Goal: Task Accomplishment & Management: Use online tool/utility

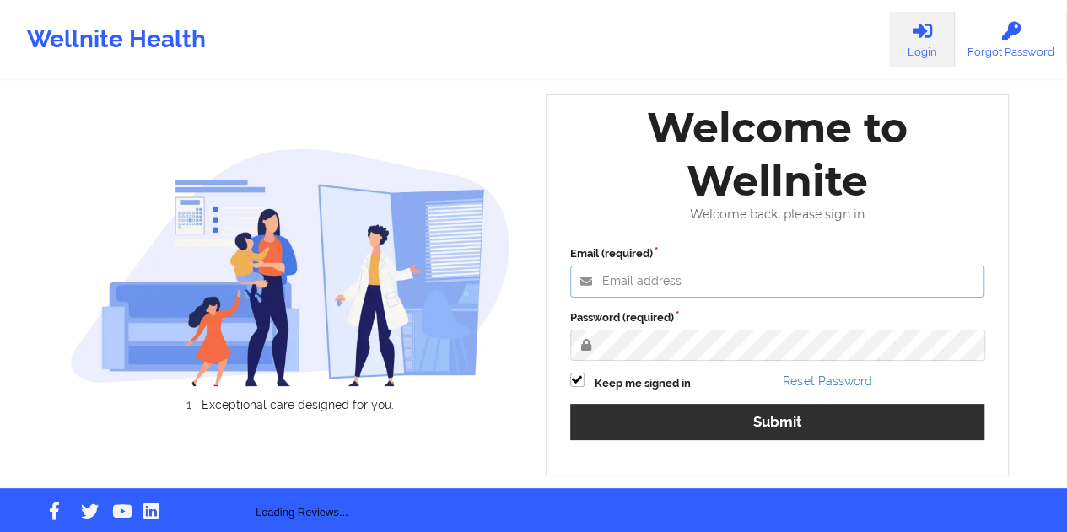
type input "[EMAIL_ADDRESS][DOMAIN_NAME]"
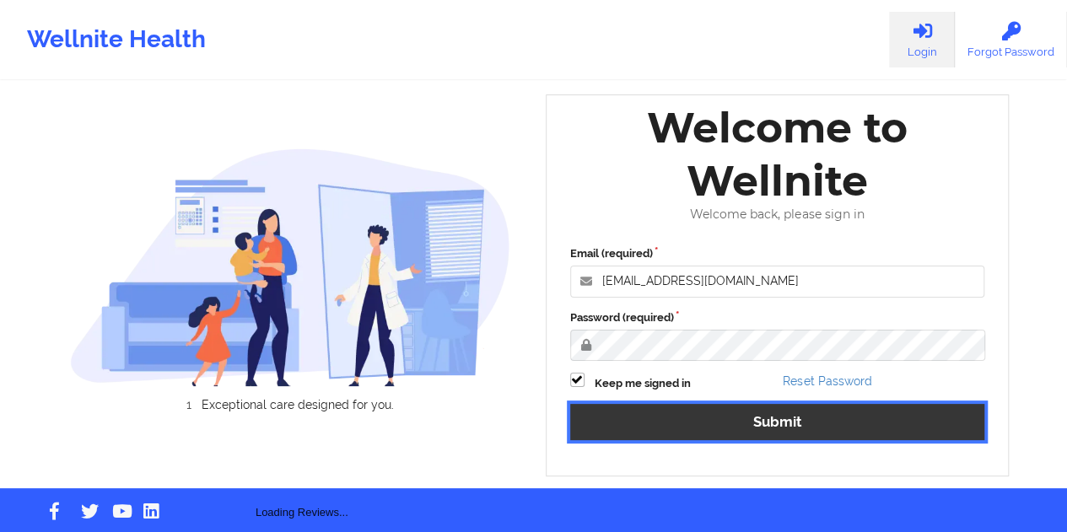
click at [769, 434] on button "Submit" at bounding box center [777, 422] width 415 height 36
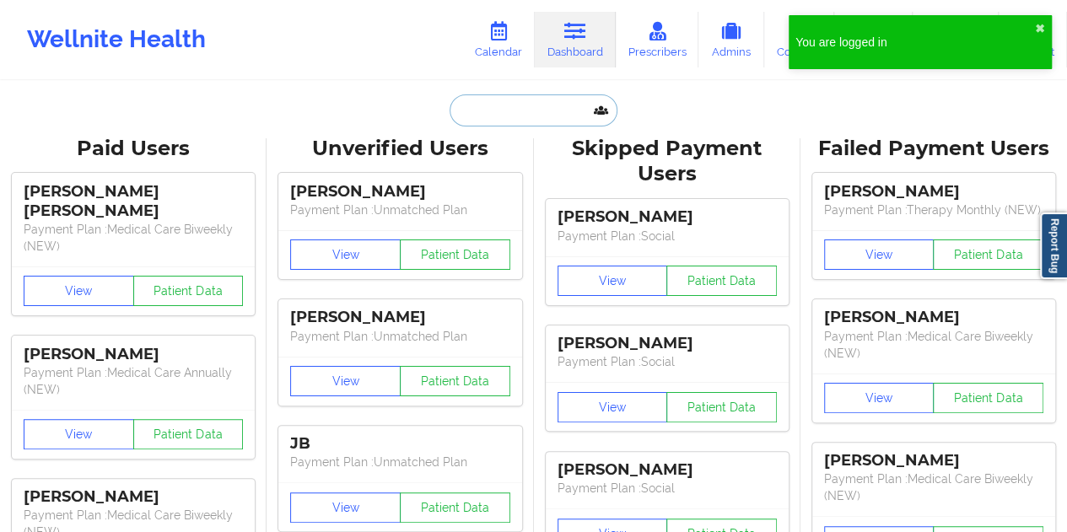
click at [540, 112] on input "text" at bounding box center [533, 110] width 167 height 32
paste input "[EMAIL_ADDRESS][DOMAIN_NAME]"
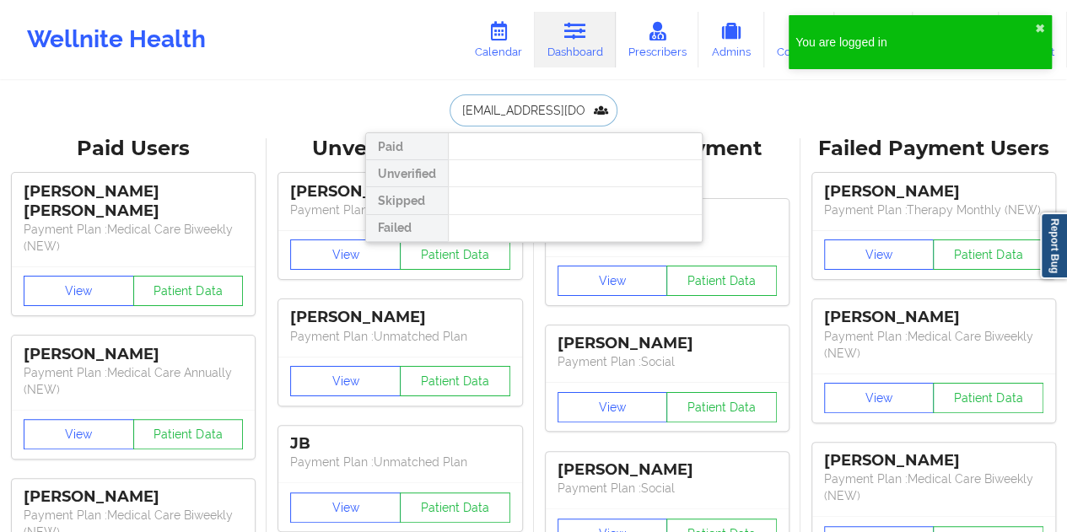
type input "[EMAIL_ADDRESS][DOMAIN_NAME]"
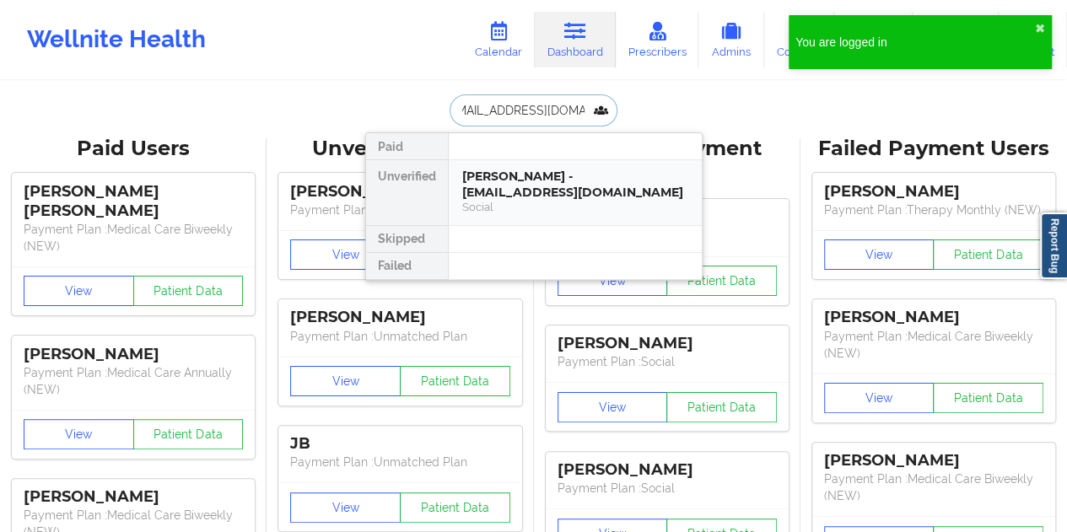
click at [574, 194] on div "[PERSON_NAME] - [EMAIL_ADDRESS][DOMAIN_NAME]" at bounding box center [575, 184] width 226 height 31
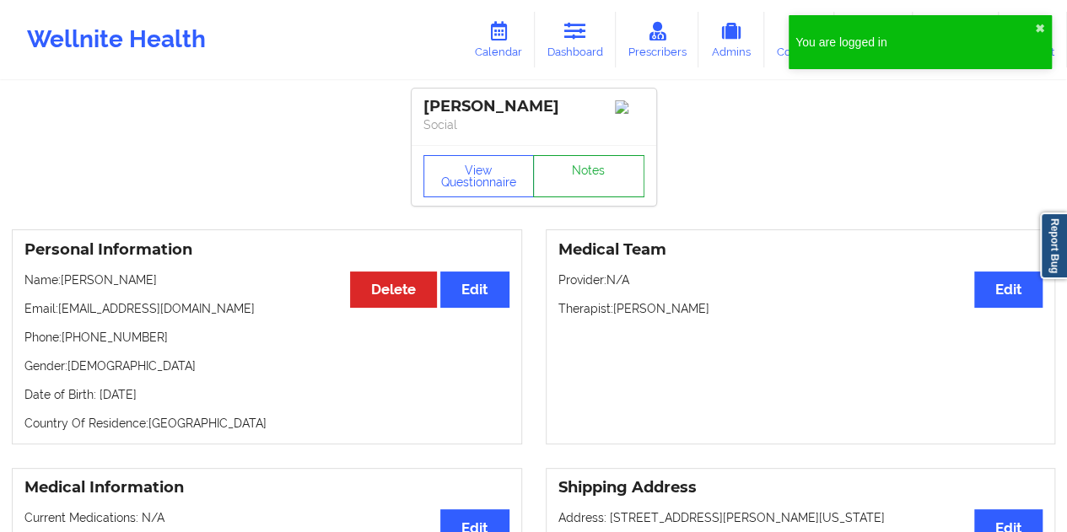
click at [592, 192] on link "Notes" at bounding box center [588, 176] width 111 height 42
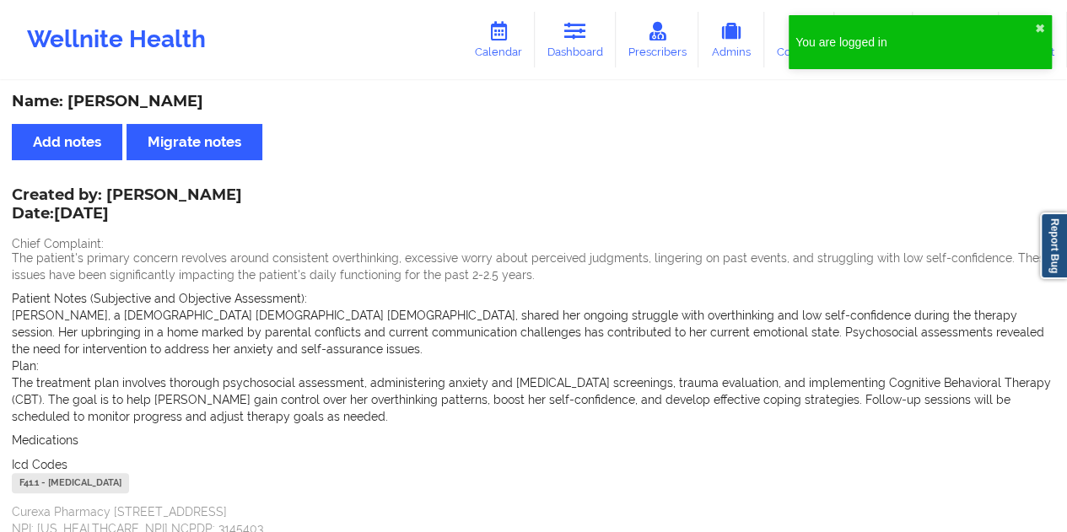
click at [143, 97] on div "Name: [PERSON_NAME]" at bounding box center [534, 101] width 1044 height 19
copy div "[PERSON_NAME]"
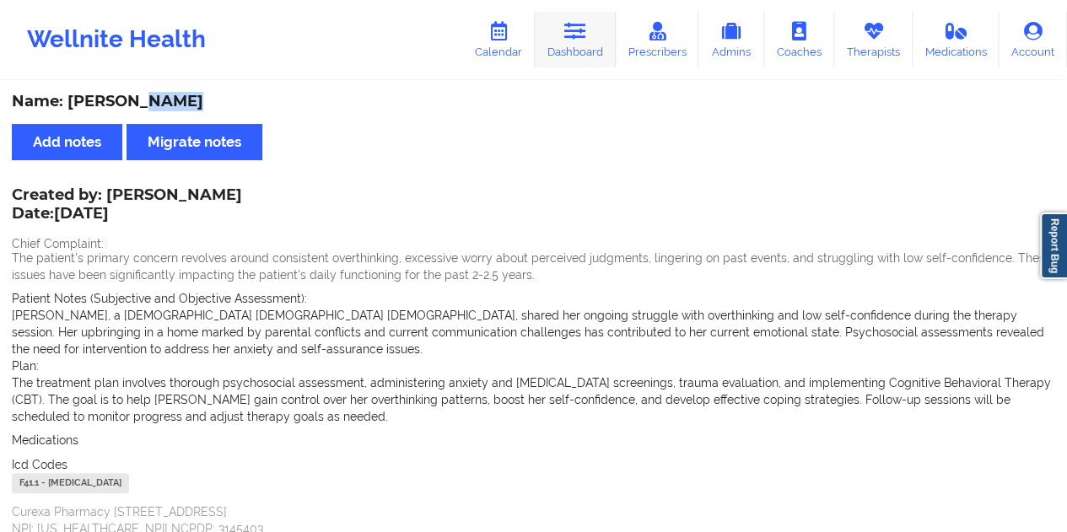
click at [586, 38] on icon at bounding box center [575, 31] width 22 height 19
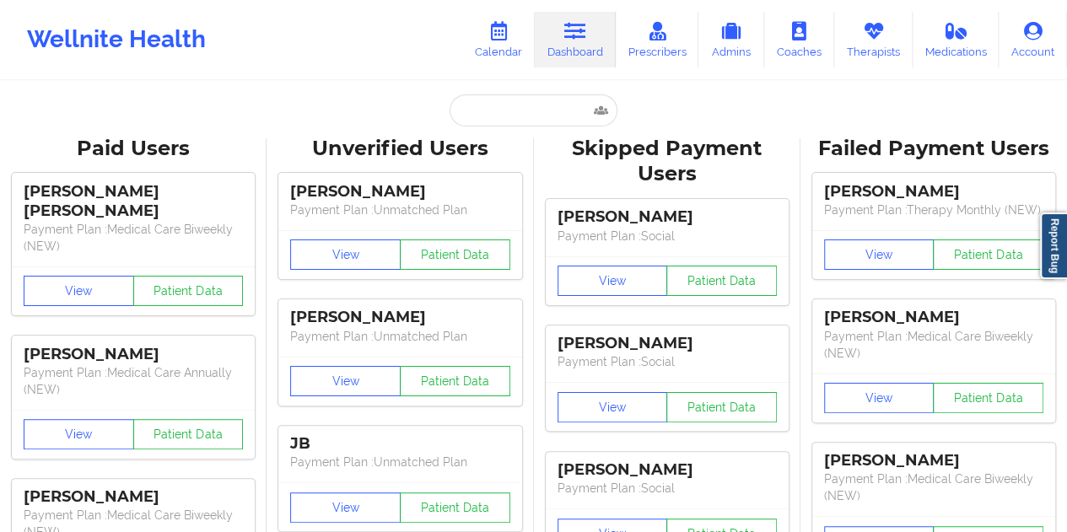
click at [513, 100] on input "text" at bounding box center [533, 110] width 167 height 32
paste input "[PERSON_NAME][EMAIL_ADDRESS][DOMAIN_NAME]"
type input "[PERSON_NAME][EMAIL_ADDRESS][DOMAIN_NAME]"
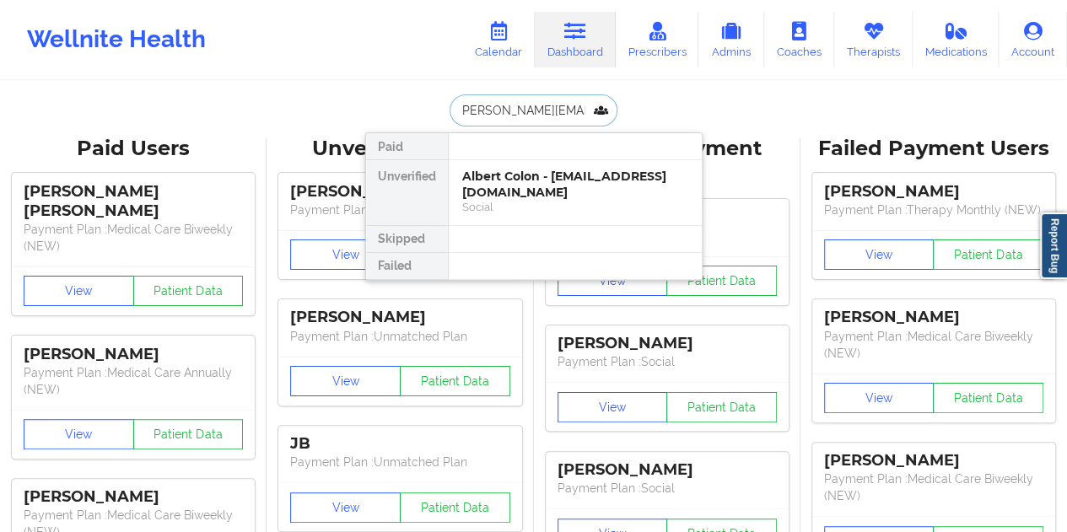
click at [542, 186] on div "Albert Colon - [EMAIL_ADDRESS][DOMAIN_NAME]" at bounding box center [575, 184] width 226 height 31
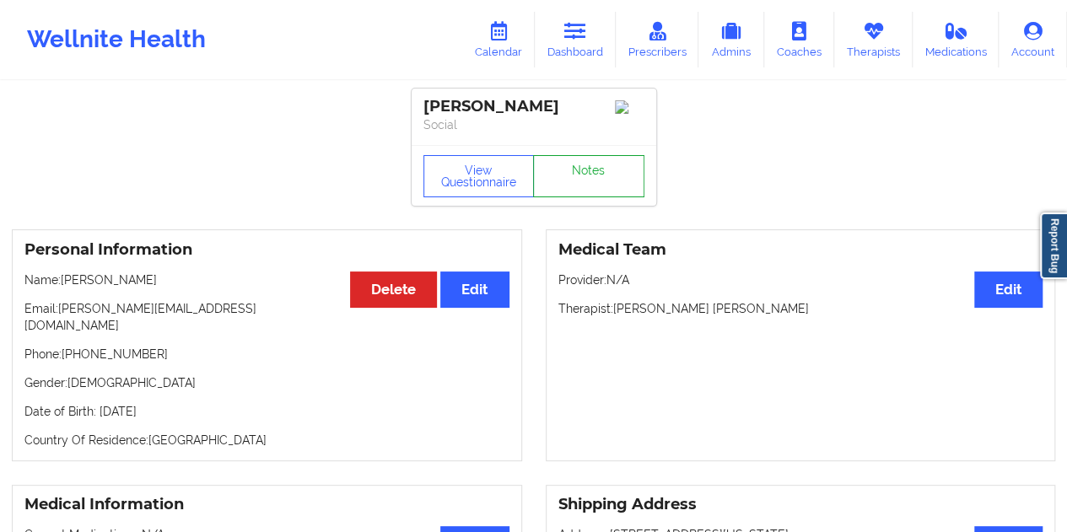
click at [584, 181] on link "Notes" at bounding box center [588, 176] width 111 height 42
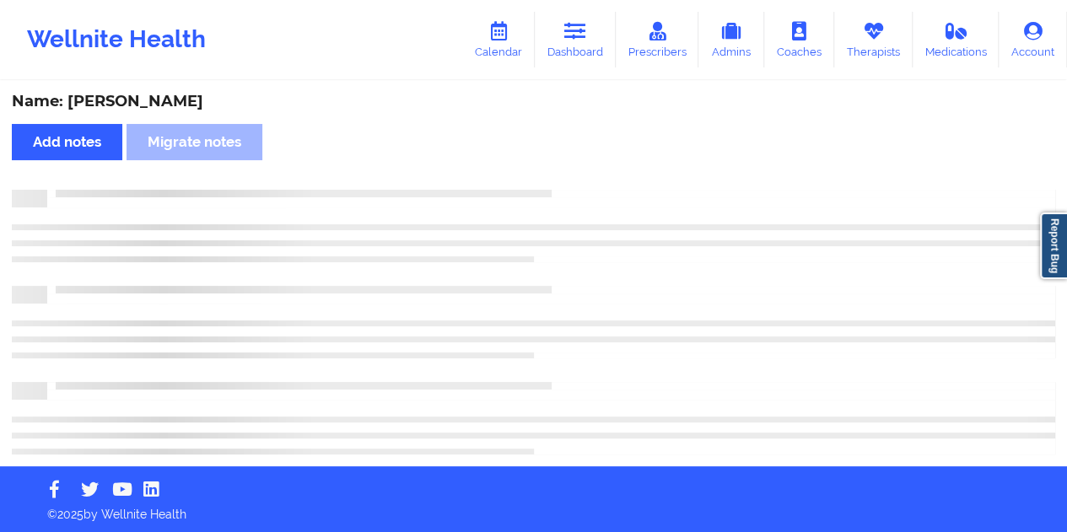
click at [154, 97] on div "Name: [PERSON_NAME]" at bounding box center [534, 101] width 1044 height 19
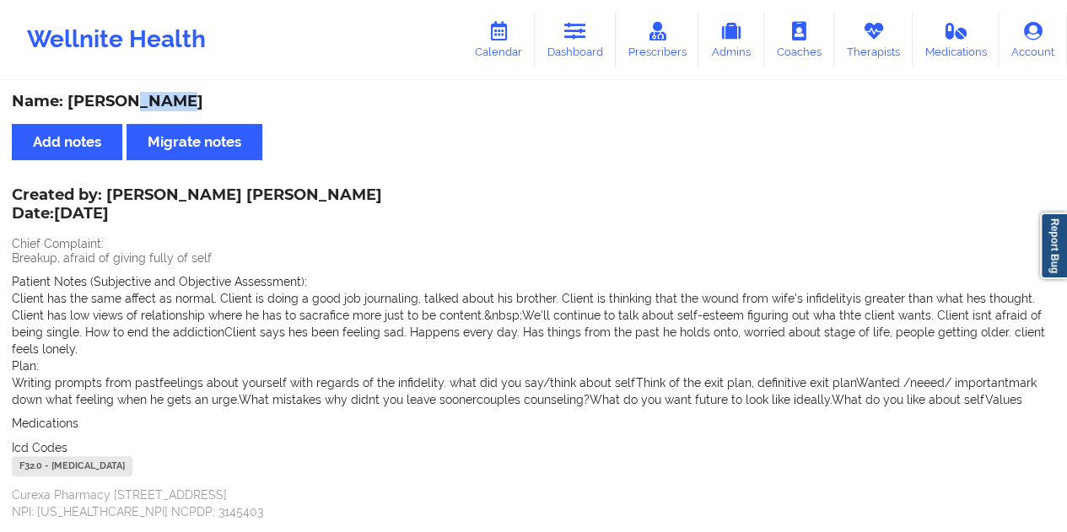
copy div "Colon"
click at [584, 35] on icon at bounding box center [575, 31] width 22 height 19
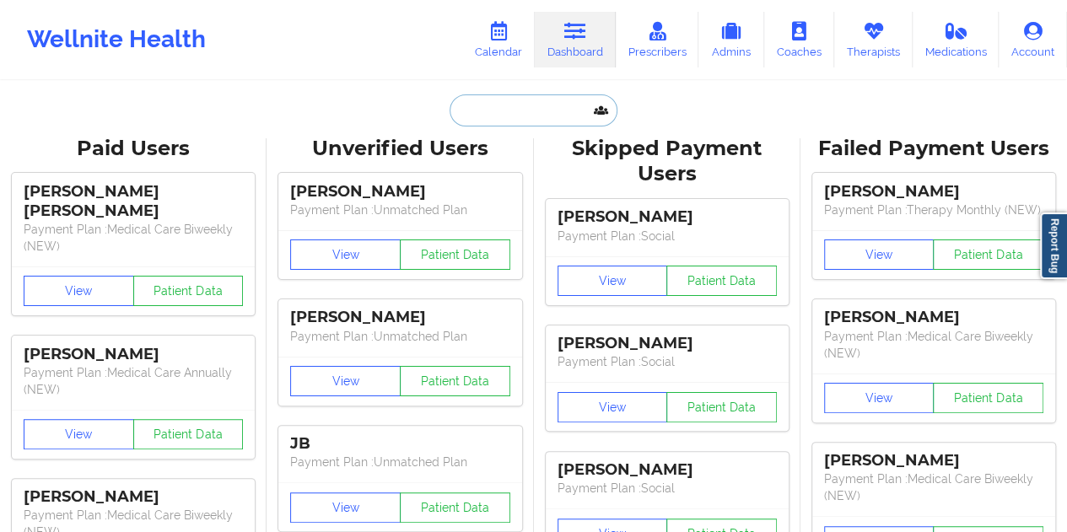
click at [511, 100] on input "text" at bounding box center [533, 110] width 167 height 32
paste input "[EMAIL_ADDRESS][DOMAIN_NAME]"
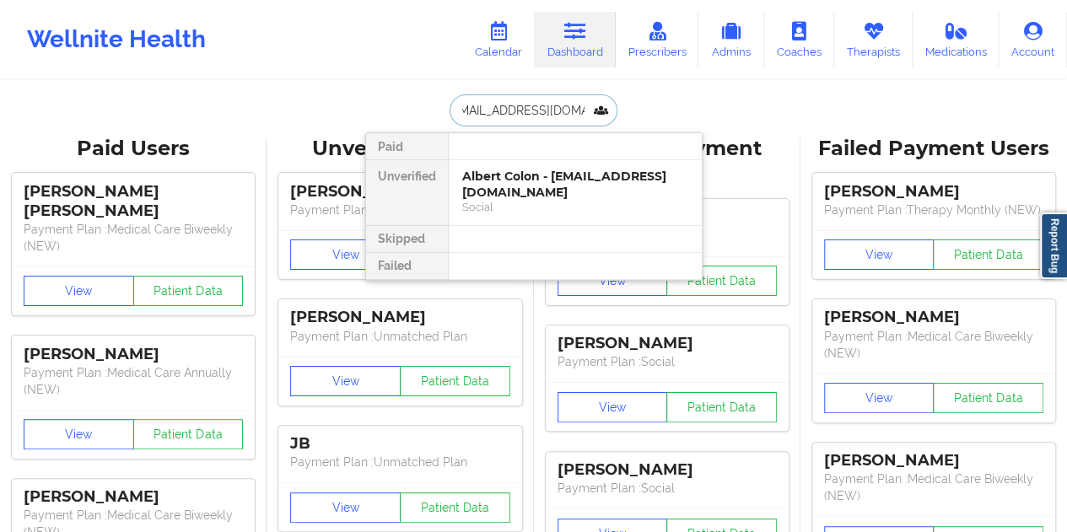
type input "[EMAIL_ADDRESS][DOMAIN_NAME]"
click at [547, 224] on div "Alicia Triplett - [EMAIL_ADDRESS][DOMAIN_NAME] Social" at bounding box center [575, 192] width 253 height 65
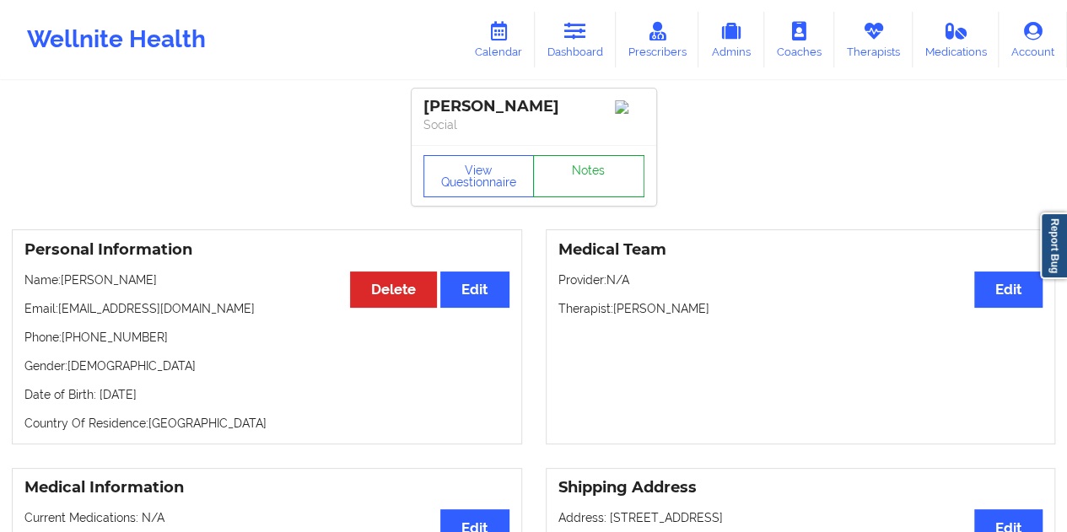
click at [576, 190] on link "Notes" at bounding box center [588, 176] width 111 height 42
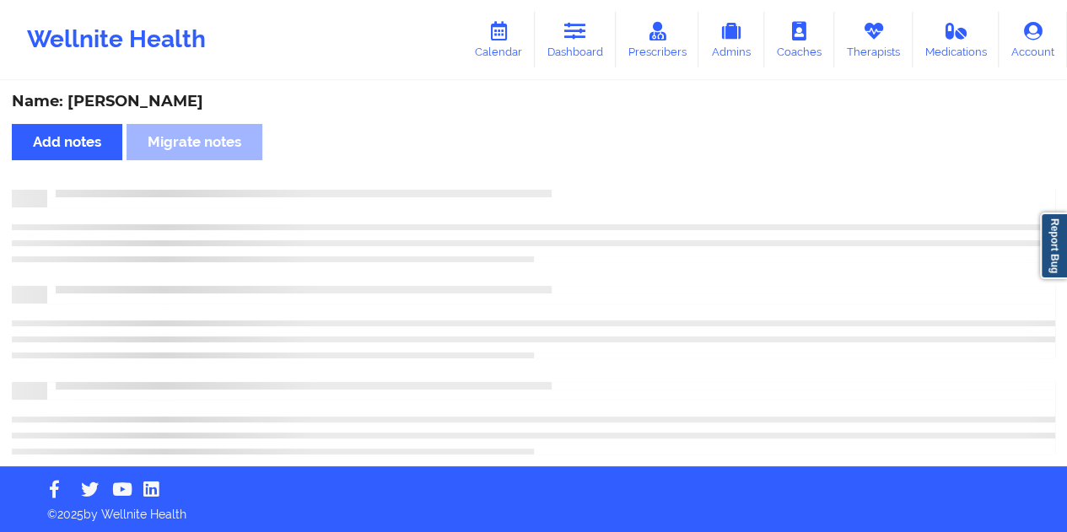
click at [138, 106] on div "Name: [PERSON_NAME]" at bounding box center [534, 101] width 1044 height 19
copy div "[PERSON_NAME]"
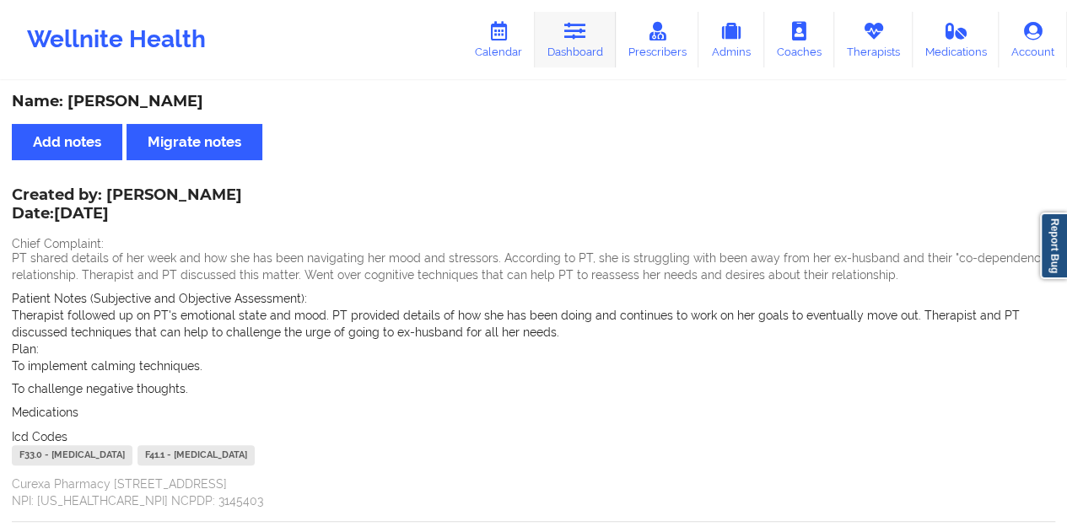
click at [574, 43] on link "Dashboard" at bounding box center [575, 40] width 81 height 56
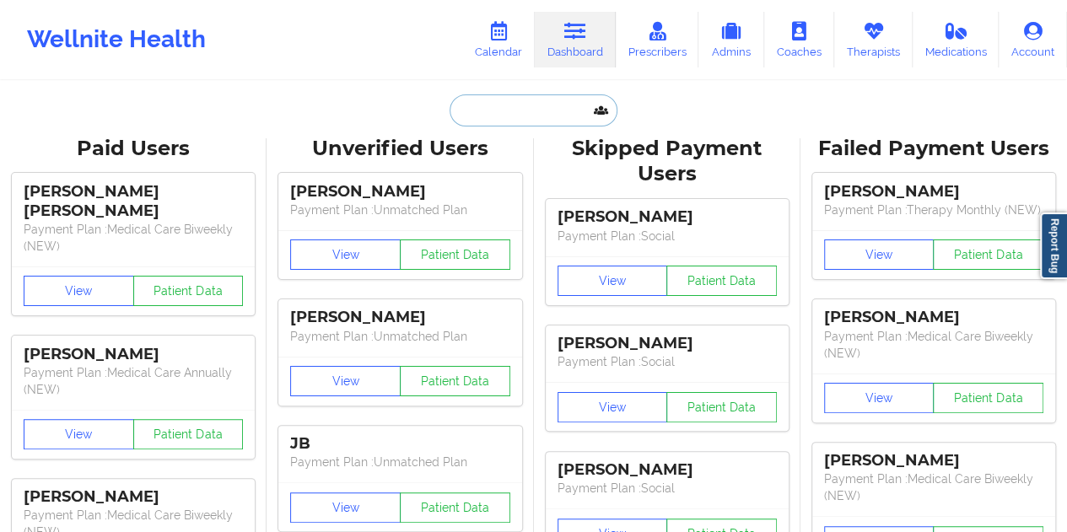
click at [502, 102] on input "text" at bounding box center [533, 110] width 167 height 32
paste input "[EMAIL_ADDRESS][DOMAIN_NAME]"
type input "[EMAIL_ADDRESS][DOMAIN_NAME]"
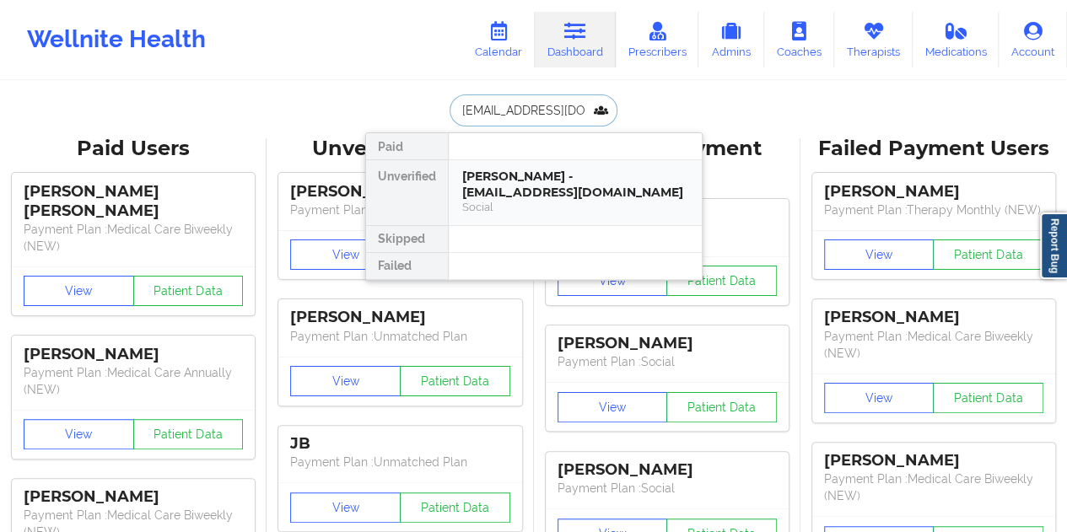
click at [526, 186] on div "[PERSON_NAME] - [EMAIL_ADDRESS][DOMAIN_NAME]" at bounding box center [575, 184] width 226 height 31
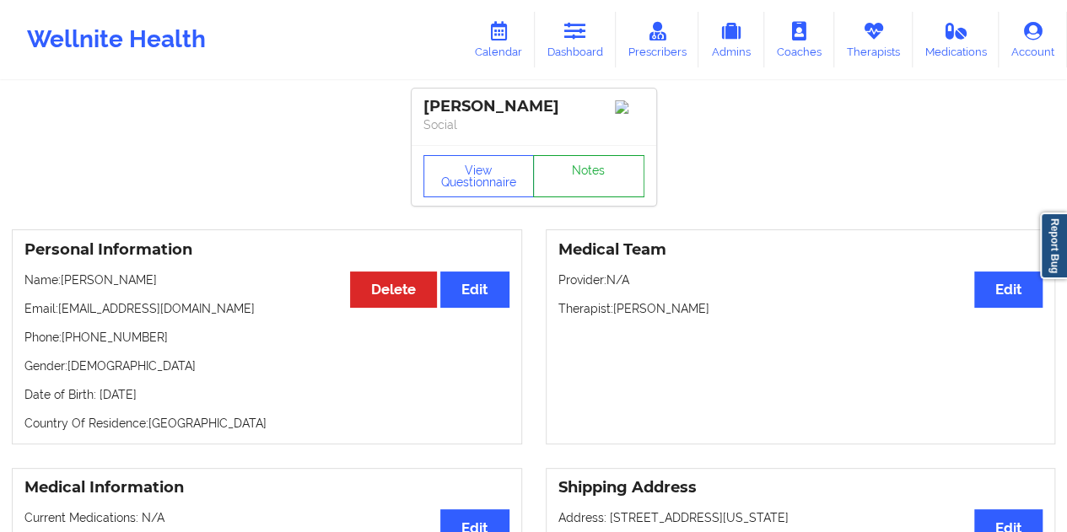
click at [563, 178] on link "Notes" at bounding box center [588, 176] width 111 height 42
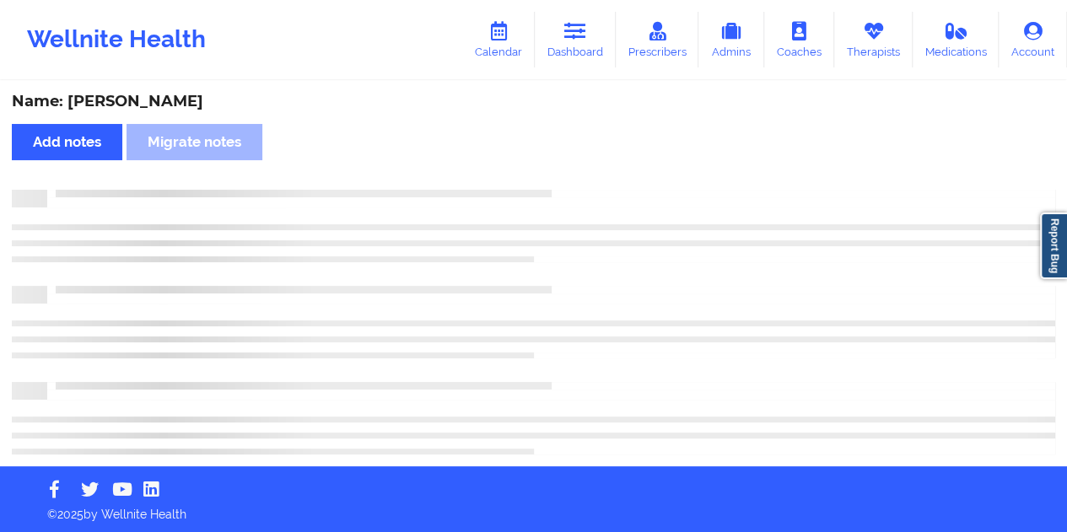
click at [175, 102] on div "Name: [PERSON_NAME]" at bounding box center [534, 101] width 1044 height 19
click at [175, 100] on div "Name: [PERSON_NAME]" at bounding box center [534, 101] width 1044 height 19
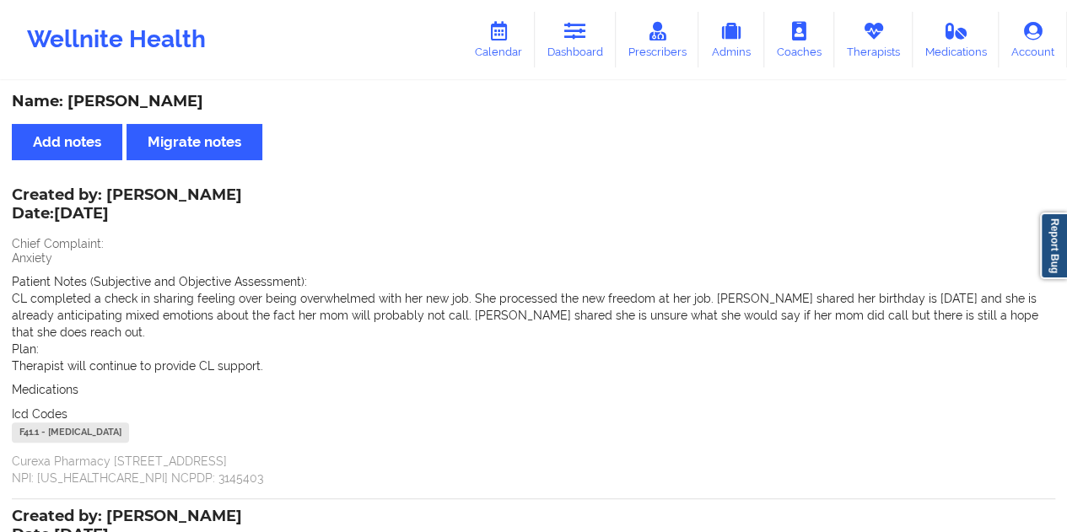
copy div "[GEOGRAPHIC_DATA]"
click at [585, 38] on icon at bounding box center [575, 31] width 22 height 19
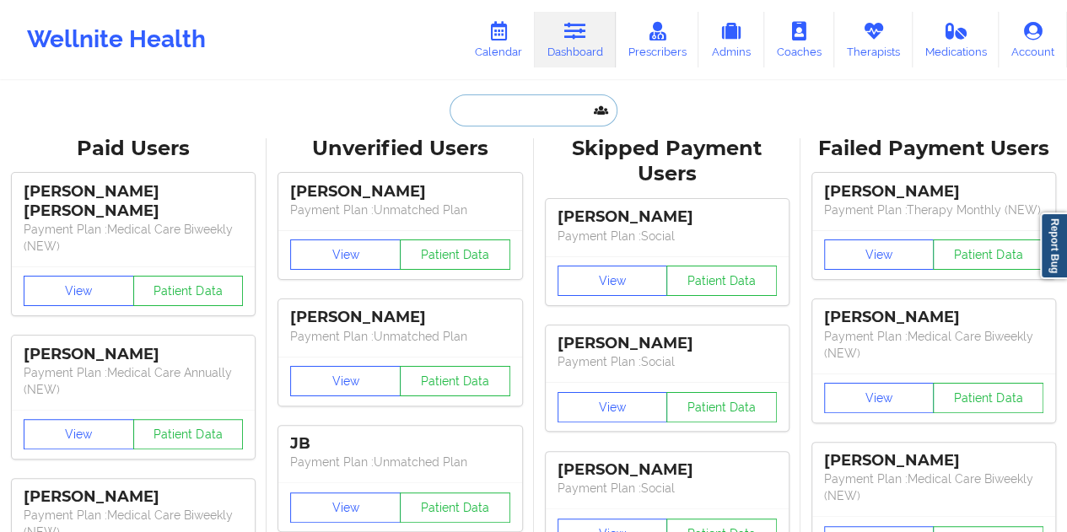
click at [525, 117] on input "text" at bounding box center [533, 110] width 167 height 32
paste input "[EMAIL_ADDRESS][DOMAIN_NAME]"
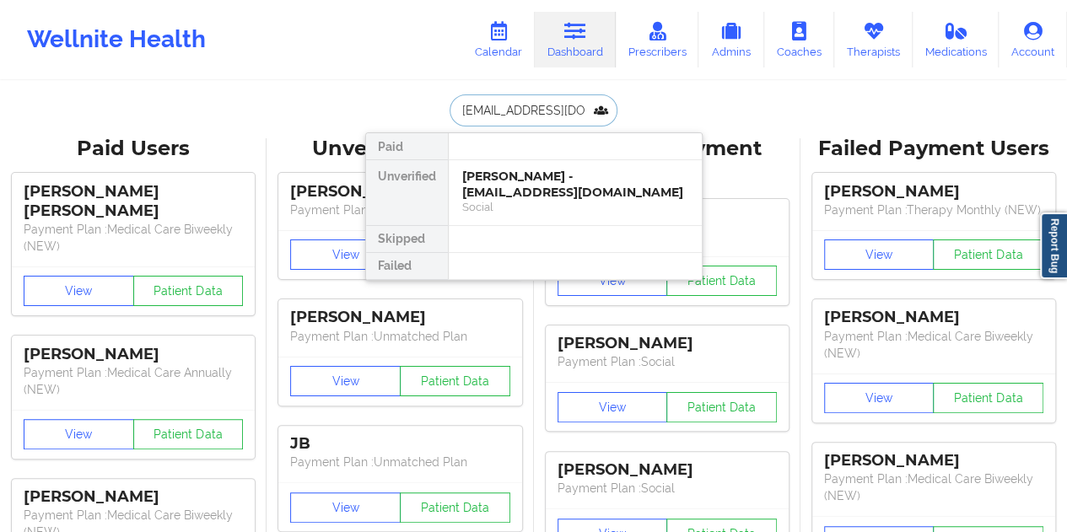
type input "[EMAIL_ADDRESS][DOMAIN_NAME]"
click at [537, 204] on div "Social" at bounding box center [575, 207] width 226 height 14
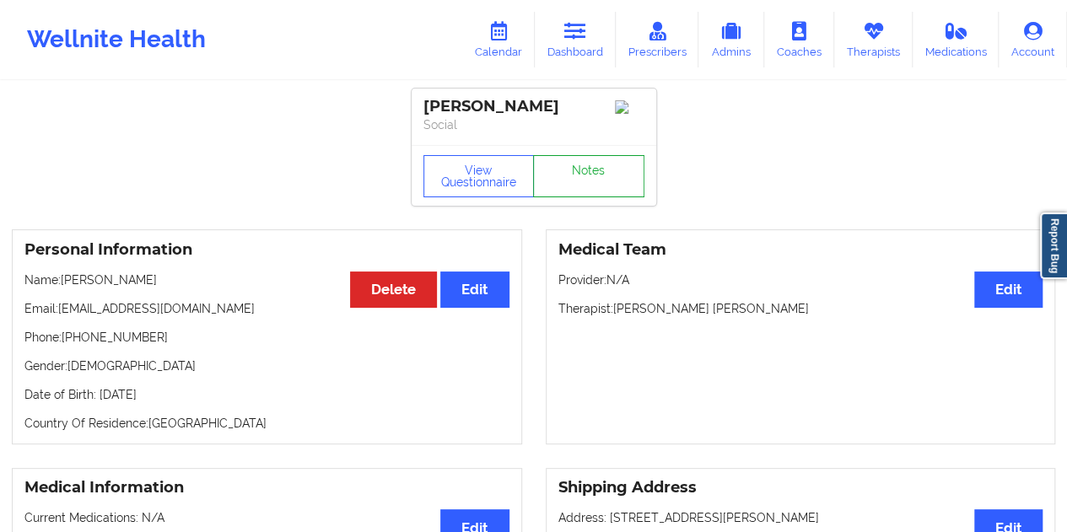
click at [574, 186] on link "Notes" at bounding box center [588, 176] width 111 height 42
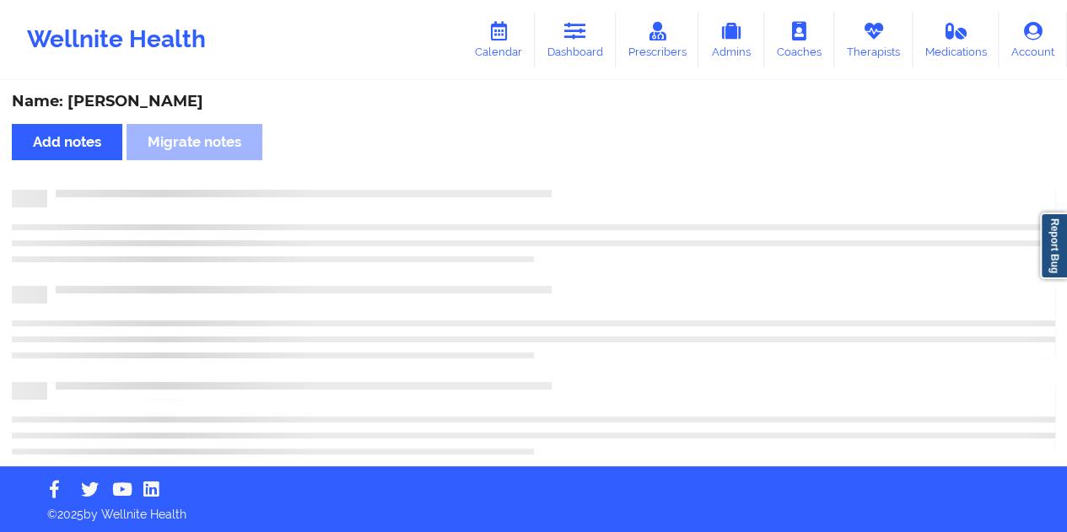
click at [165, 80] on div "Name: [PERSON_NAME] Add notes Migrate notes" at bounding box center [533, 233] width 1067 height 467
click at [170, 98] on div "Name: [PERSON_NAME]" at bounding box center [534, 101] width 1044 height 19
copy div "[PERSON_NAME]"
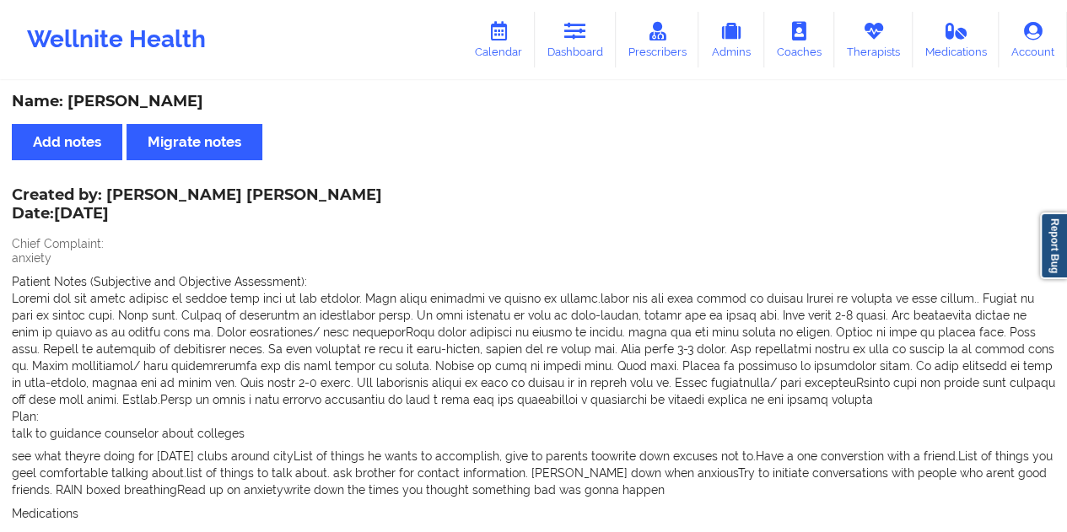
drag, startPoint x: 589, startPoint y: 42, endPoint x: 564, endPoint y: 78, distance: 43.8
click at [589, 42] on link "Dashboard" at bounding box center [575, 40] width 81 height 56
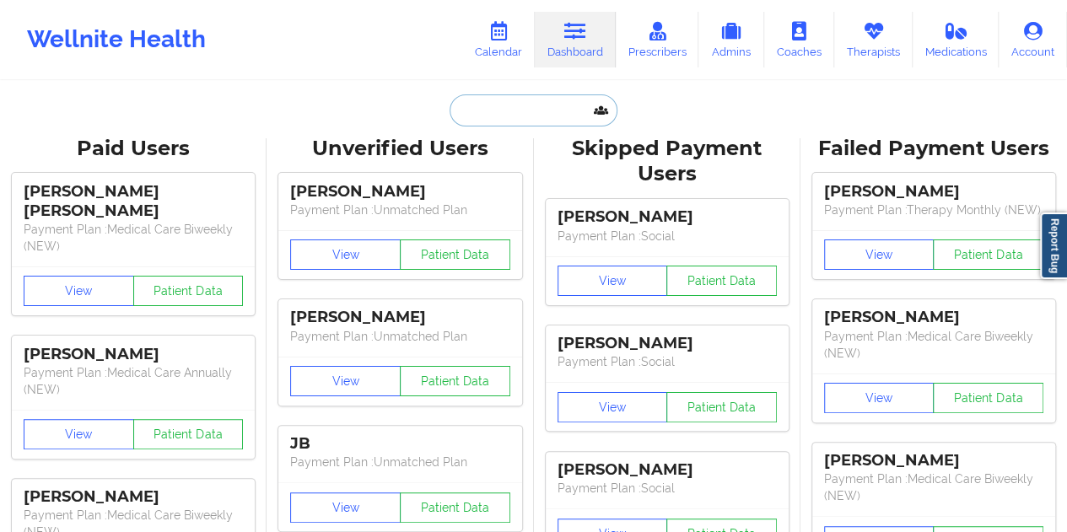
click at [520, 106] on input "text" at bounding box center [533, 110] width 167 height 32
paste input "[EMAIL_ADDRESS][DOMAIN_NAME]"
type input "[EMAIL_ADDRESS][DOMAIN_NAME]"
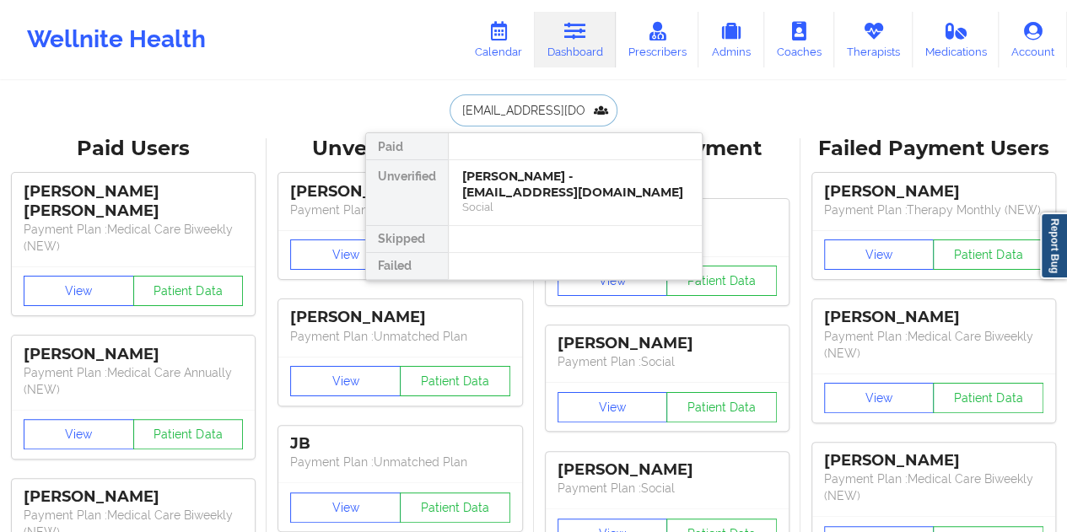
scroll to position [0, 17]
click at [522, 186] on div "[PERSON_NAME] - [EMAIL_ADDRESS][DOMAIN_NAME]" at bounding box center [575, 184] width 226 height 31
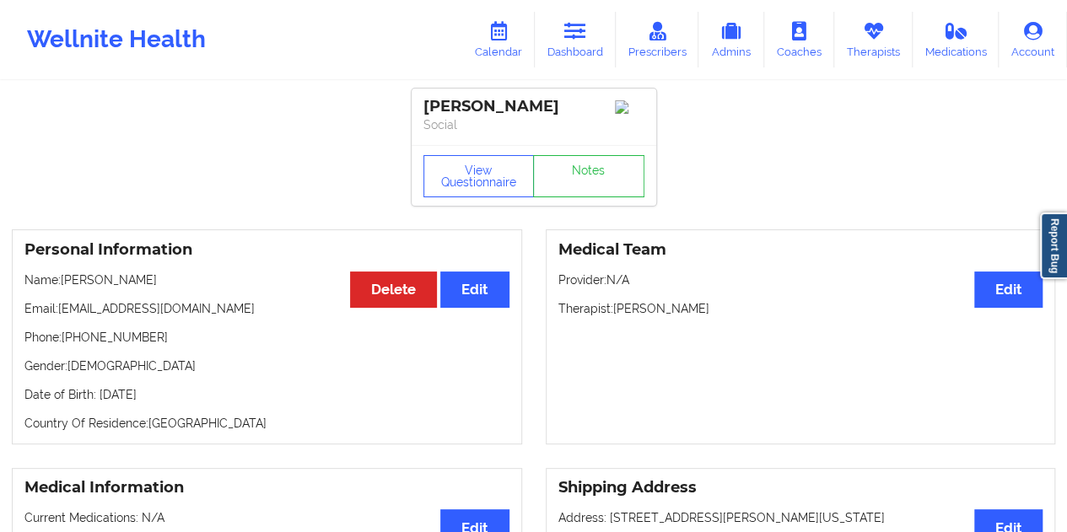
click at [582, 55] on link "Dashboard" at bounding box center [575, 40] width 81 height 56
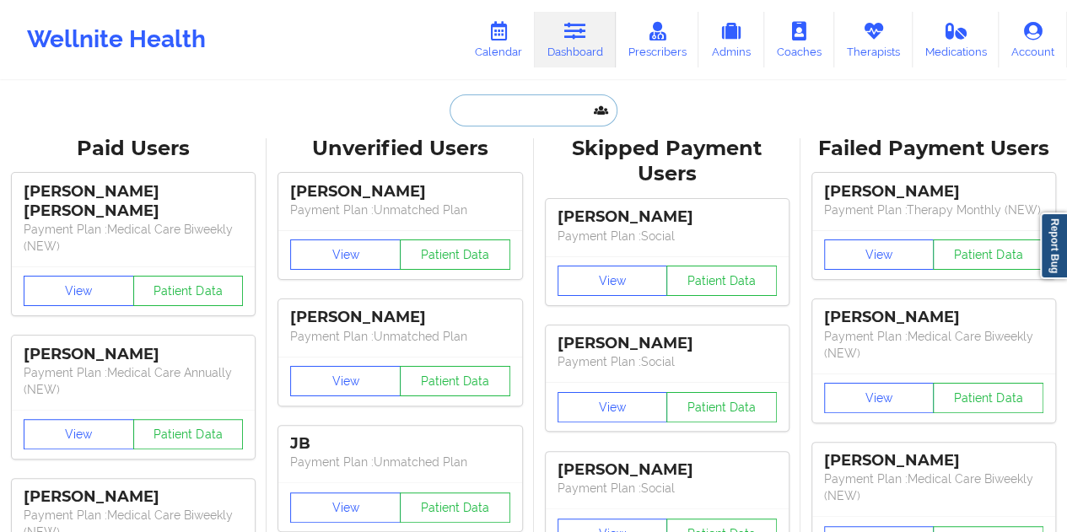
click at [507, 112] on input "text" at bounding box center [533, 110] width 167 height 32
paste input "[EMAIL_ADDRESS][DOMAIN_NAME]"
type input "[EMAIL_ADDRESS][DOMAIN_NAME]"
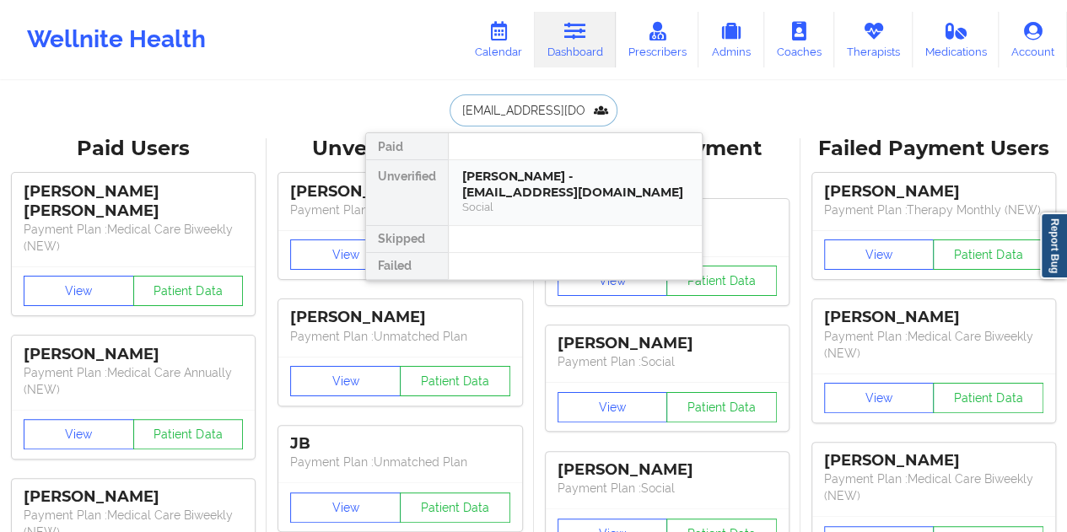
click at [542, 200] on div "Social" at bounding box center [575, 207] width 226 height 14
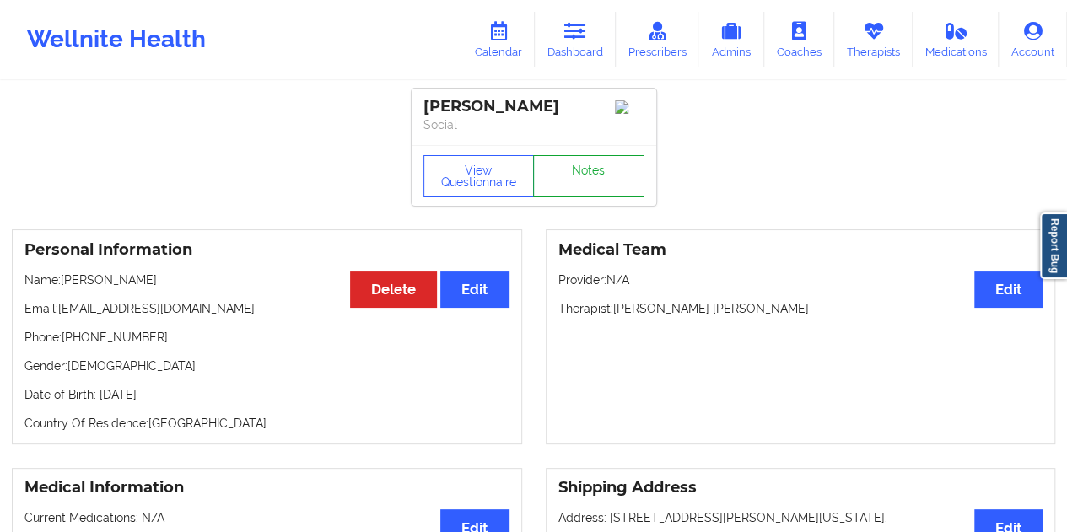
click at [579, 183] on link "Notes" at bounding box center [588, 176] width 111 height 42
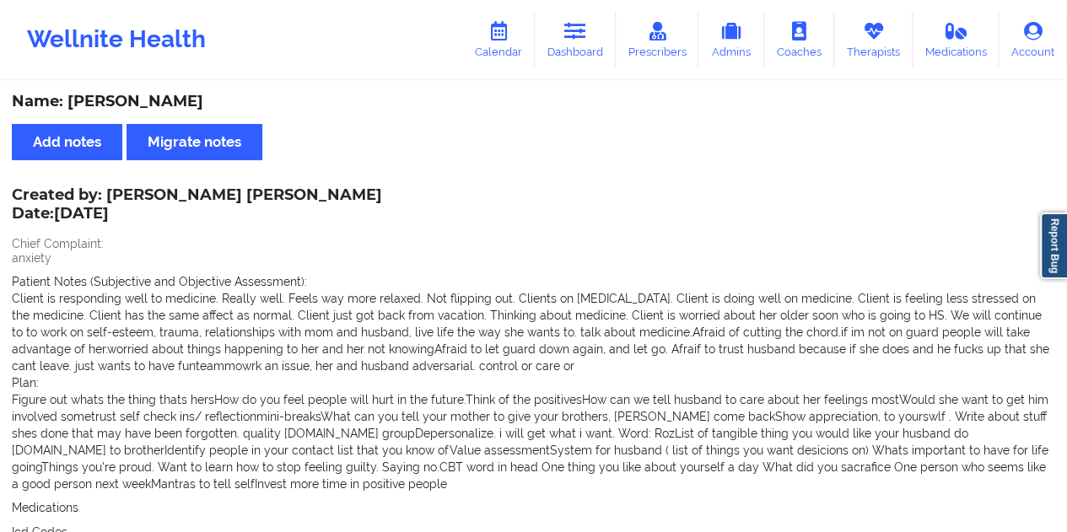
drag, startPoint x: 223, startPoint y: 100, endPoint x: 102, endPoint y: 101, distance: 120.7
click at [102, 101] on div "Name: [PERSON_NAME]" at bounding box center [534, 101] width 1044 height 19
copy div "[PERSON_NAME]"
click at [570, 63] on link "Dashboard" at bounding box center [575, 40] width 81 height 56
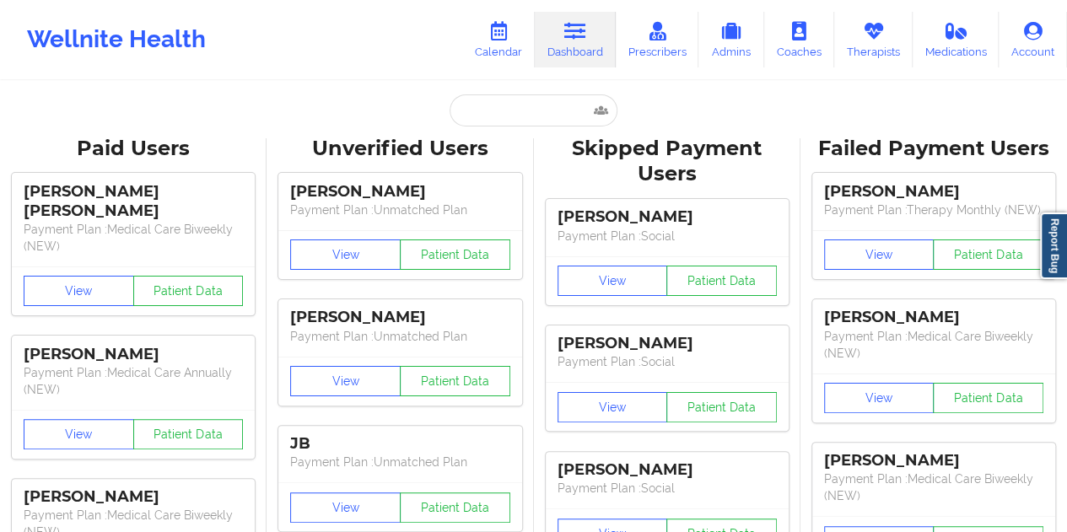
click at [497, 119] on input "text" at bounding box center [533, 110] width 167 height 32
paste input "[EMAIL_ADDRESS][DOMAIN_NAME]"
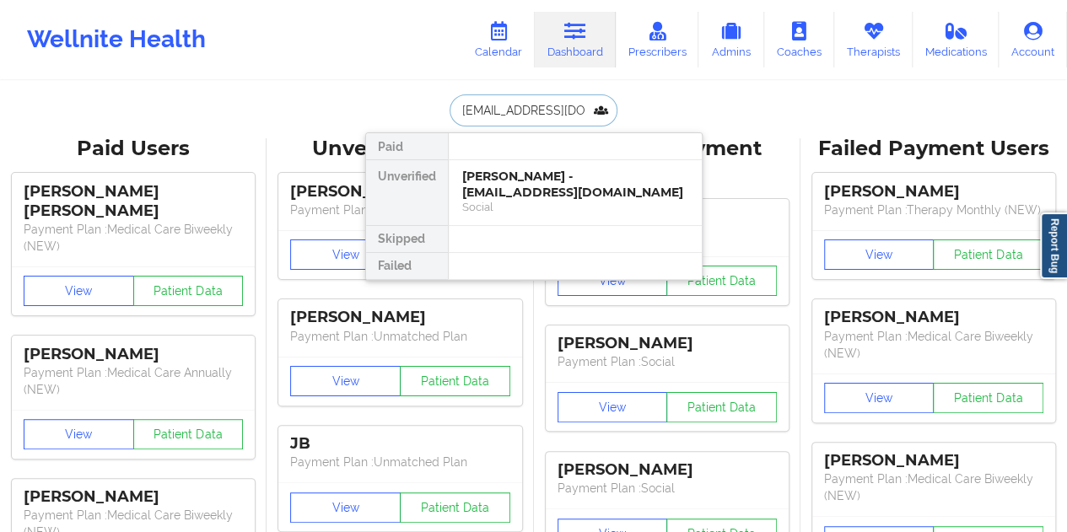
type input "[EMAIL_ADDRESS][DOMAIN_NAME]"
click at [530, 178] on div "[PERSON_NAME] - [EMAIL_ADDRESS][DOMAIN_NAME]" at bounding box center [575, 184] width 226 height 31
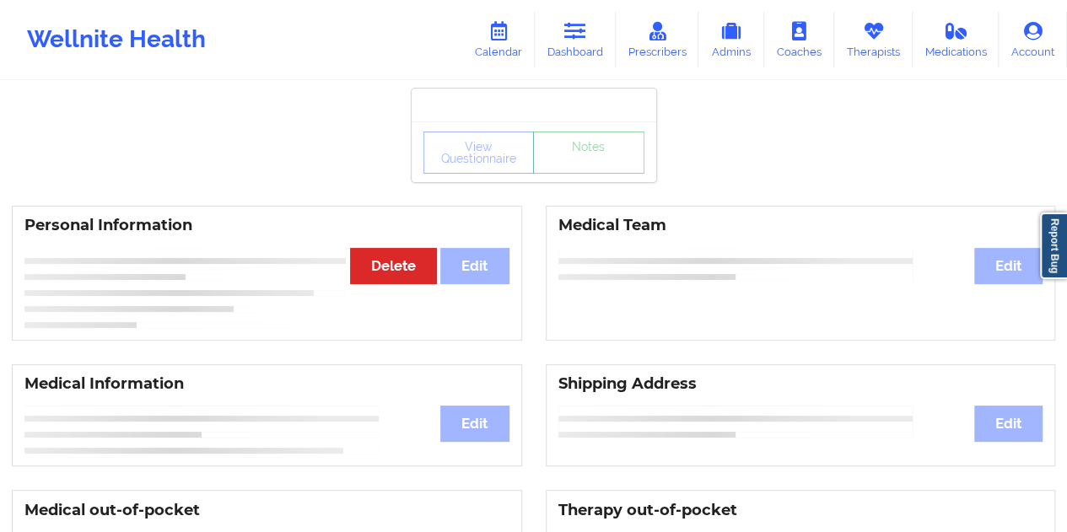
click at [579, 170] on link "Notes" at bounding box center [588, 153] width 111 height 42
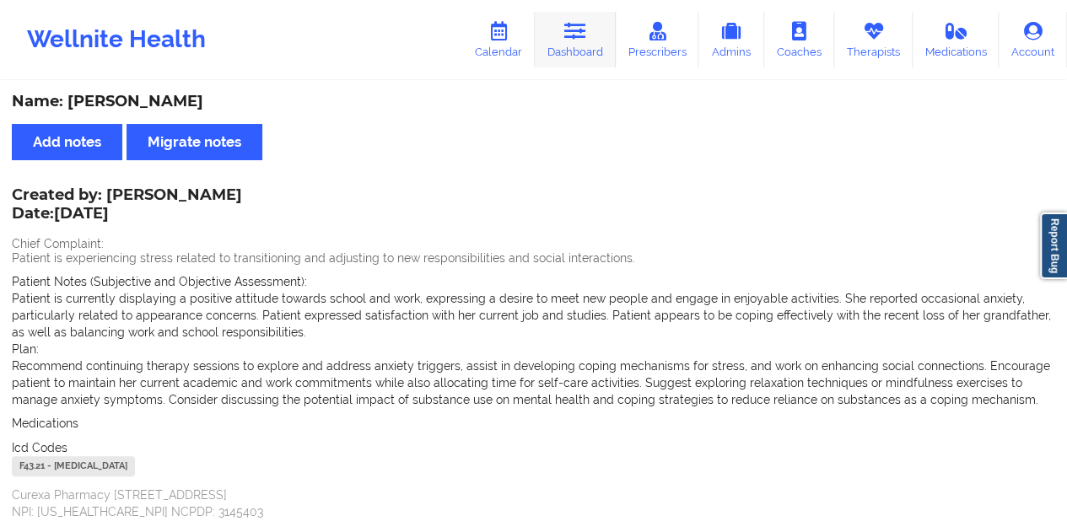
click at [562, 62] on link "Dashboard" at bounding box center [575, 40] width 81 height 56
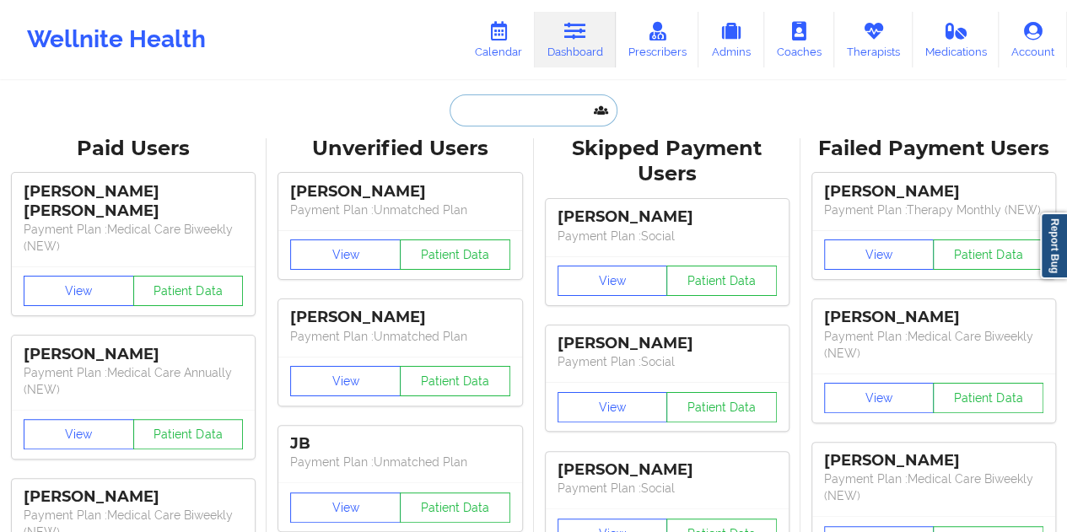
click at [532, 109] on input "text" at bounding box center [533, 110] width 167 height 32
paste input "[EMAIL_ADDRESS][DOMAIN_NAME]"
type input "[EMAIL_ADDRESS][DOMAIN_NAME]"
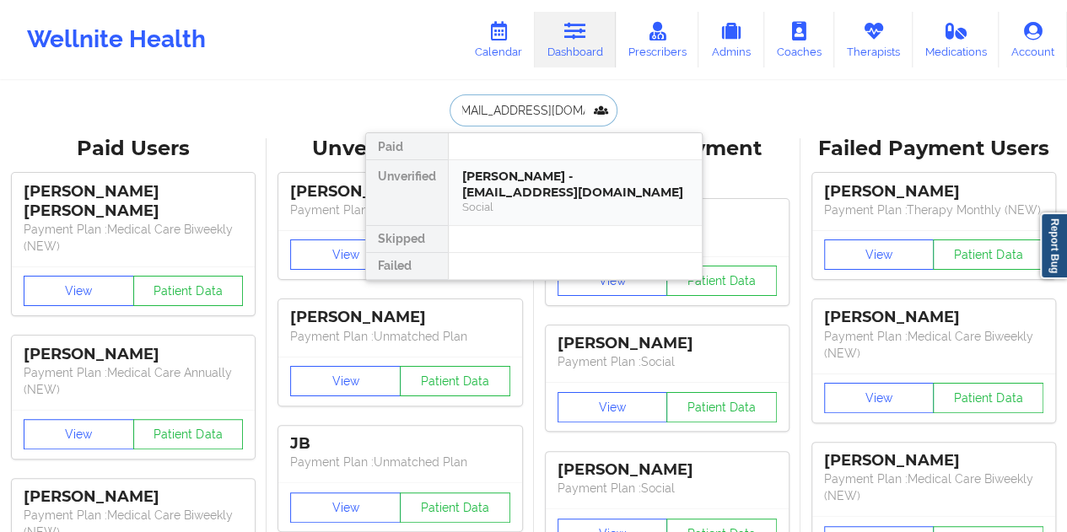
click at [537, 186] on div "[PERSON_NAME] - [EMAIL_ADDRESS][DOMAIN_NAME]" at bounding box center [575, 184] width 226 height 31
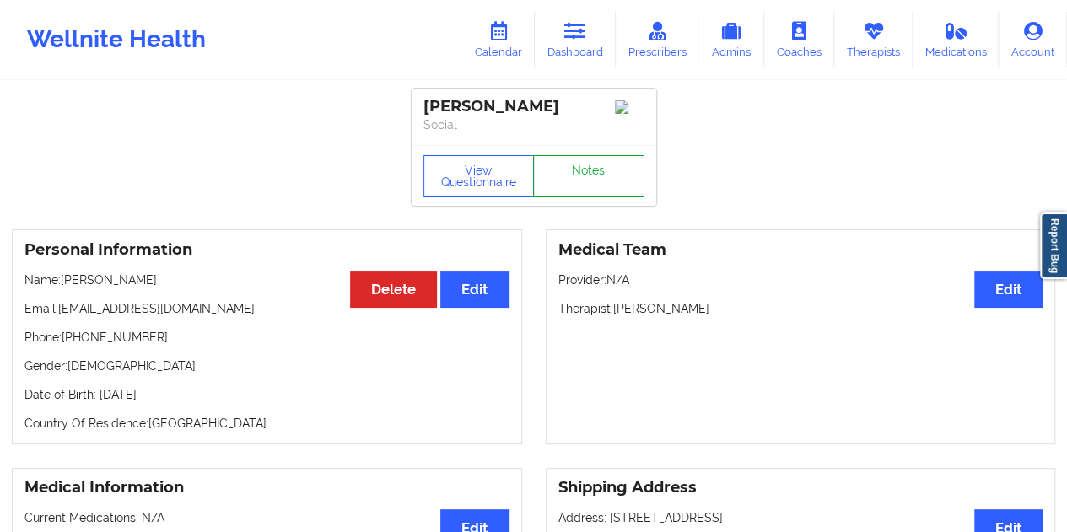
click at [584, 171] on link "Notes" at bounding box center [588, 176] width 111 height 42
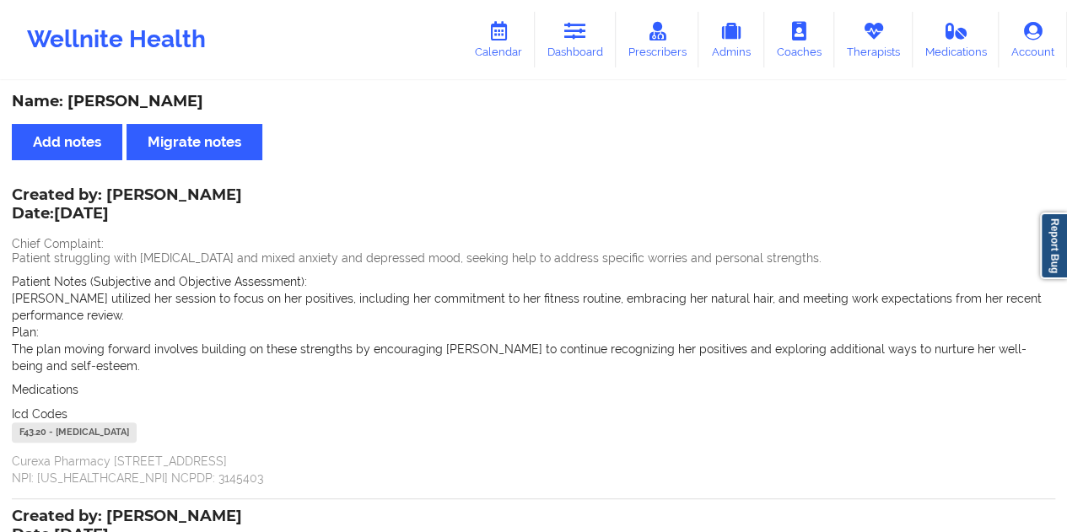
click at [154, 104] on div "Name: [PERSON_NAME]" at bounding box center [534, 101] width 1044 height 19
copy div "Green"
click at [580, 31] on icon at bounding box center [575, 31] width 22 height 19
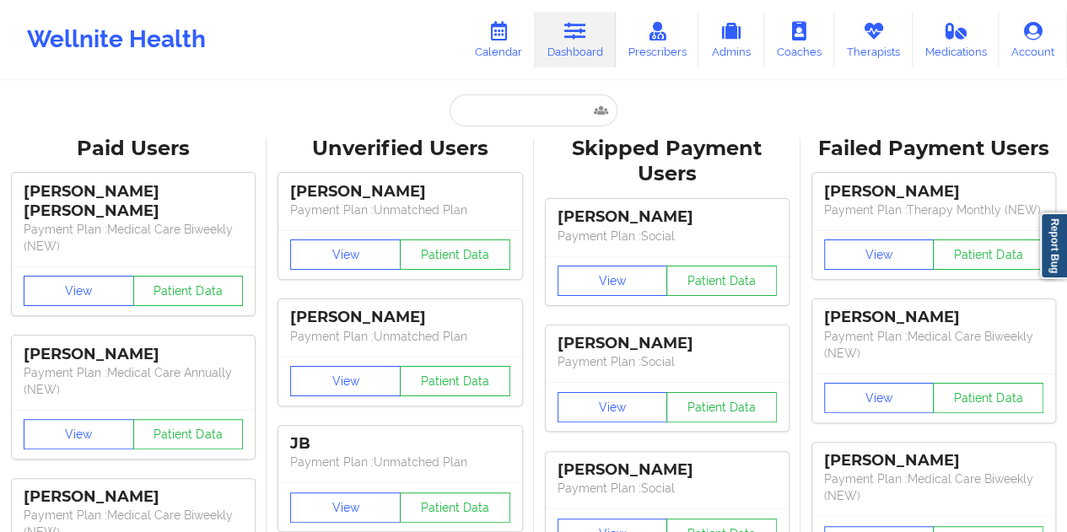
click at [512, 121] on input "text" at bounding box center [533, 110] width 167 height 32
paste input "[EMAIL_ADDRESS][DOMAIN_NAME]"
type input "[EMAIL_ADDRESS][DOMAIN_NAME]"
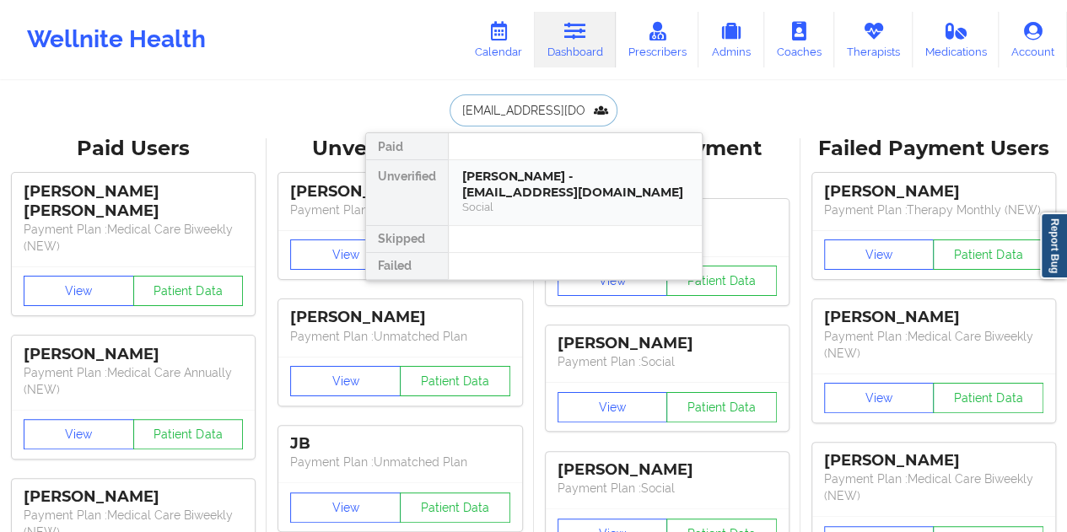
click at [540, 181] on div "[PERSON_NAME] - [EMAIL_ADDRESS][DOMAIN_NAME]" at bounding box center [575, 184] width 226 height 31
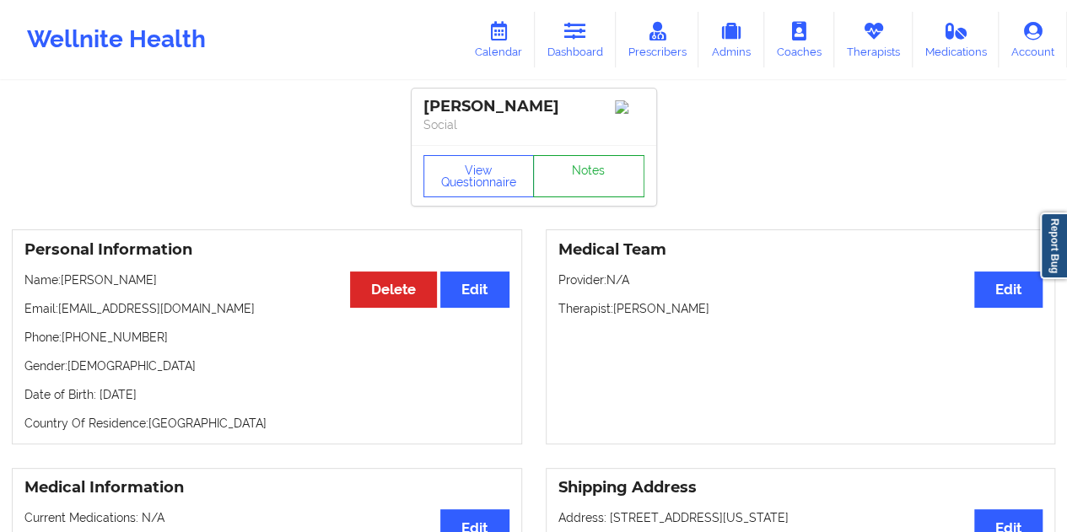
click at [592, 176] on link "Notes" at bounding box center [588, 176] width 111 height 42
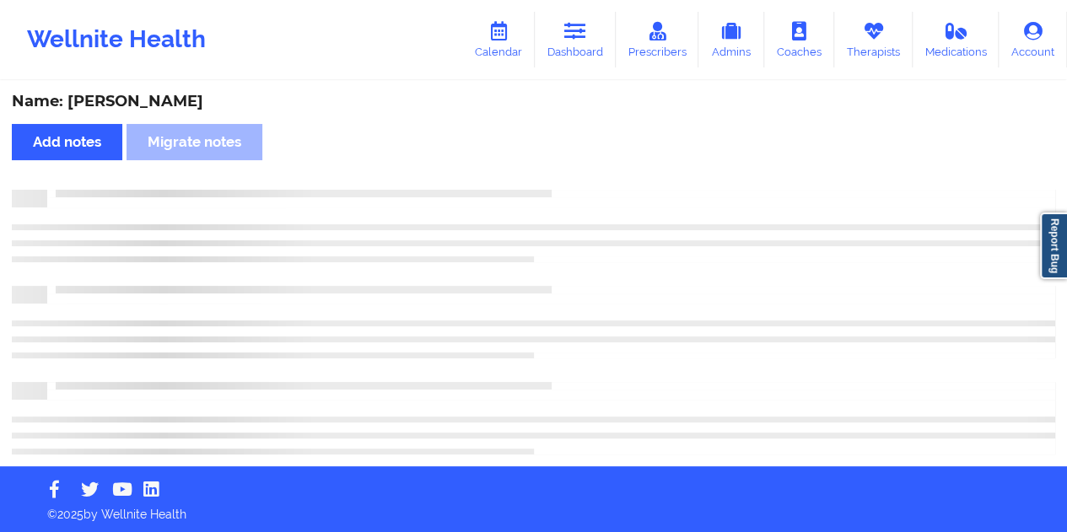
click at [164, 100] on div "Name: [PERSON_NAME]" at bounding box center [534, 101] width 1044 height 19
copy div "[PERSON_NAME]"
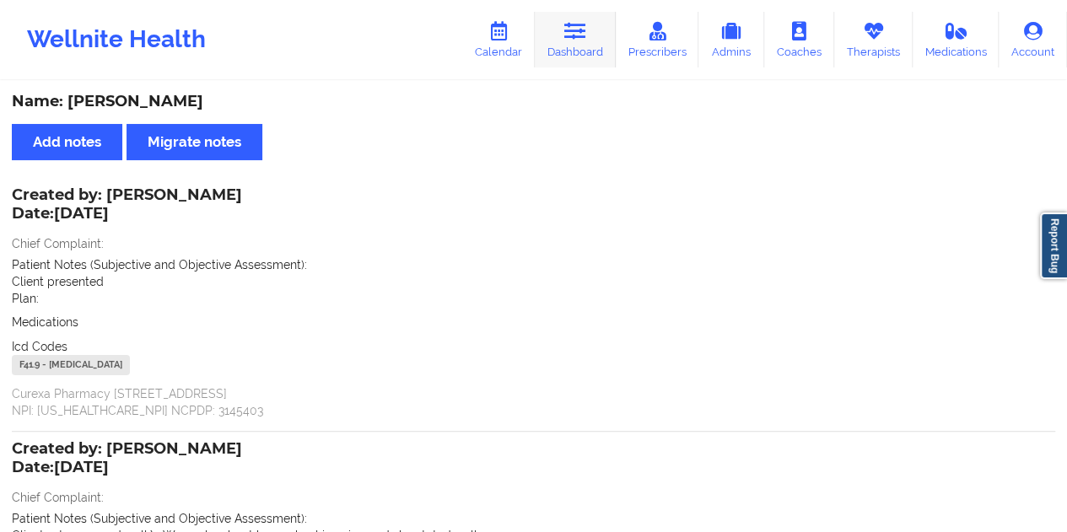
drag, startPoint x: 566, startPoint y: 26, endPoint x: 569, endPoint y: 48, distance: 22.1
click at [566, 26] on link "Dashboard" at bounding box center [575, 40] width 81 height 56
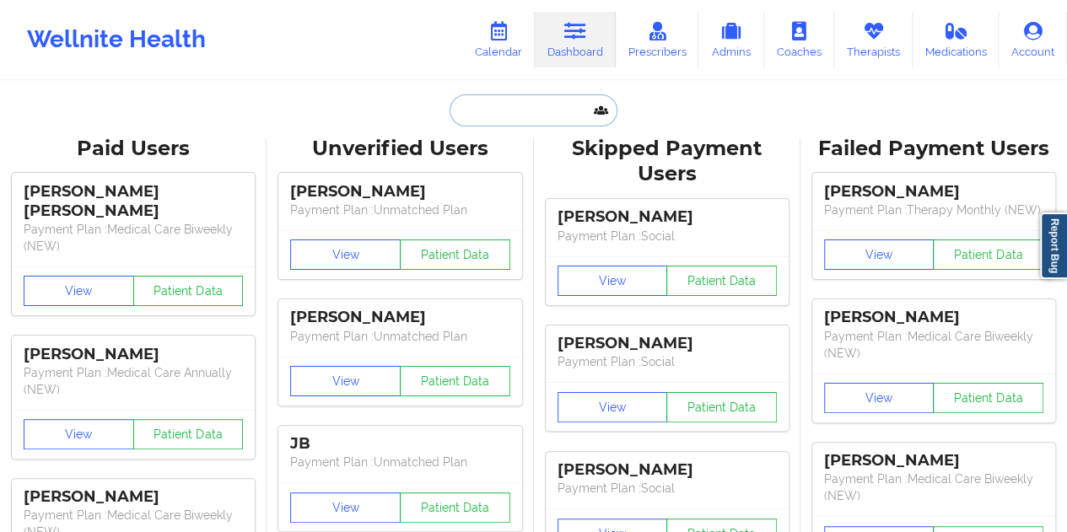
click at [508, 110] on input "text" at bounding box center [533, 110] width 167 height 32
paste input "[EMAIL_ADDRESS][DOMAIN_NAME]"
type input "[EMAIL_ADDRESS][DOMAIN_NAME]"
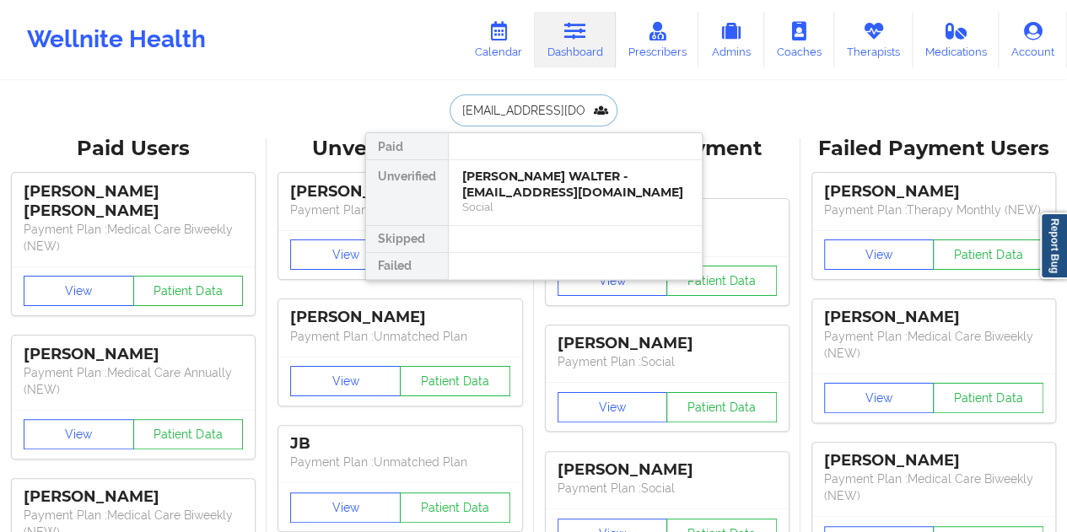
click at [556, 178] on div "[PERSON_NAME] WALTER - [EMAIL_ADDRESS][DOMAIN_NAME]" at bounding box center [575, 184] width 226 height 31
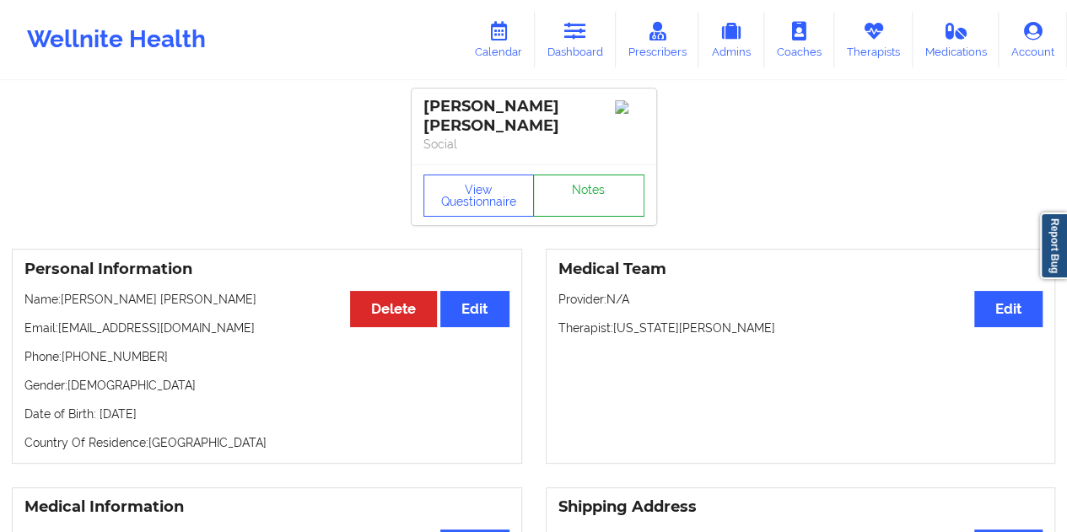
click at [586, 180] on link "Notes" at bounding box center [588, 196] width 111 height 42
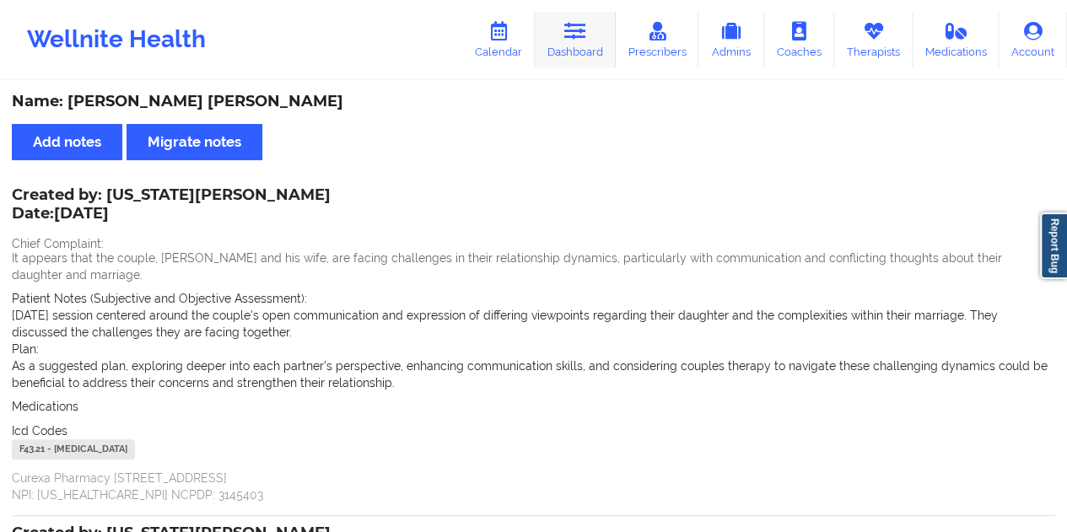
click at [559, 36] on link "Dashboard" at bounding box center [575, 40] width 81 height 56
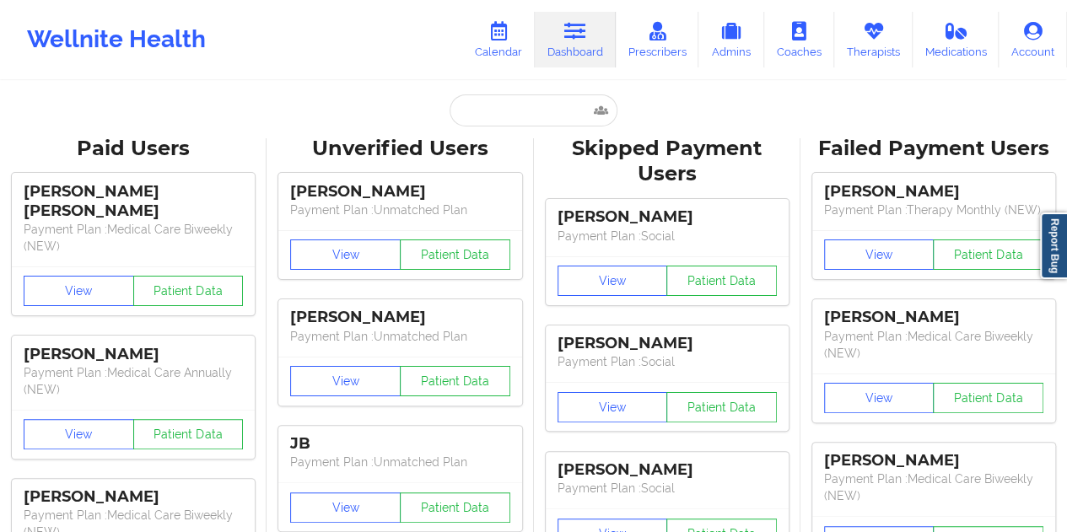
click at [508, 114] on input "text" at bounding box center [533, 110] width 167 height 32
paste input "[EMAIL_ADDRESS][DOMAIN_NAME]"
type input "[EMAIL_ADDRESS][DOMAIN_NAME]"
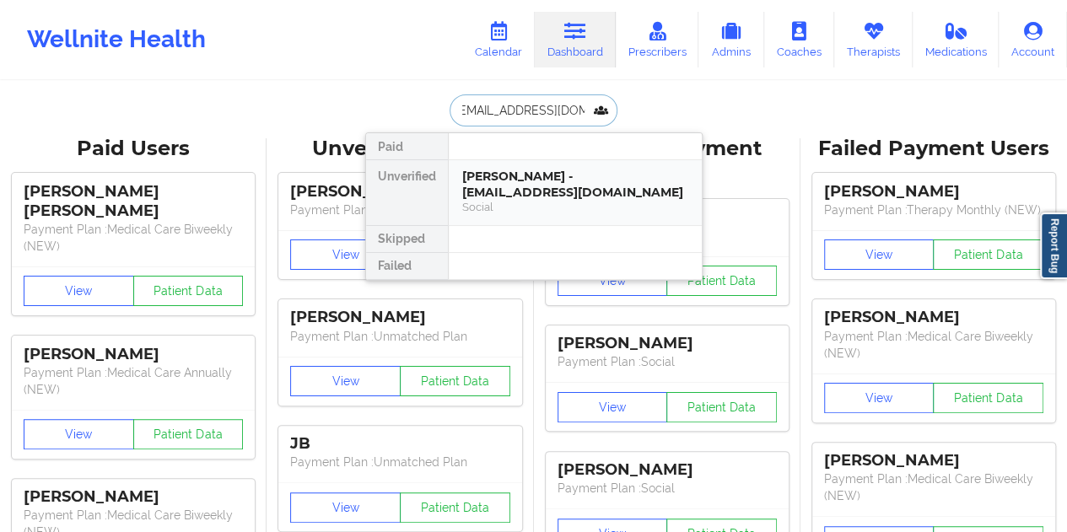
click at [582, 166] on div "[PERSON_NAME] - [EMAIL_ADDRESS][DOMAIN_NAME] Social" at bounding box center [575, 192] width 253 height 65
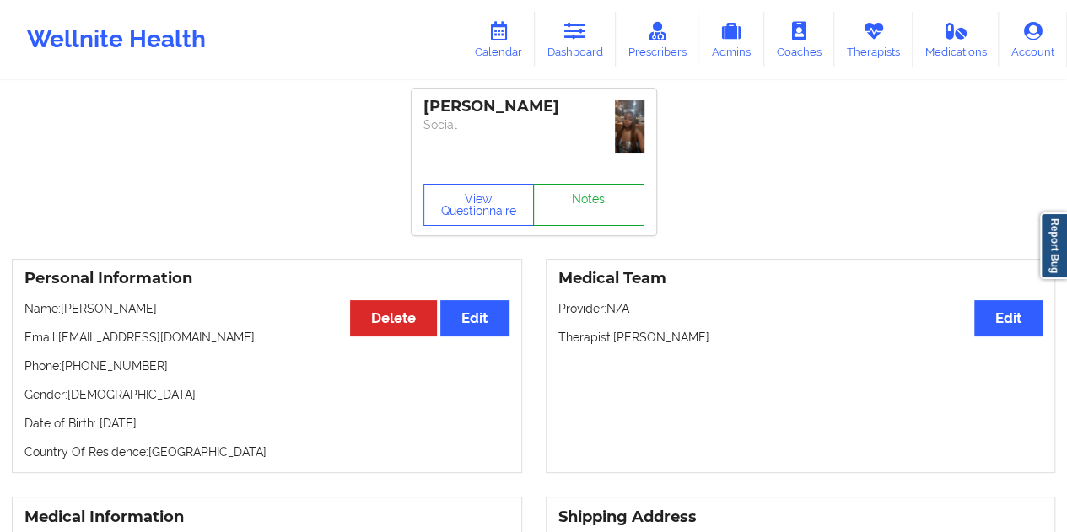
click at [589, 184] on link "Notes" at bounding box center [588, 205] width 111 height 42
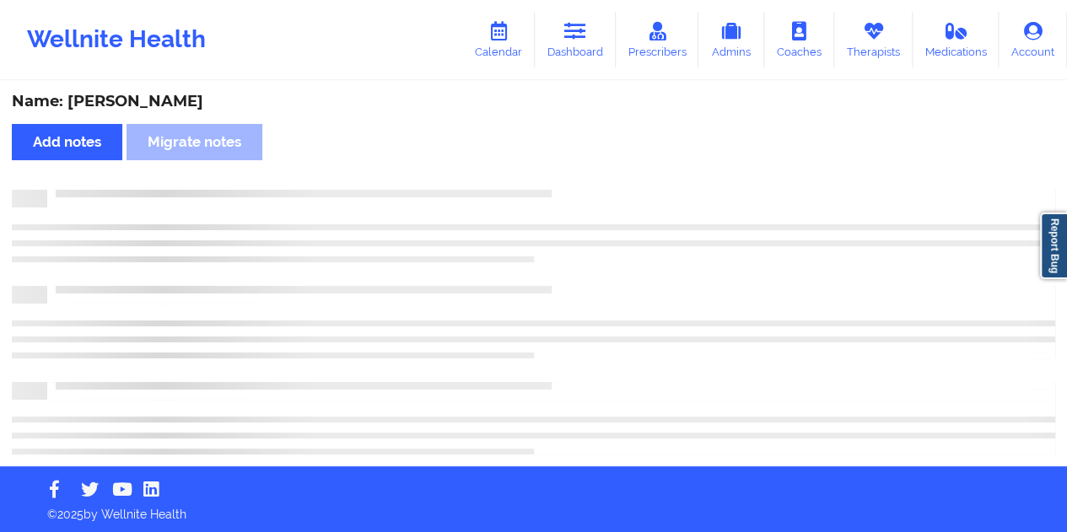
click at [181, 102] on div "Name: [PERSON_NAME]" at bounding box center [534, 101] width 1044 height 19
copy div "[PERSON_NAME]"
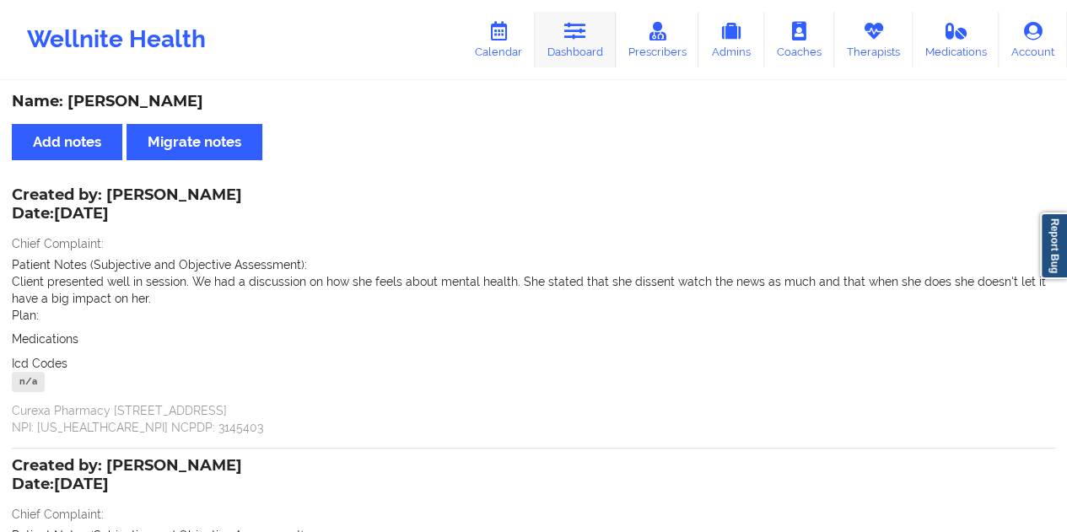
click at [569, 37] on icon at bounding box center [575, 31] width 22 height 19
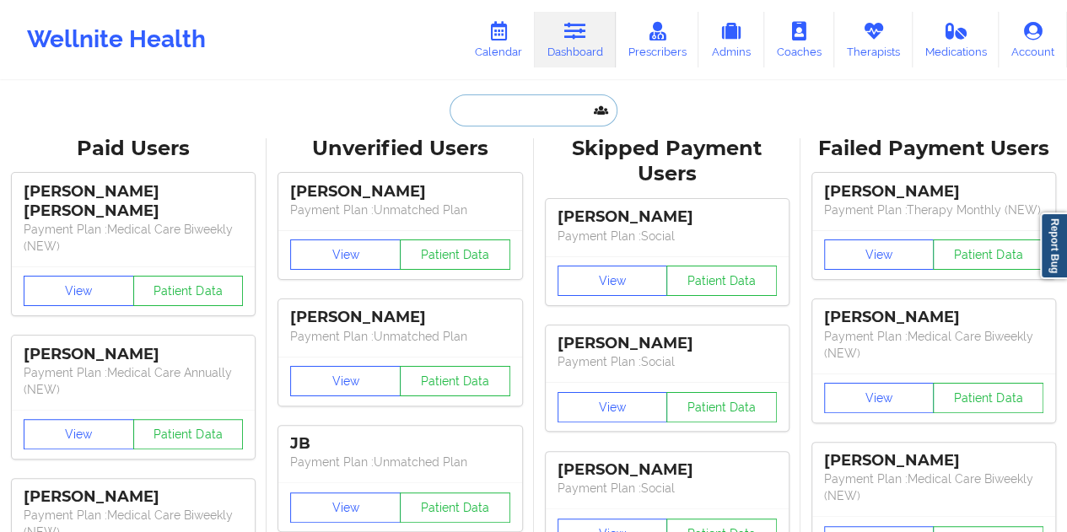
click at [510, 104] on input "text" at bounding box center [533, 110] width 167 height 32
paste input "[EMAIL_ADDRESS][DOMAIN_NAME]"
type input "[EMAIL_ADDRESS][DOMAIN_NAME]"
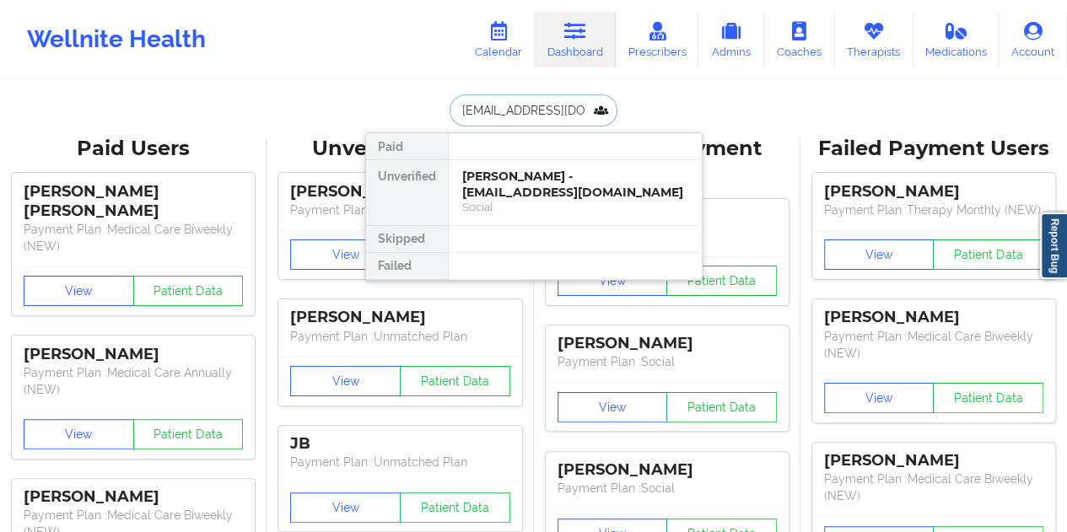
click at [564, 193] on div "[PERSON_NAME] - [EMAIL_ADDRESS][DOMAIN_NAME]" at bounding box center [575, 184] width 226 height 31
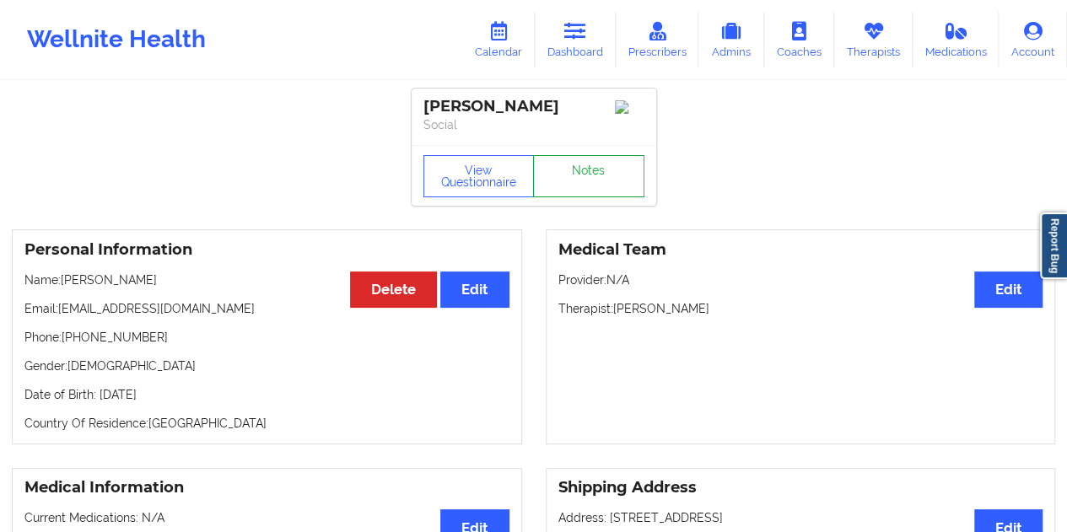
click at [594, 176] on link "Notes" at bounding box center [588, 176] width 111 height 42
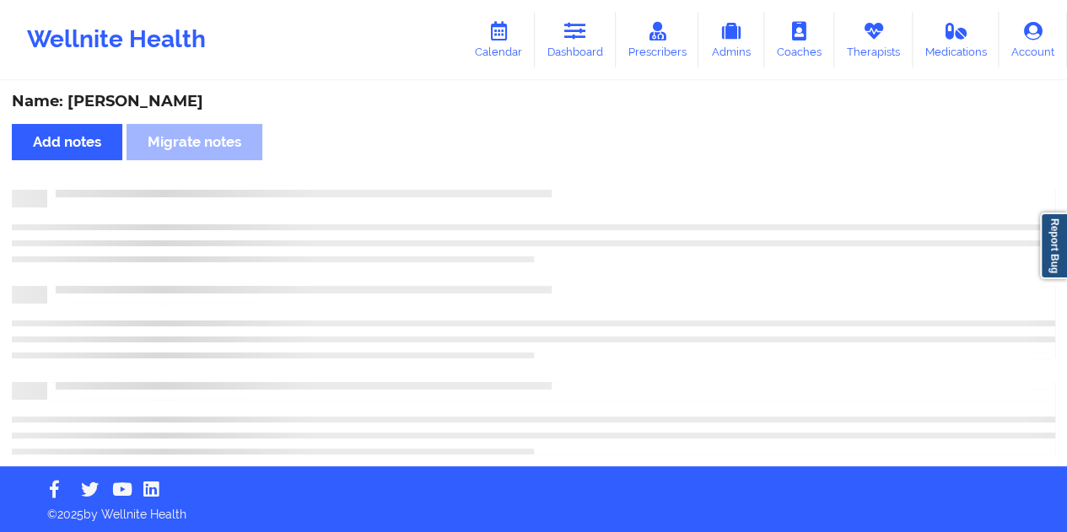
click at [179, 100] on div "Name: [PERSON_NAME]" at bounding box center [534, 101] width 1044 height 19
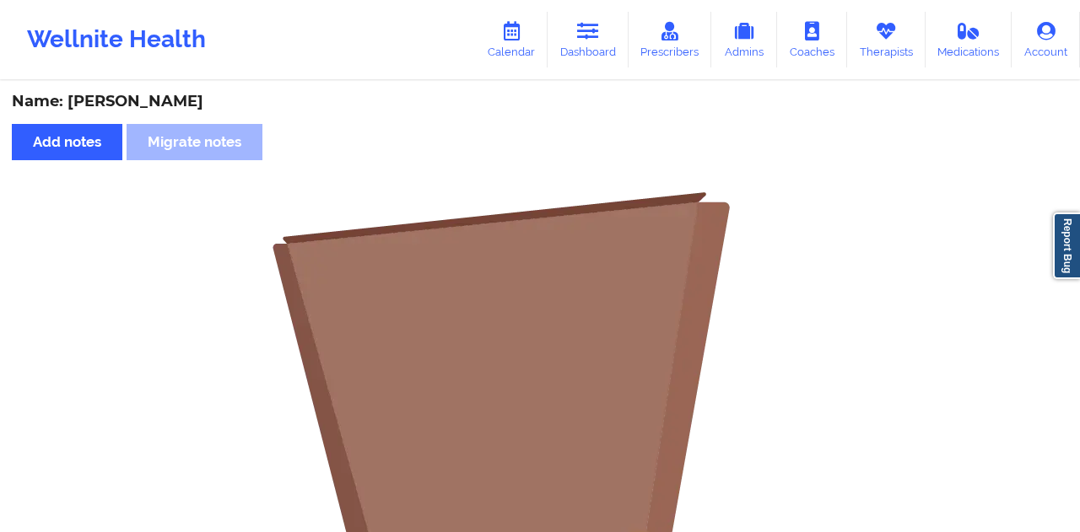
click at [179, 100] on div "Name: [PERSON_NAME]" at bounding box center [540, 101] width 1056 height 19
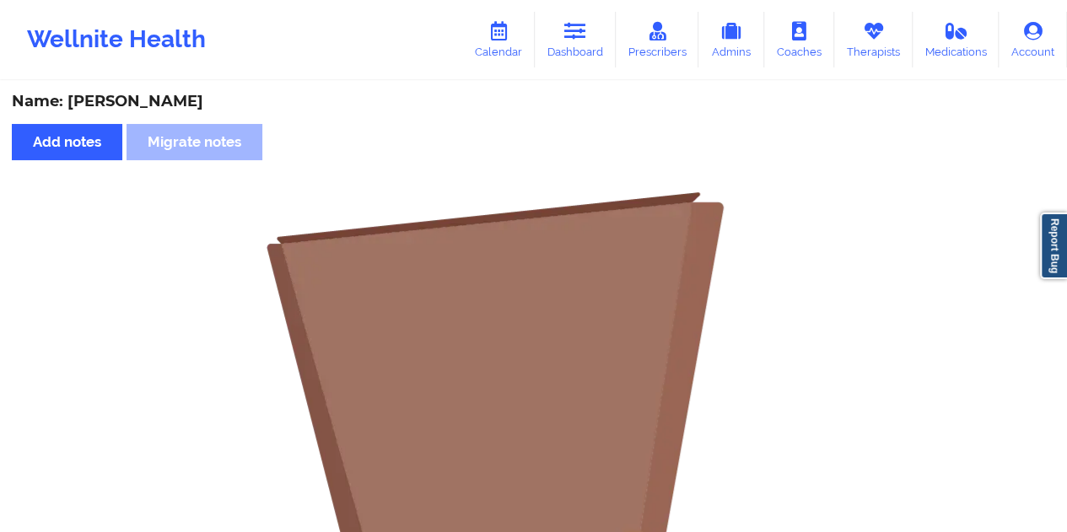
copy div "[PERSON_NAME]"
drag, startPoint x: 618, startPoint y: 67, endPoint x: 609, endPoint y: 62, distance: 9.4
click at [617, 66] on div "Wellnite Health Calendar Dashboard Prescribers Admins Coaches Therapists Medica…" at bounding box center [533, 39] width 1067 height 67
click at [585, 57] on link "Dashboard" at bounding box center [575, 40] width 81 height 56
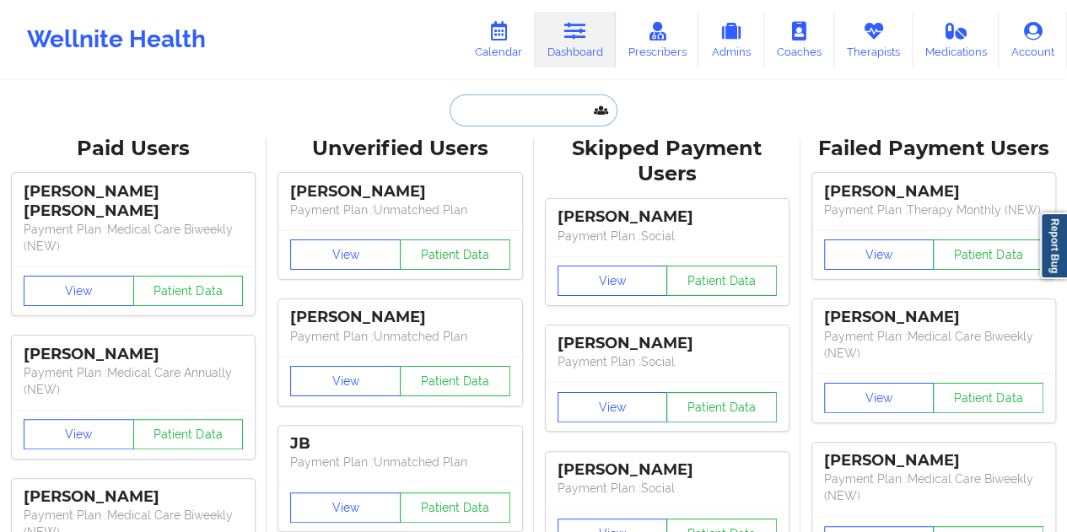
click at [540, 111] on input "text" at bounding box center [533, 110] width 167 height 32
paste input "[PERSON_NAME][EMAIL_ADDRESS][PERSON_NAME][DOMAIN_NAME]"
type input "[PERSON_NAME][EMAIL_ADDRESS][PERSON_NAME][DOMAIN_NAME]"
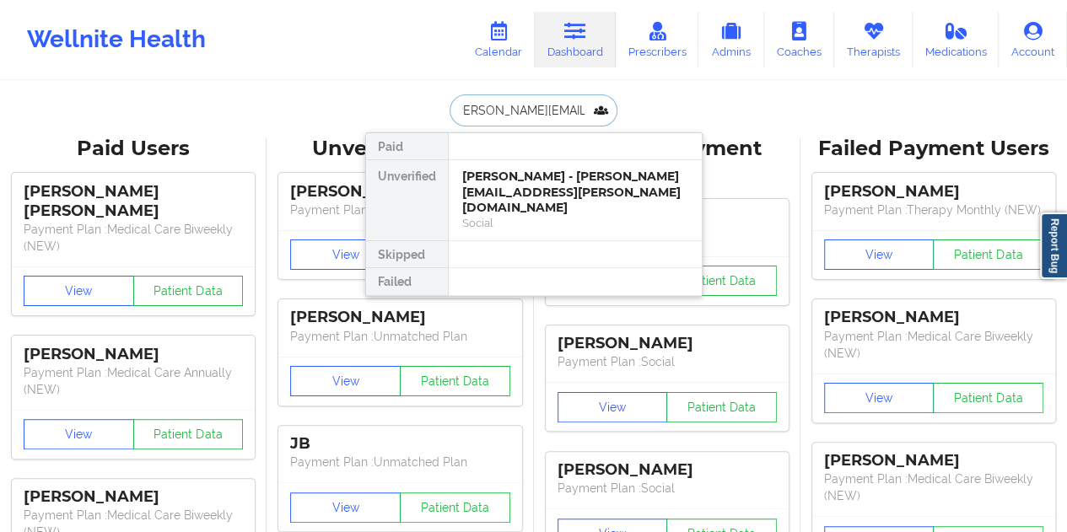
click at [558, 183] on div "[PERSON_NAME] - [PERSON_NAME][EMAIL_ADDRESS][PERSON_NAME][DOMAIN_NAME]" at bounding box center [575, 192] width 226 height 47
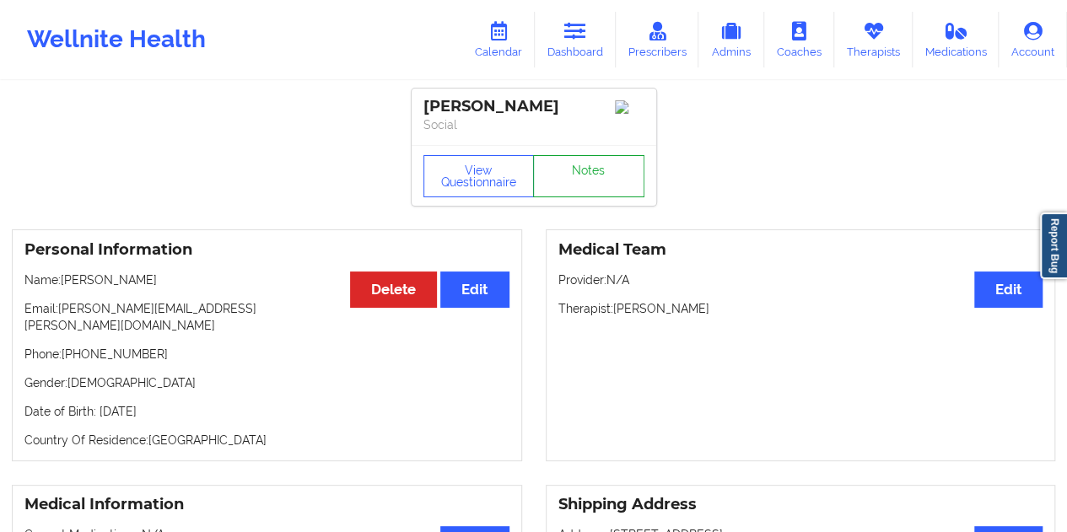
click at [592, 175] on link "Notes" at bounding box center [588, 176] width 111 height 42
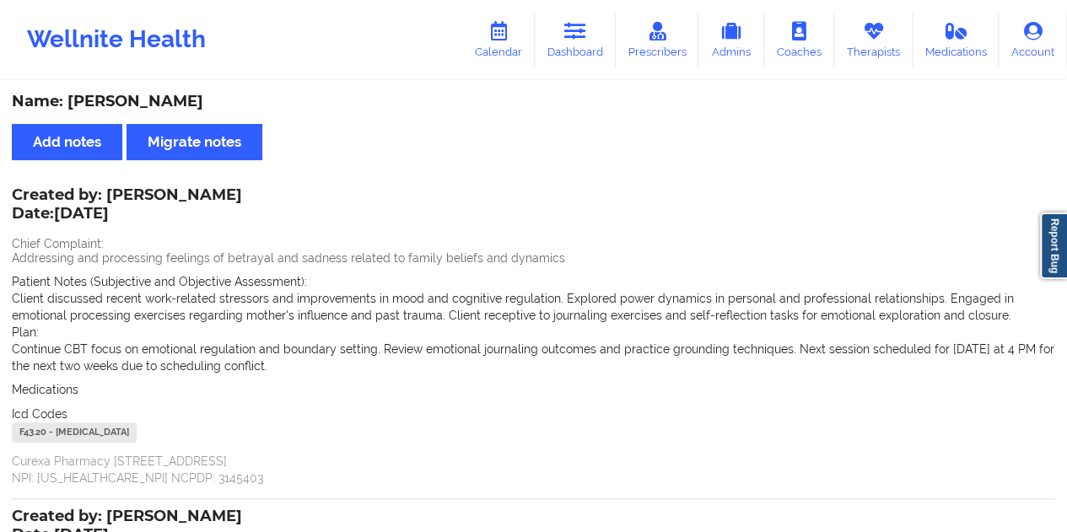
click at [177, 105] on div "Name: [PERSON_NAME]" at bounding box center [534, 101] width 1044 height 19
click at [577, 62] on link "Dashboard" at bounding box center [575, 40] width 81 height 56
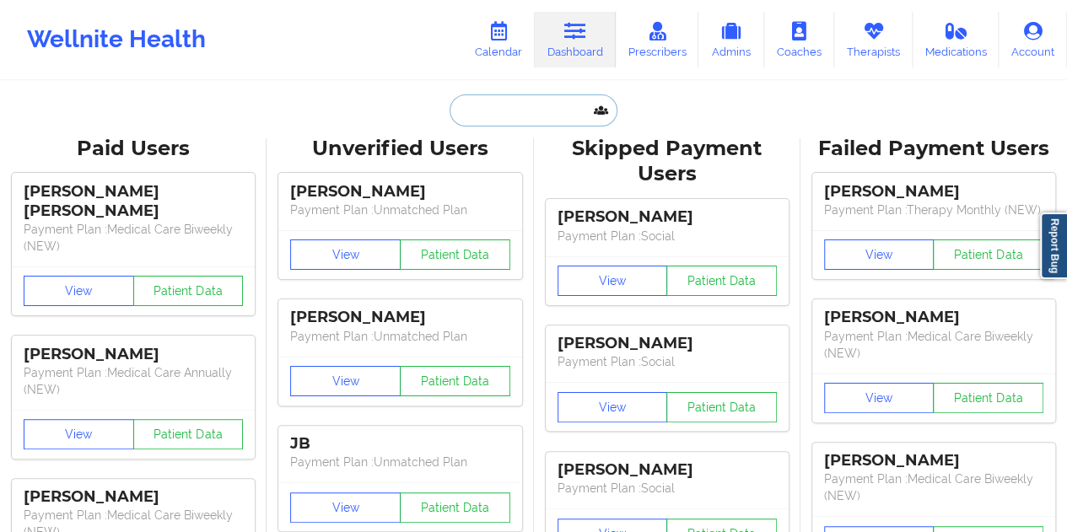
click at [495, 106] on input "text" at bounding box center [533, 110] width 167 height 32
paste input "[EMAIL_ADDRESS][DOMAIN_NAME]"
type input "[EMAIL_ADDRESS][DOMAIN_NAME]"
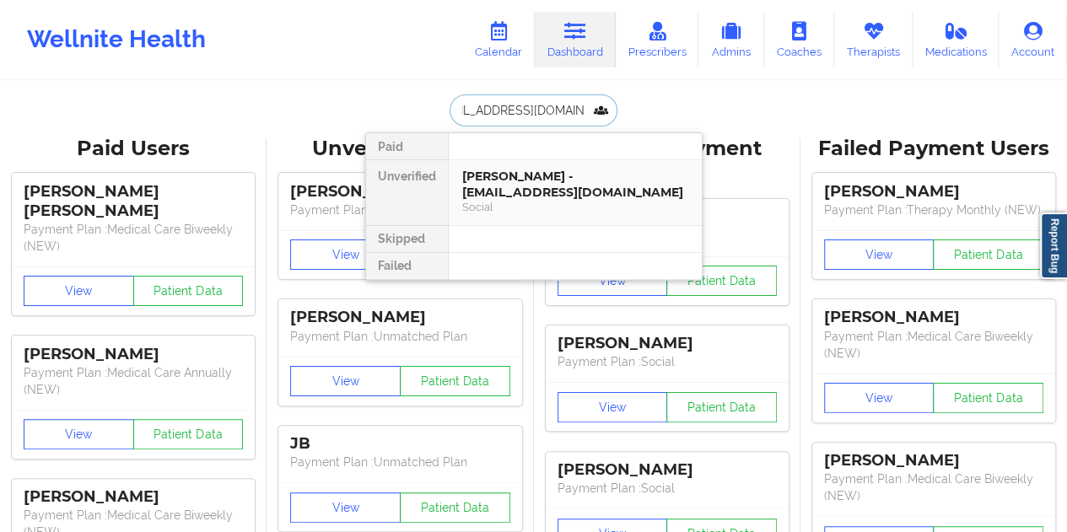
click at [507, 191] on div "[PERSON_NAME] - [EMAIL_ADDRESS][DOMAIN_NAME]" at bounding box center [575, 184] width 226 height 31
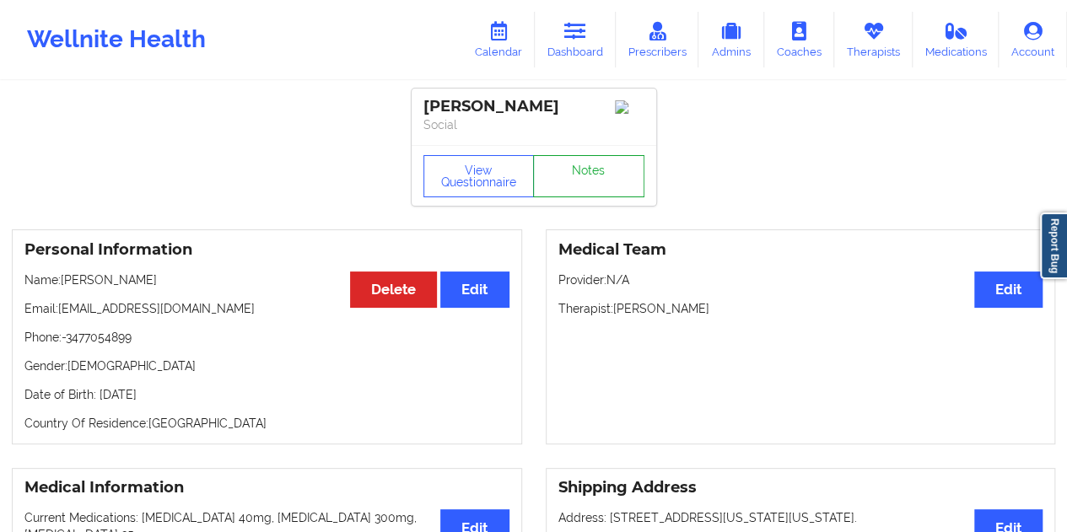
click at [596, 174] on link "Notes" at bounding box center [588, 176] width 111 height 42
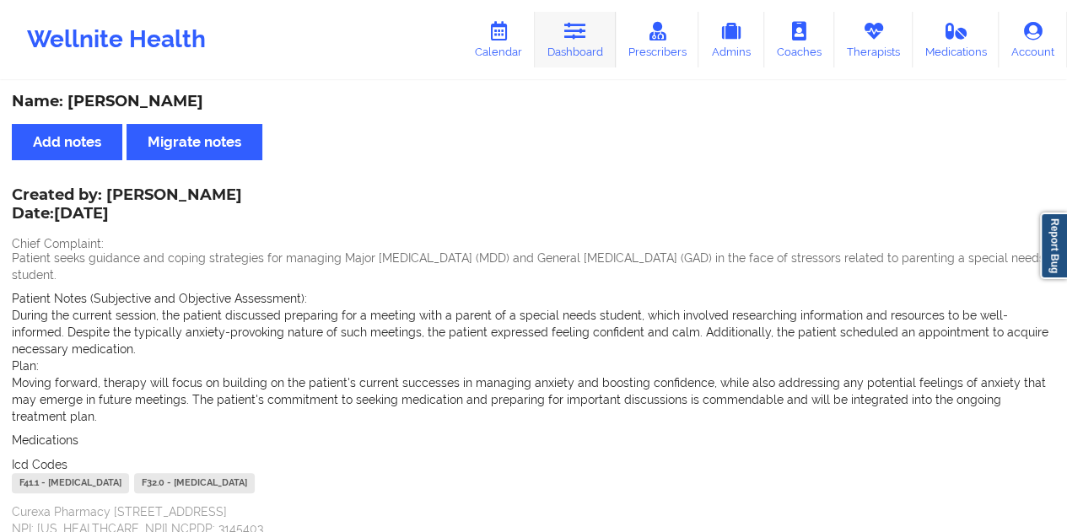
click at [584, 45] on link "Dashboard" at bounding box center [575, 40] width 81 height 56
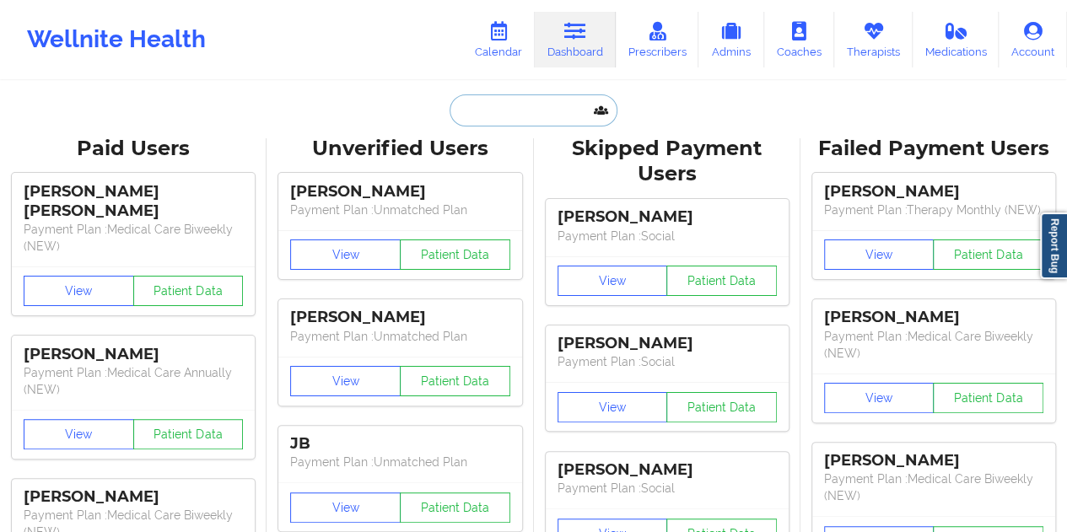
click at [499, 107] on input "text" at bounding box center [533, 110] width 167 height 32
paste input "[EMAIL_ADDRESS][DOMAIN_NAME]"
type input "[EMAIL_ADDRESS][DOMAIN_NAME]"
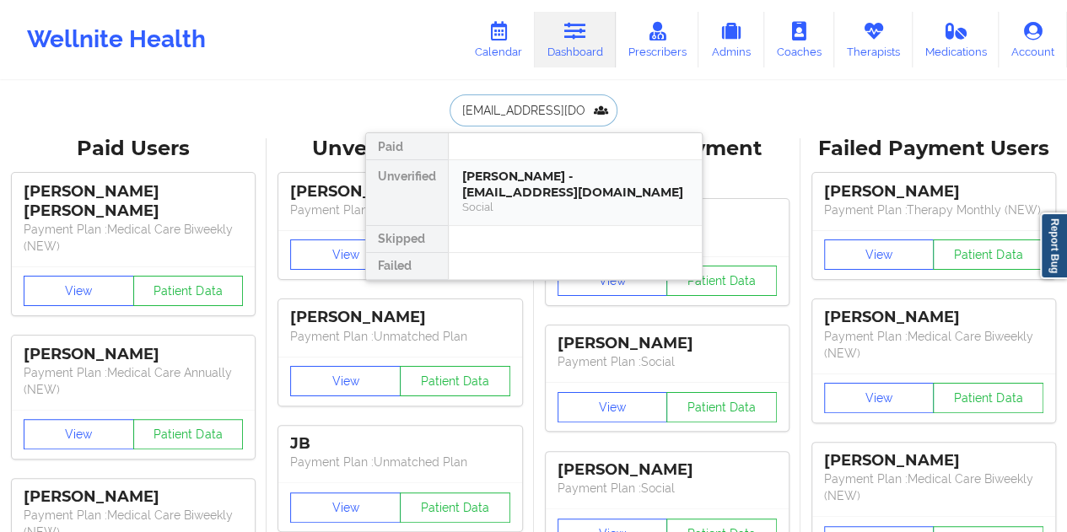
click at [550, 183] on div "[PERSON_NAME] - [EMAIL_ADDRESS][DOMAIN_NAME]" at bounding box center [575, 184] width 226 height 31
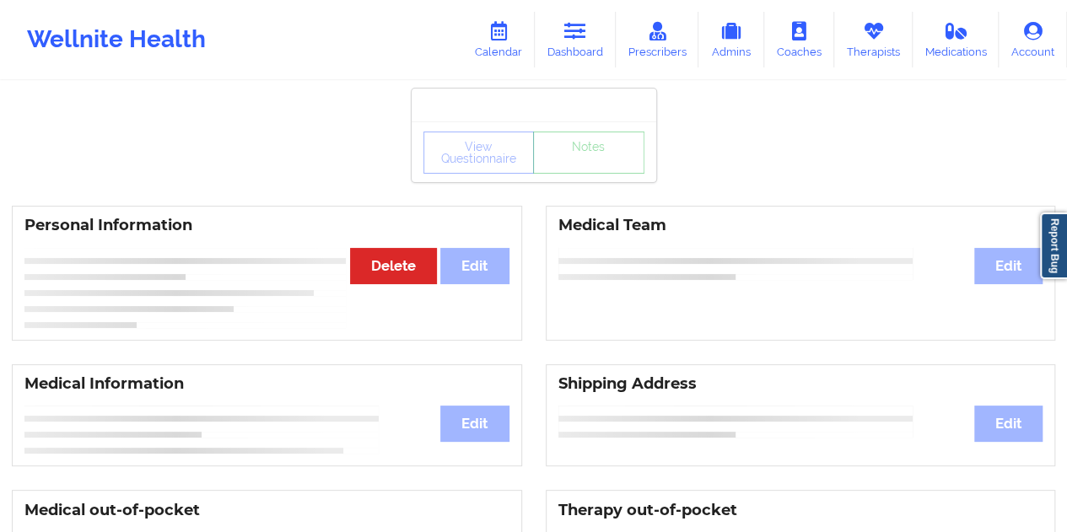
click at [583, 181] on div "View Questionnaire Notes" at bounding box center [534, 151] width 245 height 61
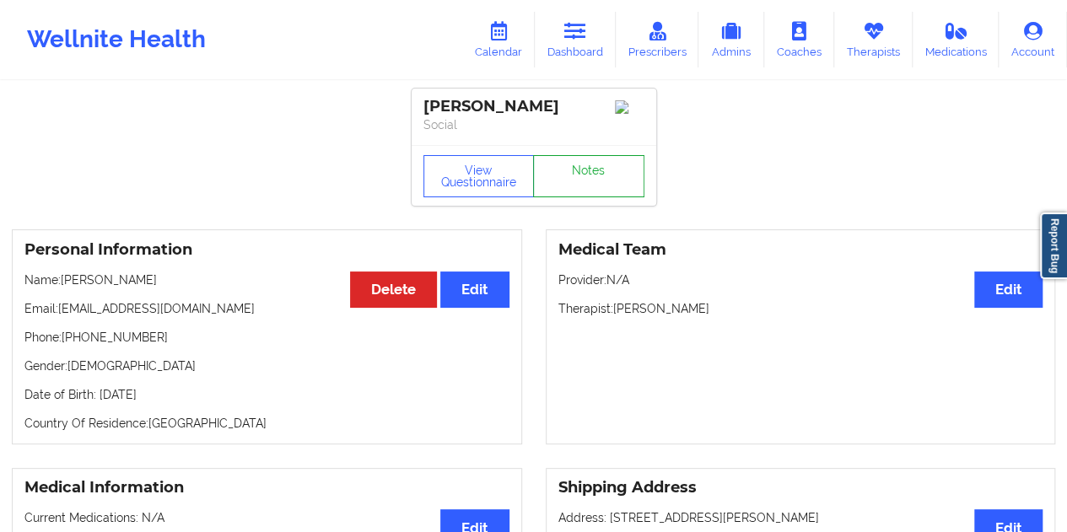
click at [582, 181] on link "Notes" at bounding box center [588, 176] width 111 height 42
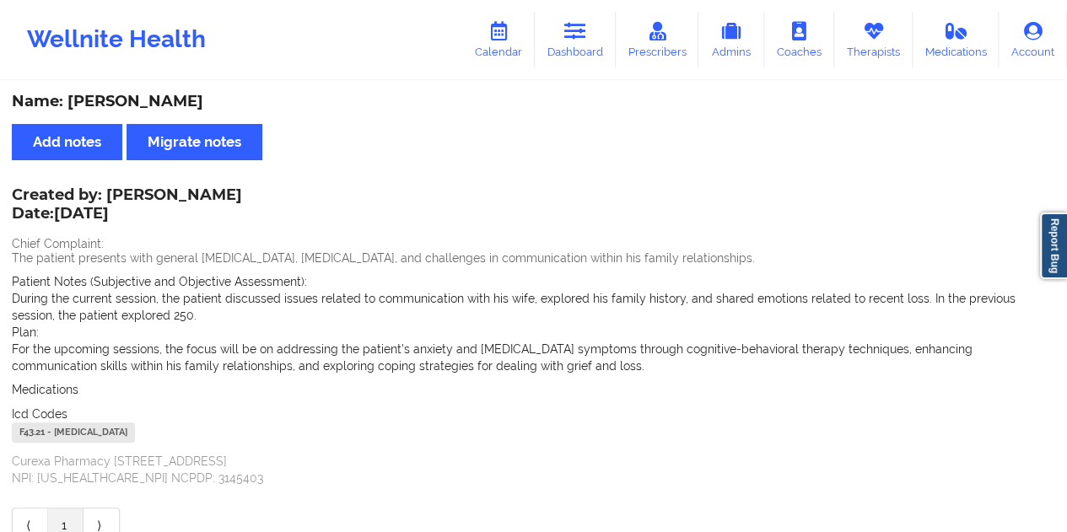
click at [155, 95] on div "Name: [PERSON_NAME]" at bounding box center [534, 101] width 1044 height 19
drag, startPoint x: 594, startPoint y: 36, endPoint x: 594, endPoint y: 66, distance: 29.5
click at [594, 36] on link "Dashboard" at bounding box center [575, 40] width 81 height 56
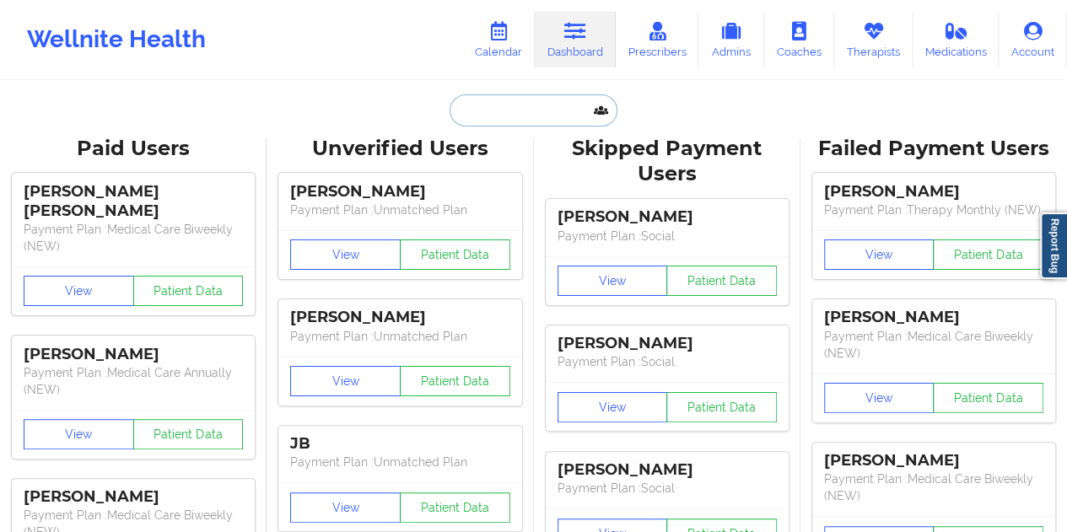
click at [518, 108] on input "text" at bounding box center [533, 110] width 167 height 32
paste input "[EMAIL_ADDRESS][DOMAIN_NAME]"
type input "[EMAIL_ADDRESS][DOMAIN_NAME]"
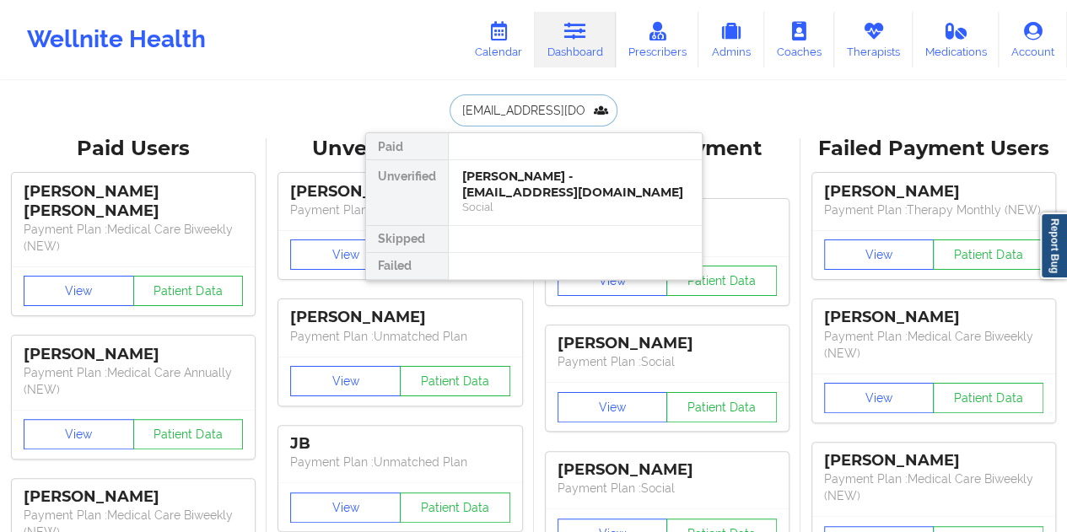
click at [549, 178] on div "[PERSON_NAME] - [EMAIL_ADDRESS][DOMAIN_NAME]" at bounding box center [575, 184] width 226 height 31
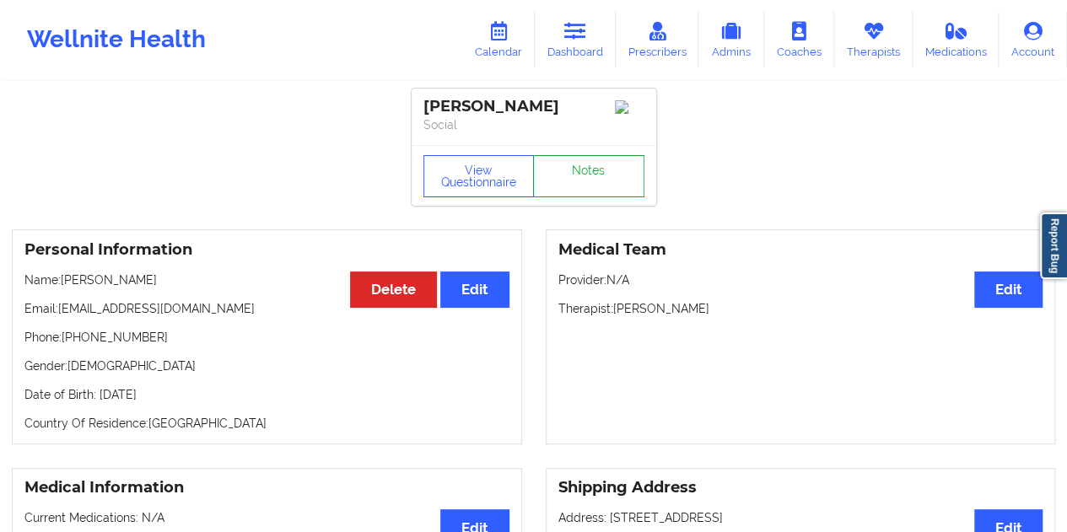
click at [583, 185] on link "Notes" at bounding box center [588, 176] width 111 height 42
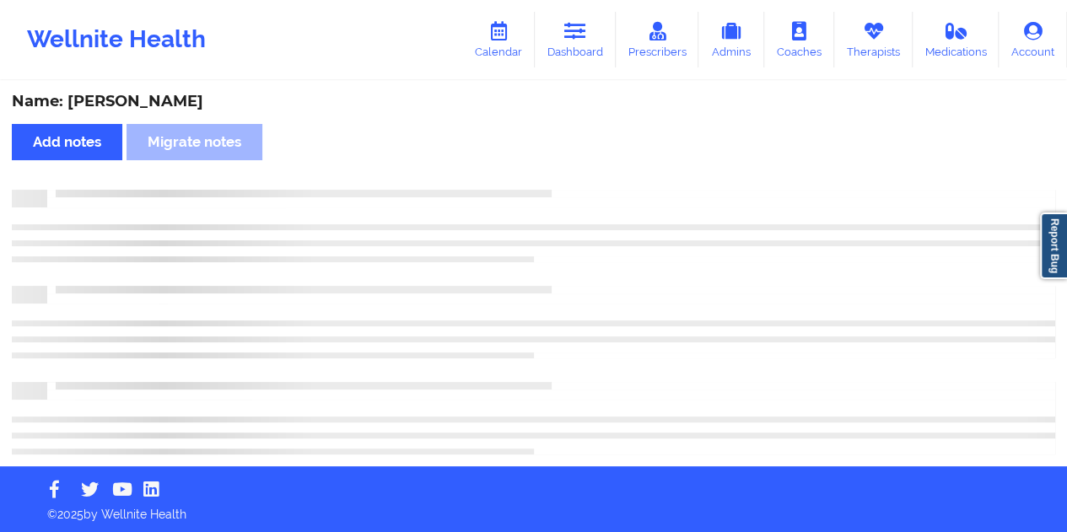
click at [138, 105] on div "Name: [PERSON_NAME]" at bounding box center [534, 101] width 1044 height 19
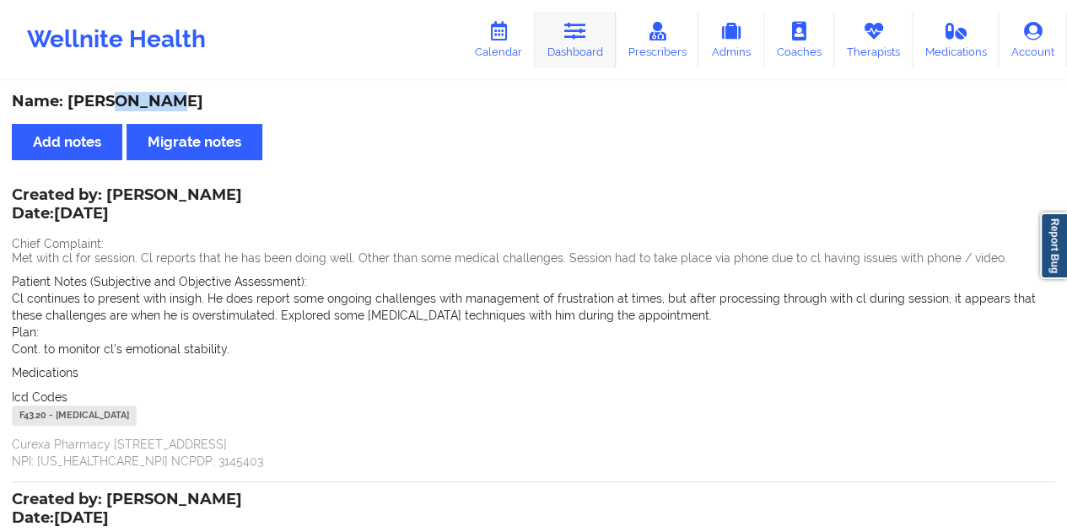
click at [586, 56] on link "Dashboard" at bounding box center [575, 40] width 81 height 56
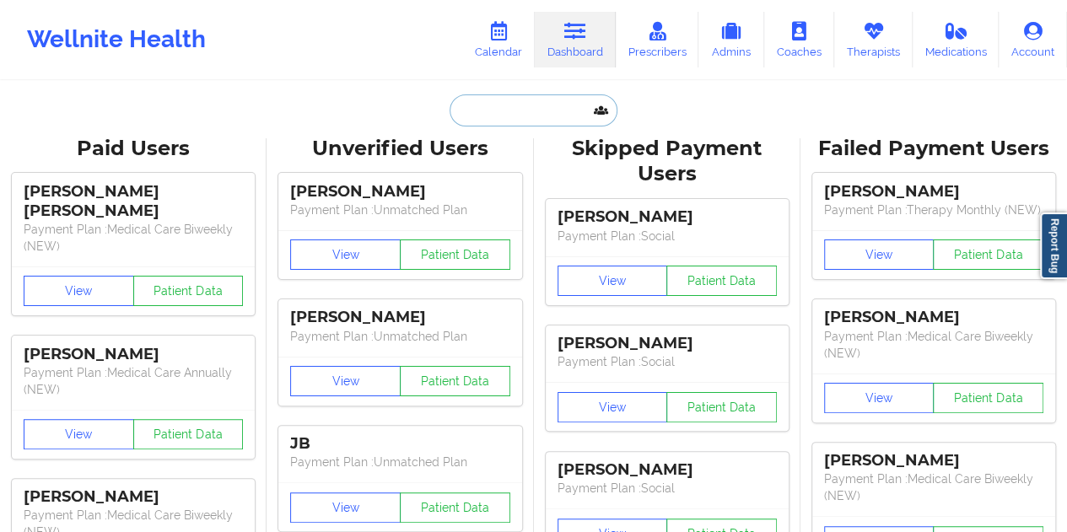
click at [511, 117] on input "text" at bounding box center [533, 110] width 167 height 32
paste input "[EMAIL_ADDRESS][DOMAIN_NAME]"
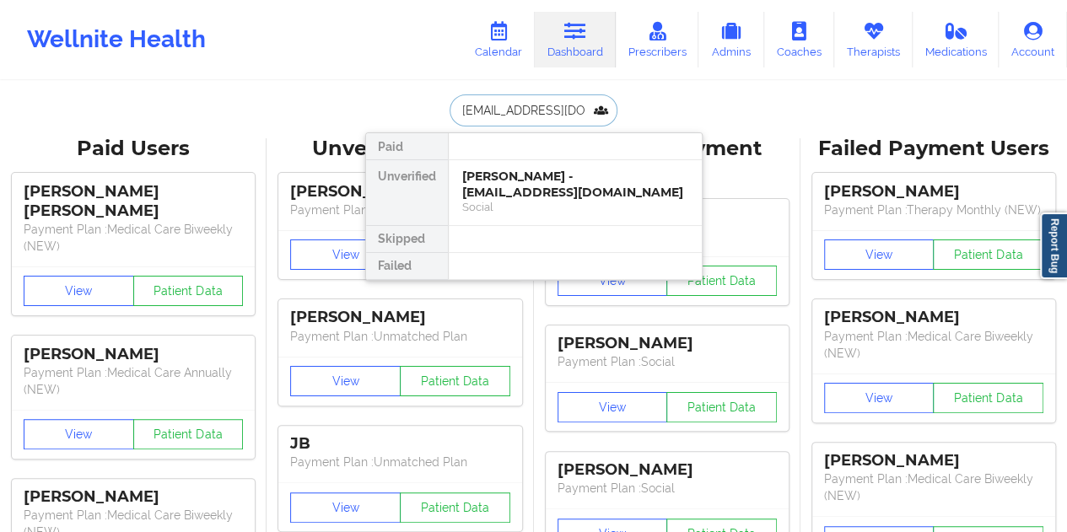
type input "[EMAIL_ADDRESS][DOMAIN_NAME]"
click at [529, 189] on div "[PERSON_NAME] - [EMAIL_ADDRESS][DOMAIN_NAME]" at bounding box center [575, 184] width 226 height 31
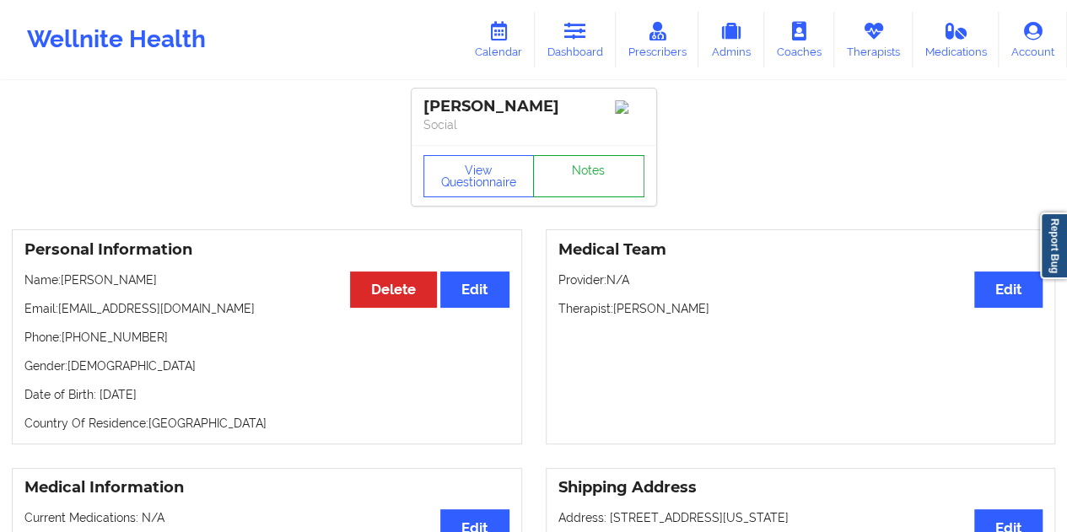
click at [596, 185] on link "Notes" at bounding box center [588, 176] width 111 height 42
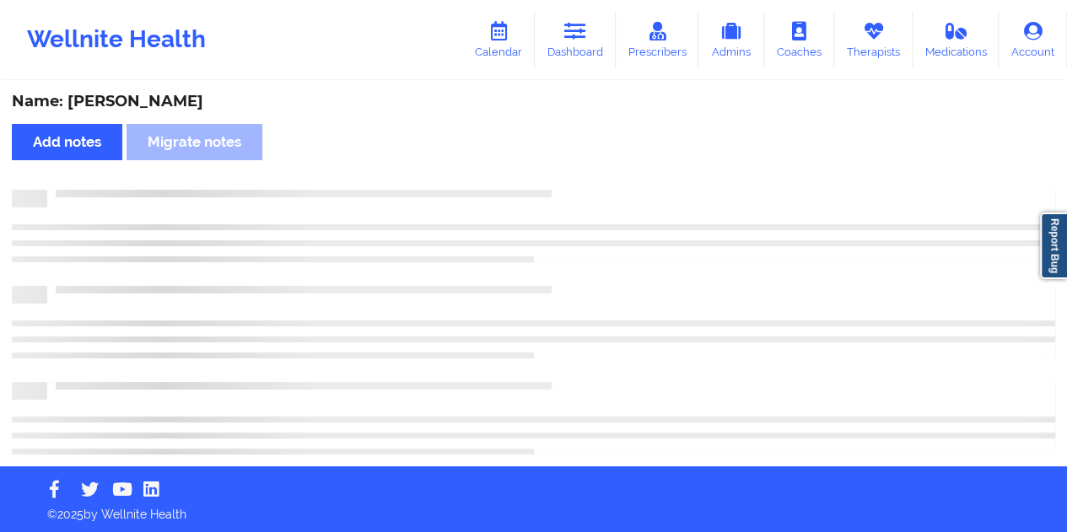
click at [159, 105] on div "Name: [PERSON_NAME]" at bounding box center [534, 101] width 1044 height 19
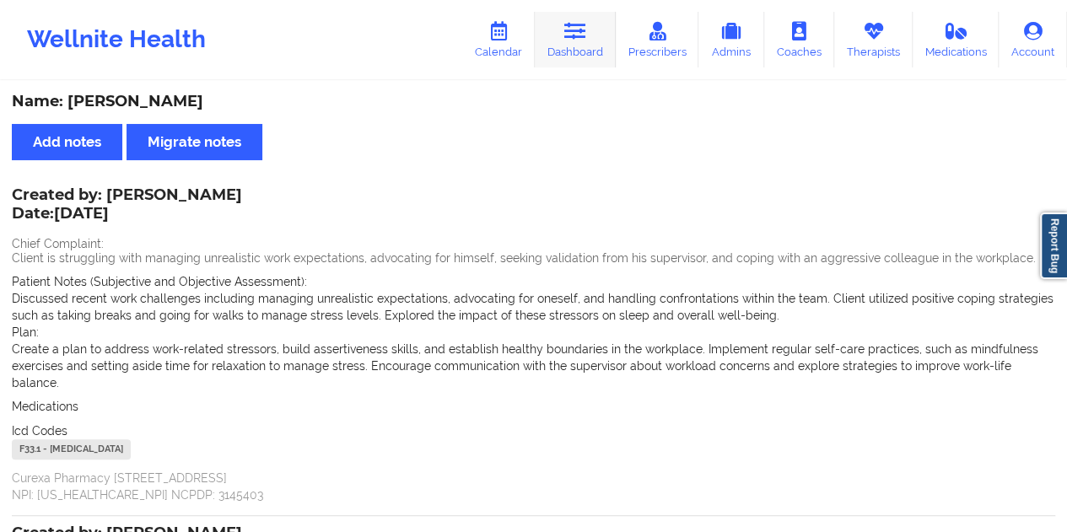
click at [587, 50] on link "Dashboard" at bounding box center [575, 40] width 81 height 56
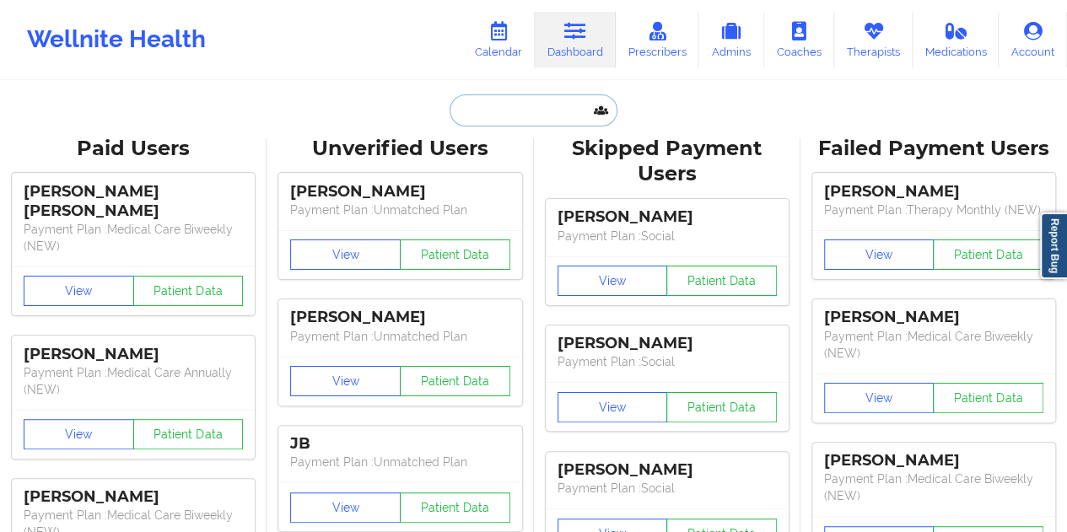
click at [551, 115] on input "text" at bounding box center [533, 110] width 167 height 32
paste input "[PERSON_NAME]"
type input "[PERSON_NAME]"
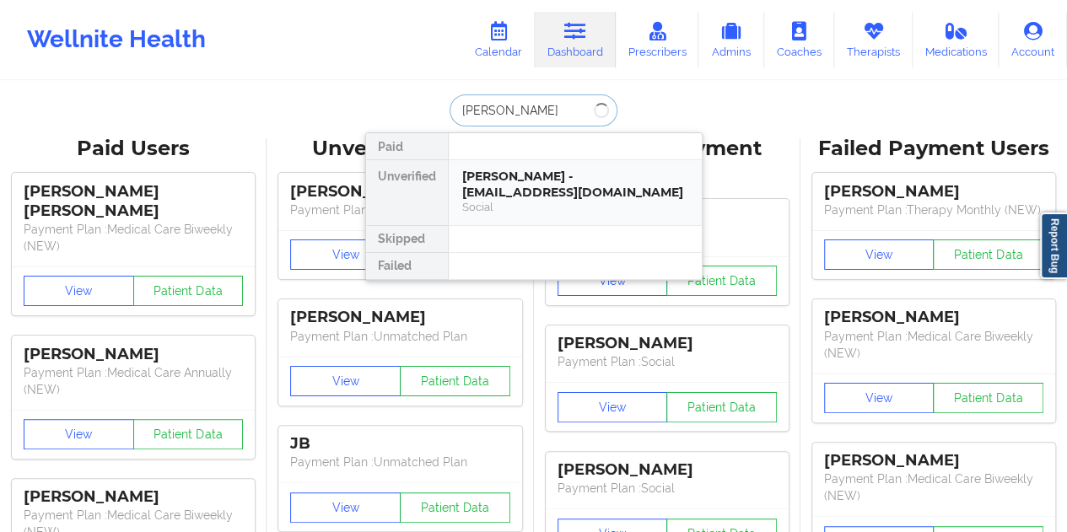
click at [532, 175] on div "[PERSON_NAME] - [EMAIL_ADDRESS][DOMAIN_NAME]" at bounding box center [575, 184] width 226 height 31
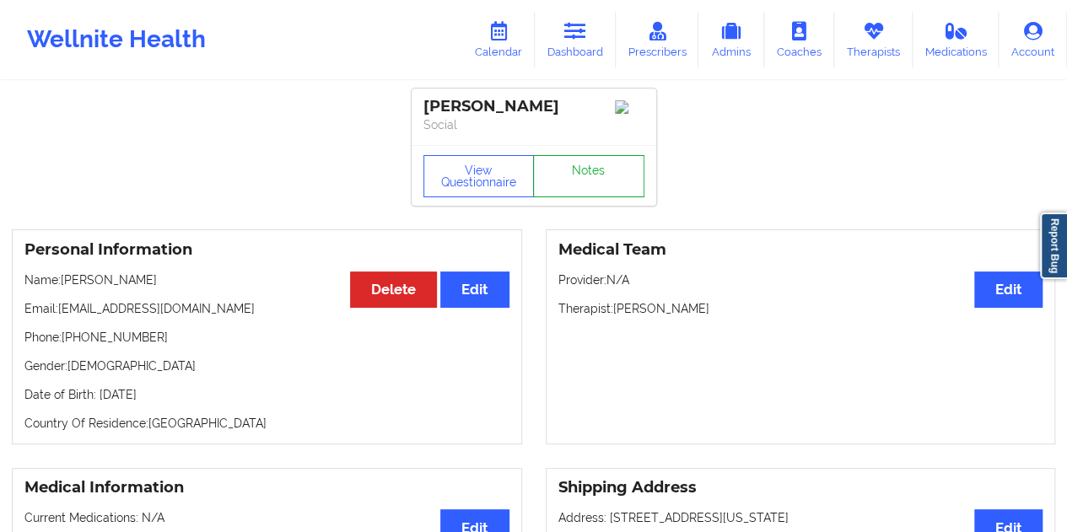
click at [589, 186] on link "Notes" at bounding box center [588, 176] width 111 height 42
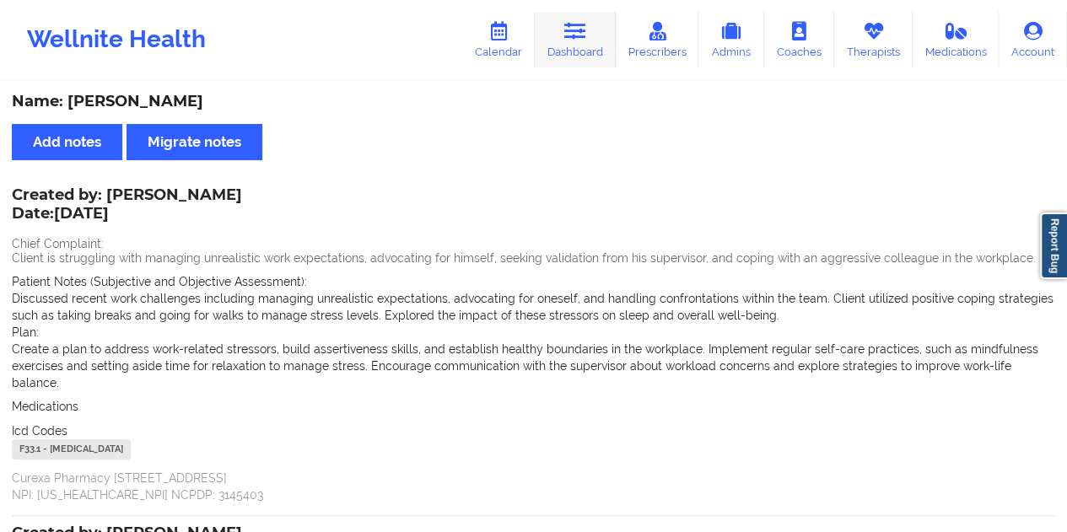
click at [592, 46] on link "Dashboard" at bounding box center [575, 40] width 81 height 56
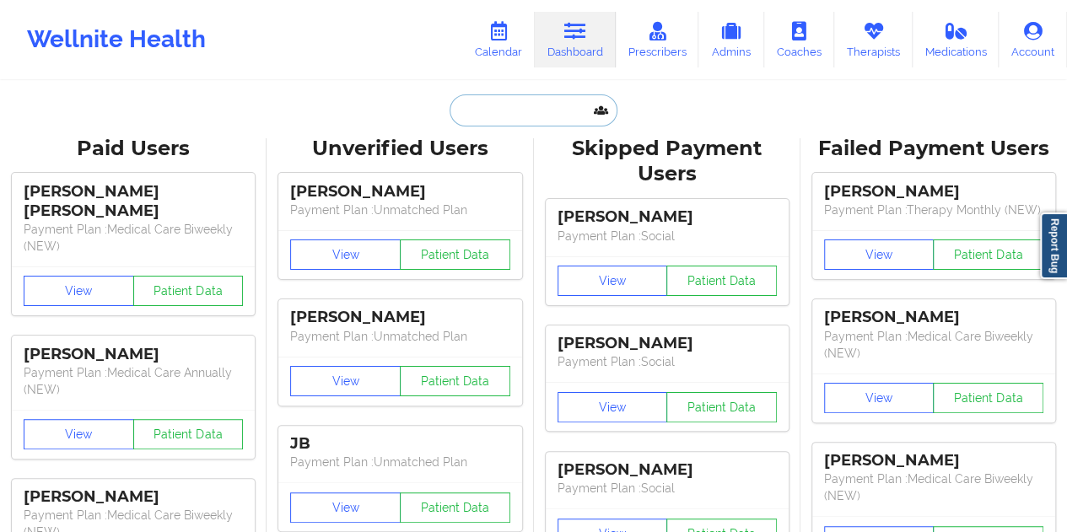
click at [500, 109] on input "text" at bounding box center [533, 110] width 167 height 32
paste input "[EMAIL_ADDRESS][DOMAIN_NAME]"
type input "[EMAIL_ADDRESS][DOMAIN_NAME]"
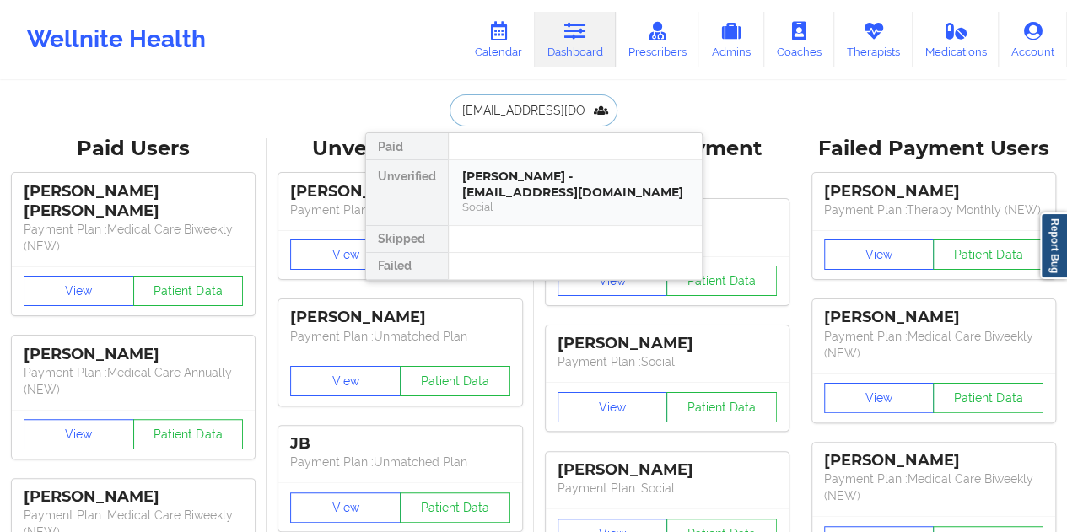
click at [543, 197] on div "[PERSON_NAME] - [EMAIL_ADDRESS][DOMAIN_NAME]" at bounding box center [575, 184] width 226 height 31
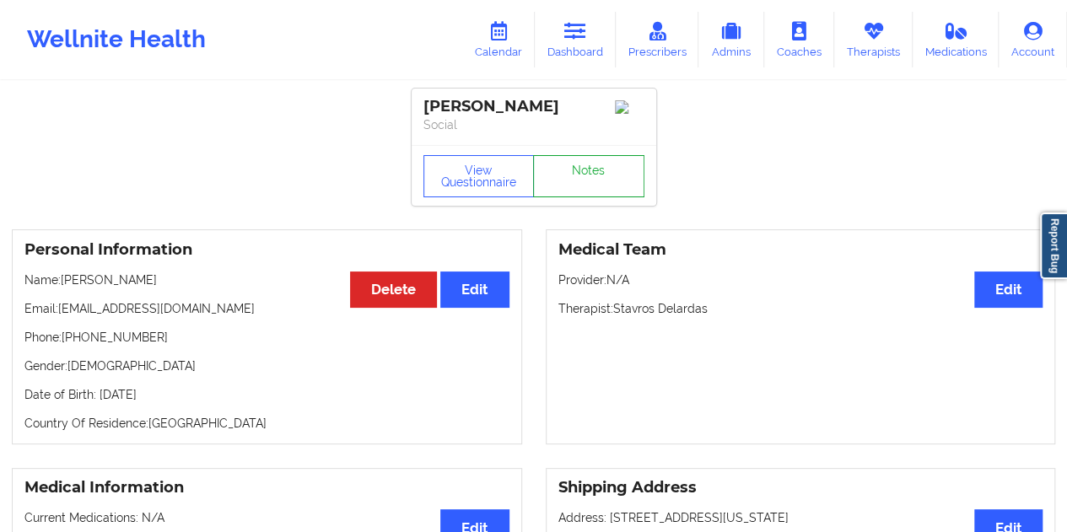
click at [575, 176] on link "Notes" at bounding box center [588, 176] width 111 height 42
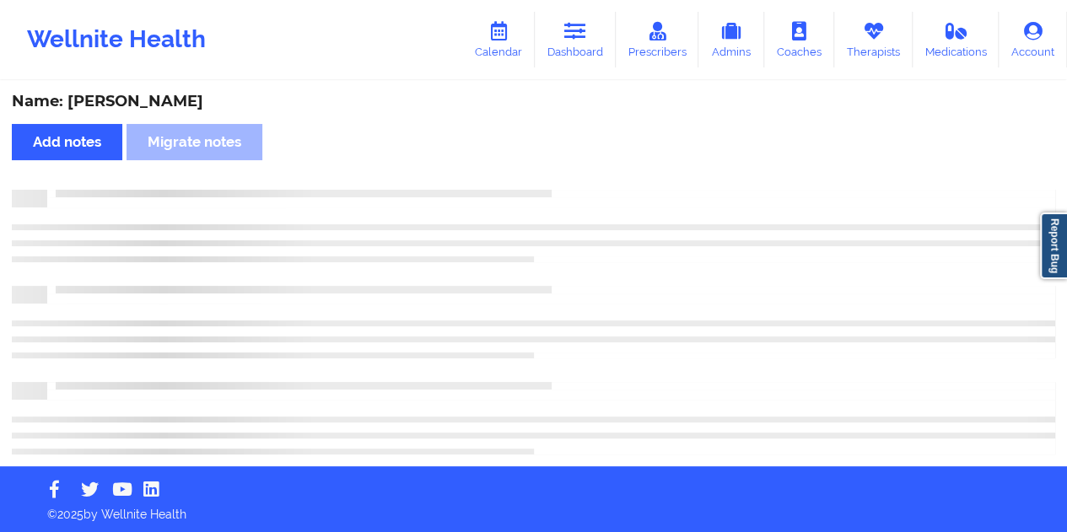
click at [137, 111] on div "Name: [PERSON_NAME]" at bounding box center [534, 101] width 1044 height 19
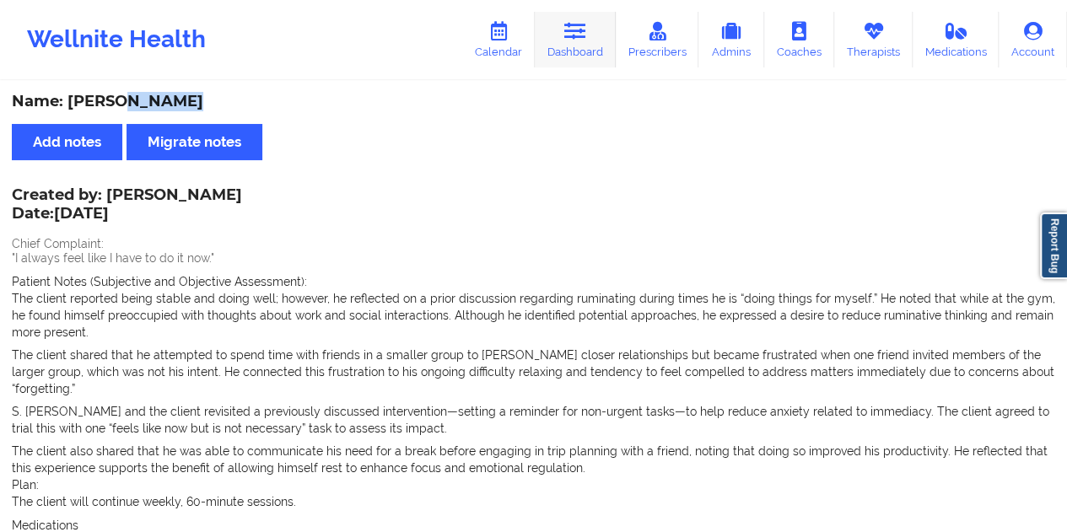
click at [610, 61] on link "Dashboard" at bounding box center [575, 40] width 81 height 56
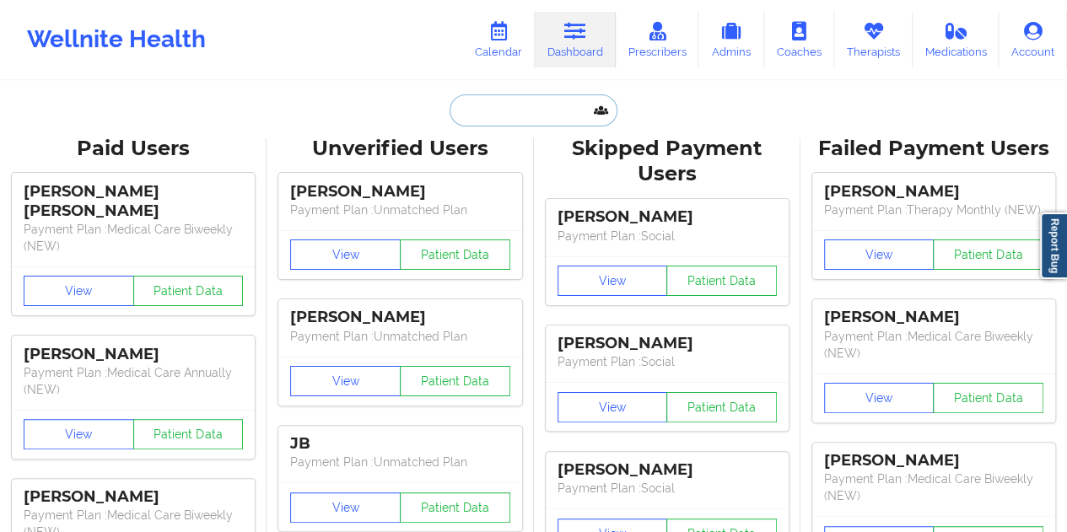
click at [527, 112] on input "text" at bounding box center [533, 110] width 167 height 32
paste input "[PERSON_NAME][EMAIL_ADDRESS][PERSON_NAME][DOMAIN_NAME]"
type input "[PERSON_NAME][EMAIL_ADDRESS][PERSON_NAME][DOMAIN_NAME]"
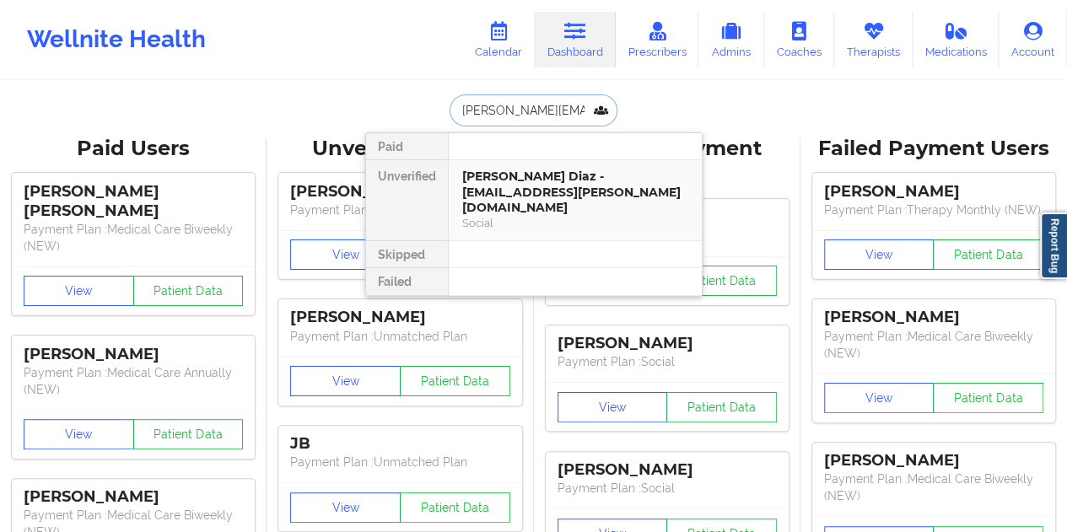
click at [513, 189] on div "[PERSON_NAME] Diaz - [EMAIL_ADDRESS][PERSON_NAME][DOMAIN_NAME]" at bounding box center [575, 192] width 226 height 47
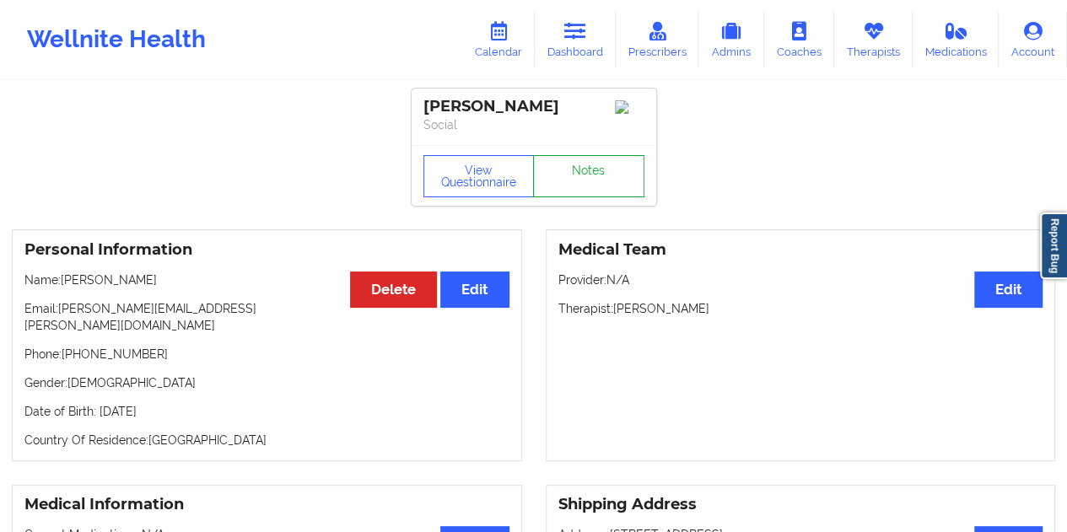
click at [580, 178] on link "Notes" at bounding box center [588, 176] width 111 height 42
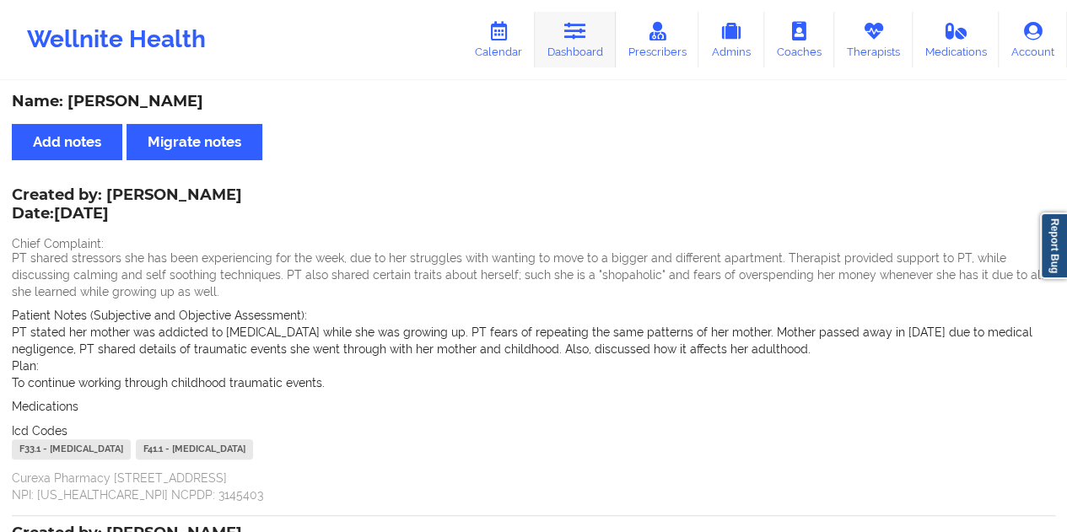
click at [580, 34] on icon at bounding box center [575, 31] width 22 height 19
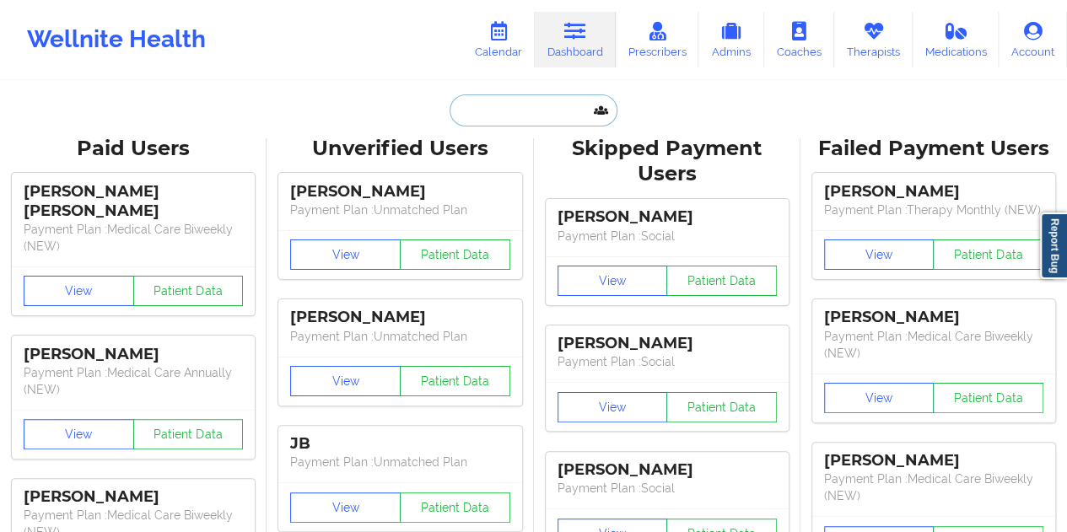
click at [493, 111] on input "text" at bounding box center [533, 110] width 167 height 32
paste input "[EMAIL_ADDRESS][DOMAIN_NAME]"
type input "[EMAIL_ADDRESS][DOMAIN_NAME]"
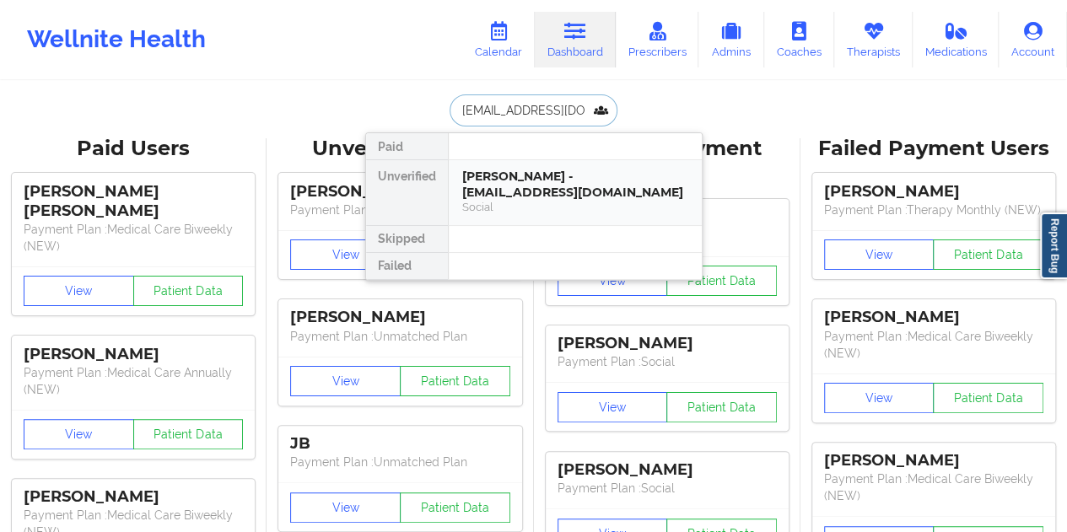
click at [584, 197] on div "[PERSON_NAME] - [EMAIL_ADDRESS][DOMAIN_NAME]" at bounding box center [575, 184] width 226 height 31
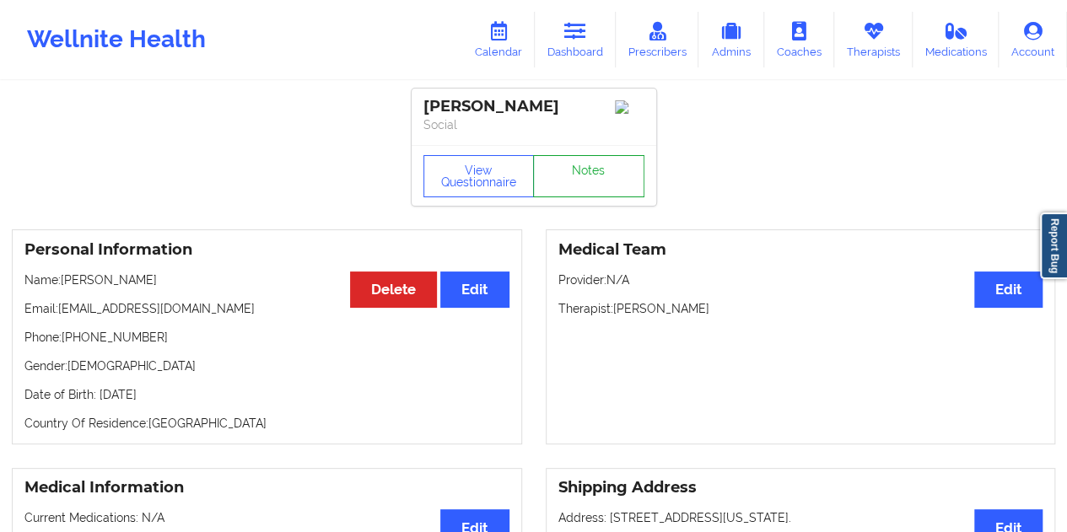
click at [595, 178] on link "Notes" at bounding box center [588, 176] width 111 height 42
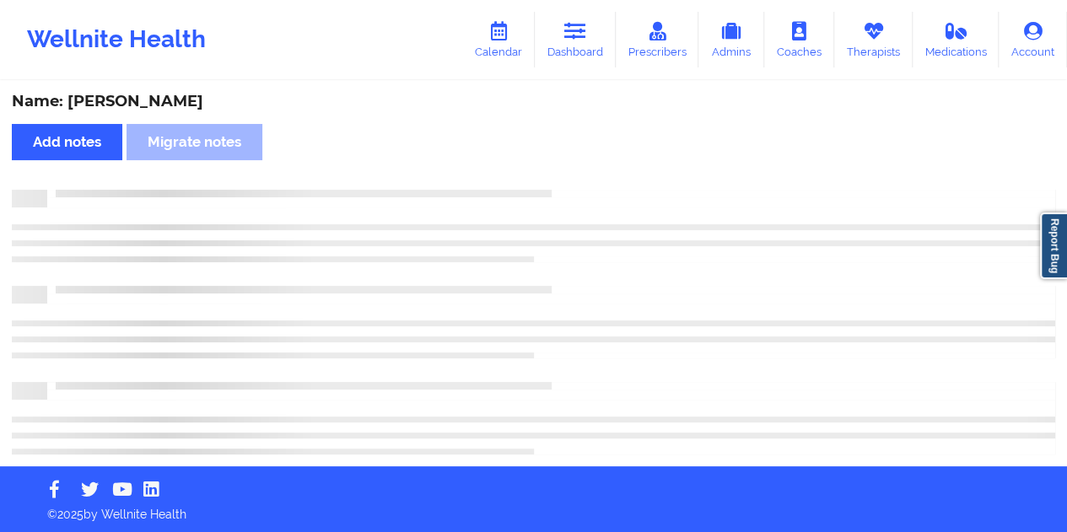
click at [186, 106] on div "Name: [PERSON_NAME]" at bounding box center [534, 101] width 1044 height 19
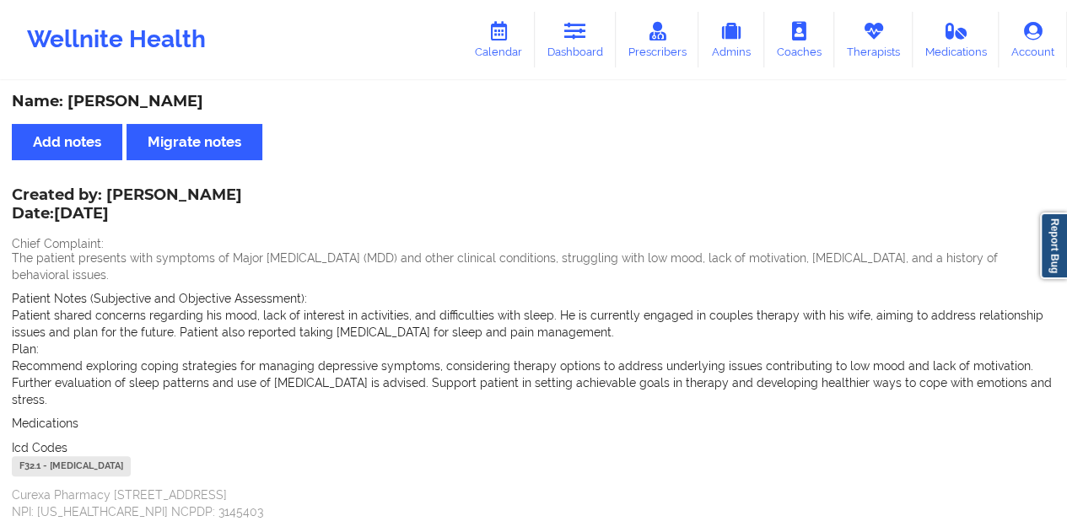
click at [186, 106] on div "Name: [PERSON_NAME]" at bounding box center [534, 101] width 1044 height 19
drag, startPoint x: 601, startPoint y: 36, endPoint x: 599, endPoint y: 51, distance: 15.3
click at [599, 36] on link "Dashboard" at bounding box center [575, 40] width 81 height 56
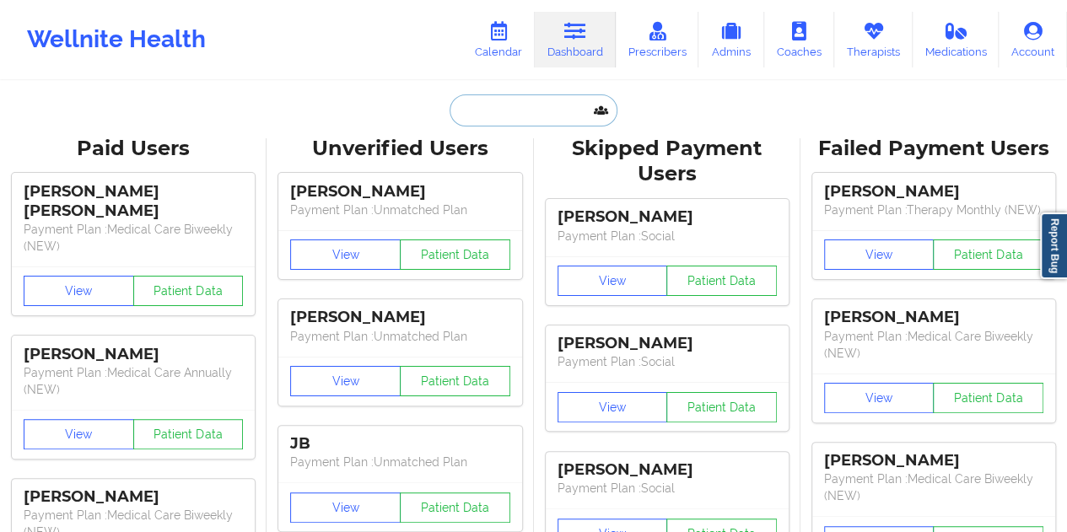
click at [509, 112] on input "text" at bounding box center [533, 110] width 167 height 32
paste input "[PERSON_NAME][EMAIL_ADDRESS][DOMAIN_NAME]"
type input "[PERSON_NAME][EMAIL_ADDRESS][DOMAIN_NAME]"
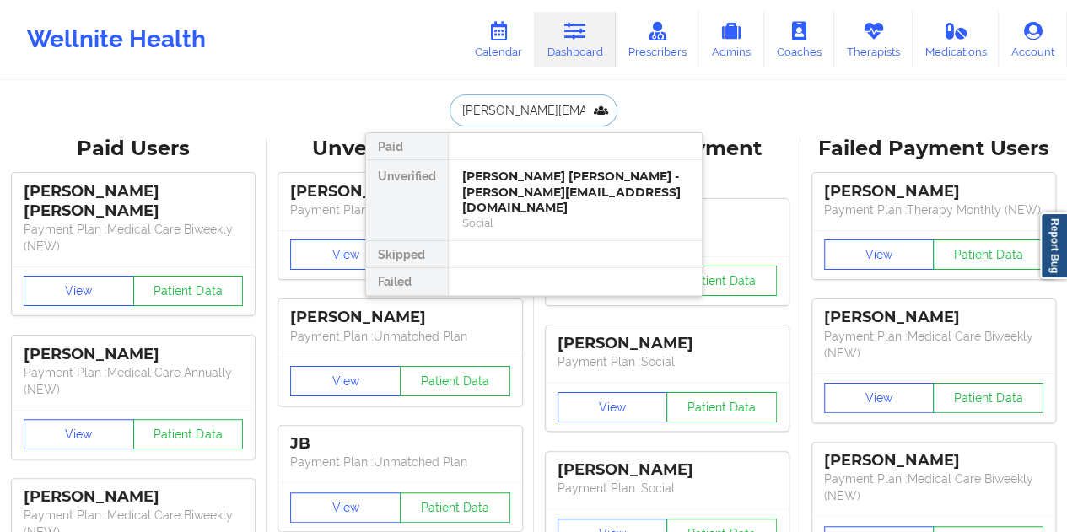
click at [538, 195] on div "[PERSON_NAME] [PERSON_NAME] - [PERSON_NAME][EMAIL_ADDRESS][DOMAIN_NAME]" at bounding box center [575, 192] width 226 height 47
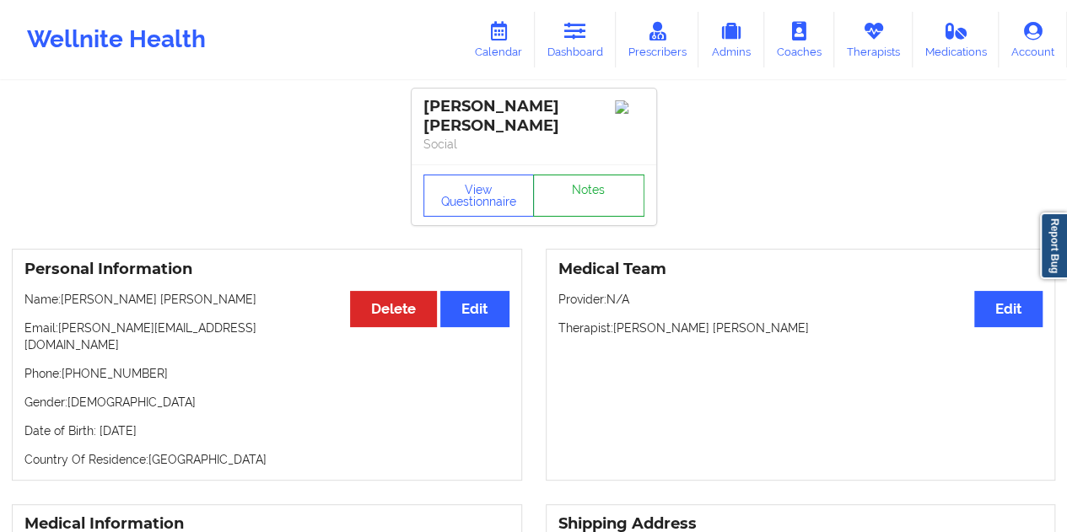
click at [597, 180] on link "Notes" at bounding box center [588, 196] width 111 height 42
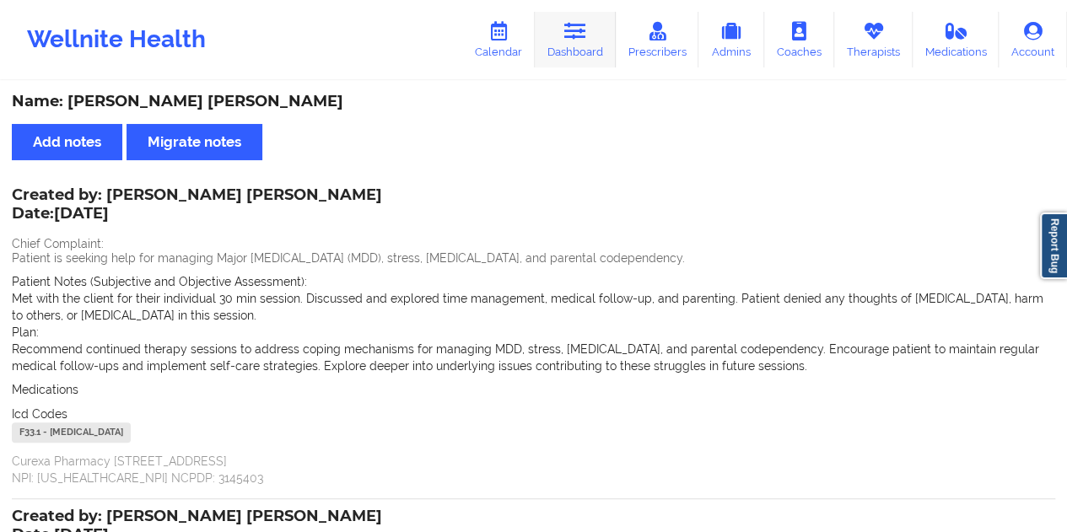
click at [586, 48] on link "Dashboard" at bounding box center [575, 40] width 81 height 56
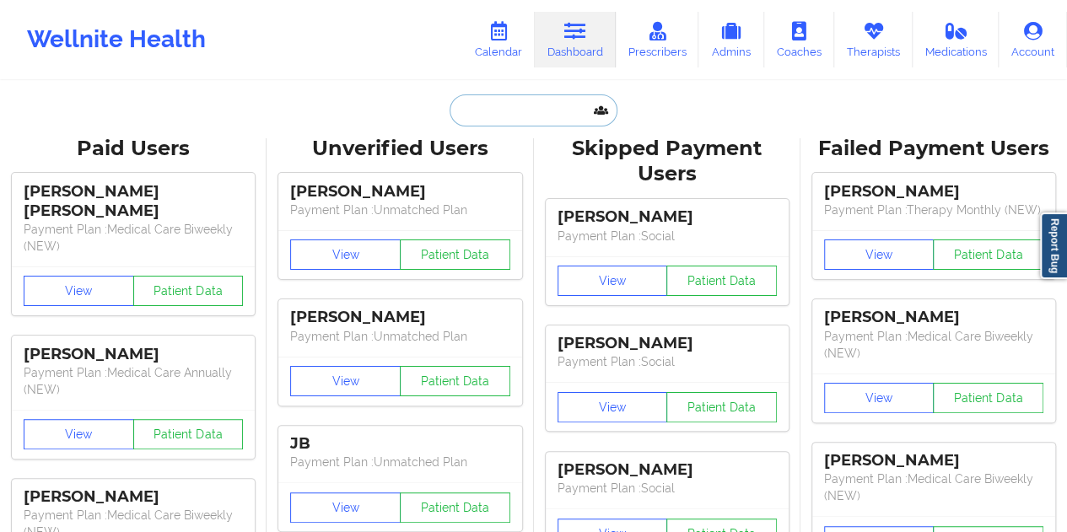
click at [506, 111] on input "text" at bounding box center [533, 110] width 167 height 32
paste input "[EMAIL_ADDRESS][DOMAIN_NAME]"
type input "[EMAIL_ADDRESS][DOMAIN_NAME]"
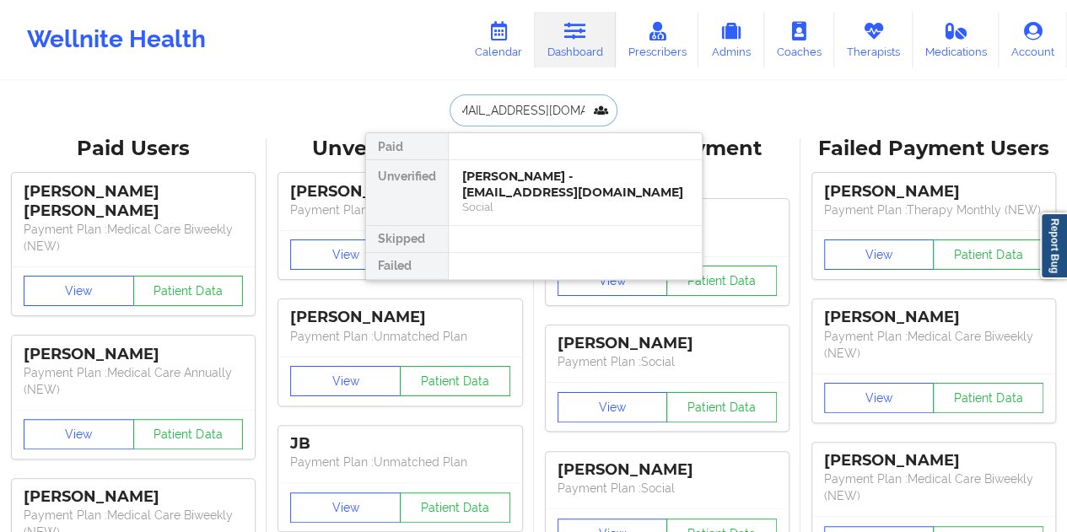
click at [529, 197] on div "[PERSON_NAME] - [EMAIL_ADDRESS][DOMAIN_NAME]" at bounding box center [575, 184] width 226 height 31
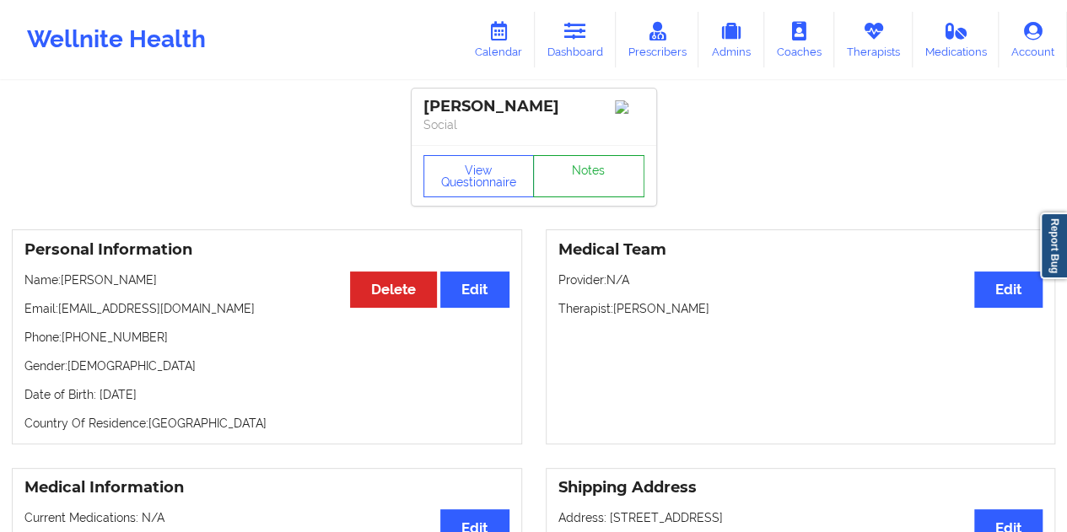
click at [593, 186] on link "Notes" at bounding box center [588, 176] width 111 height 42
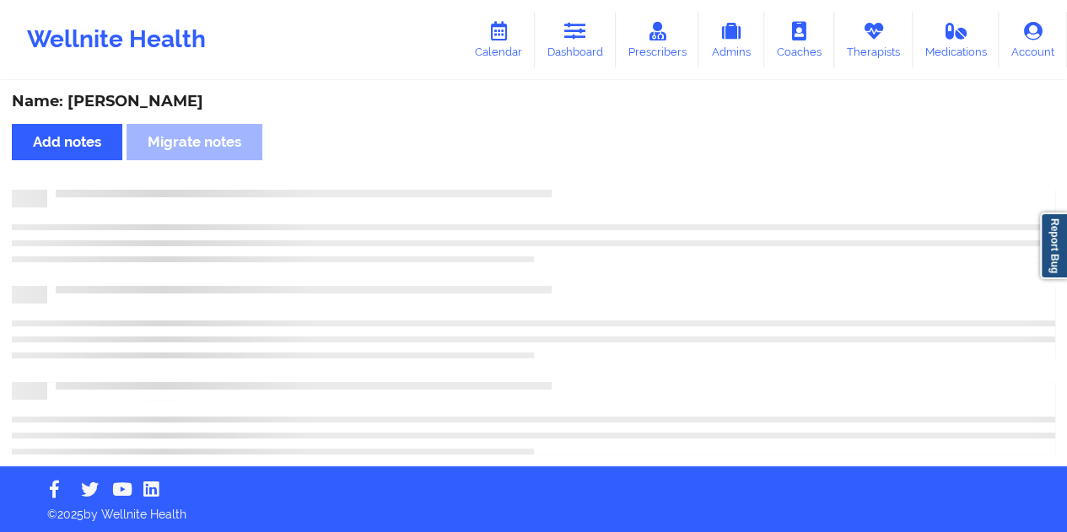
click at [176, 98] on div "Name: [PERSON_NAME]" at bounding box center [534, 101] width 1044 height 19
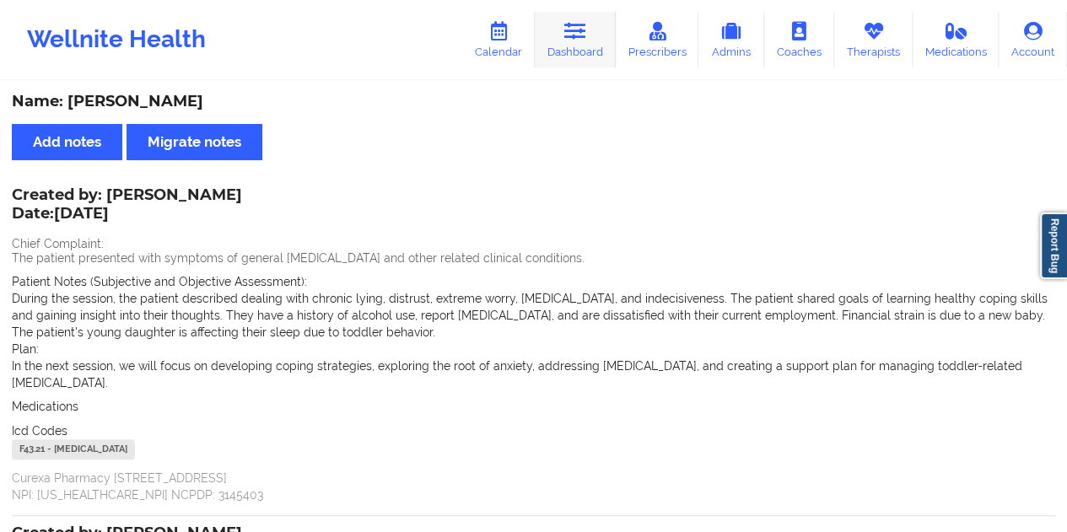
drag, startPoint x: 543, startPoint y: 41, endPoint x: 560, endPoint y: 58, distance: 23.9
click at [544, 43] on link "Dashboard" at bounding box center [575, 40] width 81 height 56
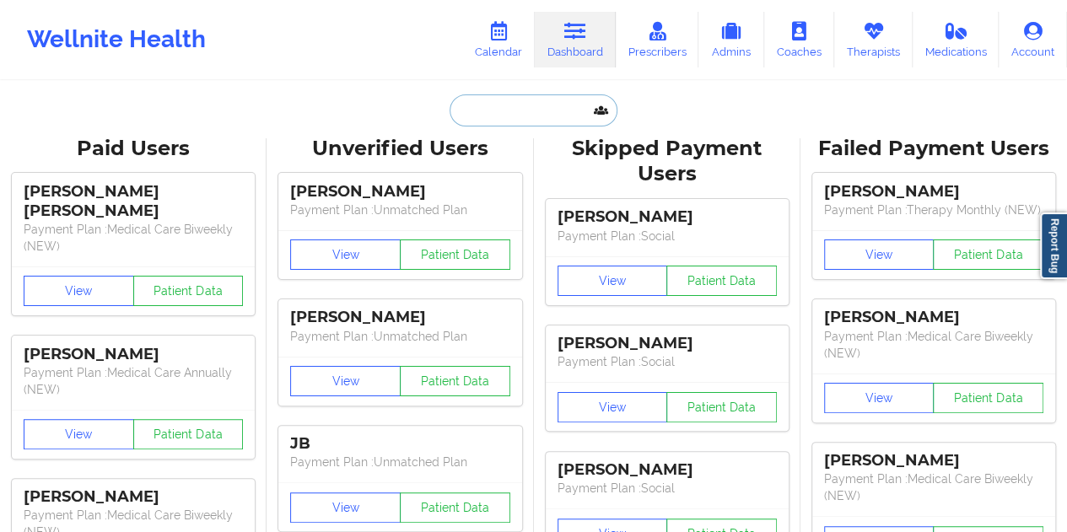
click at [513, 114] on input "text" at bounding box center [533, 110] width 167 height 32
paste input "[EMAIL_ADDRESS][DOMAIN_NAME]"
type input "[EMAIL_ADDRESS][DOMAIN_NAME]"
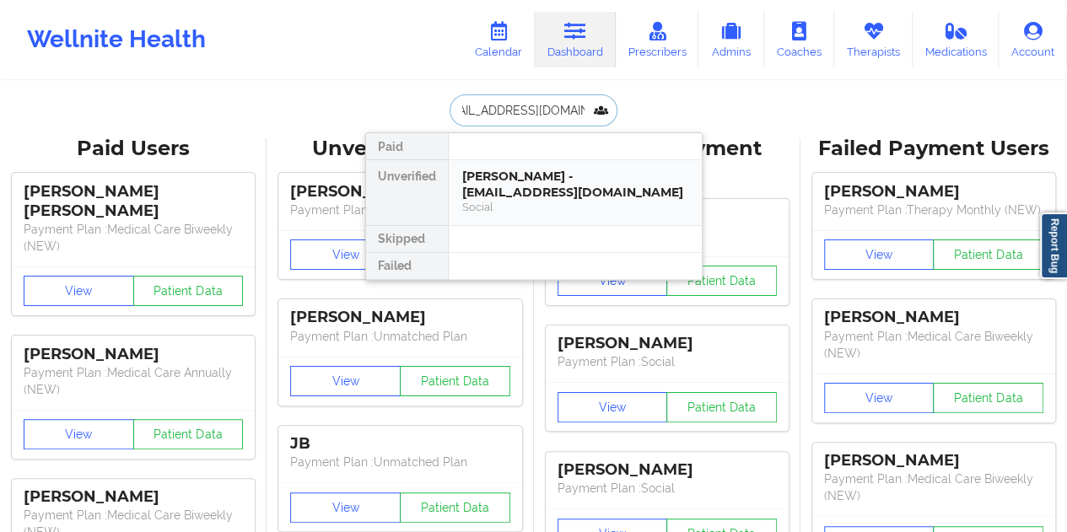
click at [542, 180] on div "[PERSON_NAME] - [EMAIL_ADDRESS][DOMAIN_NAME]" at bounding box center [575, 184] width 226 height 31
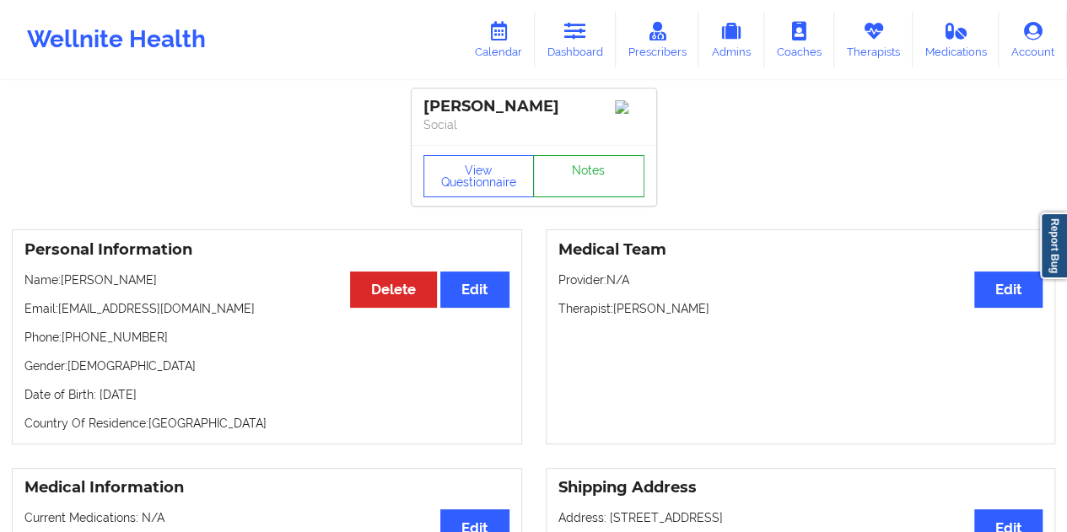
click at [586, 183] on link "Notes" at bounding box center [588, 176] width 111 height 42
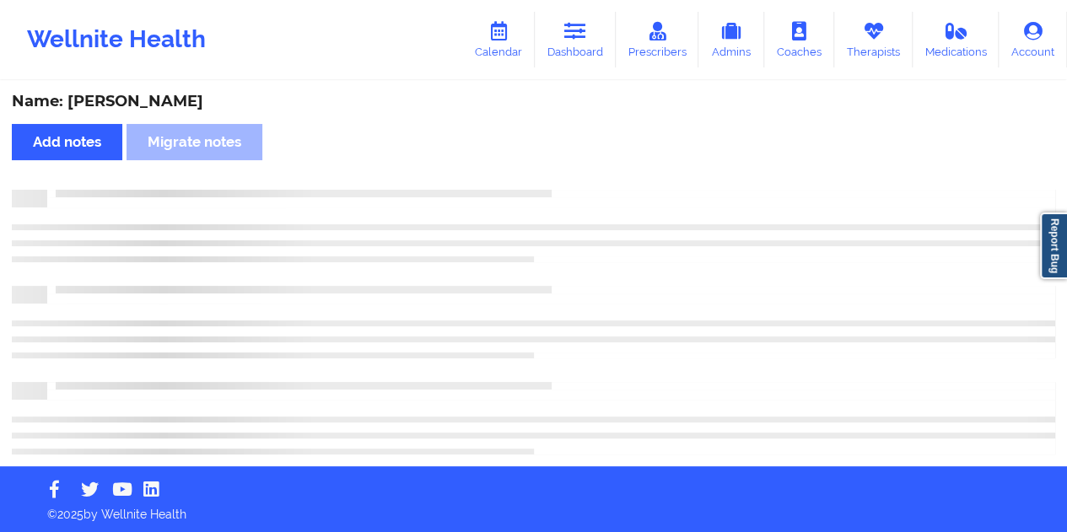
click at [158, 100] on div "Name: [PERSON_NAME]" at bounding box center [534, 101] width 1044 height 19
click at [159, 100] on div "Name: [PERSON_NAME]" at bounding box center [534, 101] width 1044 height 19
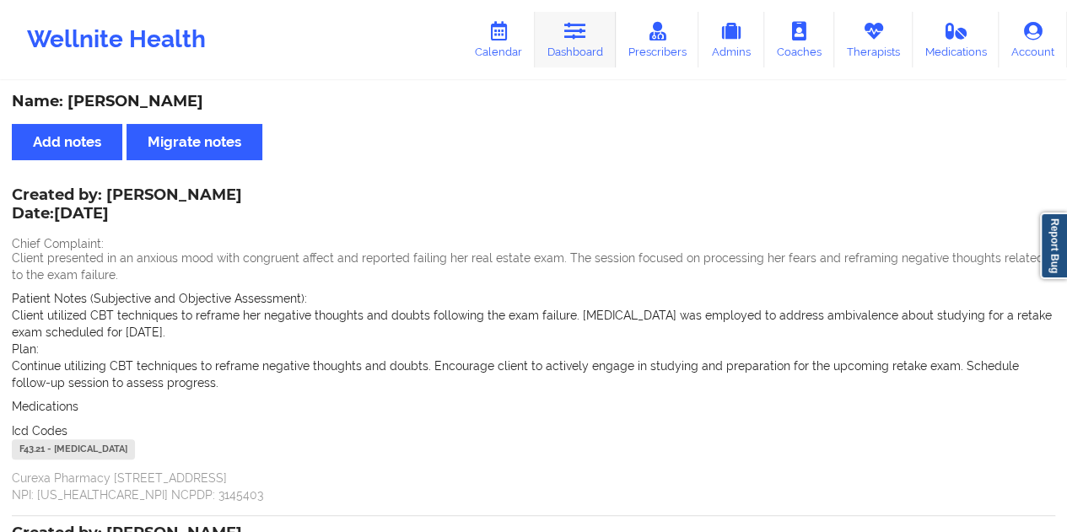
click at [567, 51] on link "Dashboard" at bounding box center [575, 40] width 81 height 56
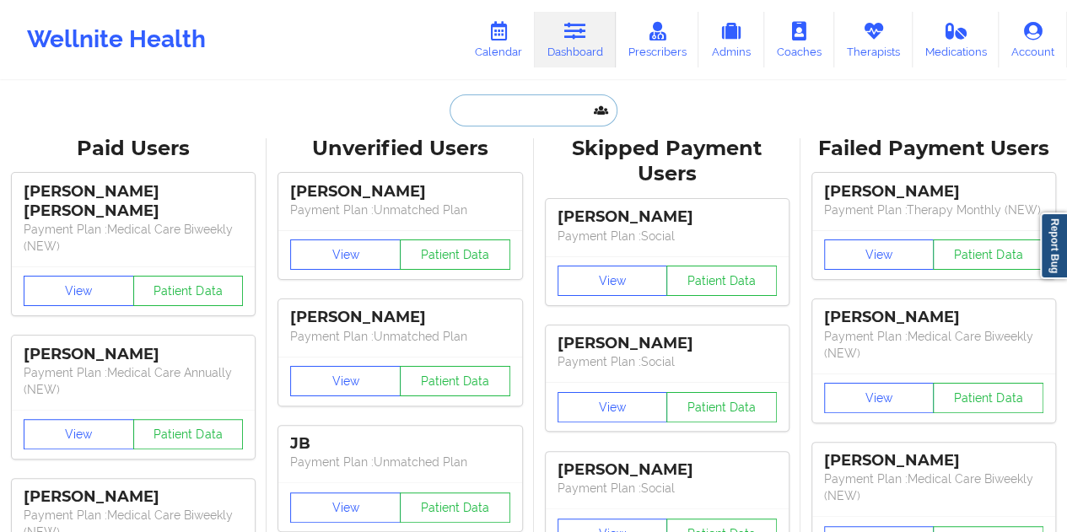
click at [507, 113] on input "text" at bounding box center [533, 110] width 167 height 32
paste input "[EMAIL_ADDRESS][DOMAIN_NAME]"
type input "[EMAIL_ADDRESS][DOMAIN_NAME]"
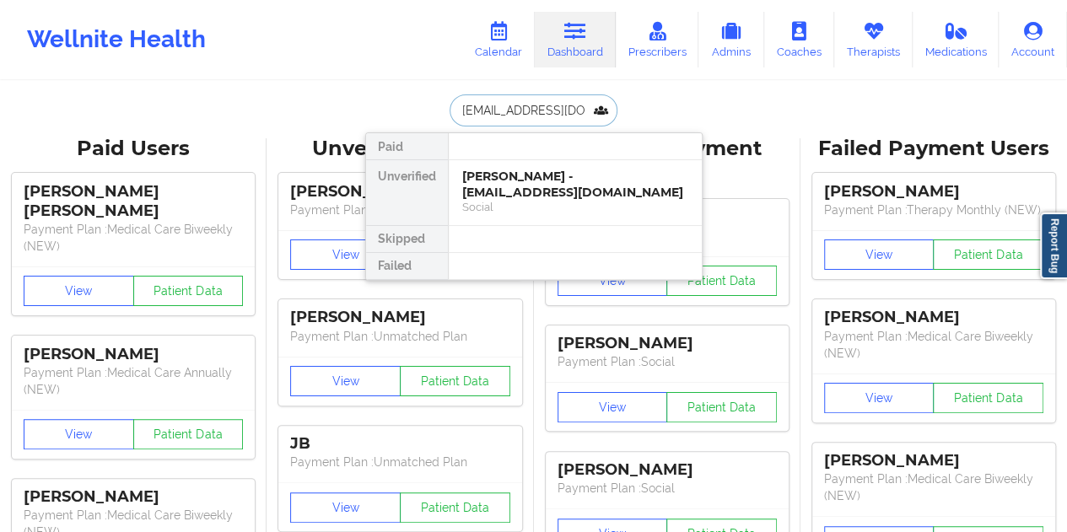
scroll to position [0, 10]
click at [521, 202] on div "Social" at bounding box center [575, 207] width 226 height 14
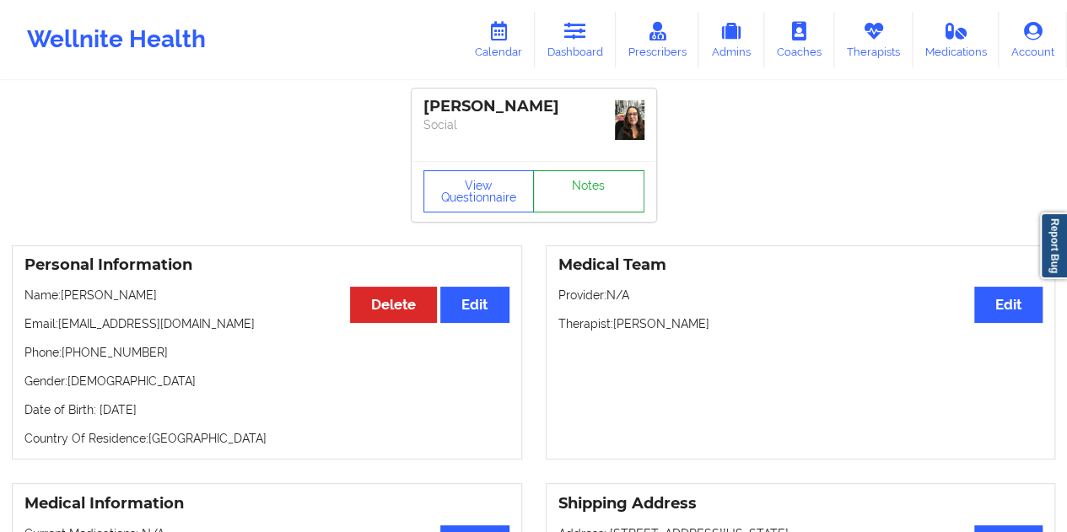
click at [591, 183] on link "Notes" at bounding box center [588, 191] width 111 height 42
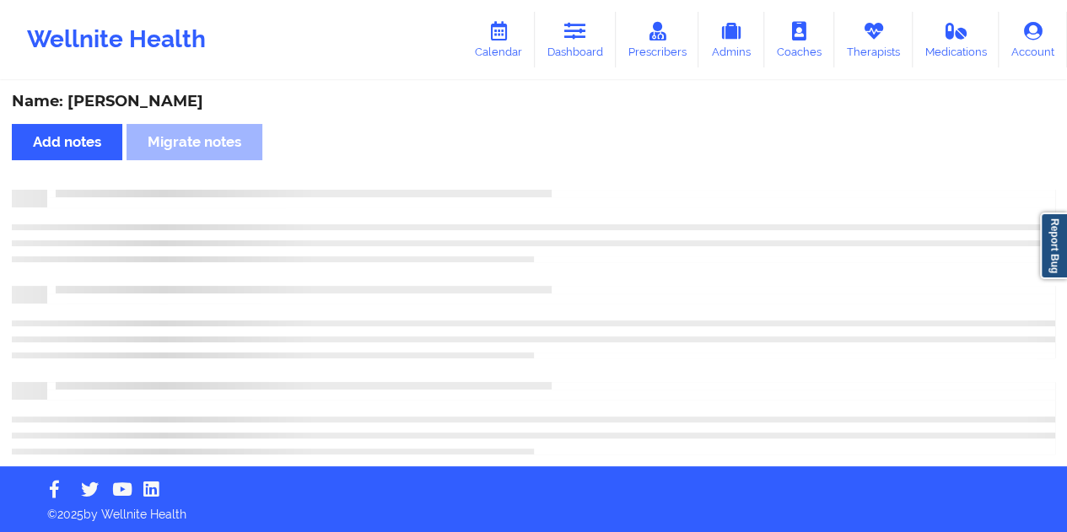
click at [202, 105] on div "Name: [PERSON_NAME]" at bounding box center [534, 101] width 1044 height 19
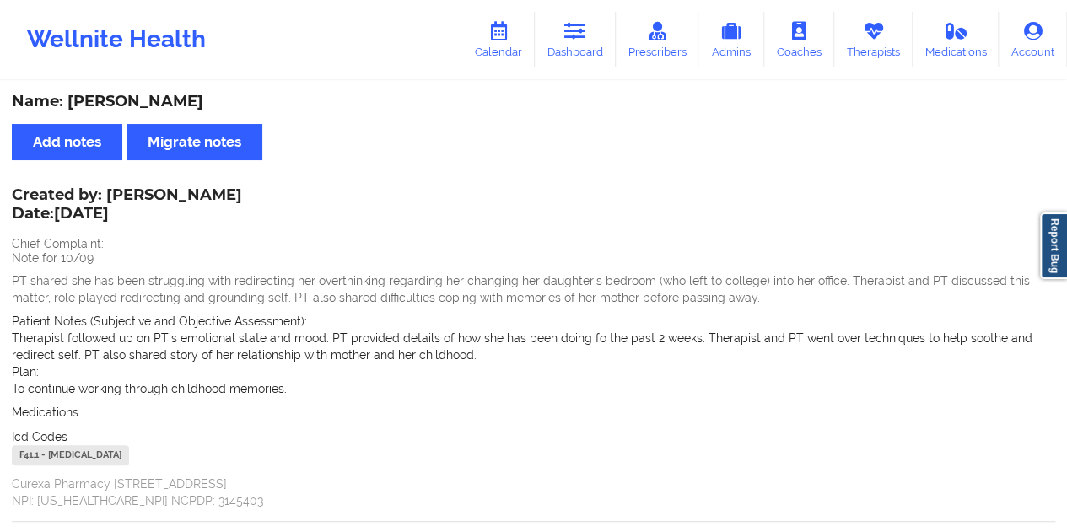
click at [203, 105] on div "Name: [PERSON_NAME]" at bounding box center [534, 101] width 1044 height 19
click at [580, 37] on icon at bounding box center [575, 31] width 22 height 19
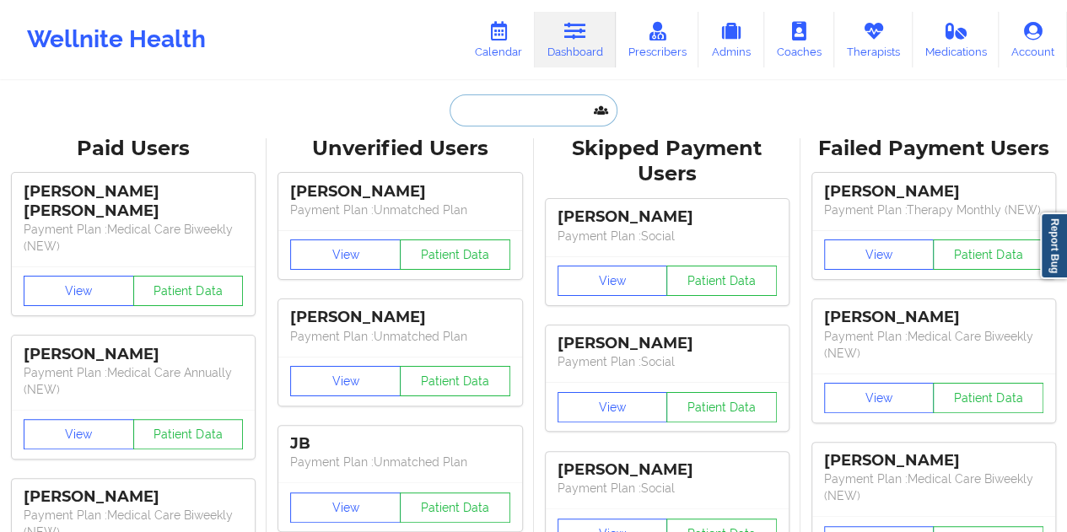
click at [521, 106] on input "text" at bounding box center [533, 110] width 167 height 32
paste input "[EMAIL_ADDRESS][DOMAIN_NAME]"
type input "[EMAIL_ADDRESS][DOMAIN_NAME]"
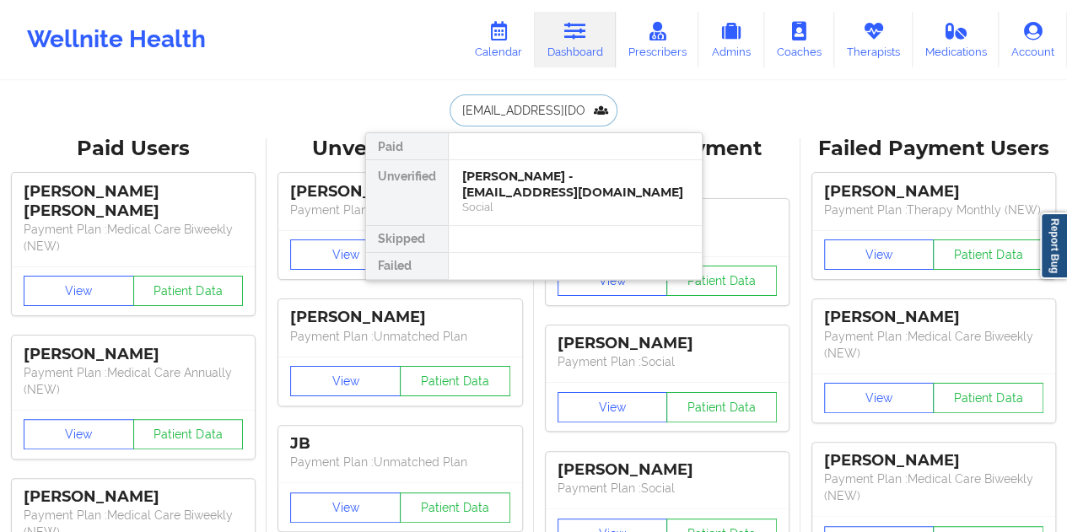
click at [555, 178] on div "[PERSON_NAME] - [EMAIL_ADDRESS][DOMAIN_NAME]" at bounding box center [575, 184] width 226 height 31
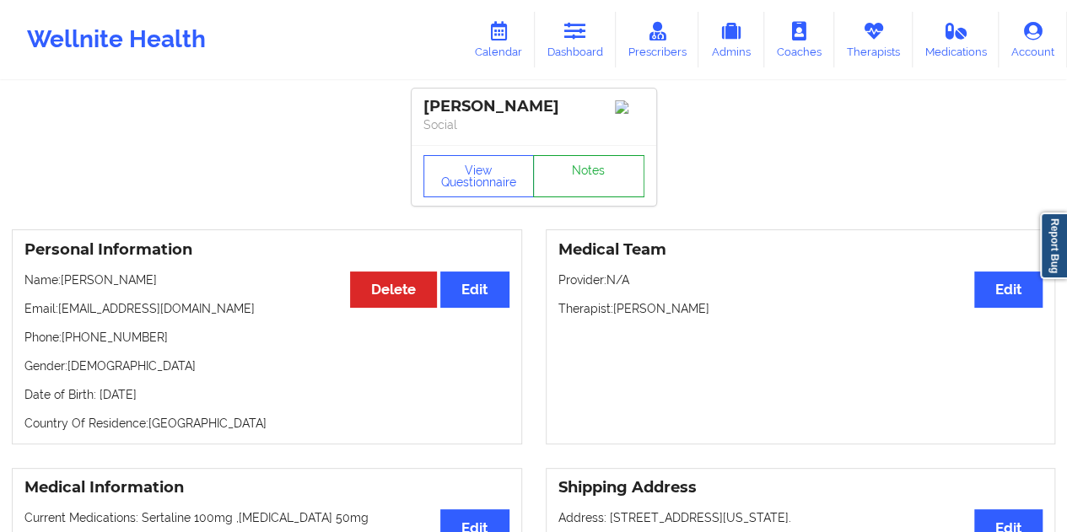
click at [583, 183] on link "Notes" at bounding box center [588, 176] width 111 height 42
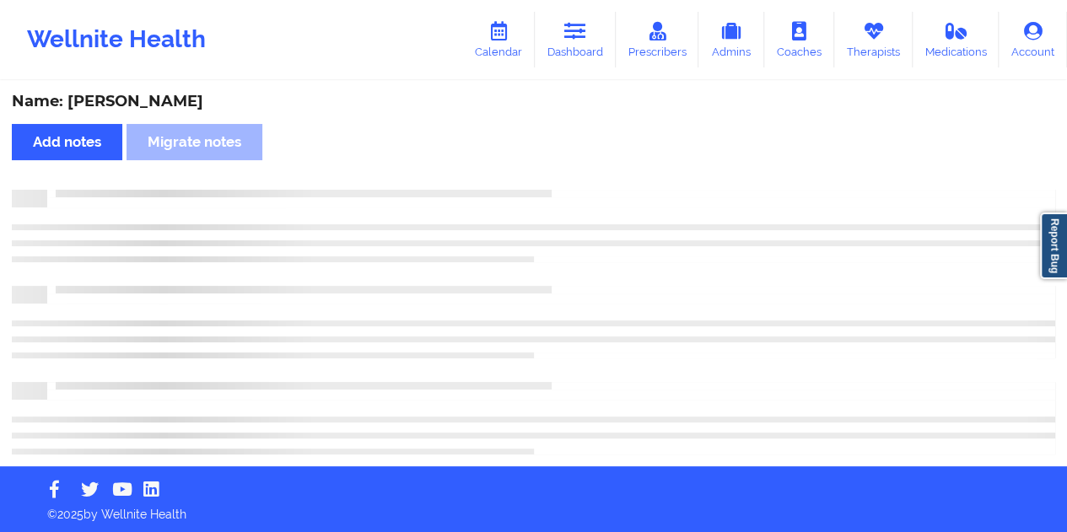
click at [143, 101] on div "Name: [PERSON_NAME]" at bounding box center [534, 101] width 1044 height 19
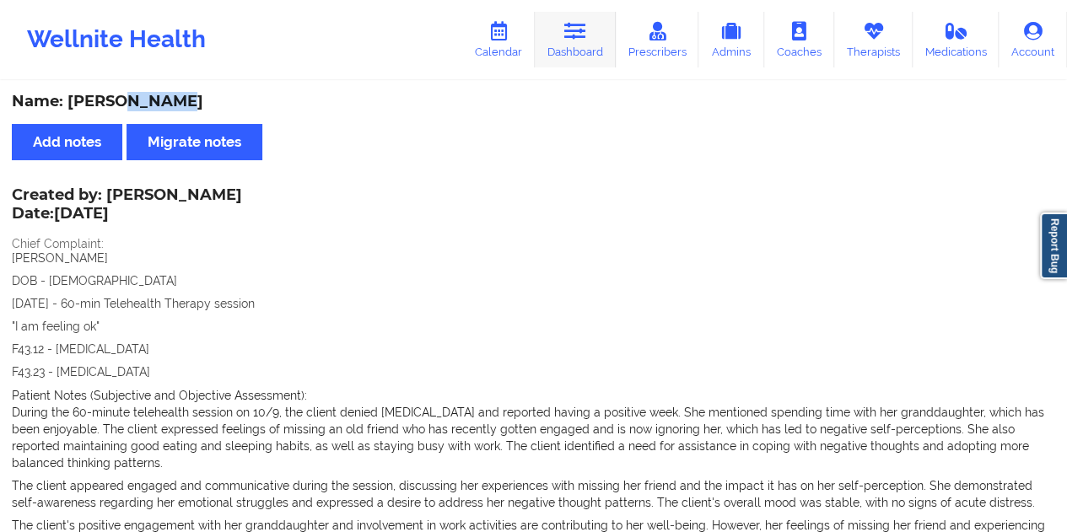
click at [595, 24] on link "Dashboard" at bounding box center [575, 40] width 81 height 56
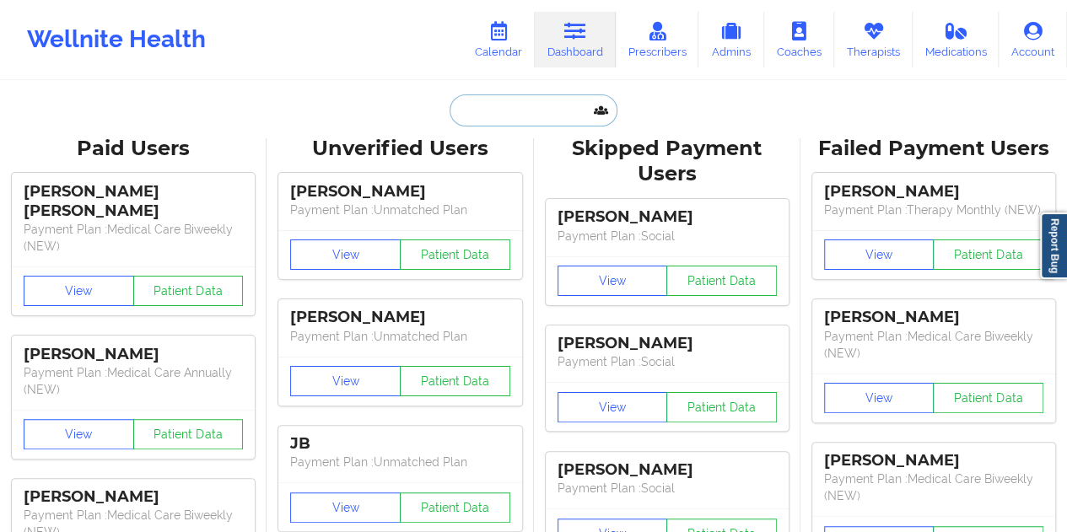
click at [514, 107] on input "text" at bounding box center [533, 110] width 167 height 32
paste input "[EMAIL_ADDRESS][DOMAIN_NAME]"
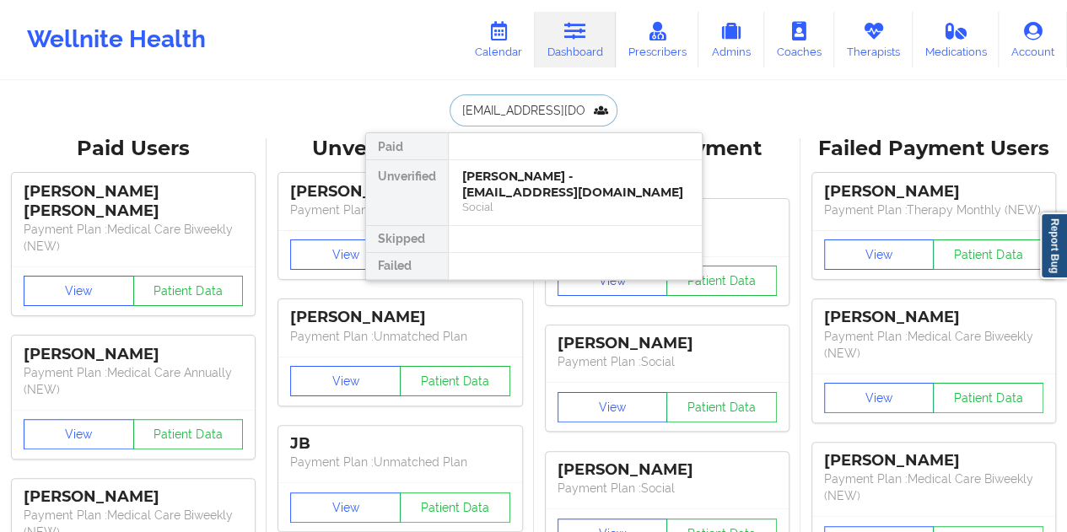
type input "[EMAIL_ADDRESS][DOMAIN_NAME]"
click at [533, 154] on div at bounding box center [575, 146] width 254 height 27
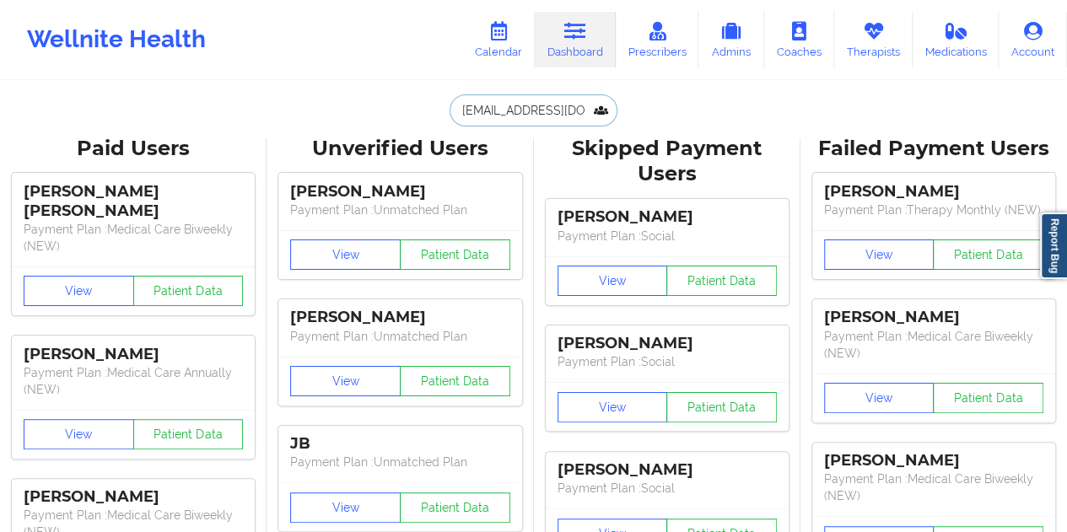
click at [558, 117] on input "[EMAIL_ADDRESS][DOMAIN_NAME]" at bounding box center [533, 110] width 167 height 32
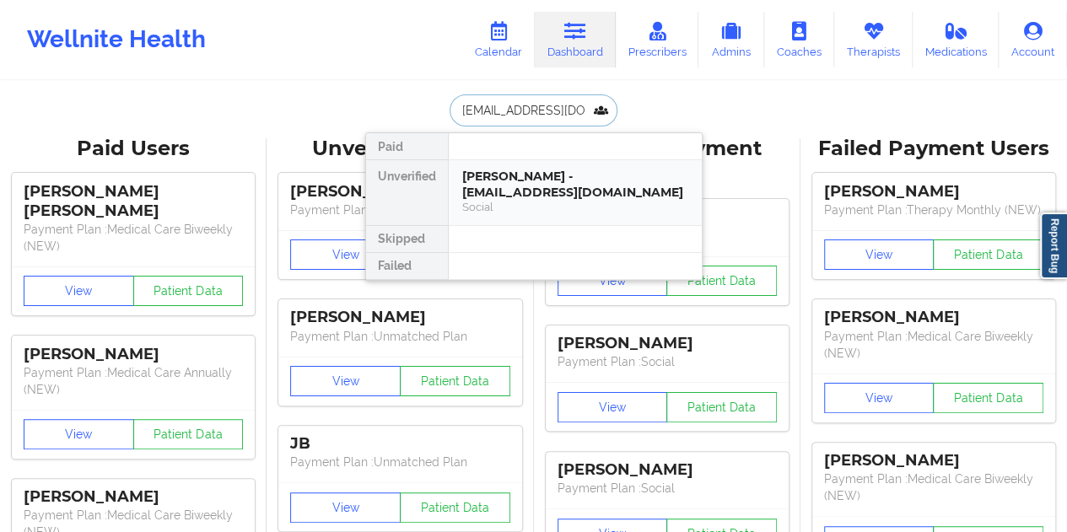
click at [564, 186] on div "[PERSON_NAME] - [EMAIL_ADDRESS][DOMAIN_NAME]" at bounding box center [575, 184] width 226 height 31
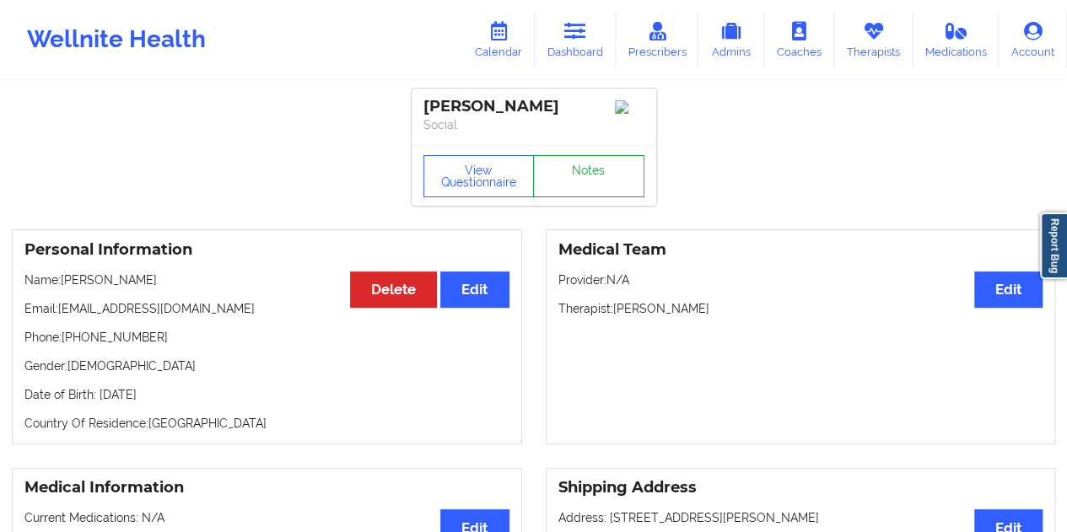
click at [580, 186] on link "Notes" at bounding box center [588, 176] width 111 height 42
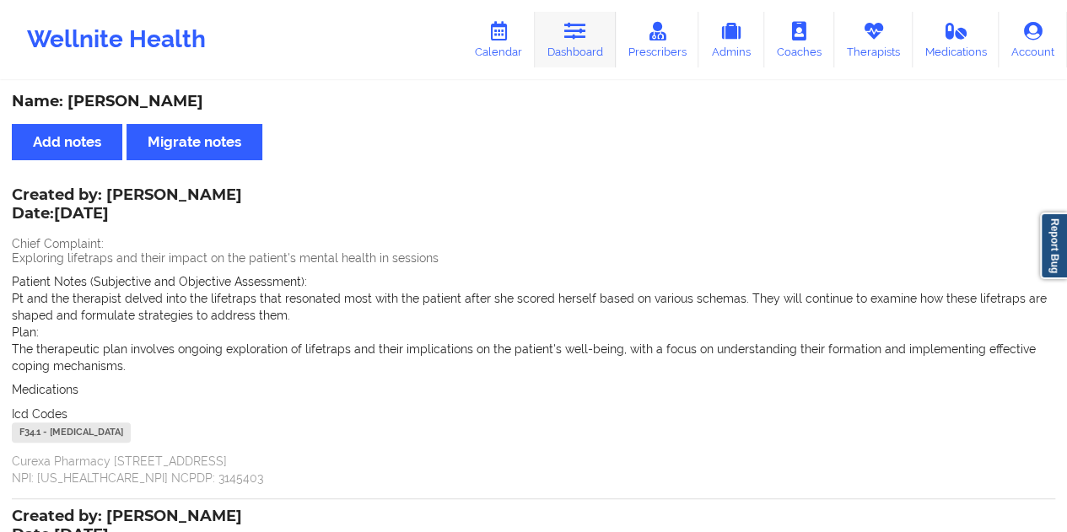
click at [577, 35] on icon at bounding box center [575, 31] width 22 height 19
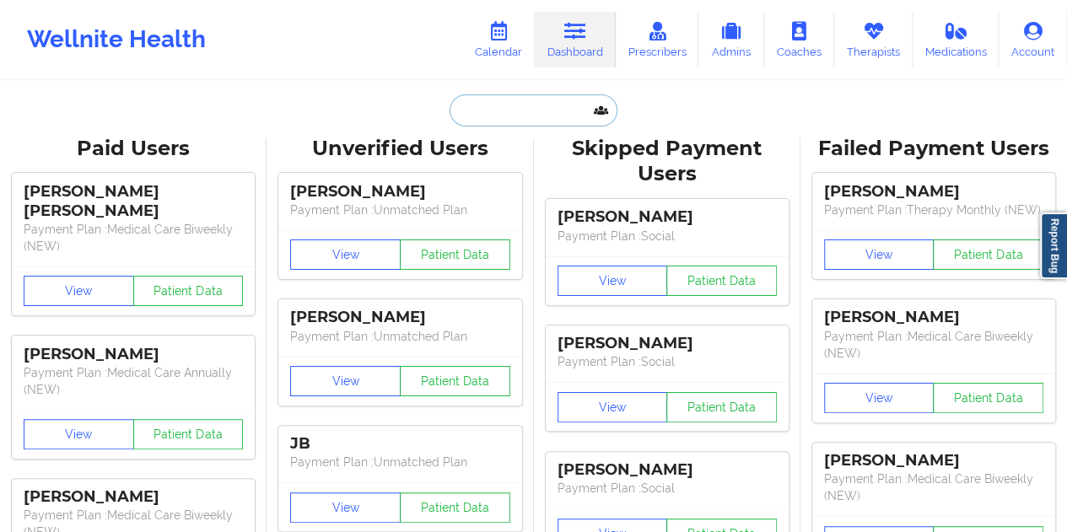
click at [515, 114] on input "text" at bounding box center [533, 110] width 167 height 32
paste input "[EMAIL_ADDRESS][DOMAIN_NAME]"
type input "[EMAIL_ADDRESS][DOMAIN_NAME]"
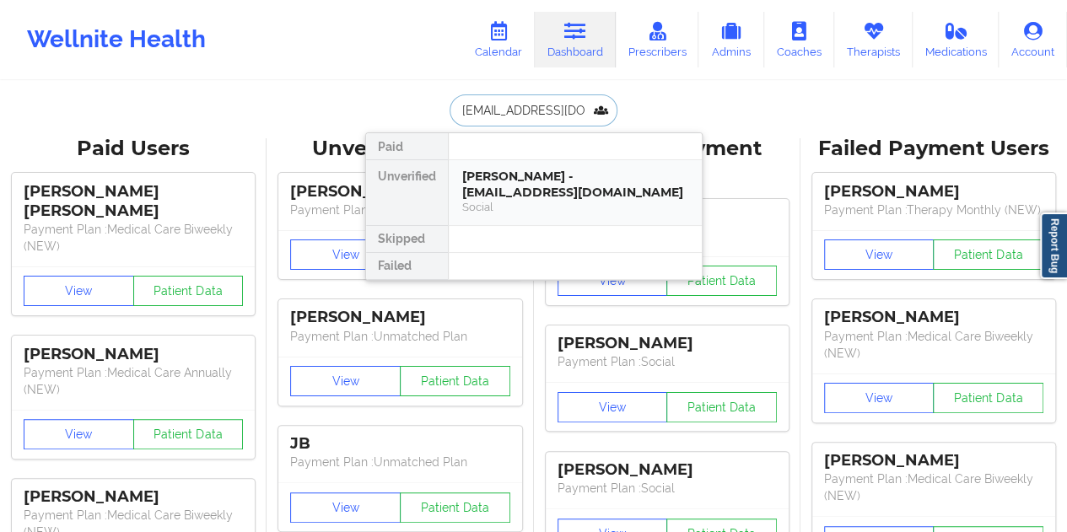
click at [556, 192] on div "[PERSON_NAME] - [EMAIL_ADDRESS][DOMAIN_NAME]" at bounding box center [575, 184] width 226 height 31
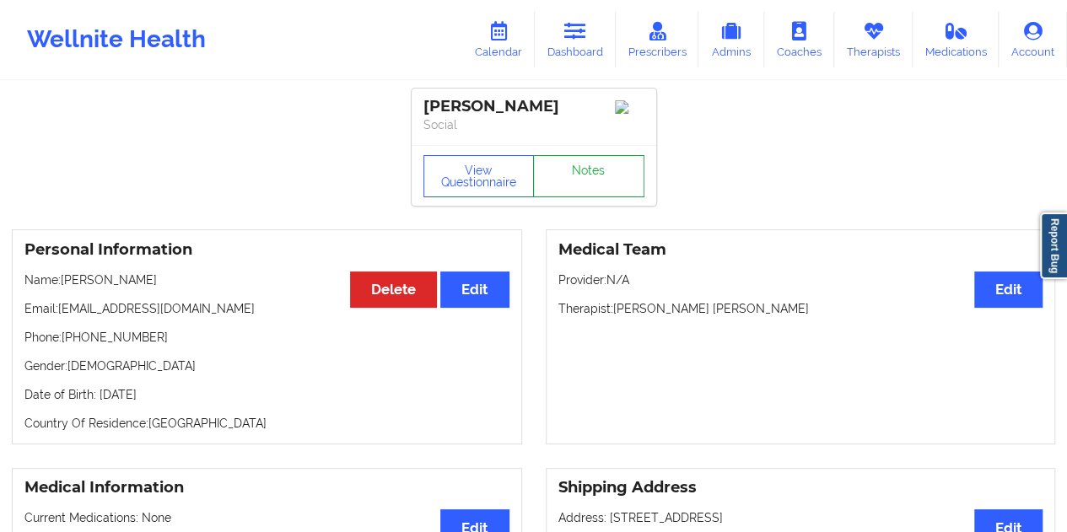
click at [607, 182] on link "Notes" at bounding box center [588, 176] width 111 height 42
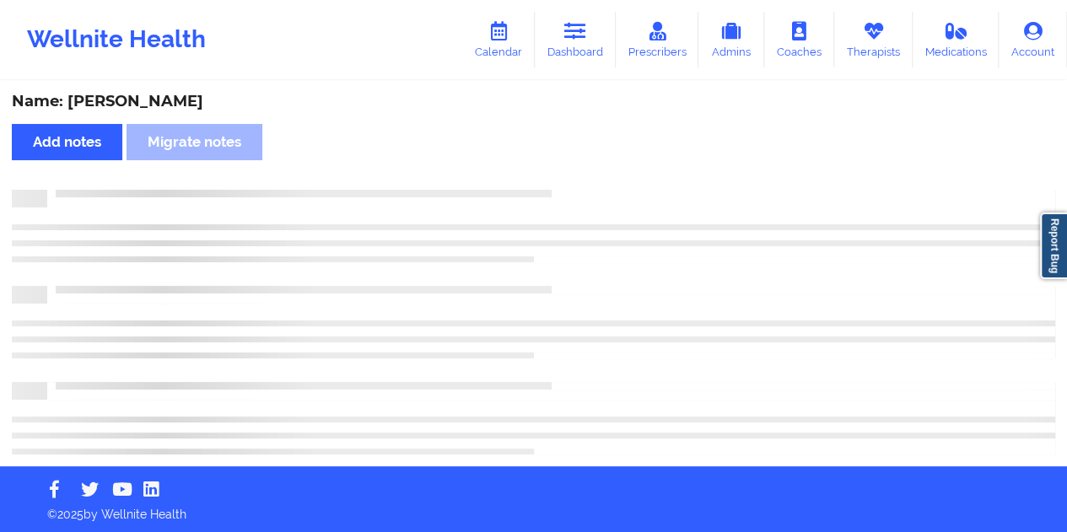
click at [154, 95] on div "Name: [PERSON_NAME]" at bounding box center [534, 101] width 1044 height 19
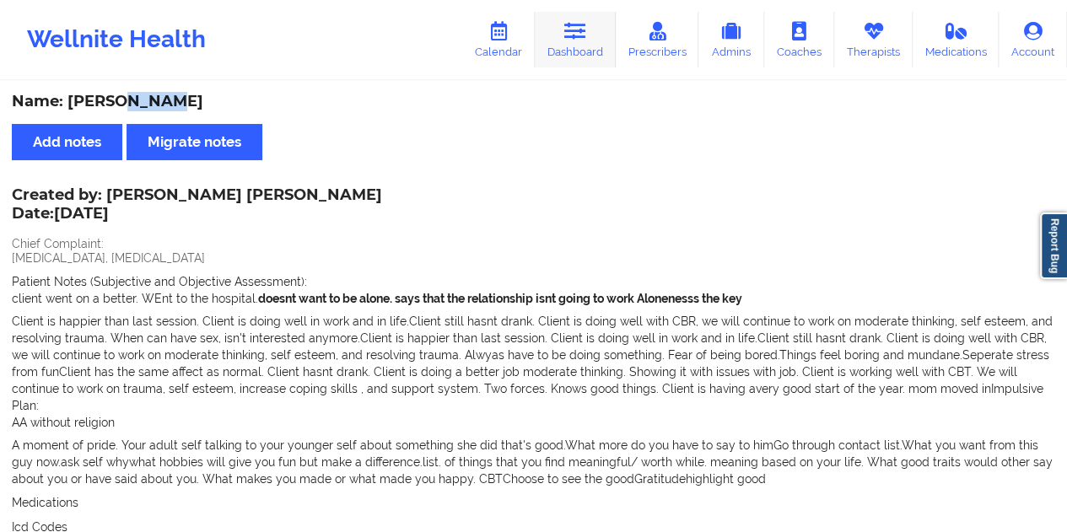
click at [586, 49] on link "Dashboard" at bounding box center [575, 40] width 81 height 56
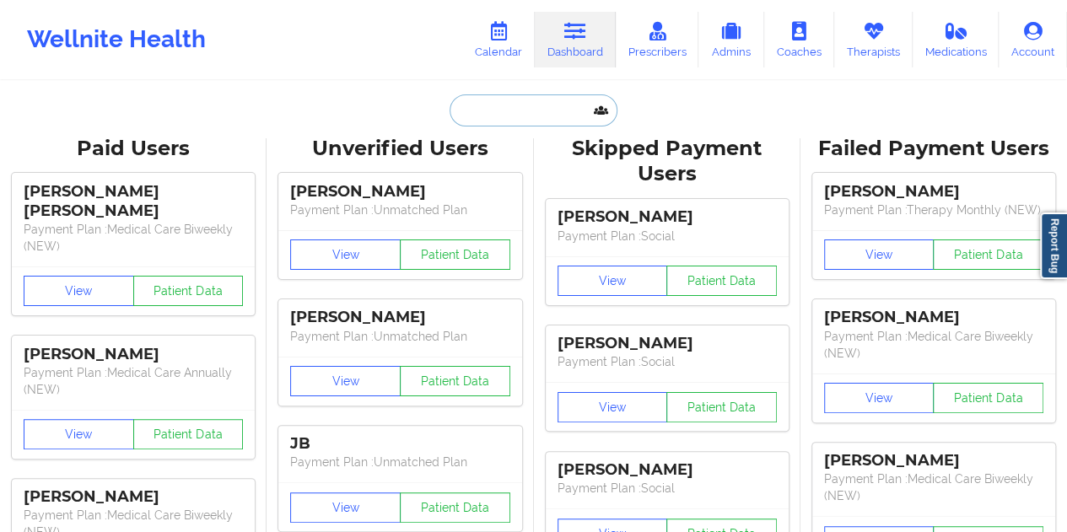
click at [495, 111] on input "text" at bounding box center [533, 110] width 167 height 32
paste input "[EMAIL_ADDRESS][DOMAIN_NAME]"
type input "[EMAIL_ADDRESS][DOMAIN_NAME]"
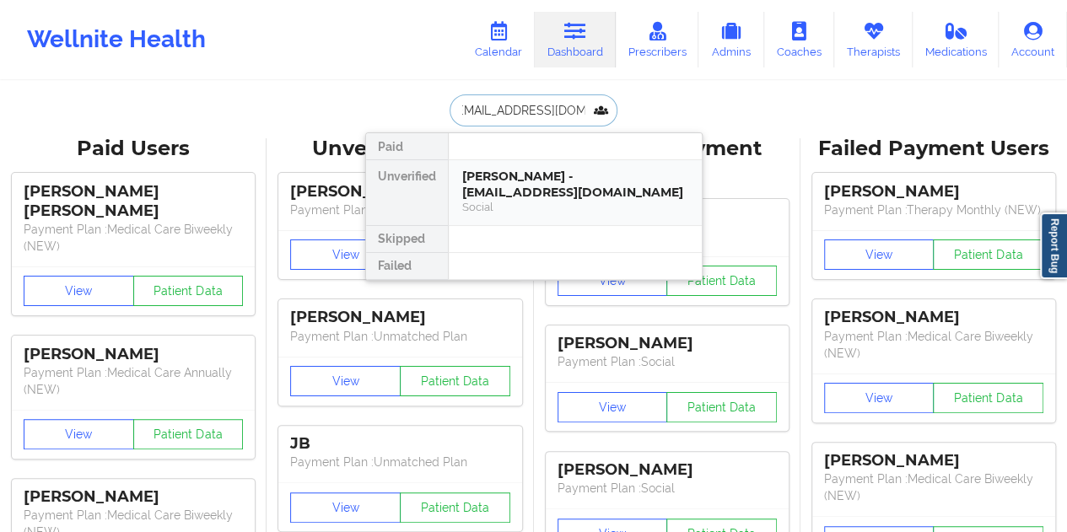
click at [538, 193] on div "[PERSON_NAME] - [EMAIL_ADDRESS][DOMAIN_NAME]" at bounding box center [575, 184] width 226 height 31
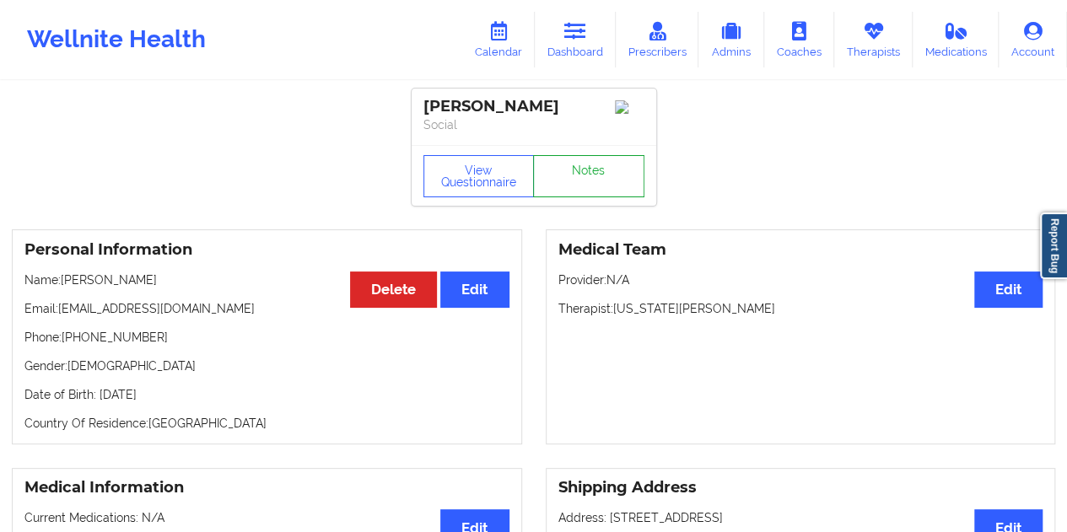
click at [602, 181] on link "Notes" at bounding box center [588, 176] width 111 height 42
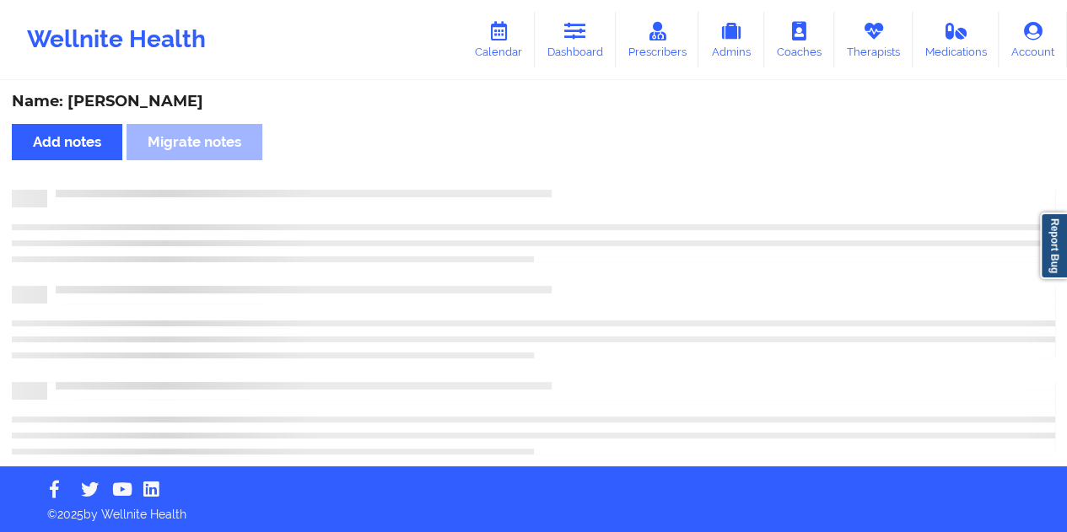
click at [181, 89] on div "Name: [PERSON_NAME] Add notes Migrate notes" at bounding box center [533, 275] width 1067 height 384
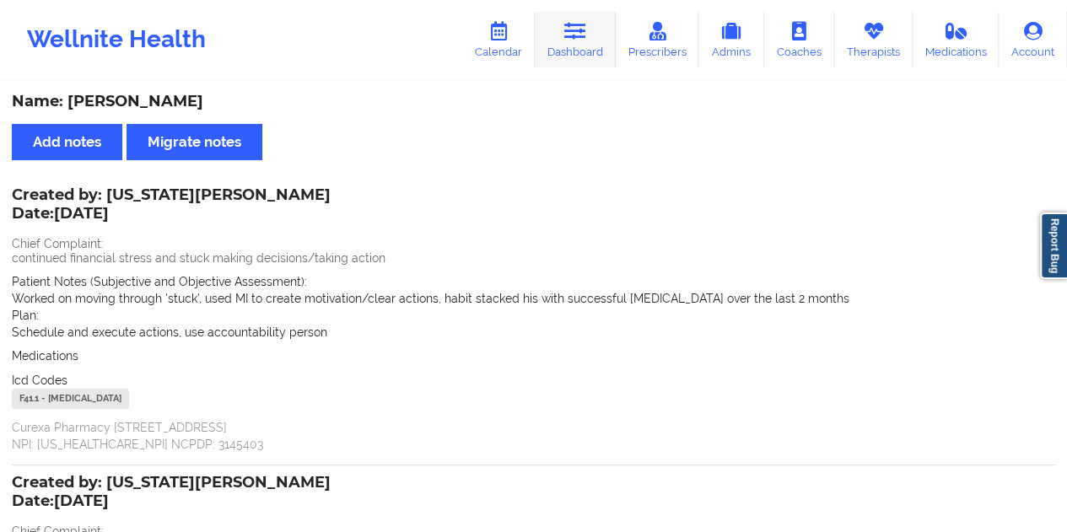
click at [582, 46] on link "Dashboard" at bounding box center [575, 40] width 81 height 56
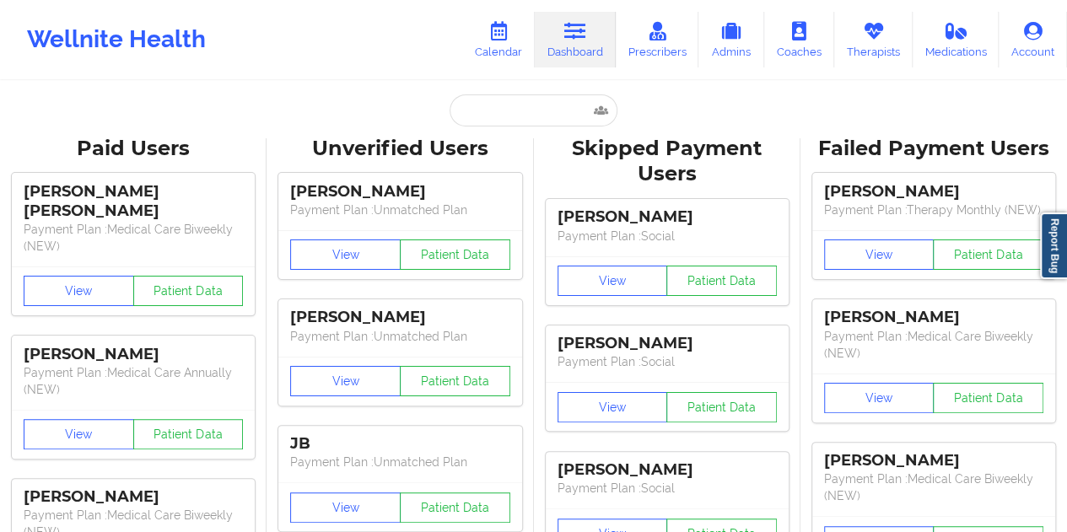
click at [505, 113] on input "text" at bounding box center [533, 110] width 167 height 32
type input "[PERSON_NAME][EMAIL_ADDRESS][PERSON_NAME][DOMAIN_NAME]"
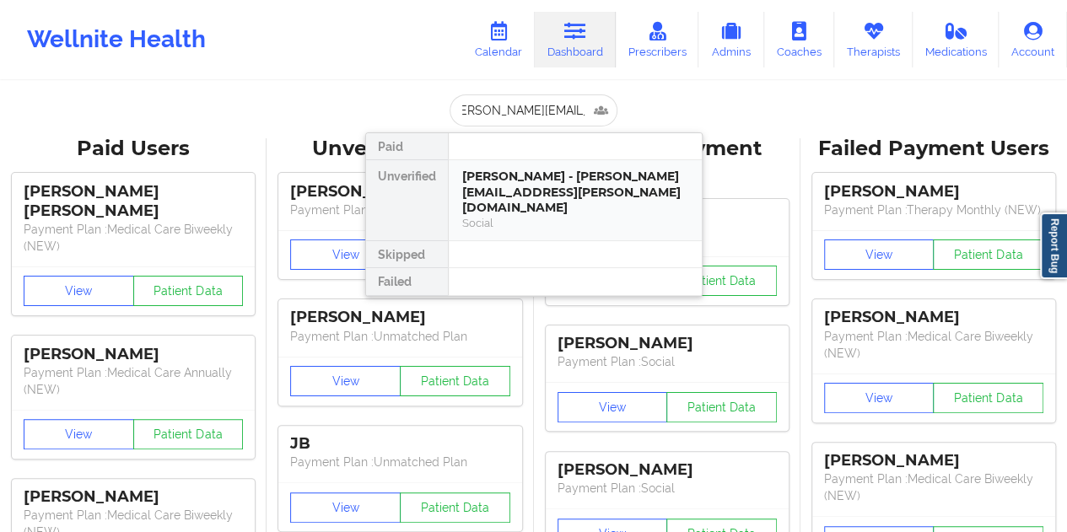
click at [542, 216] on div "Social" at bounding box center [575, 223] width 226 height 14
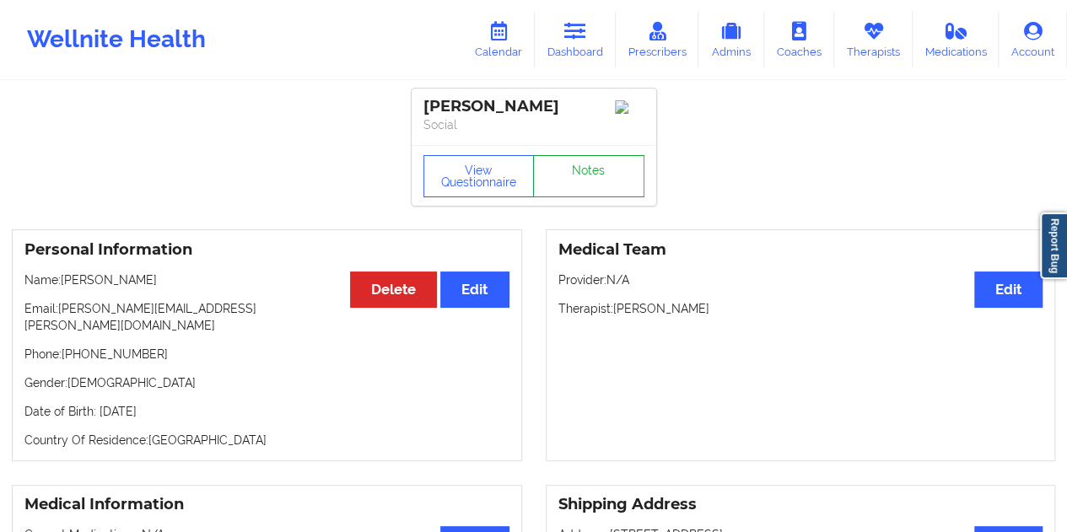
click at [596, 174] on link "Notes" at bounding box center [588, 176] width 111 height 42
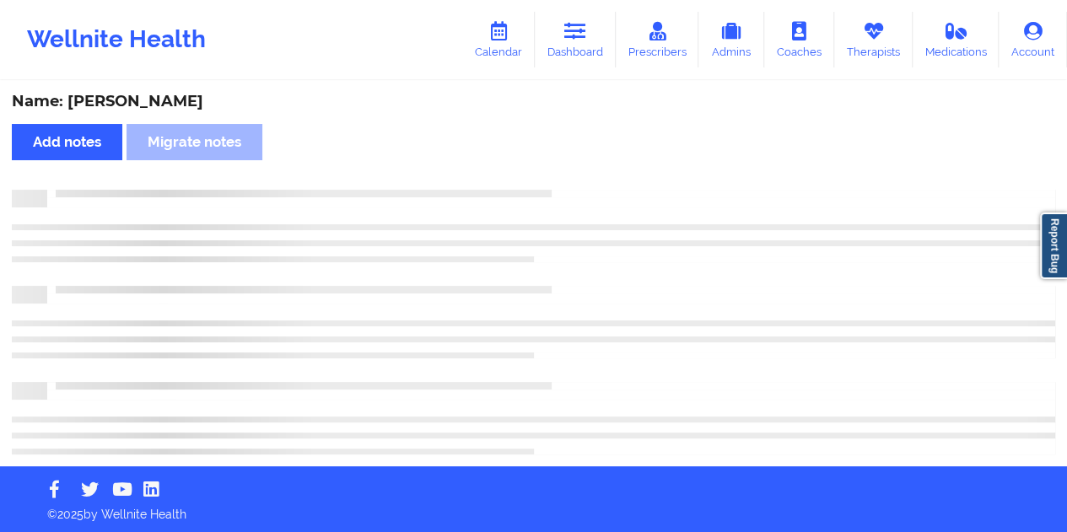
click at [165, 101] on div "Name: [PERSON_NAME]" at bounding box center [534, 101] width 1044 height 19
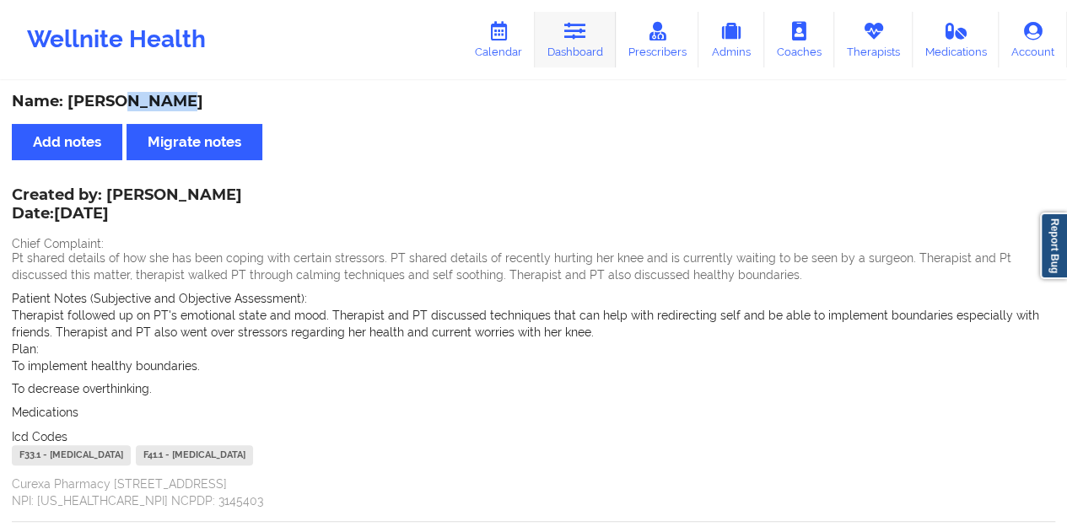
click at [579, 36] on icon at bounding box center [575, 31] width 22 height 19
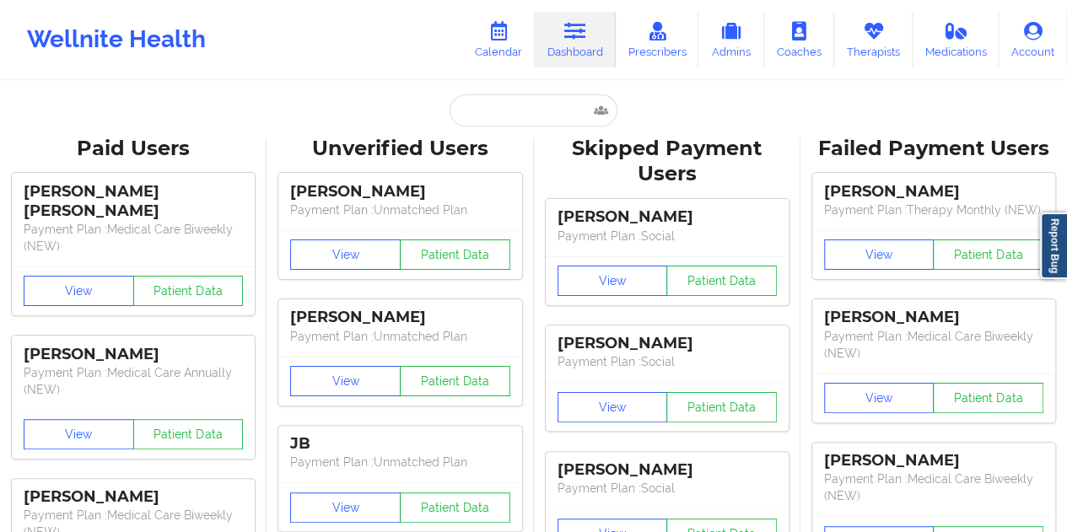
click at [523, 124] on input "text" at bounding box center [533, 110] width 167 height 32
paste input "[EMAIL_ADDRESS][DOMAIN_NAME]"
type input "[EMAIL_ADDRESS][DOMAIN_NAME]"
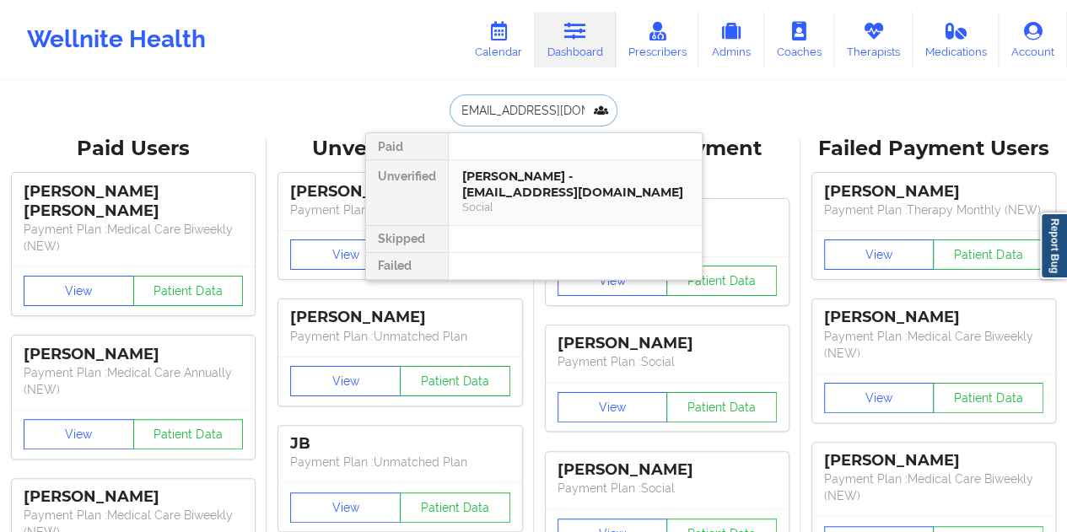
click at [570, 193] on div "[PERSON_NAME] - [EMAIL_ADDRESS][DOMAIN_NAME]" at bounding box center [575, 184] width 226 height 31
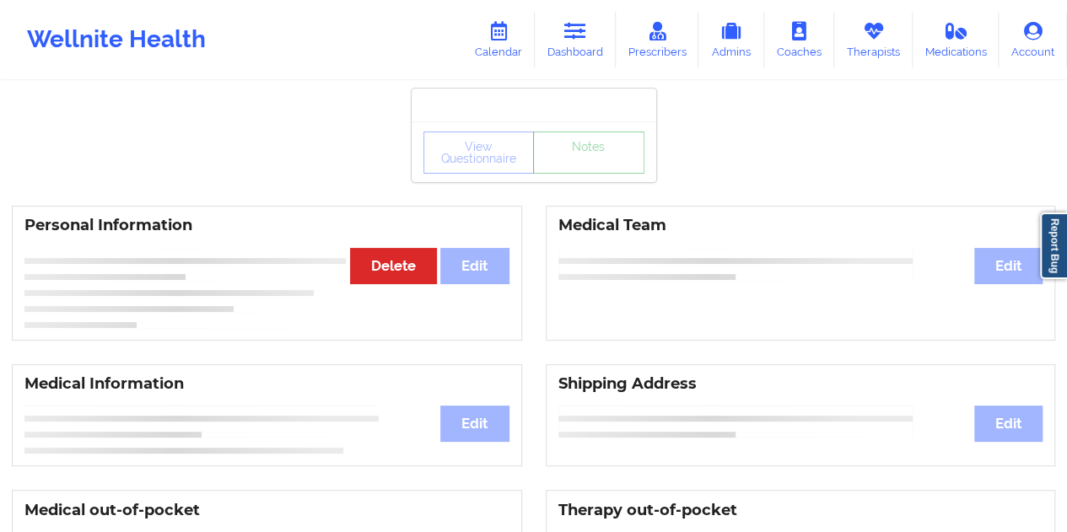
click at [604, 174] on link "Notes" at bounding box center [588, 153] width 111 height 42
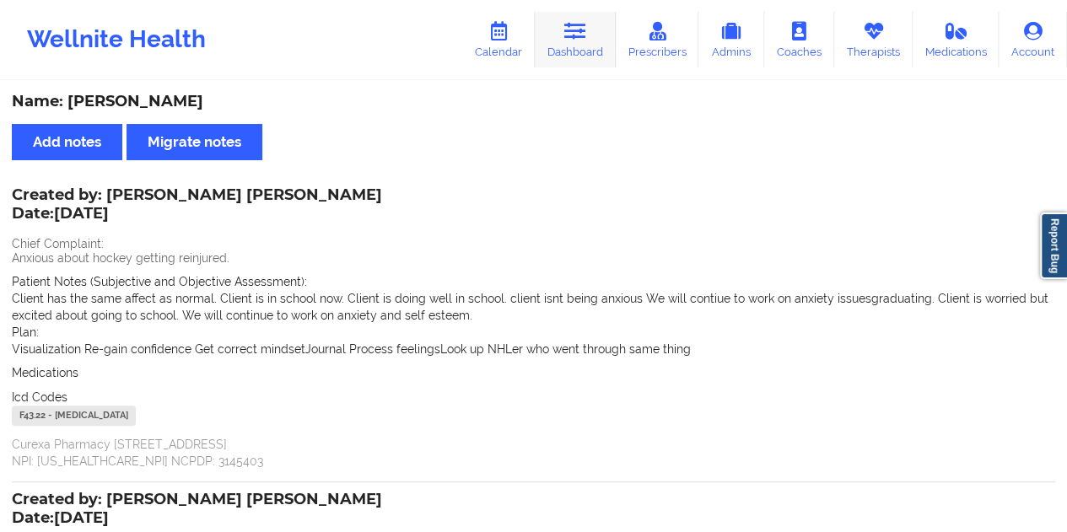
click at [586, 50] on link "Dashboard" at bounding box center [575, 40] width 81 height 56
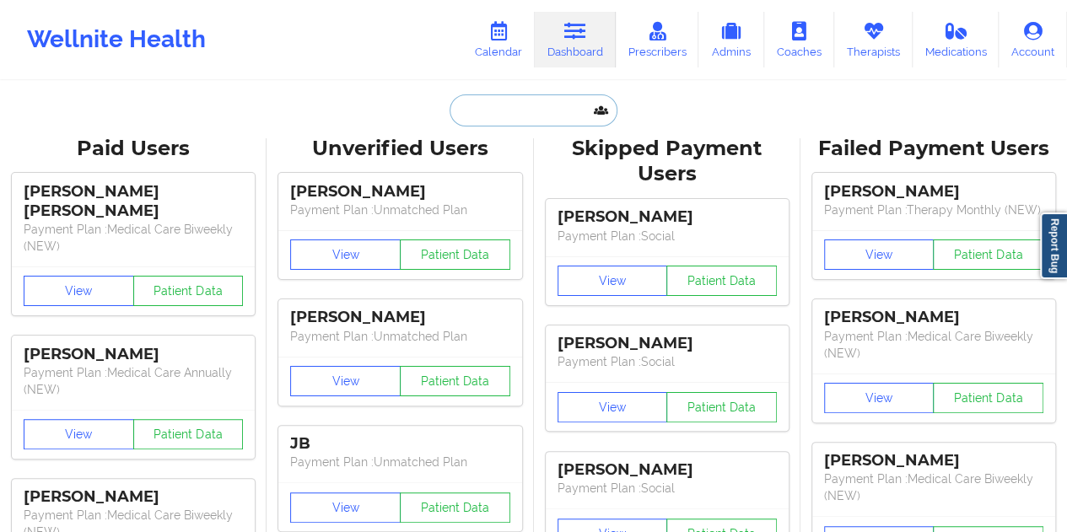
click at [516, 122] on input "text" at bounding box center [533, 110] width 167 height 32
paste input "[EMAIL_ADDRESS][DOMAIN_NAME]"
type input "[EMAIL_ADDRESS][DOMAIN_NAME]"
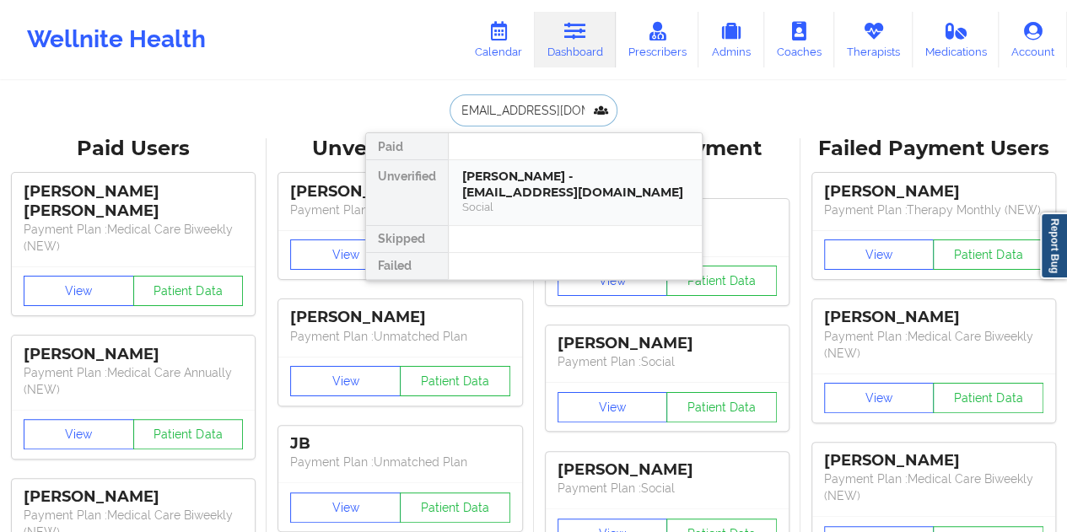
click at [542, 181] on div "[PERSON_NAME] - [EMAIL_ADDRESS][DOMAIN_NAME]" at bounding box center [575, 184] width 226 height 31
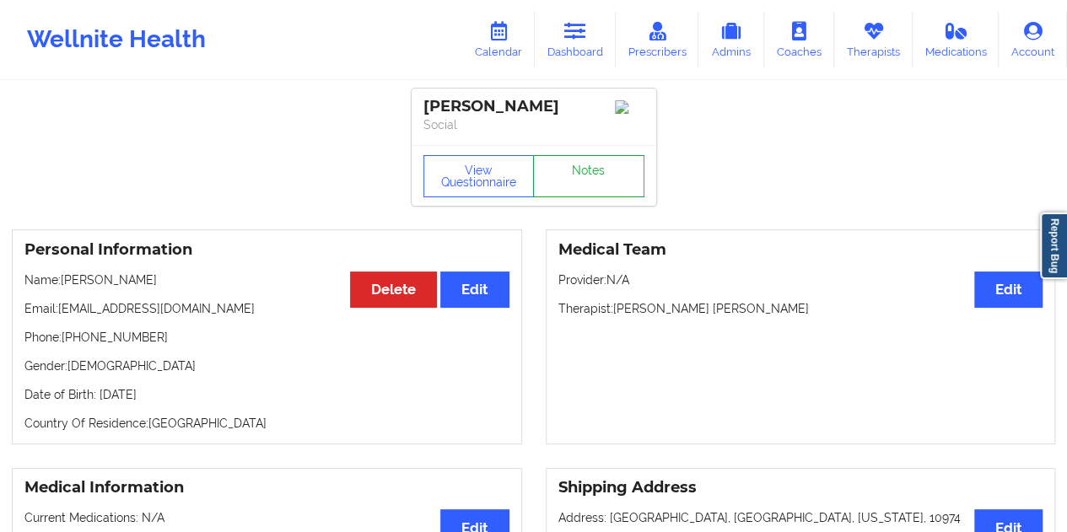
click at [574, 173] on link "Notes" at bounding box center [588, 176] width 111 height 42
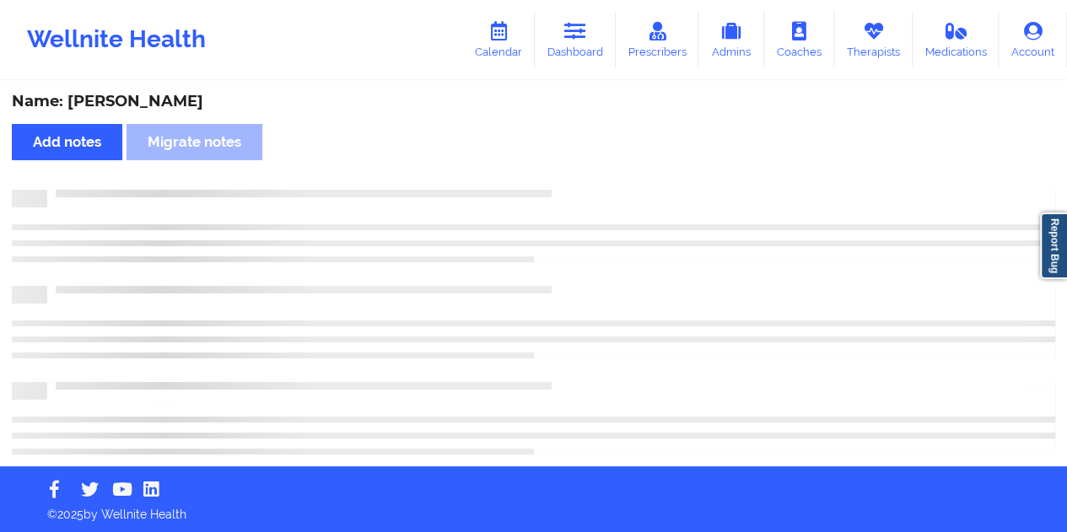
click at [156, 103] on div "Name: [PERSON_NAME]" at bounding box center [534, 101] width 1044 height 19
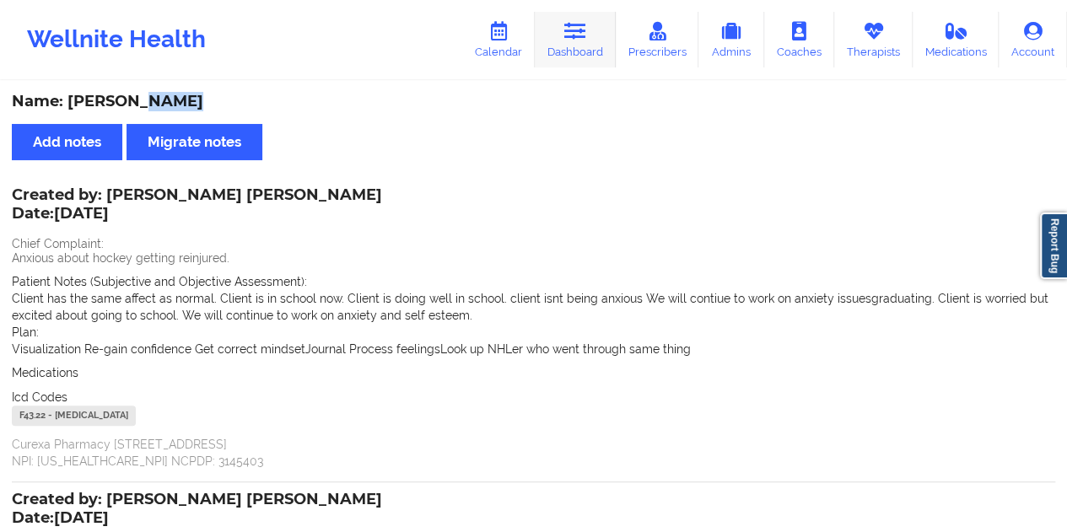
click at [598, 55] on link "Dashboard" at bounding box center [575, 40] width 81 height 56
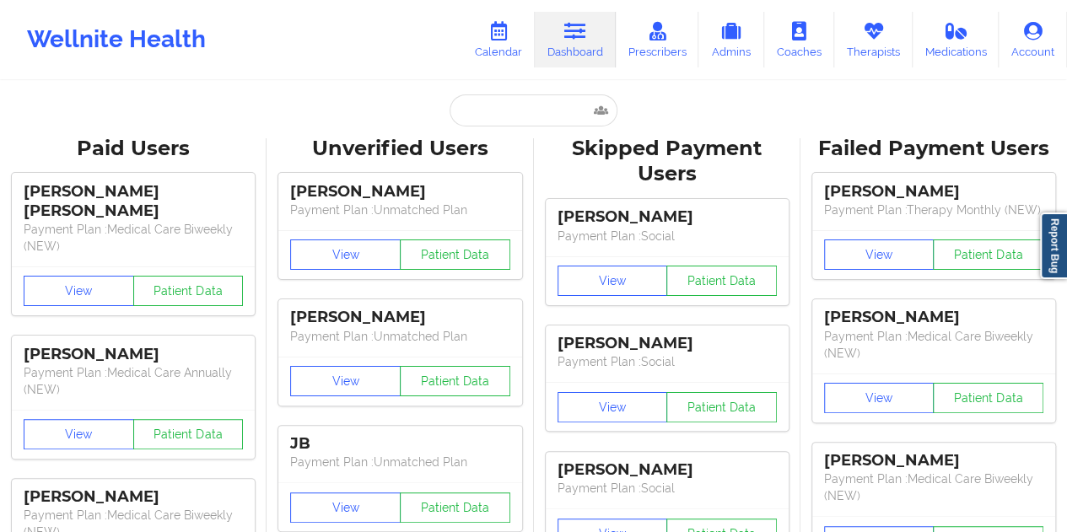
click at [498, 121] on input "text" at bounding box center [533, 110] width 167 height 32
paste input "[EMAIL_ADDRESS][DOMAIN_NAME]"
type input "[EMAIL_ADDRESS][DOMAIN_NAME]"
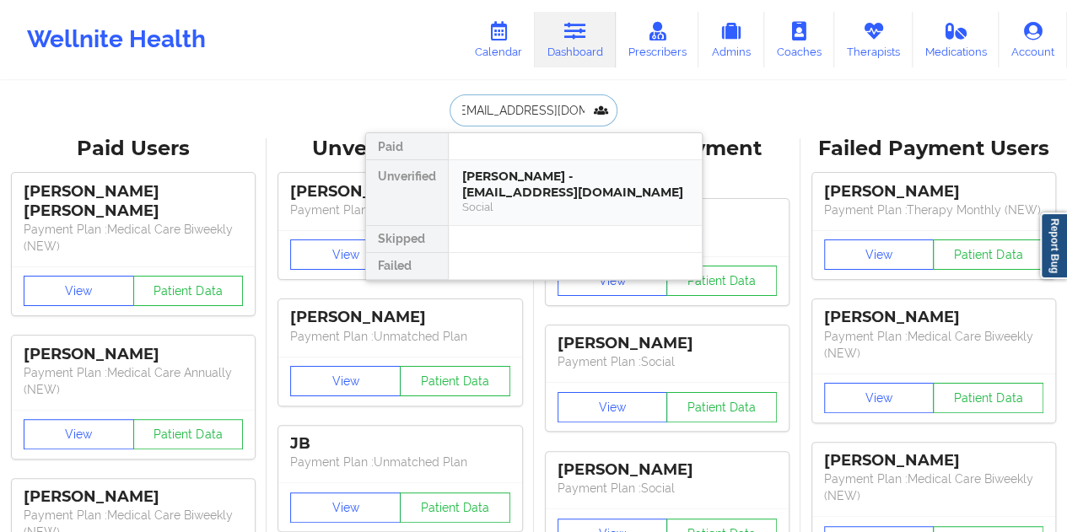
click at [550, 166] on div "[PERSON_NAME] - [EMAIL_ADDRESS][DOMAIN_NAME] Social" at bounding box center [575, 192] width 253 height 65
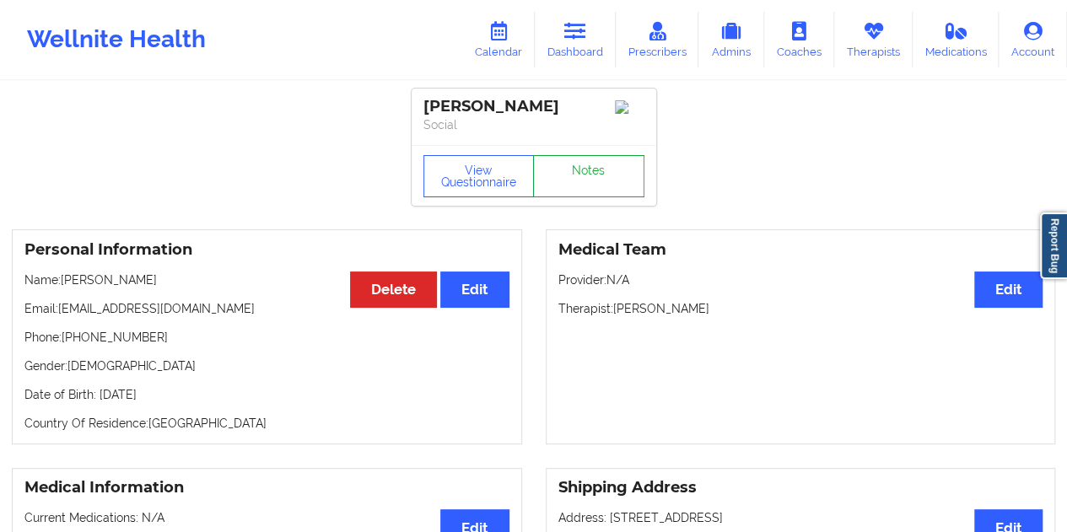
click at [605, 184] on link "Notes" at bounding box center [588, 176] width 111 height 42
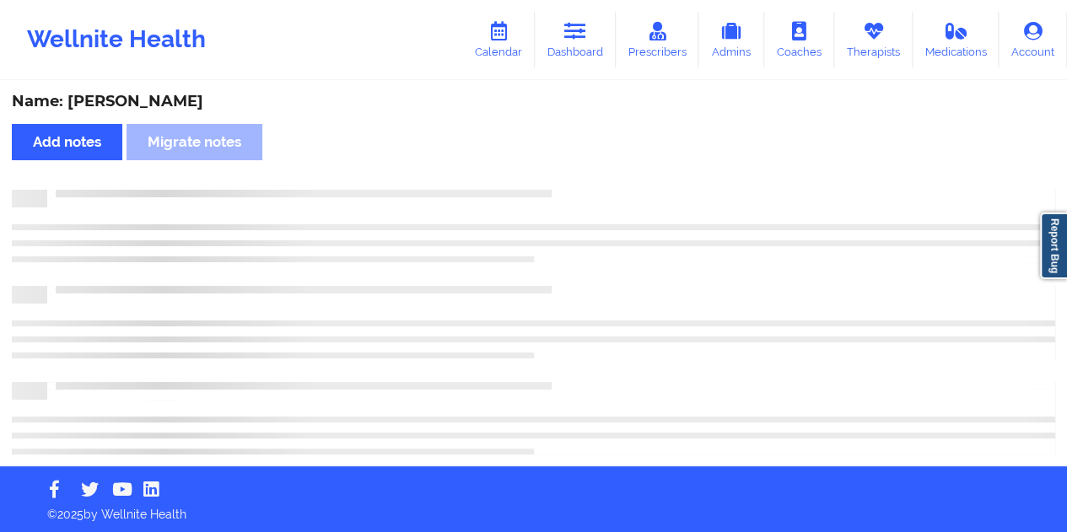
click at [169, 100] on div "Name: [PERSON_NAME]" at bounding box center [534, 101] width 1044 height 19
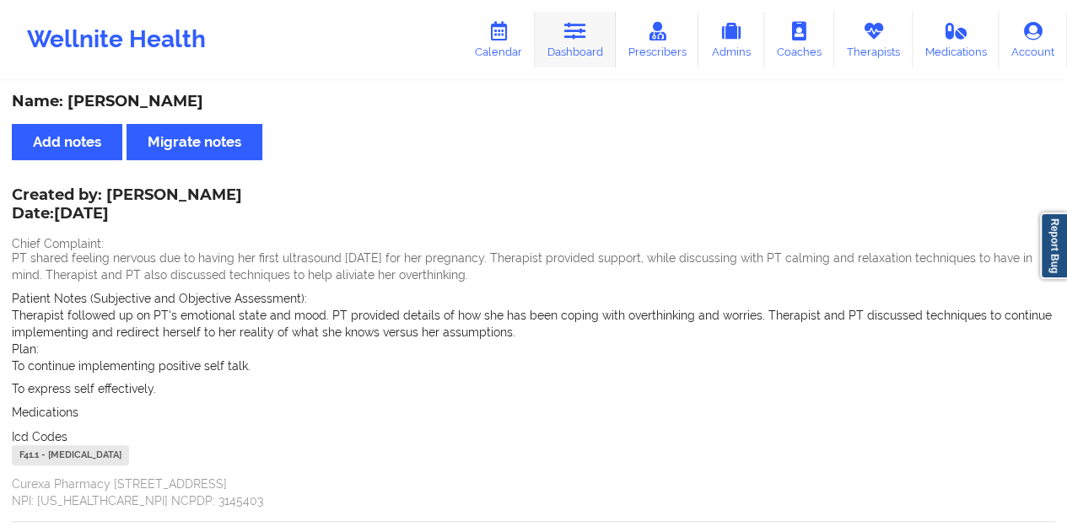
click at [594, 58] on link "Dashboard" at bounding box center [575, 40] width 81 height 56
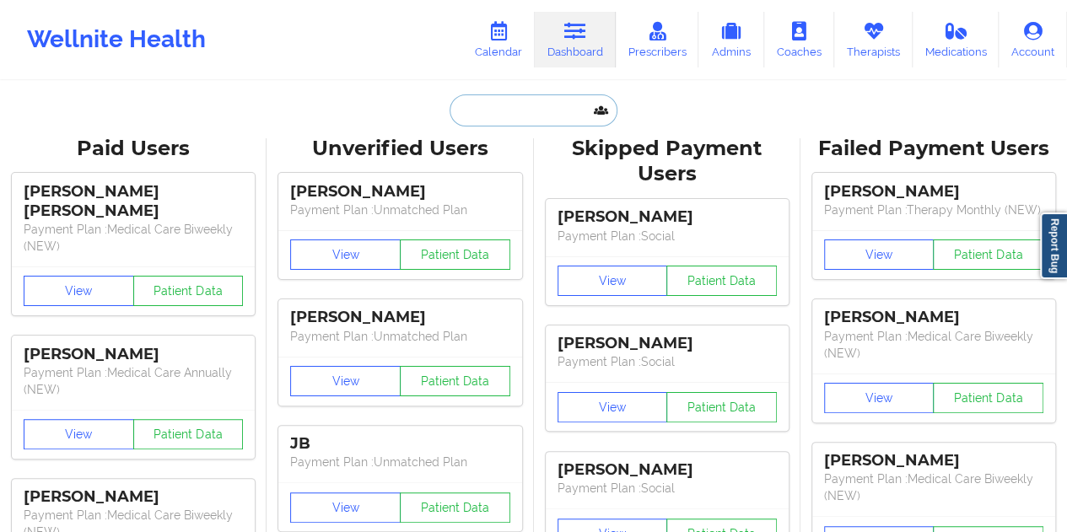
click at [523, 114] on input "text" at bounding box center [533, 110] width 167 height 32
paste input "[EMAIL_ADDRESS][DOMAIN_NAME]"
type input "[EMAIL_ADDRESS][DOMAIN_NAME]"
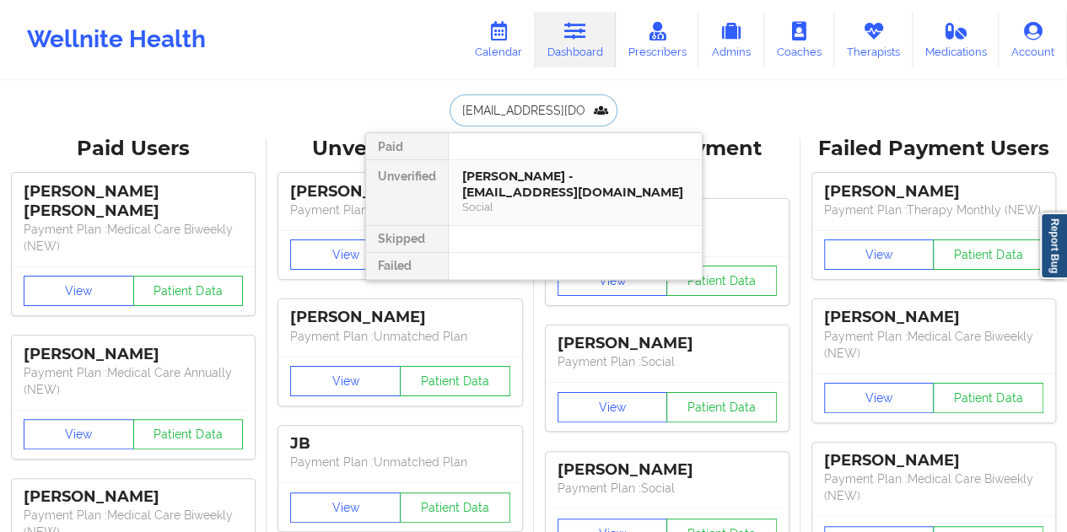
click at [548, 200] on div "Social" at bounding box center [575, 207] width 226 height 14
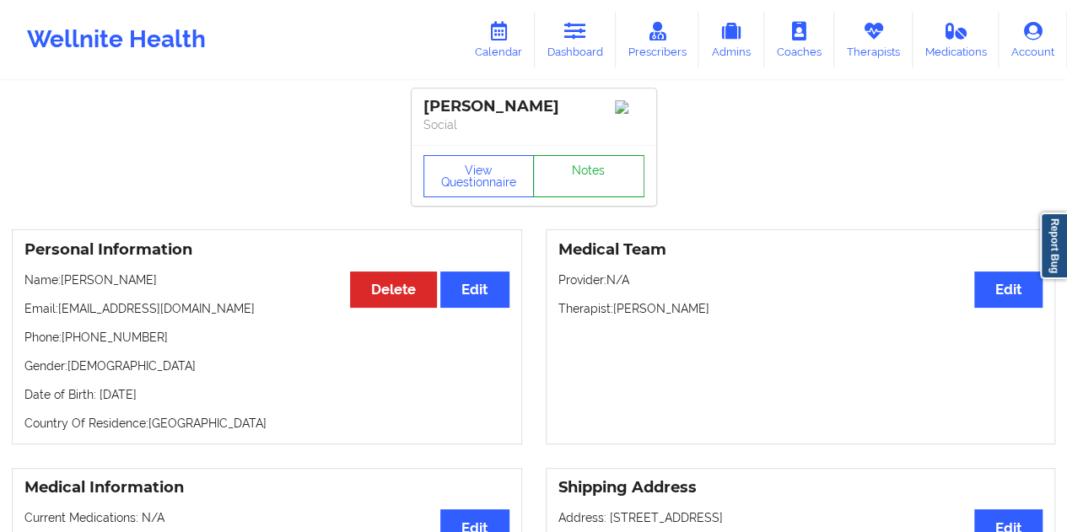
click at [587, 187] on link "Notes" at bounding box center [588, 176] width 111 height 42
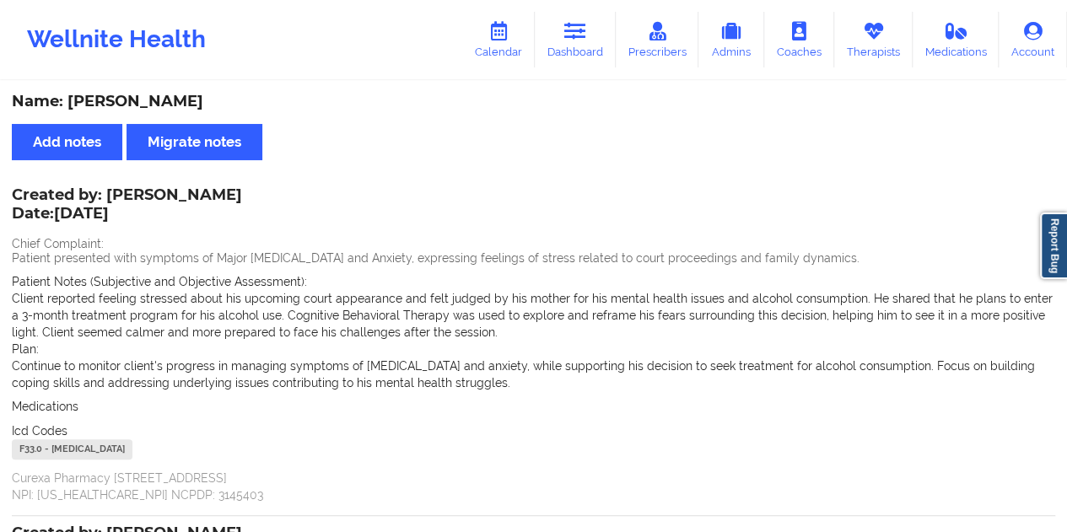
click at [131, 104] on div "Name: [PERSON_NAME]" at bounding box center [534, 101] width 1044 height 19
click at [599, 44] on link "Dashboard" at bounding box center [575, 40] width 81 height 56
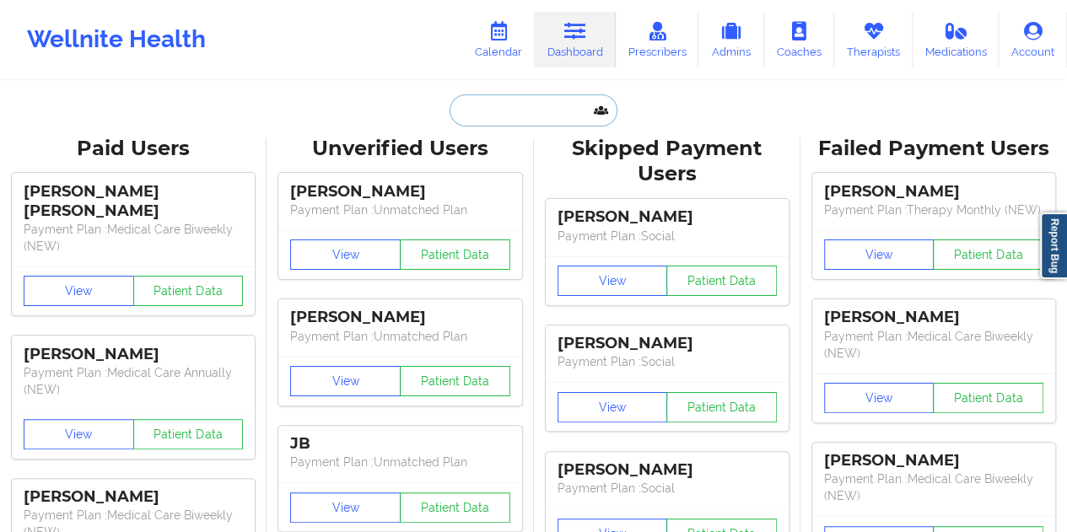
click at [511, 96] on input "text" at bounding box center [533, 110] width 167 height 32
paste input "[EMAIL_ADDRESS][DOMAIN_NAME]"
type input "[EMAIL_ADDRESS][DOMAIN_NAME]"
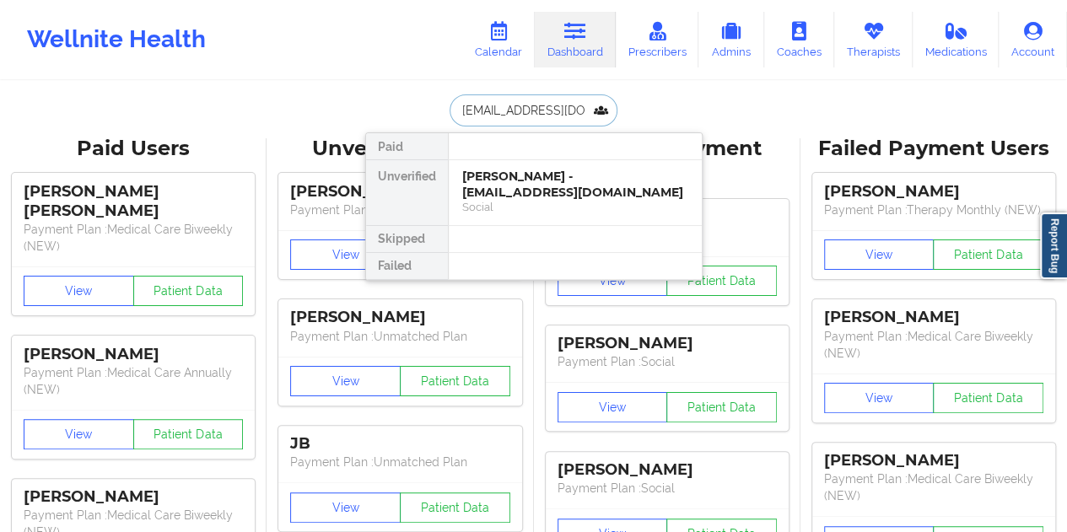
scroll to position [0, 14]
click at [586, 174] on div "[PERSON_NAME] - [EMAIL_ADDRESS][DOMAIN_NAME]" at bounding box center [575, 184] width 226 height 31
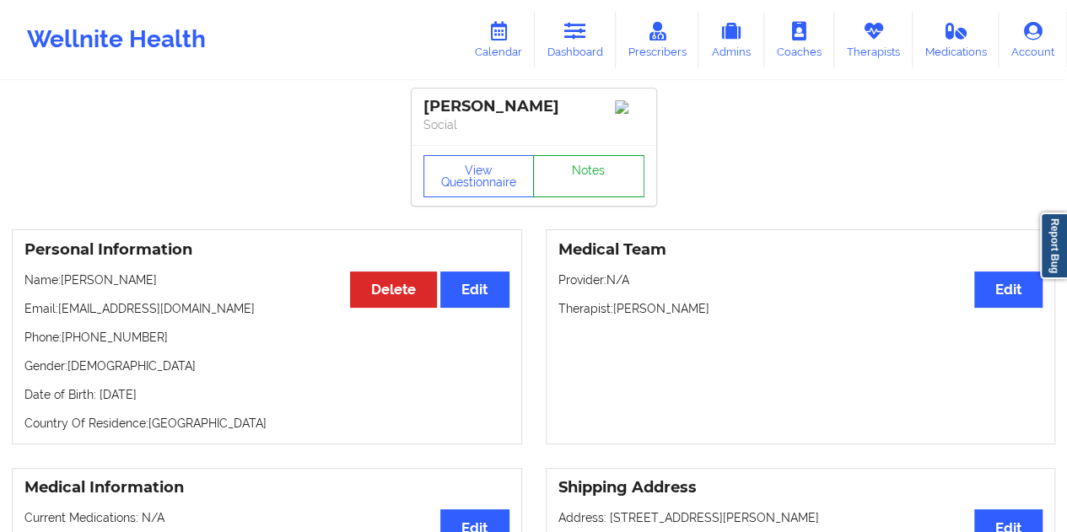
click at [586, 175] on link "Notes" at bounding box center [588, 176] width 111 height 42
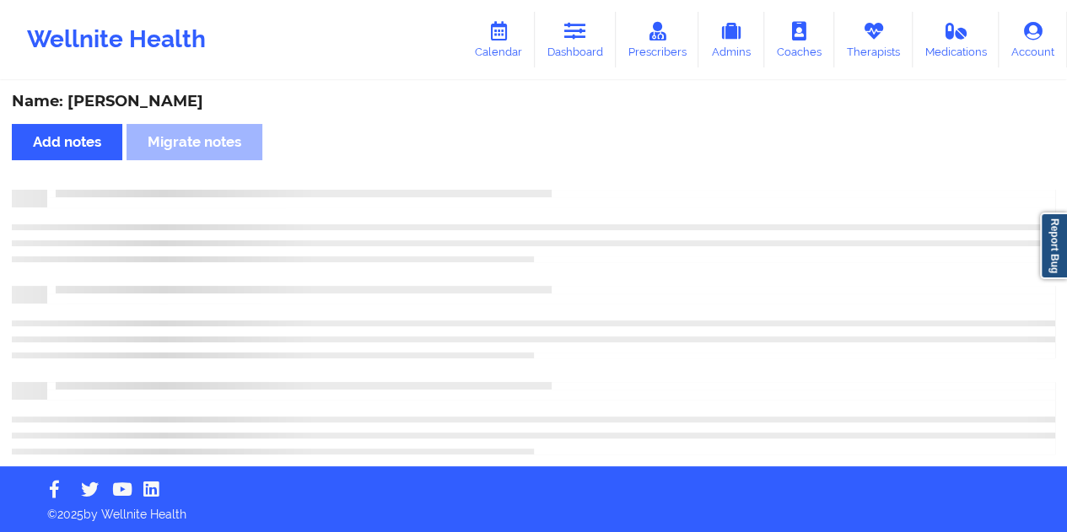
click at [177, 97] on div "Name: [PERSON_NAME]" at bounding box center [534, 101] width 1044 height 19
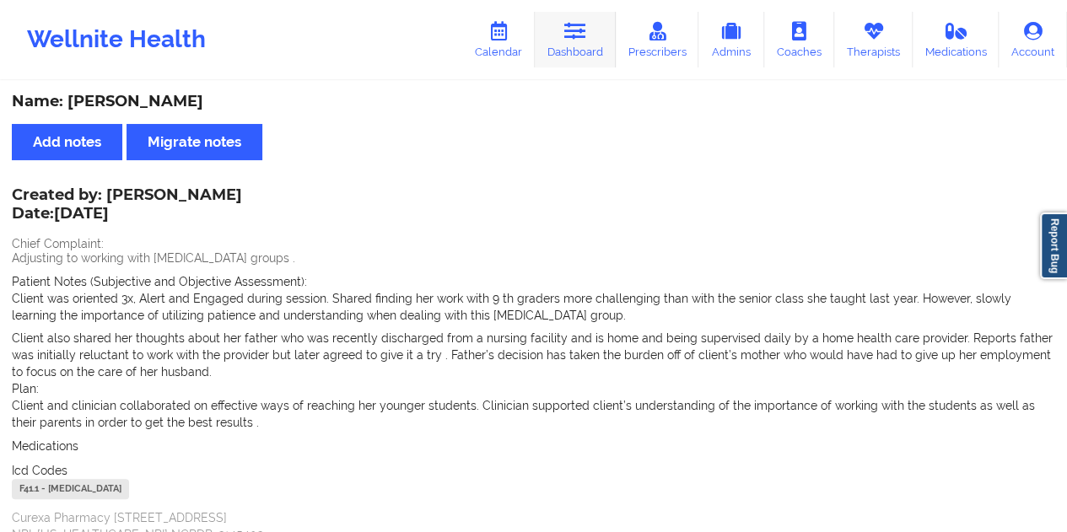
click at [588, 51] on link "Dashboard" at bounding box center [575, 40] width 81 height 56
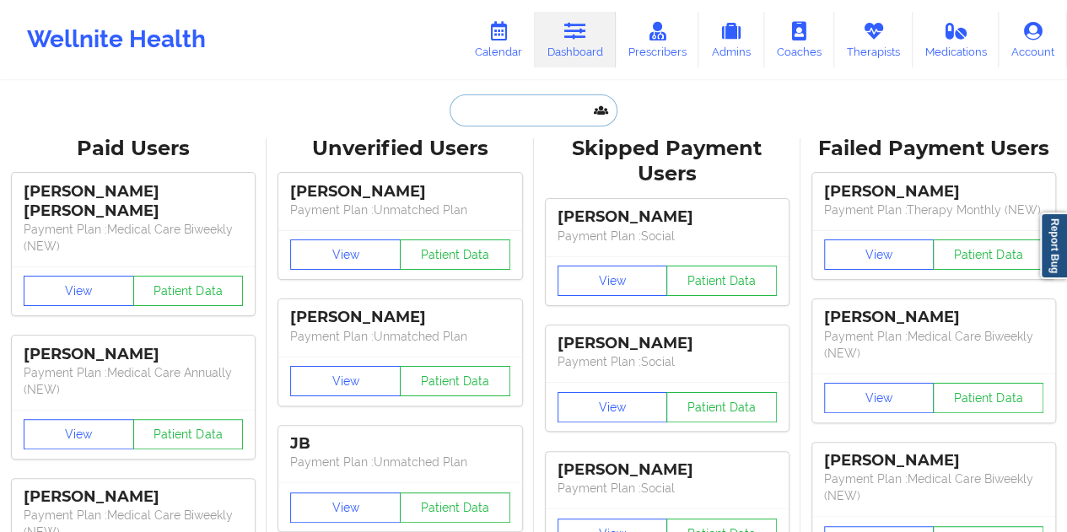
click at [538, 107] on input "text" at bounding box center [533, 110] width 167 height 32
paste input "[PERSON_NAME][EMAIL_ADDRESS][PERSON_NAME][DOMAIN_NAME]"
type input "[PERSON_NAME][EMAIL_ADDRESS][PERSON_NAME][DOMAIN_NAME]"
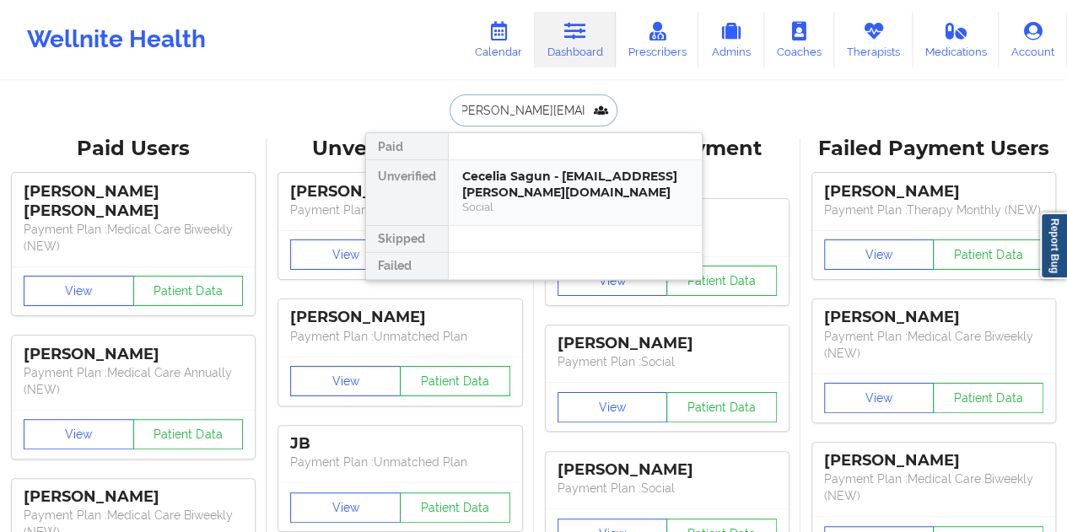
click at [582, 203] on div "Social" at bounding box center [575, 207] width 226 height 14
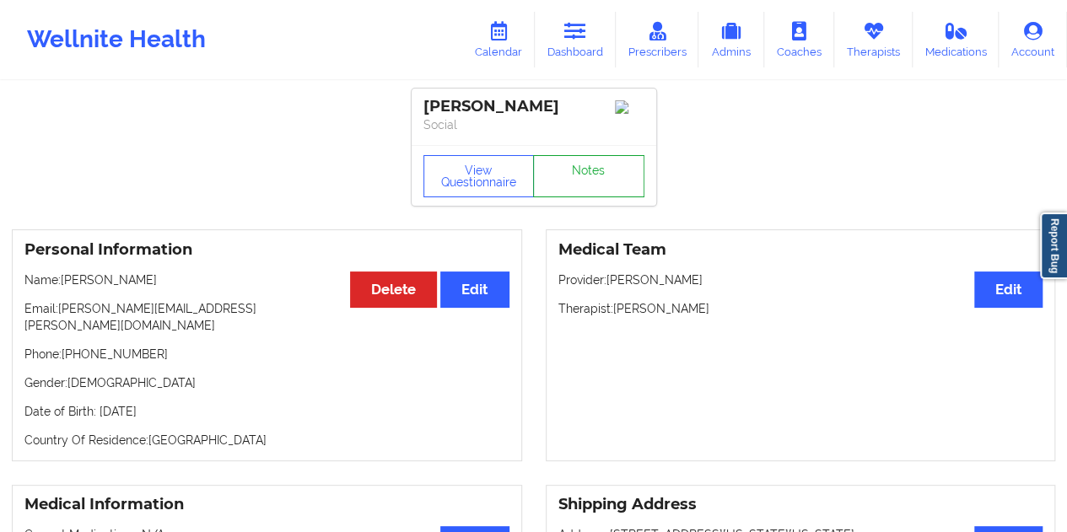
click at [587, 188] on link "Notes" at bounding box center [588, 176] width 111 height 42
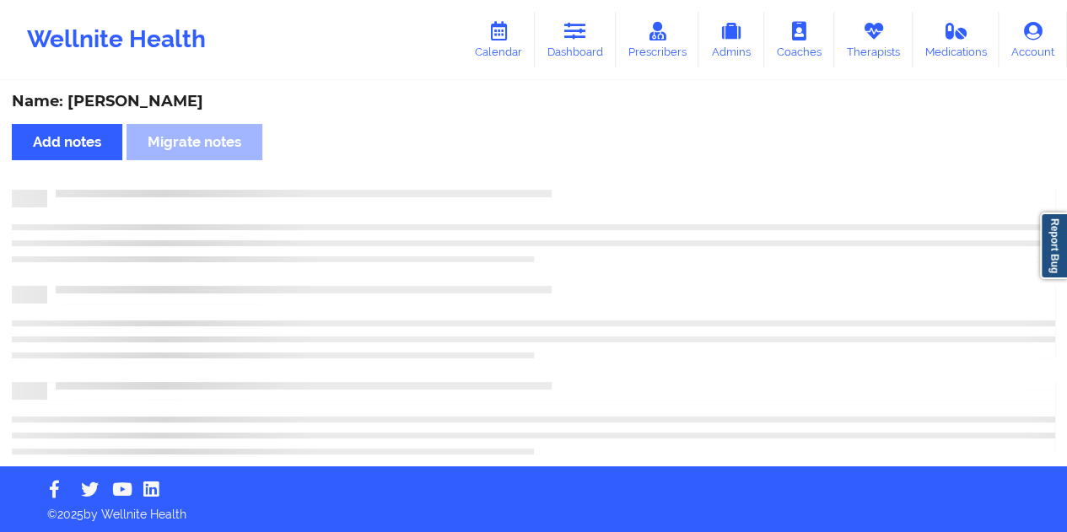
click at [155, 89] on div "Name: [PERSON_NAME] Add notes Migrate notes" at bounding box center [533, 275] width 1067 height 384
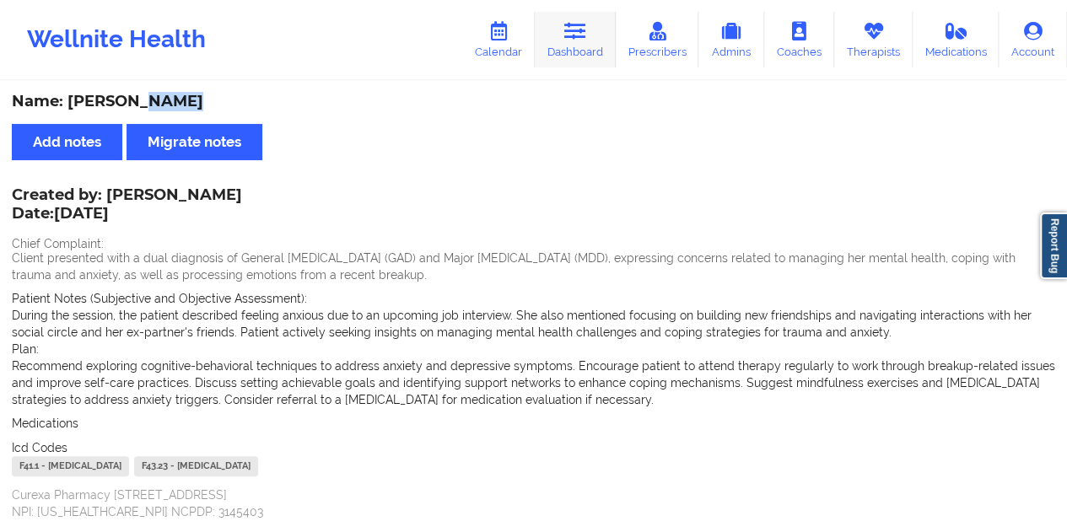
click at [611, 40] on link "Dashboard" at bounding box center [575, 40] width 81 height 56
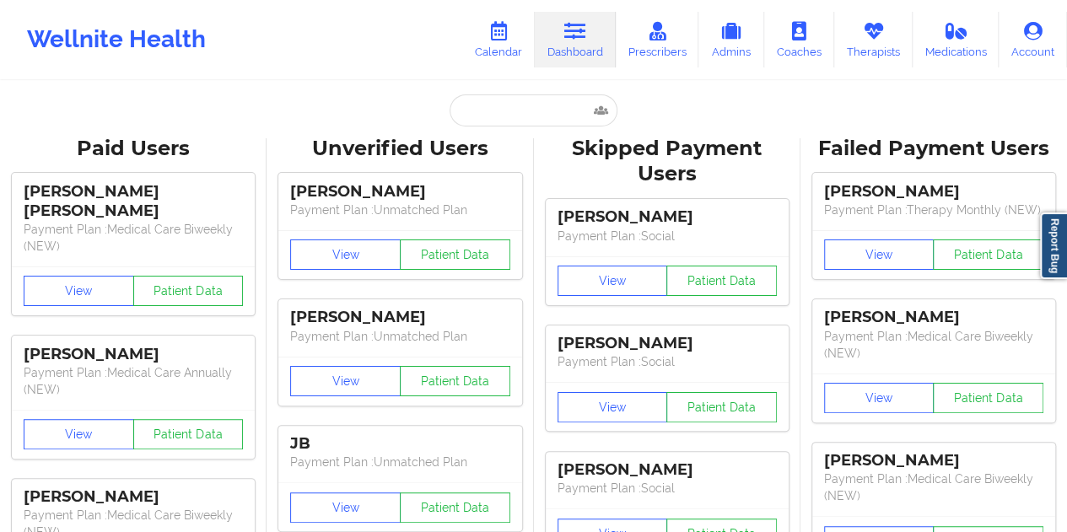
click at [480, 121] on input "text" at bounding box center [533, 110] width 167 height 32
paste input "[EMAIL_ADDRESS][DOMAIN_NAME]"
type input "[EMAIL_ADDRESS][DOMAIN_NAME]"
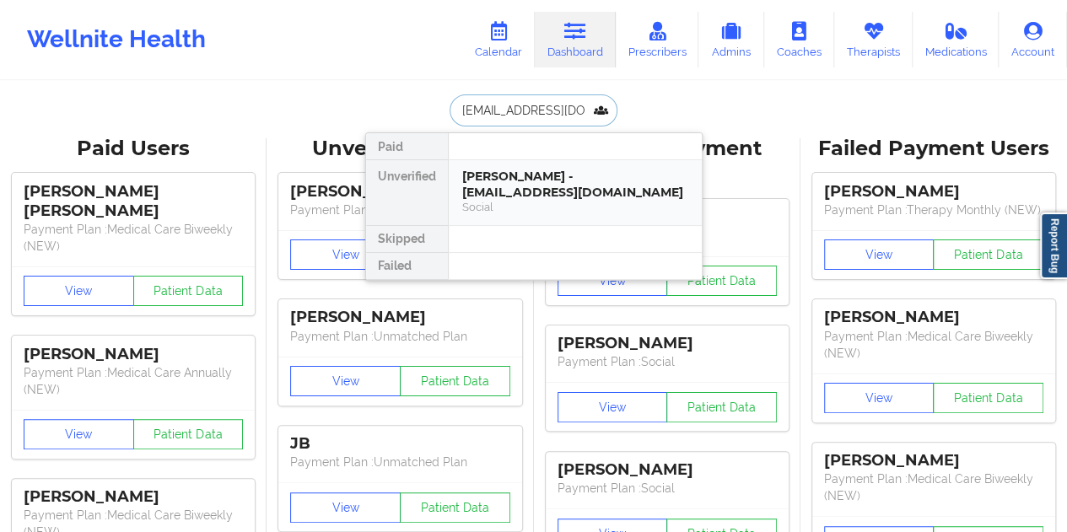
click at [523, 183] on div "[PERSON_NAME] - [EMAIL_ADDRESS][DOMAIN_NAME]" at bounding box center [575, 184] width 226 height 31
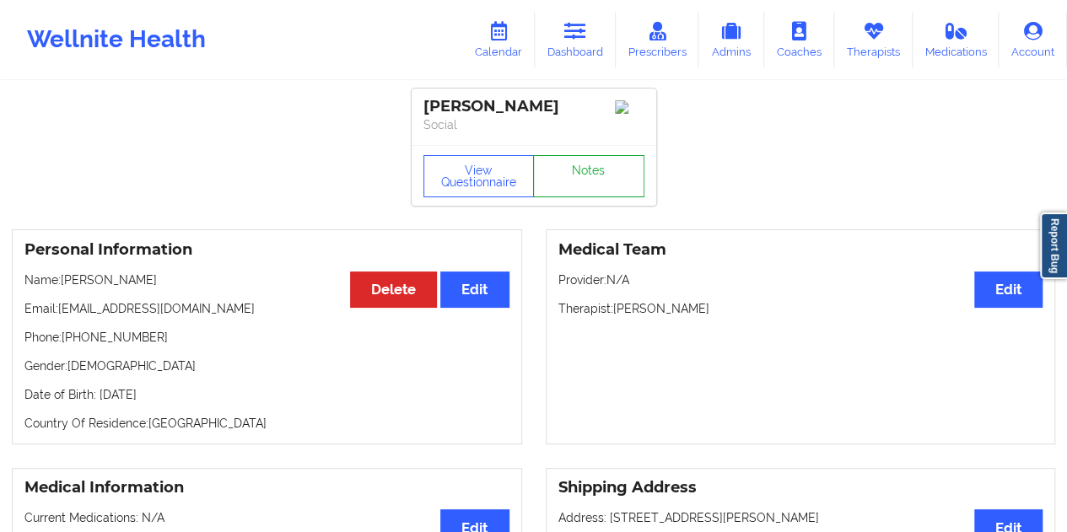
click at [589, 182] on link "Notes" at bounding box center [588, 176] width 111 height 42
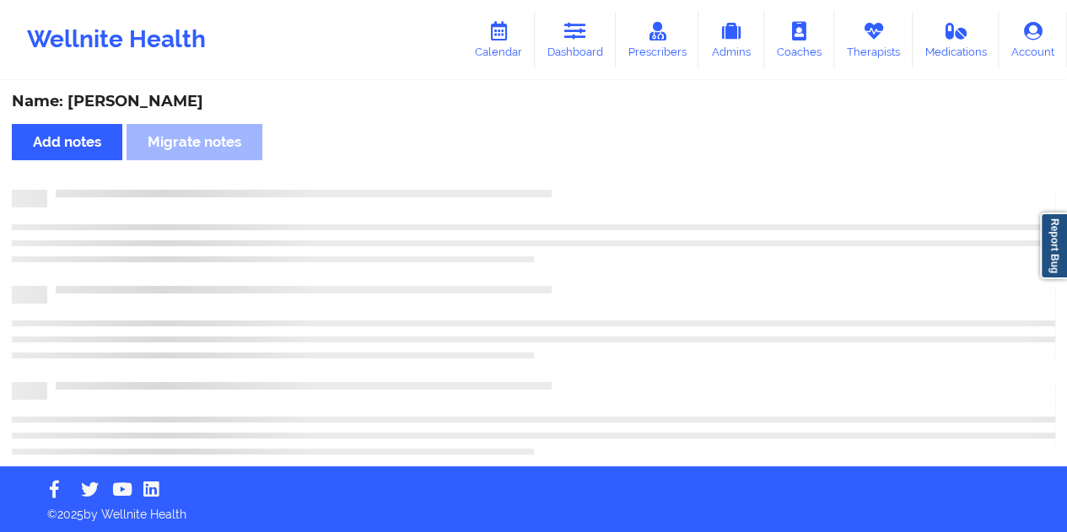
click at [143, 105] on div "Name: [PERSON_NAME]" at bounding box center [534, 101] width 1044 height 19
click at [143, 104] on div "Name: [PERSON_NAME]" at bounding box center [534, 101] width 1044 height 19
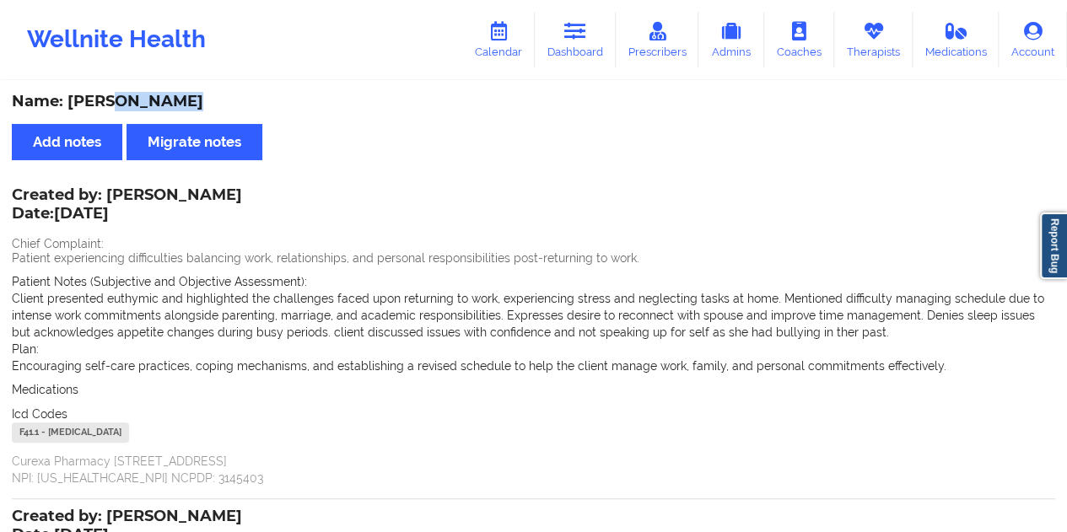
click at [603, 65] on link "Dashboard" at bounding box center [575, 40] width 81 height 56
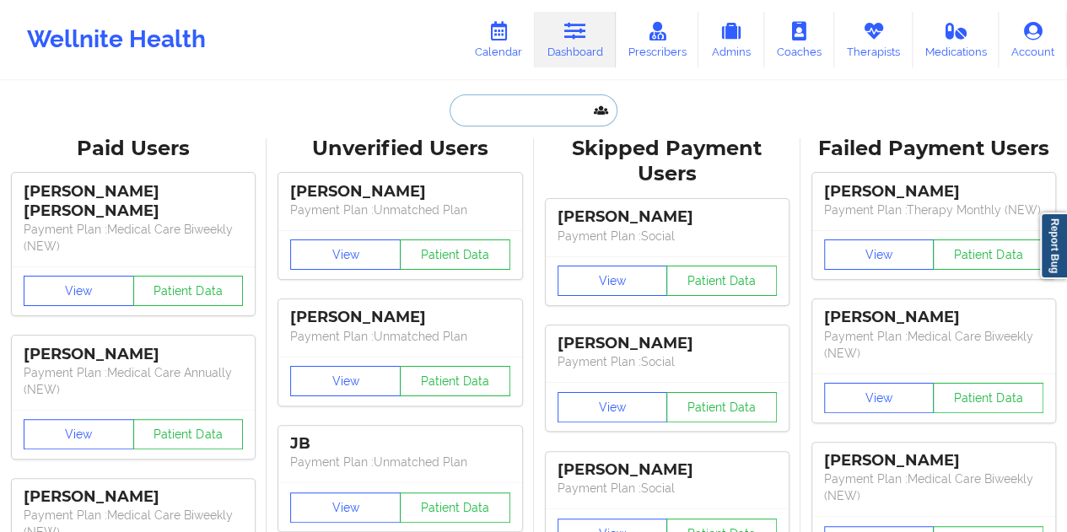
click at [509, 104] on input "text" at bounding box center [533, 110] width 167 height 32
paste input "[PERSON_NAME][EMAIL_ADDRESS][PERSON_NAME][DOMAIN_NAME]"
type input "[PERSON_NAME][EMAIL_ADDRESS][PERSON_NAME][DOMAIN_NAME]"
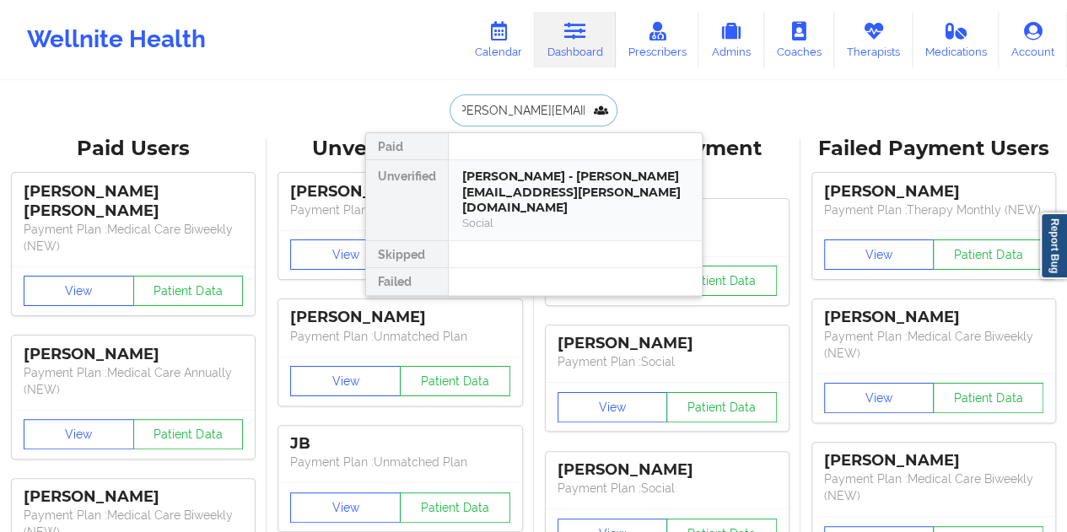
click at [558, 191] on div "[PERSON_NAME] - [PERSON_NAME][EMAIL_ADDRESS][PERSON_NAME][DOMAIN_NAME]" at bounding box center [575, 192] width 226 height 47
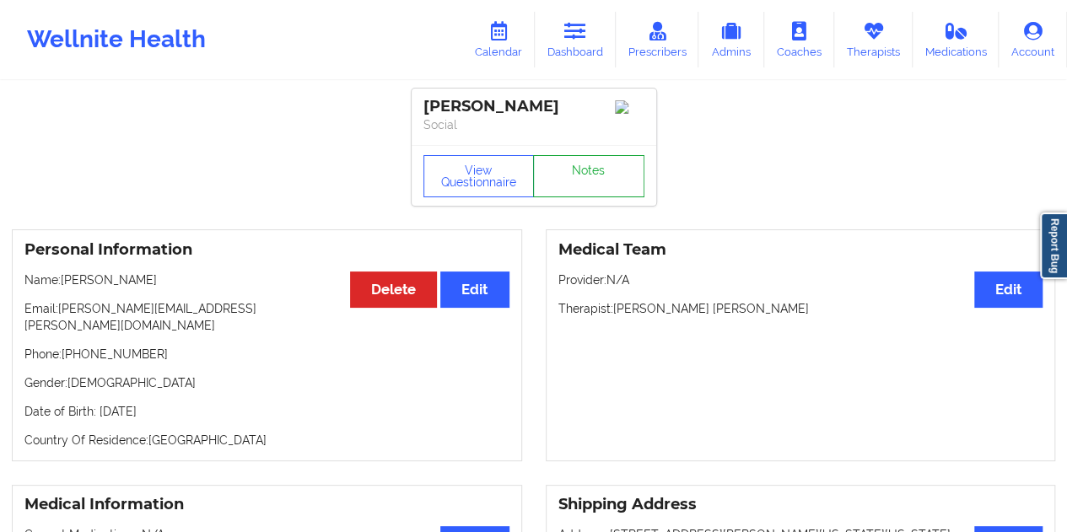
click at [574, 182] on link "Notes" at bounding box center [588, 176] width 111 height 42
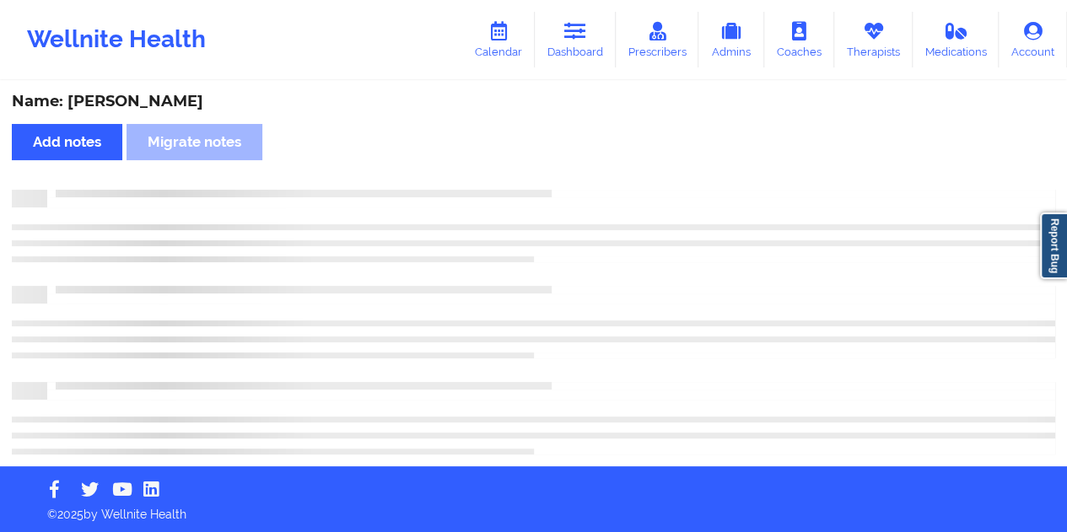
click at [150, 109] on div "Name: [PERSON_NAME]" at bounding box center [534, 101] width 1044 height 19
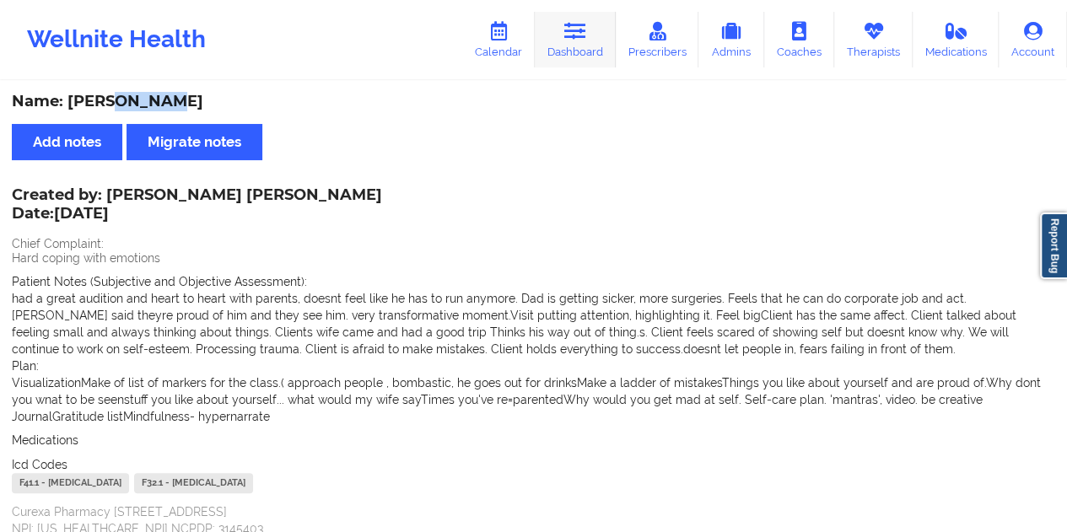
click at [586, 25] on icon at bounding box center [575, 31] width 22 height 19
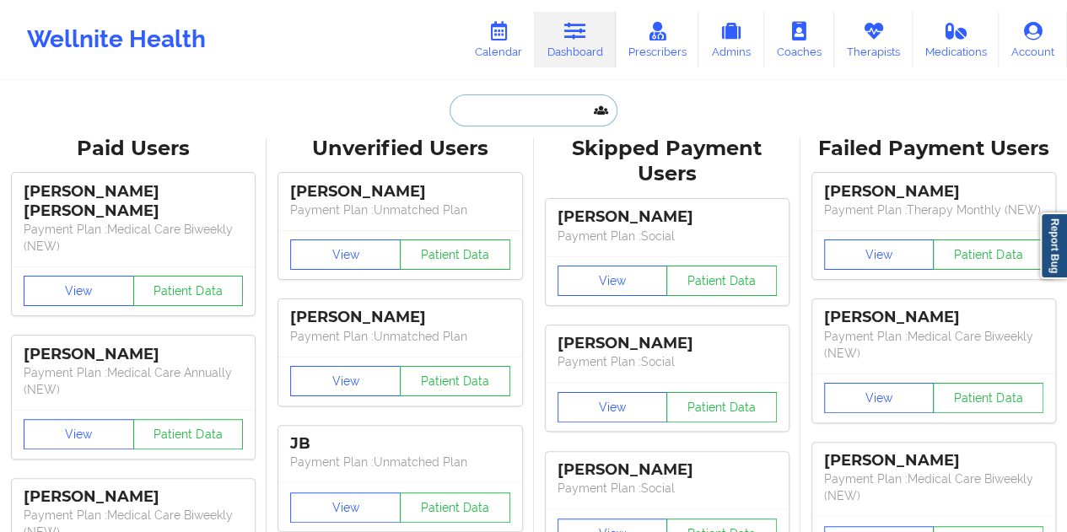
click at [510, 95] on input "text" at bounding box center [533, 110] width 167 height 32
paste input "[EMAIL_ADDRESS][DOMAIN_NAME]"
type input "[EMAIL_ADDRESS][DOMAIN_NAME]"
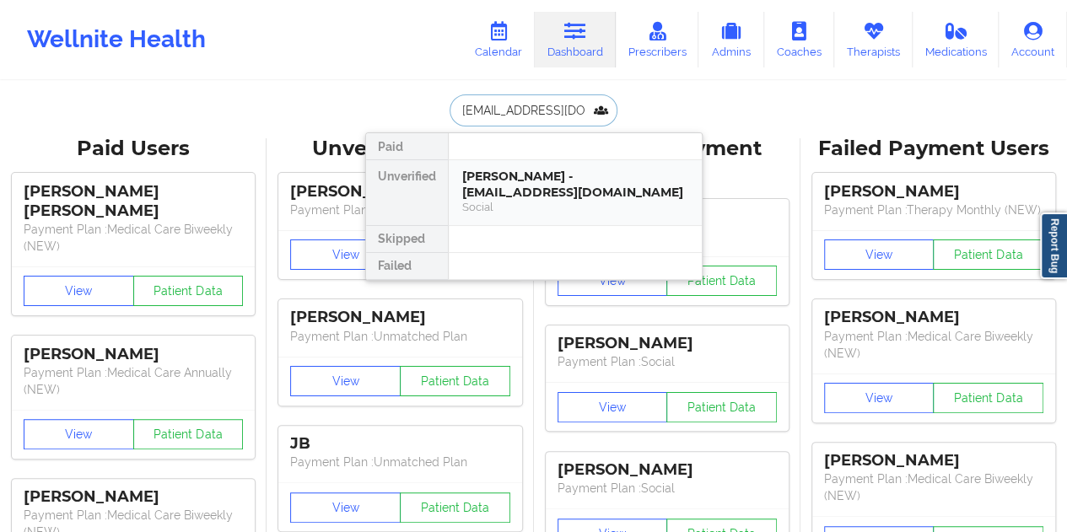
drag, startPoint x: 609, startPoint y: 201, endPoint x: 577, endPoint y: 194, distance: 32.8
click at [577, 194] on div "[PERSON_NAME] - [EMAIL_ADDRESS][DOMAIN_NAME]" at bounding box center [575, 184] width 226 height 31
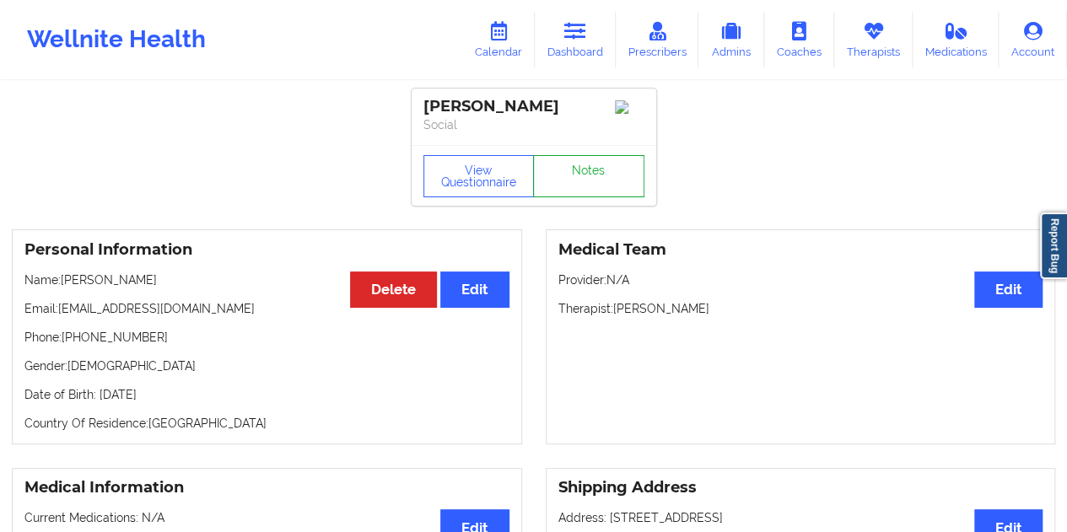
click at [584, 175] on link "Notes" at bounding box center [588, 176] width 111 height 42
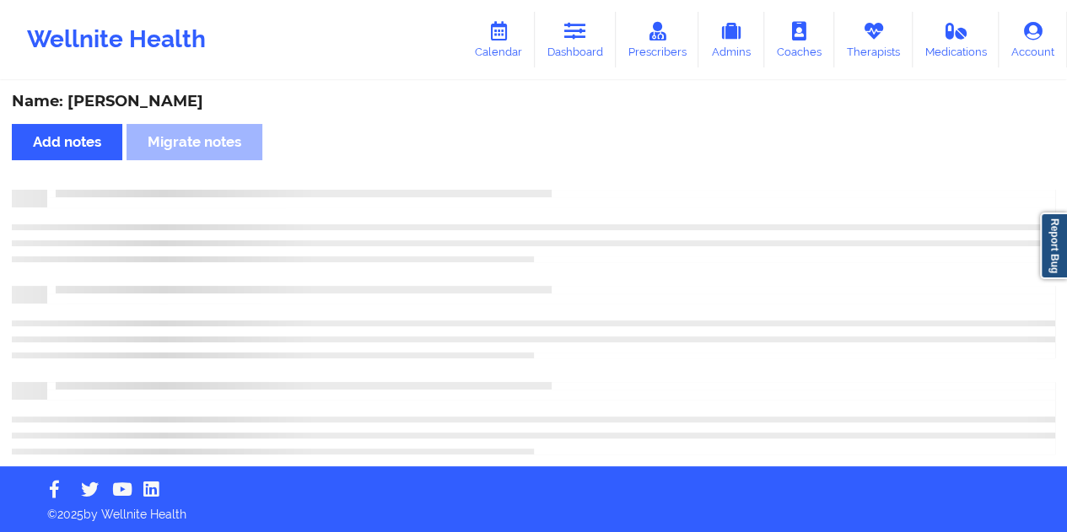
click at [193, 100] on div "Name: [PERSON_NAME]" at bounding box center [534, 101] width 1044 height 19
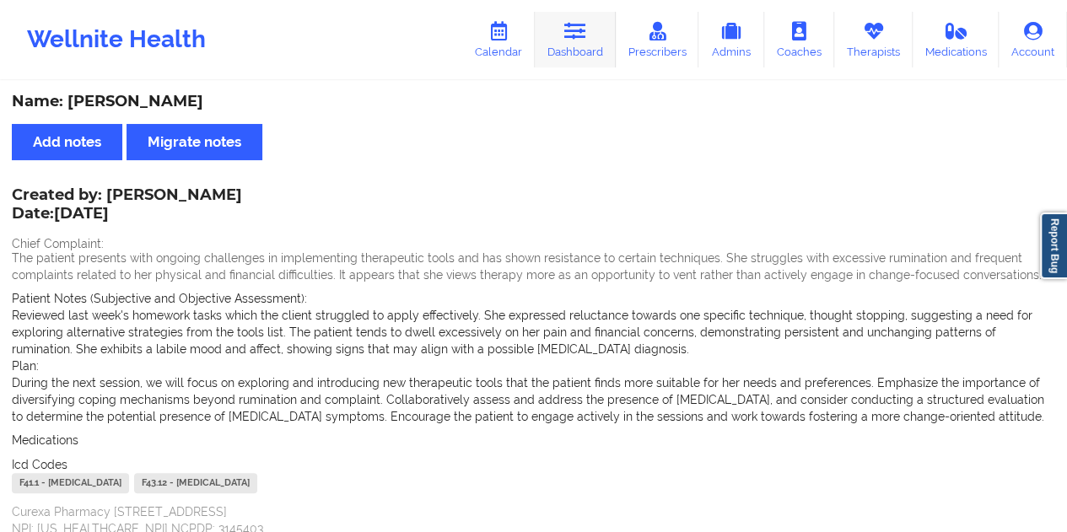
click at [586, 45] on link "Dashboard" at bounding box center [575, 40] width 81 height 56
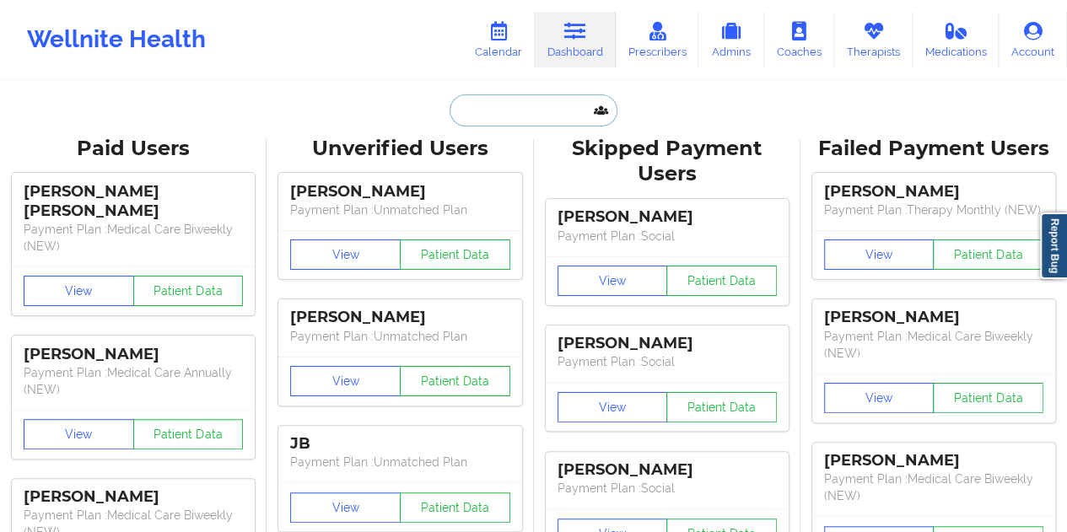
click at [506, 111] on input "text" at bounding box center [533, 110] width 167 height 32
paste input "[EMAIL_ADDRESS][DOMAIN_NAME]"
type input "[EMAIL_ADDRESS][DOMAIN_NAME]"
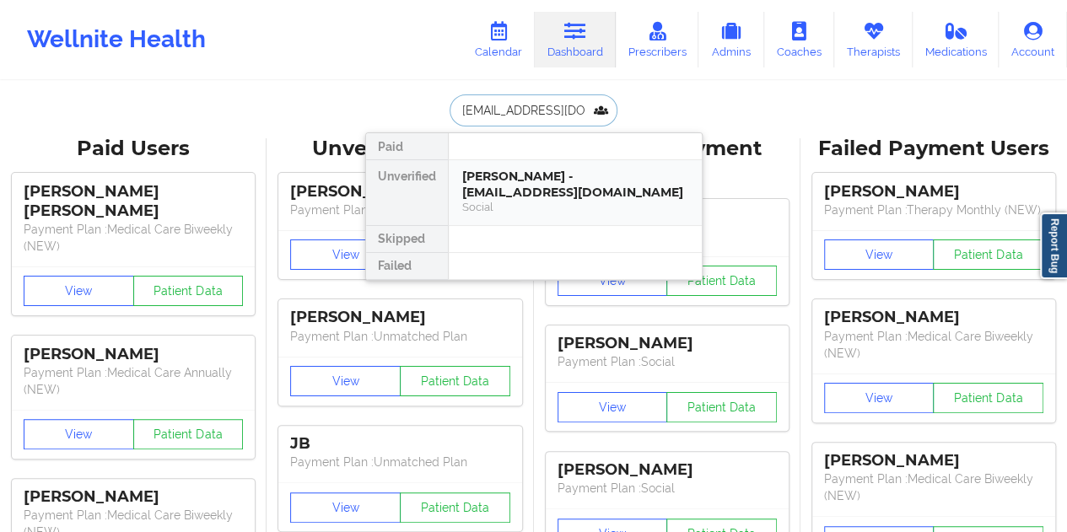
click at [527, 203] on div "Social" at bounding box center [575, 207] width 226 height 14
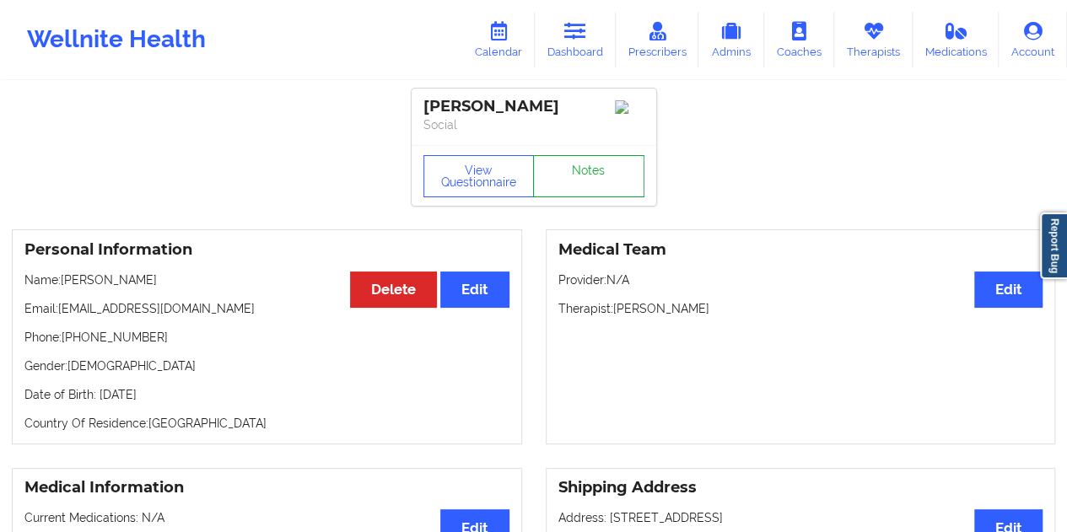
click at [599, 193] on link "Notes" at bounding box center [588, 176] width 111 height 42
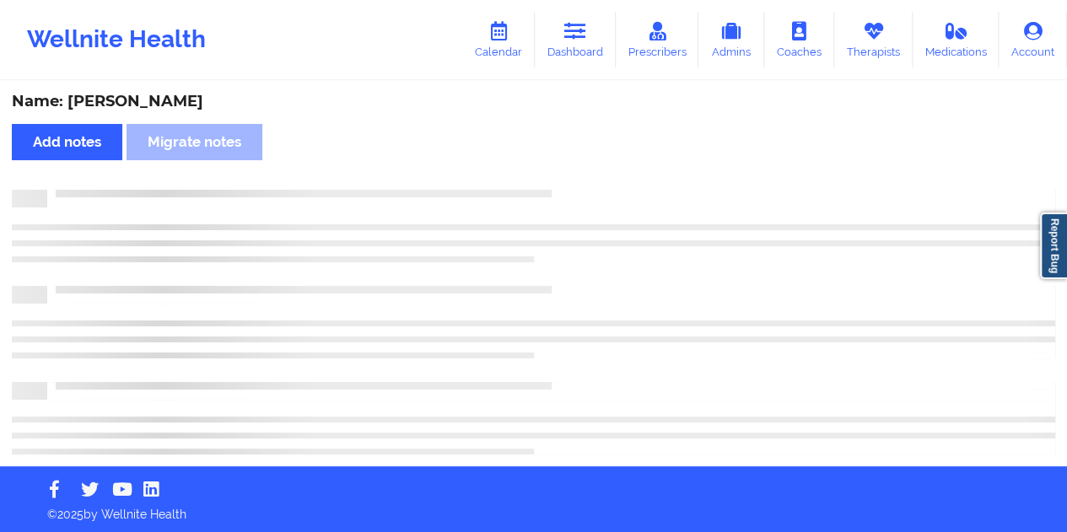
click at [186, 100] on div "Name: [PERSON_NAME]" at bounding box center [534, 101] width 1044 height 19
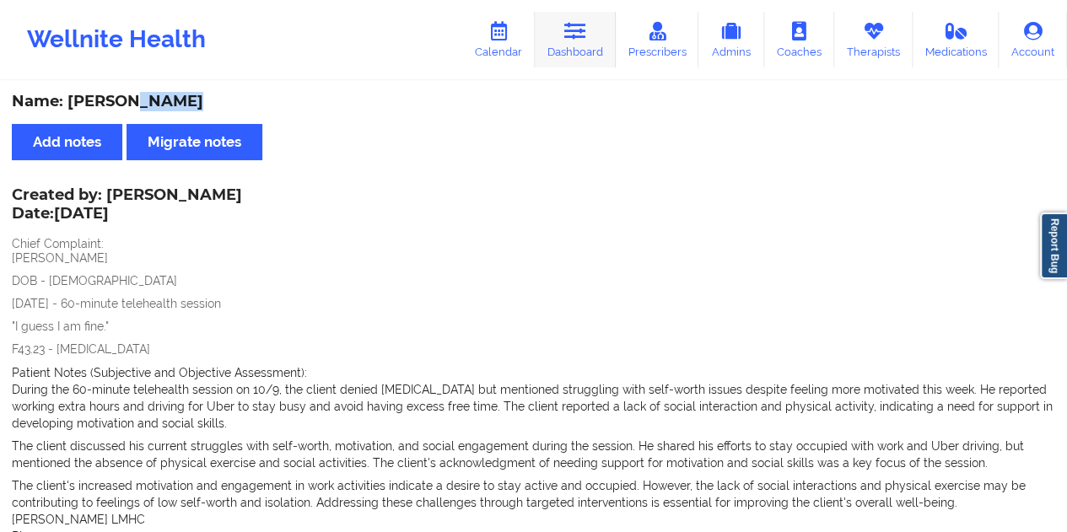
click at [600, 40] on link "Dashboard" at bounding box center [575, 40] width 81 height 56
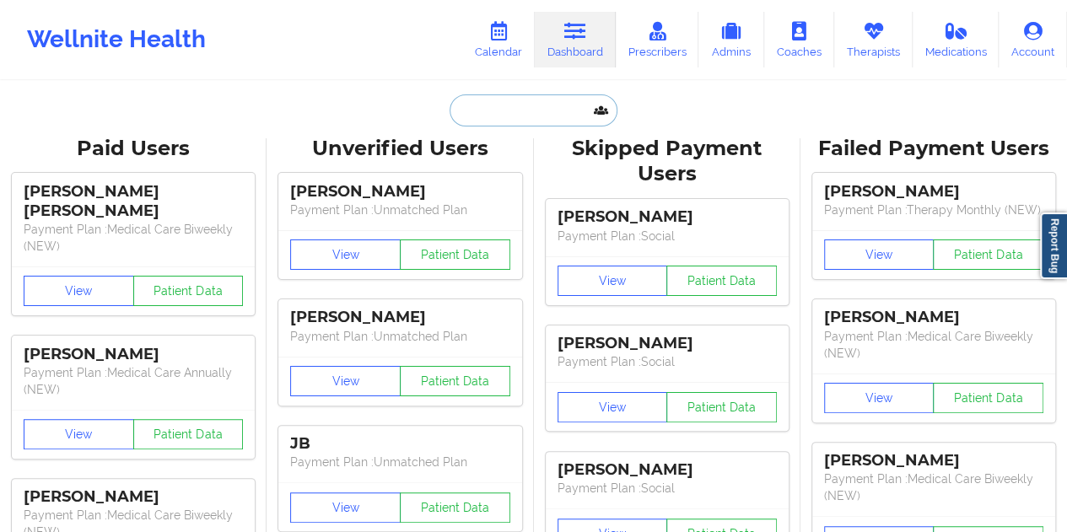
click at [530, 105] on input "text" at bounding box center [533, 110] width 167 height 32
paste input "[PERSON_NAME][EMAIL_ADDRESS][PERSON_NAME][DOMAIN_NAME]"
type input "[PERSON_NAME][EMAIL_ADDRESS][PERSON_NAME][DOMAIN_NAME]"
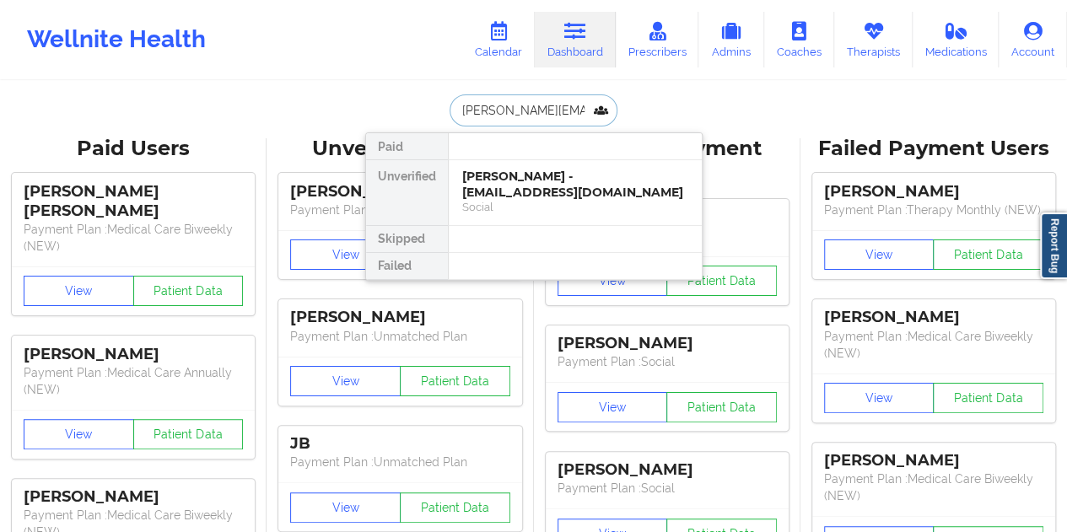
scroll to position [0, 19]
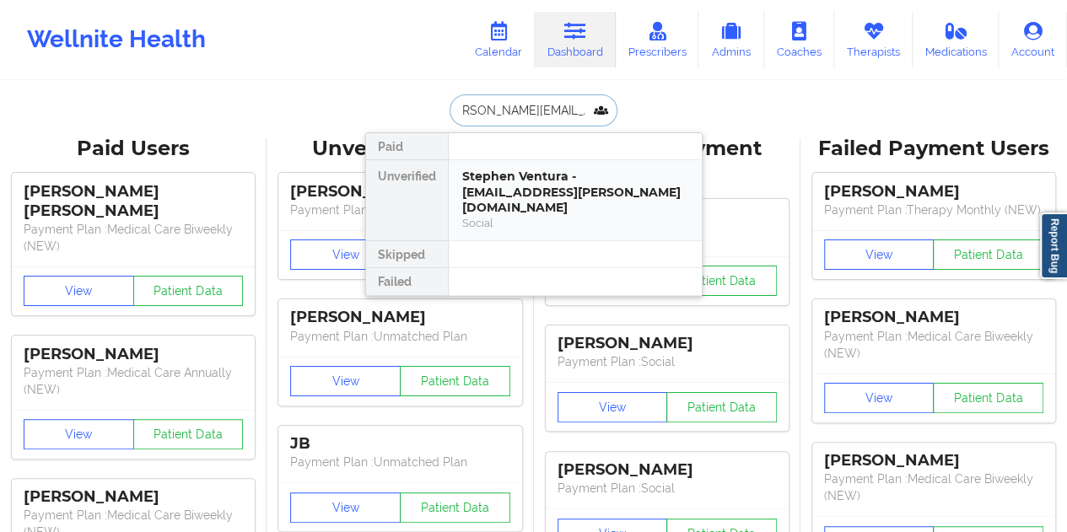
click at [543, 183] on div "Stephen Ventura - [EMAIL_ADDRESS][PERSON_NAME][DOMAIN_NAME]" at bounding box center [575, 192] width 226 height 47
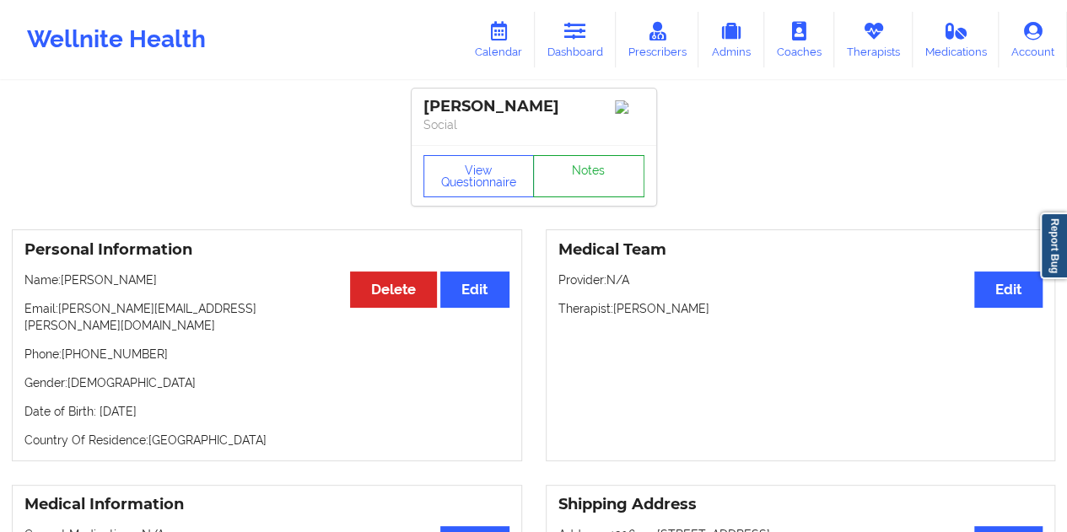
click at [578, 175] on link "Notes" at bounding box center [588, 176] width 111 height 42
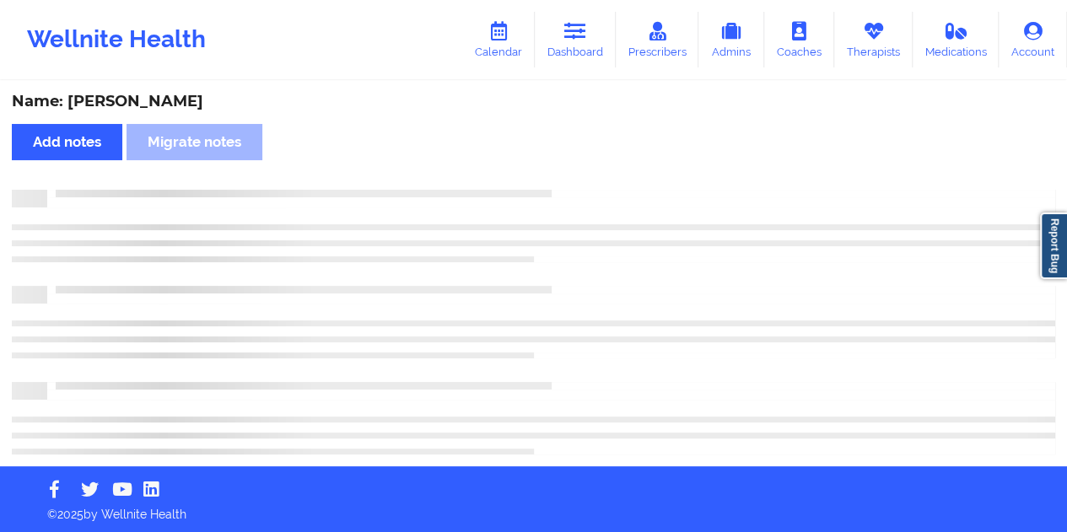
click at [154, 93] on div "Name: [PERSON_NAME]" at bounding box center [534, 101] width 1044 height 19
click at [155, 94] on div "Name: [PERSON_NAME]" at bounding box center [534, 101] width 1044 height 19
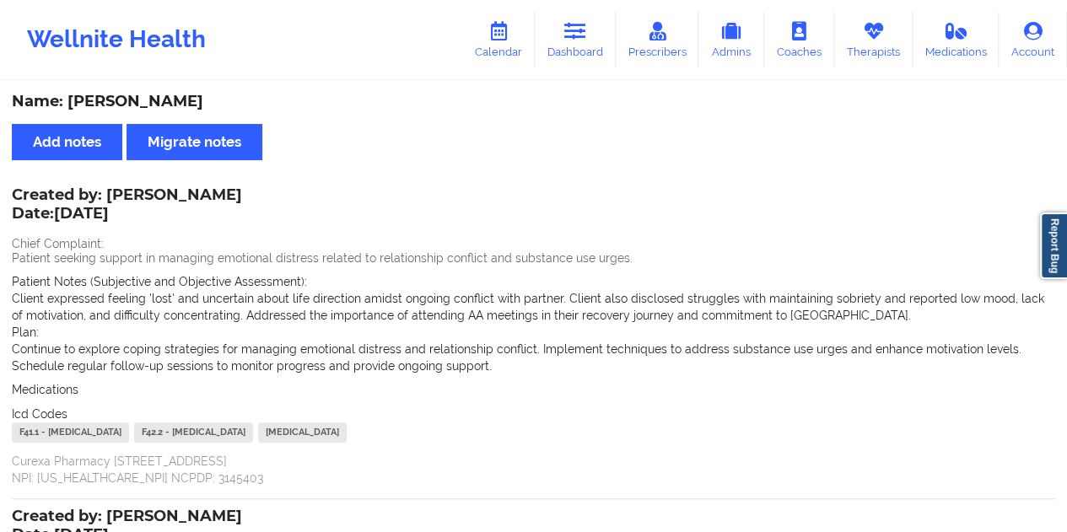
click at [577, 62] on link "Dashboard" at bounding box center [575, 40] width 81 height 56
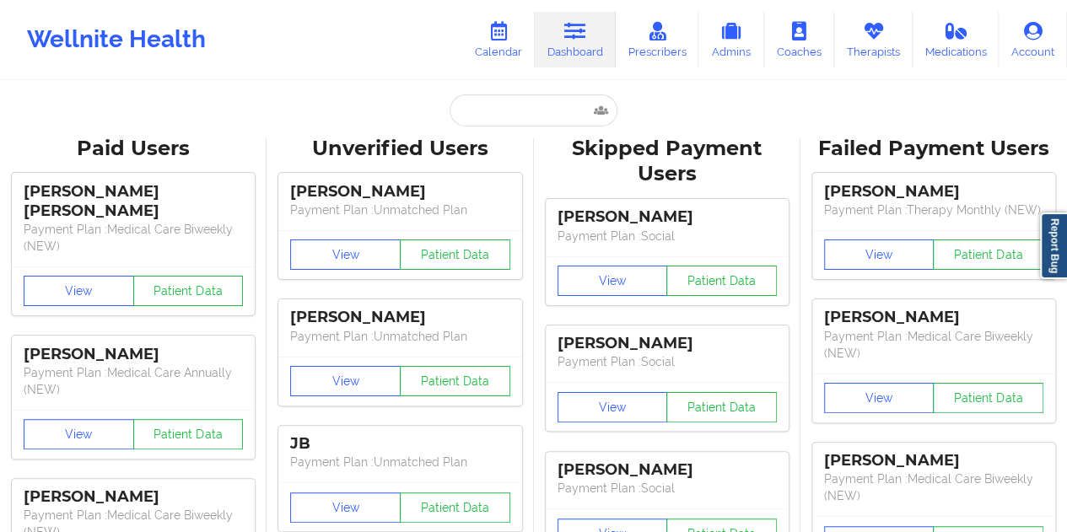
click at [528, 121] on input "text" at bounding box center [533, 110] width 167 height 32
paste input "[EMAIL_ADDRESS][DOMAIN_NAME]"
type input "[EMAIL_ADDRESS][DOMAIN_NAME]"
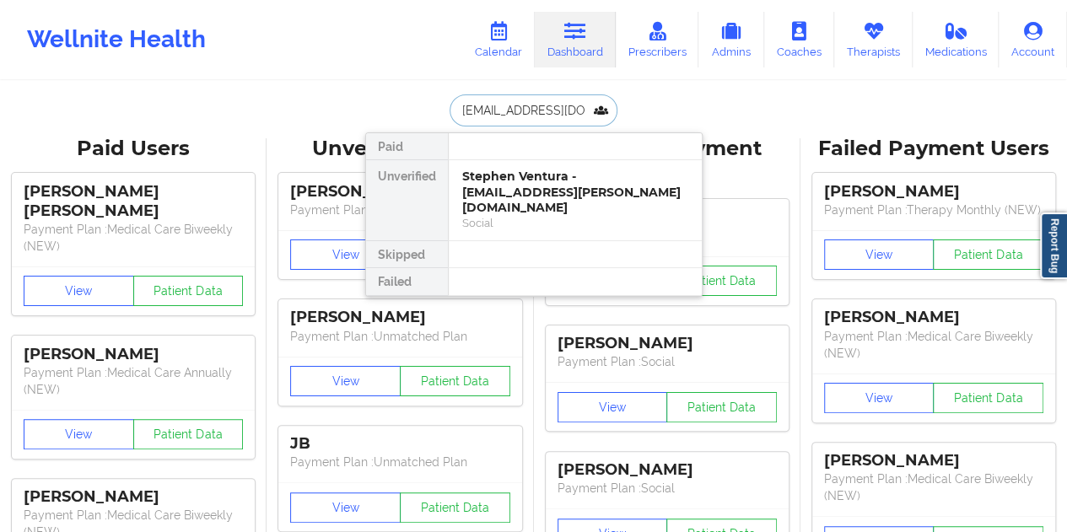
scroll to position [0, 30]
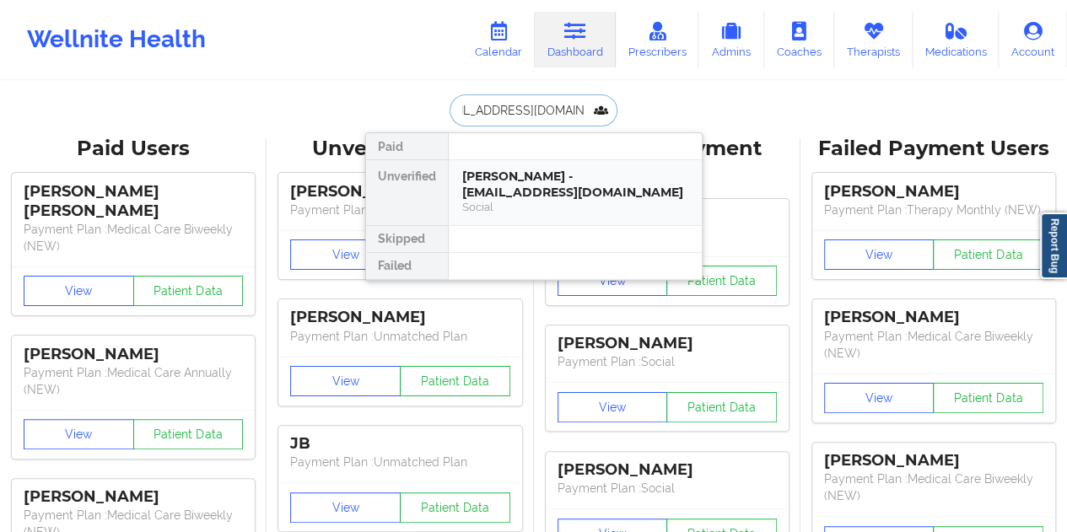
click at [539, 193] on div "[PERSON_NAME] - [EMAIL_ADDRESS][DOMAIN_NAME]" at bounding box center [575, 184] width 226 height 31
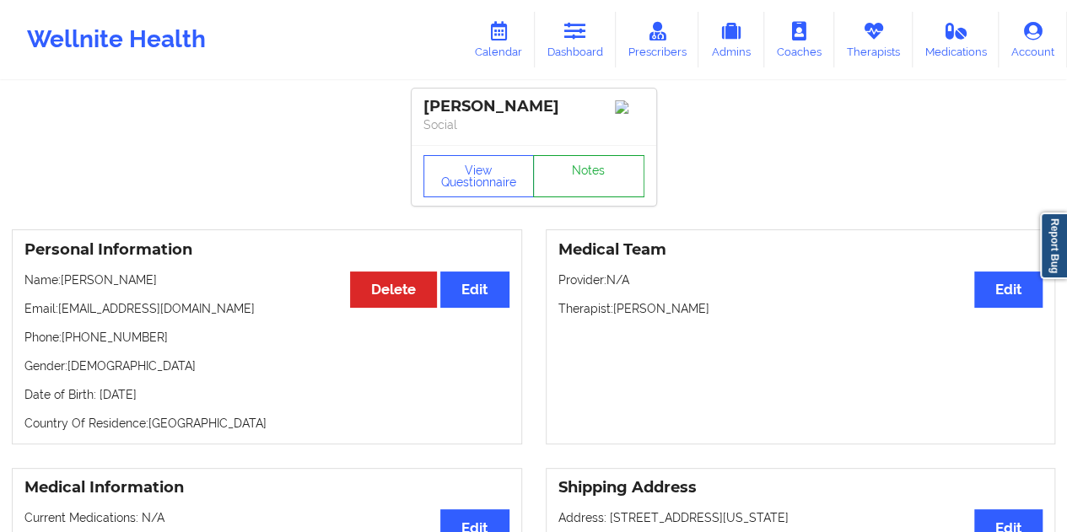
click at [582, 185] on link "Notes" at bounding box center [588, 176] width 111 height 42
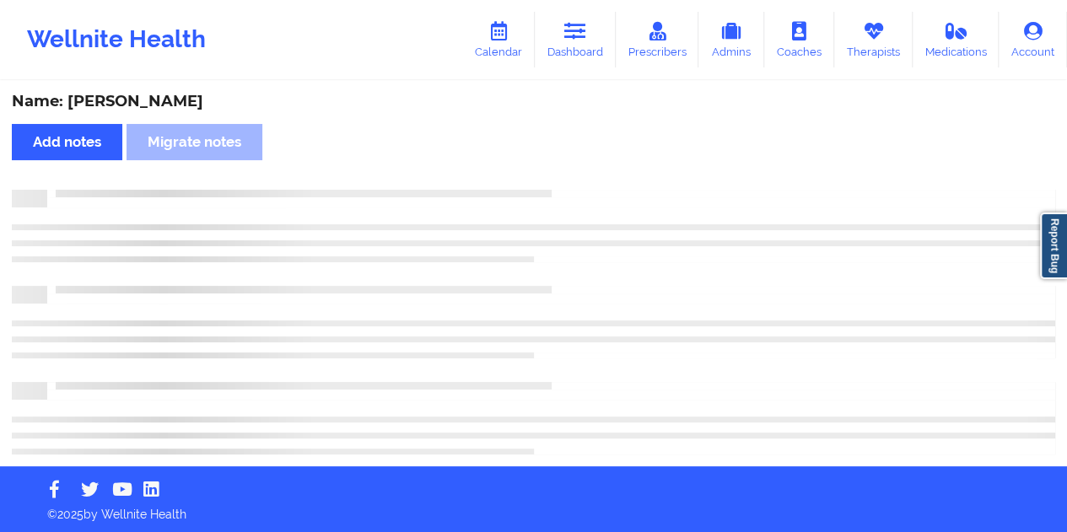
click at [155, 89] on div "Name: [PERSON_NAME] Add notes Migrate notes" at bounding box center [533, 275] width 1067 height 384
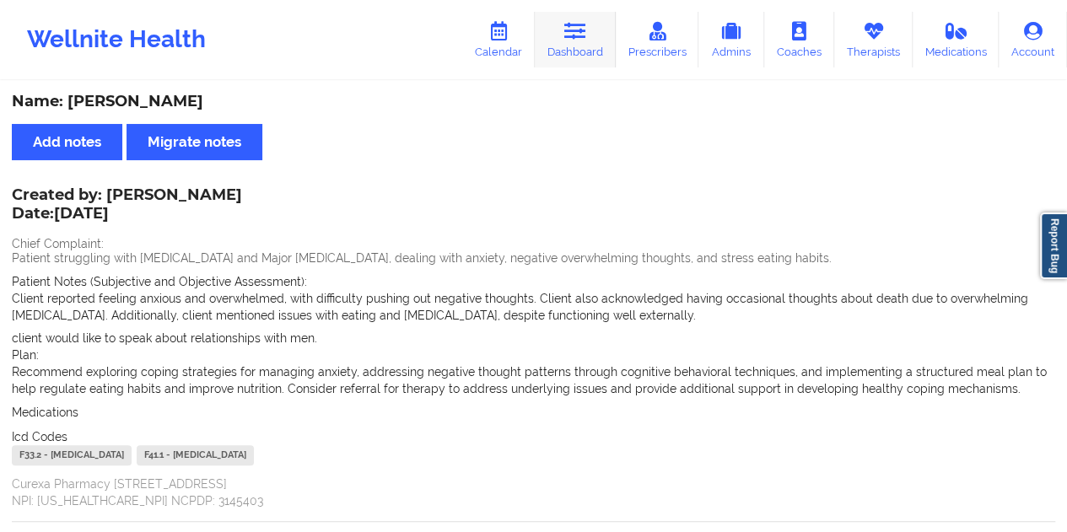
click at [572, 53] on link "Dashboard" at bounding box center [575, 40] width 81 height 56
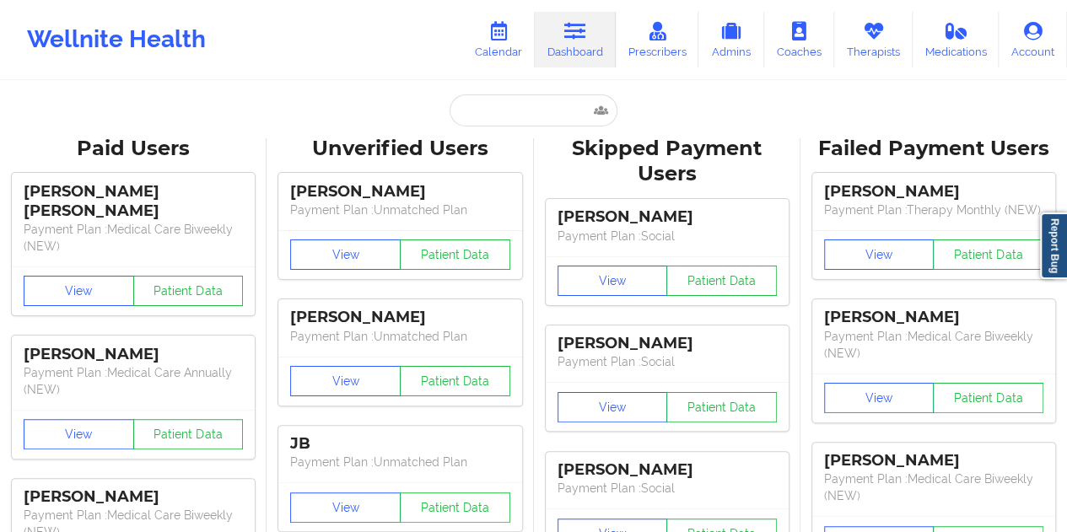
drag, startPoint x: 543, startPoint y: 85, endPoint x: 530, endPoint y: 112, distance: 30.2
click at [530, 112] on input "text" at bounding box center [533, 110] width 167 height 32
paste input "[EMAIL_ADDRESS][DOMAIN_NAME]"
type input "[EMAIL_ADDRESS][DOMAIN_NAME]"
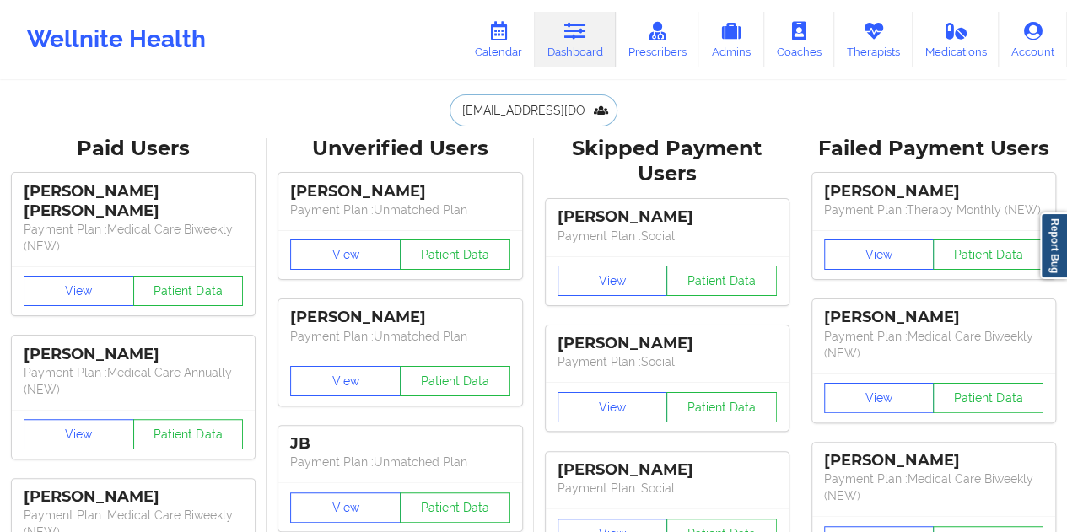
scroll to position [0, 17]
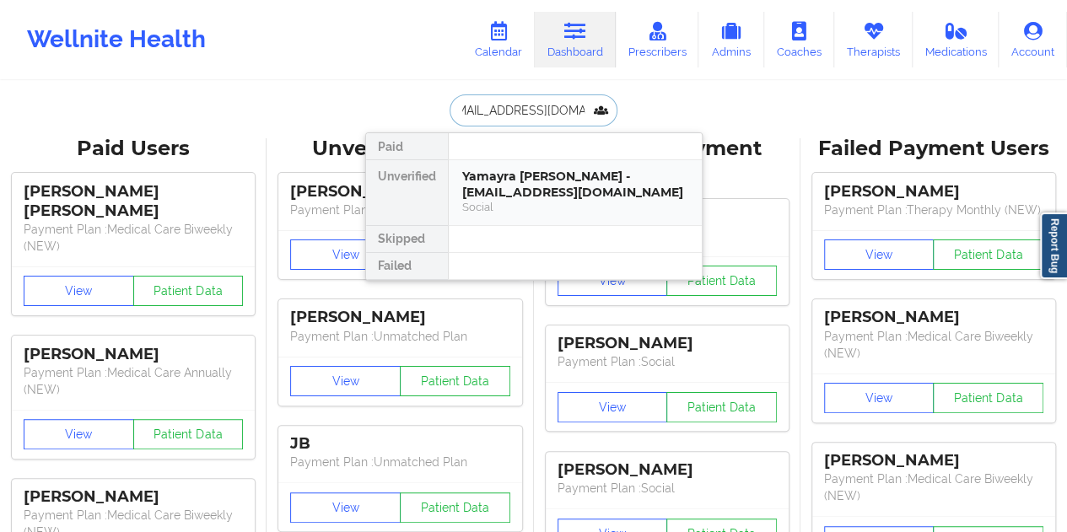
click at [542, 194] on div "Yamayra [PERSON_NAME] - [EMAIL_ADDRESS][DOMAIN_NAME]" at bounding box center [575, 184] width 226 height 31
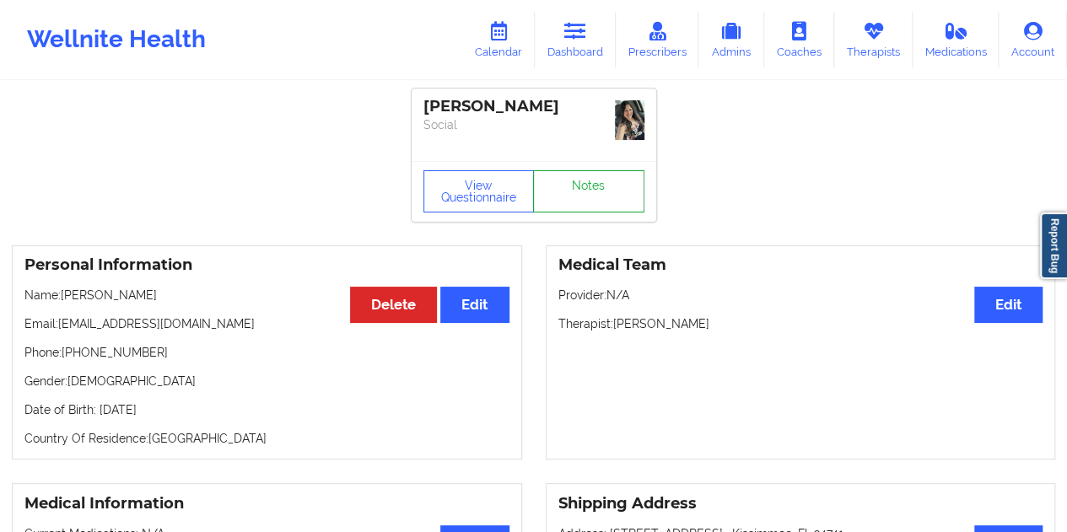
click at [584, 192] on link "Notes" at bounding box center [588, 191] width 111 height 42
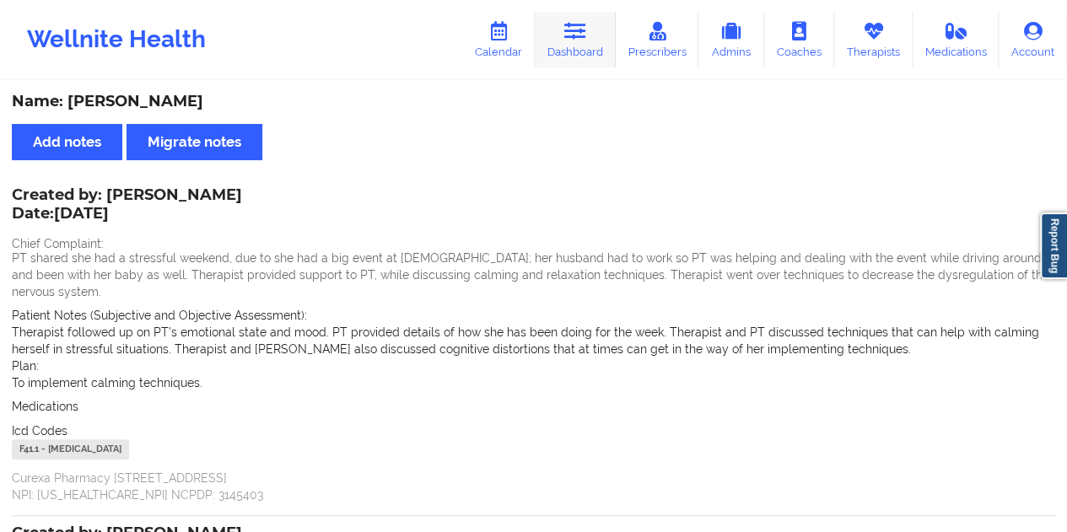
drag, startPoint x: 577, startPoint y: 40, endPoint x: 565, endPoint y: 65, distance: 27.2
click at [577, 40] on icon at bounding box center [575, 31] width 22 height 19
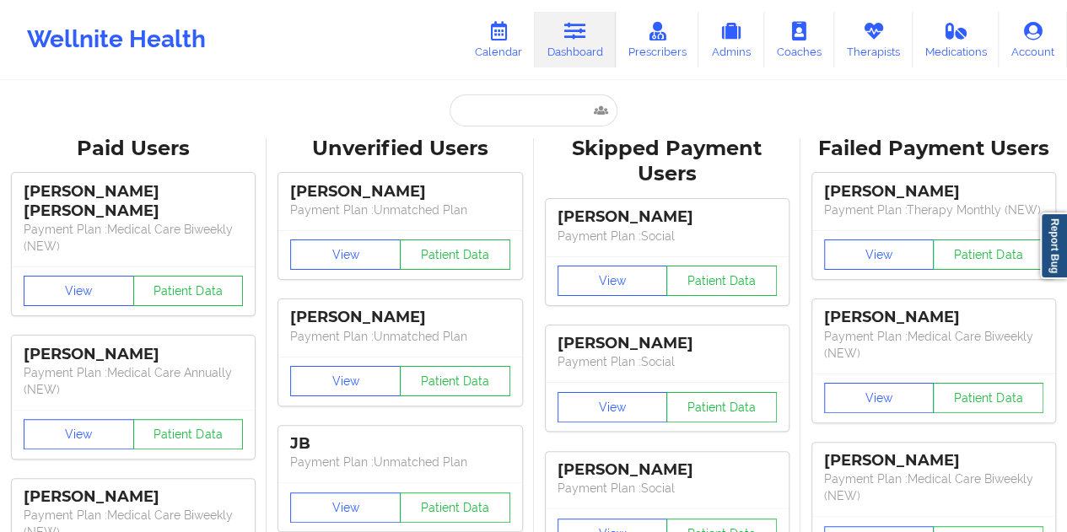
click at [515, 111] on input "text" at bounding box center [533, 110] width 167 height 32
paste input "[EMAIL_ADDRESS][DOMAIN_NAME]"
type input "[EMAIL_ADDRESS][DOMAIN_NAME]"
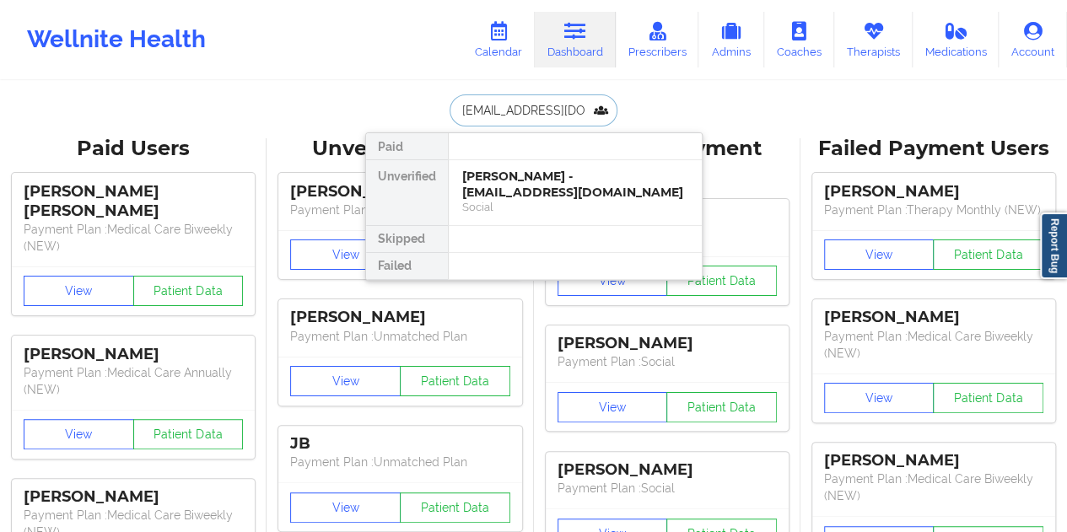
click at [552, 193] on div "[PERSON_NAME] - [EMAIL_ADDRESS][DOMAIN_NAME]" at bounding box center [575, 184] width 226 height 31
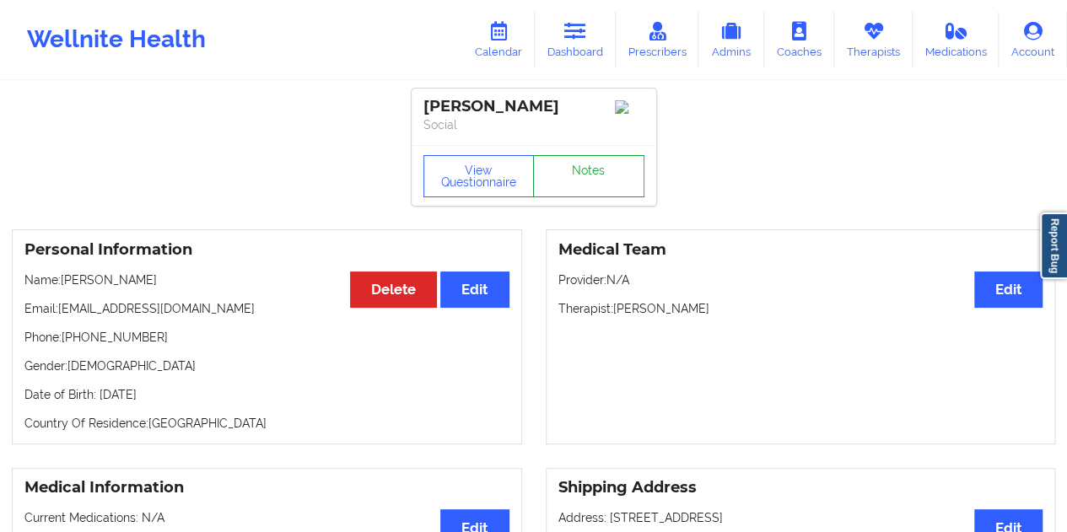
click at [581, 186] on link "Notes" at bounding box center [588, 176] width 111 height 42
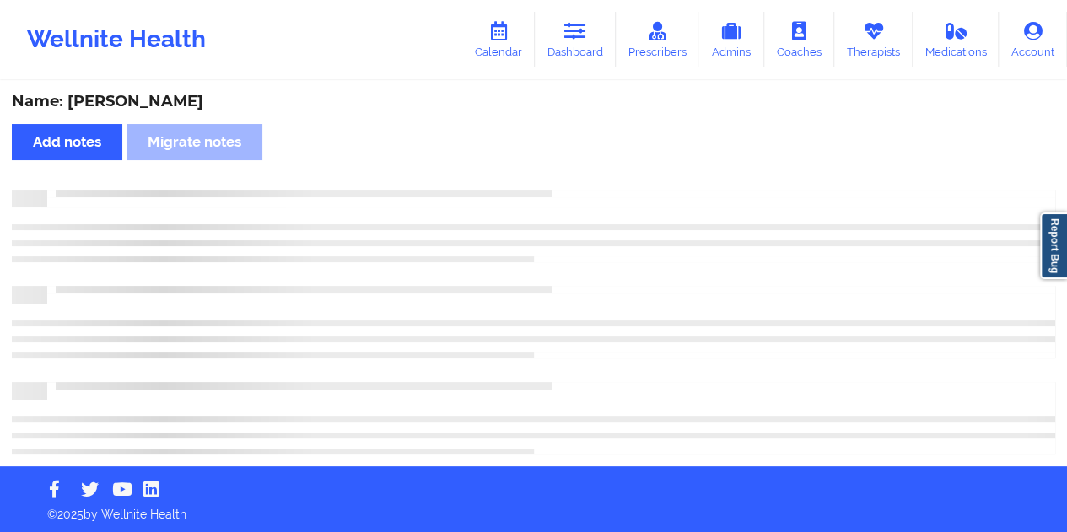
click at [155, 102] on div "Name: [PERSON_NAME]" at bounding box center [534, 101] width 1044 height 19
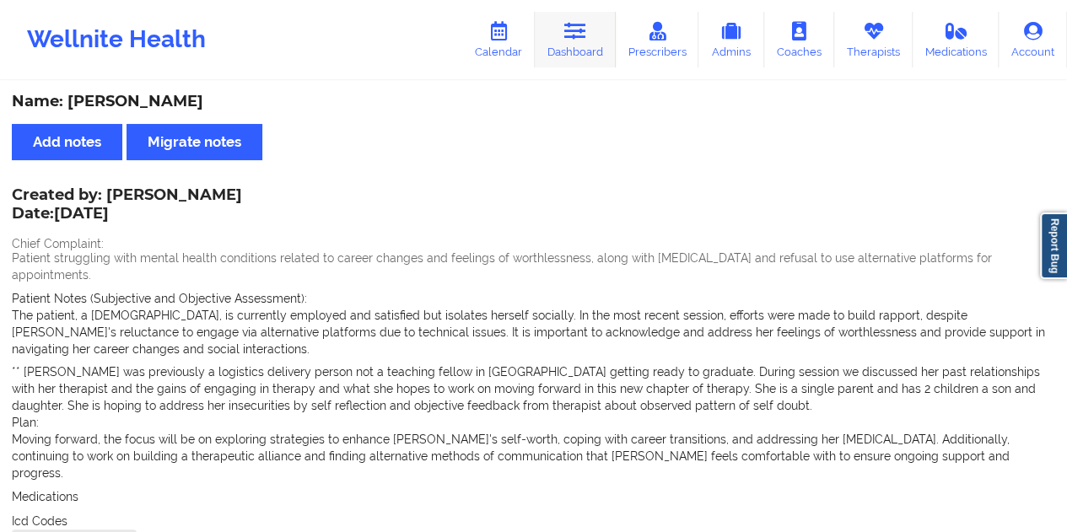
click at [565, 40] on link "Dashboard" at bounding box center [575, 40] width 81 height 56
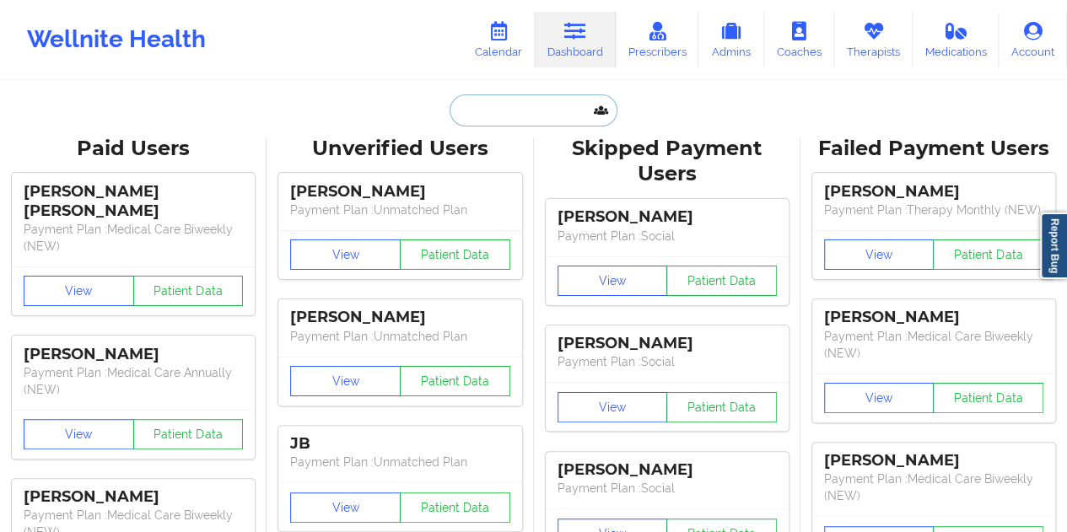
click at [533, 109] on input "text" at bounding box center [533, 110] width 167 height 32
paste input "[EMAIL_ADDRESS][DOMAIN_NAME]"
type input "[EMAIL_ADDRESS][DOMAIN_NAME]"
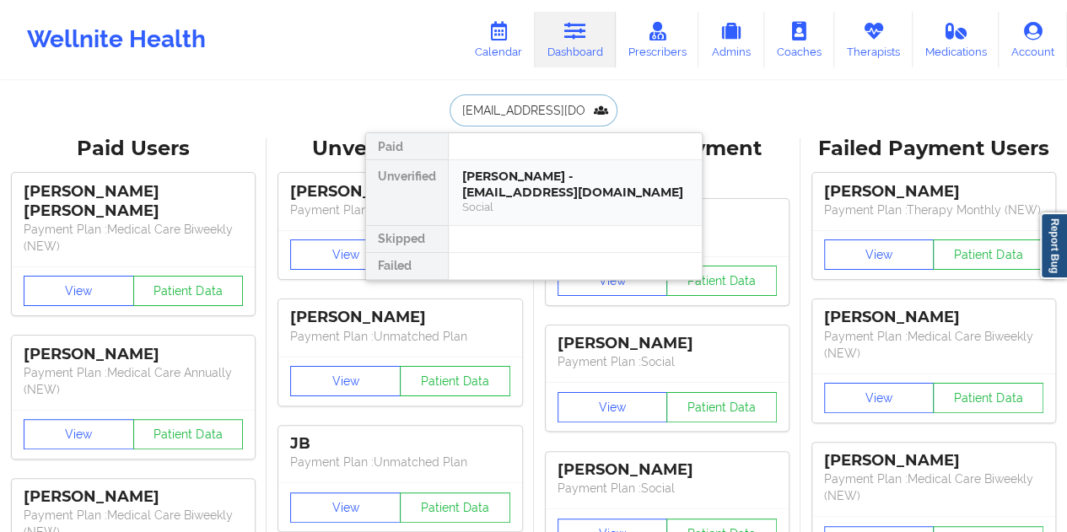
click at [580, 188] on div "[PERSON_NAME] - [EMAIL_ADDRESS][DOMAIN_NAME]" at bounding box center [575, 184] width 226 height 31
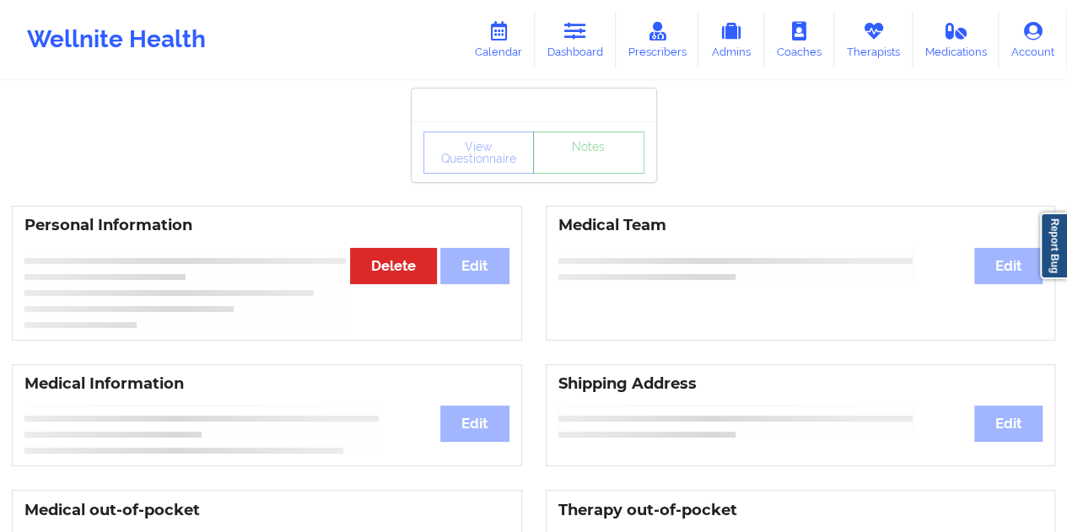
click at [620, 174] on link "Notes" at bounding box center [588, 153] width 111 height 42
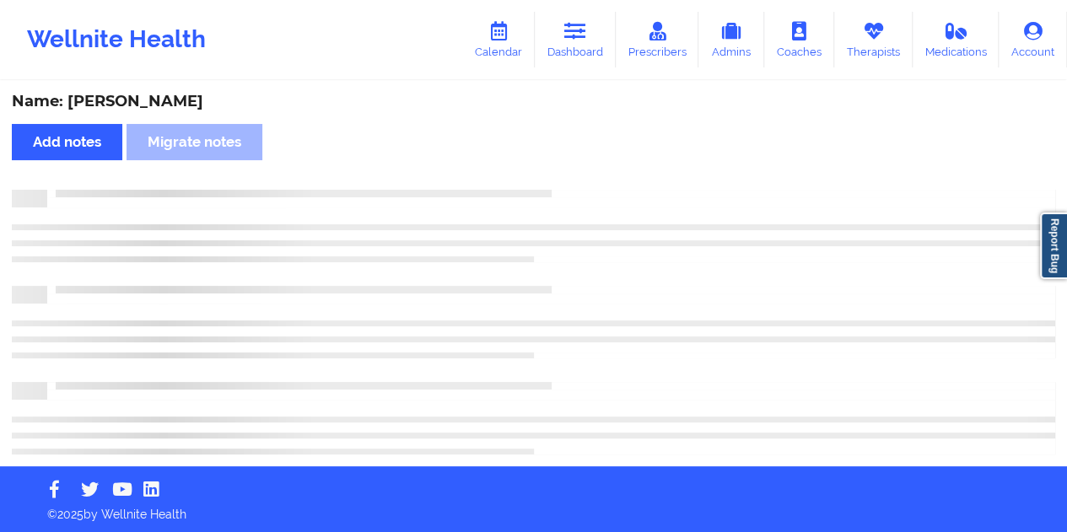
click at [145, 93] on div "Name: [PERSON_NAME]" at bounding box center [534, 101] width 1044 height 19
click at [148, 94] on div "Name: [PERSON_NAME]" at bounding box center [534, 101] width 1044 height 19
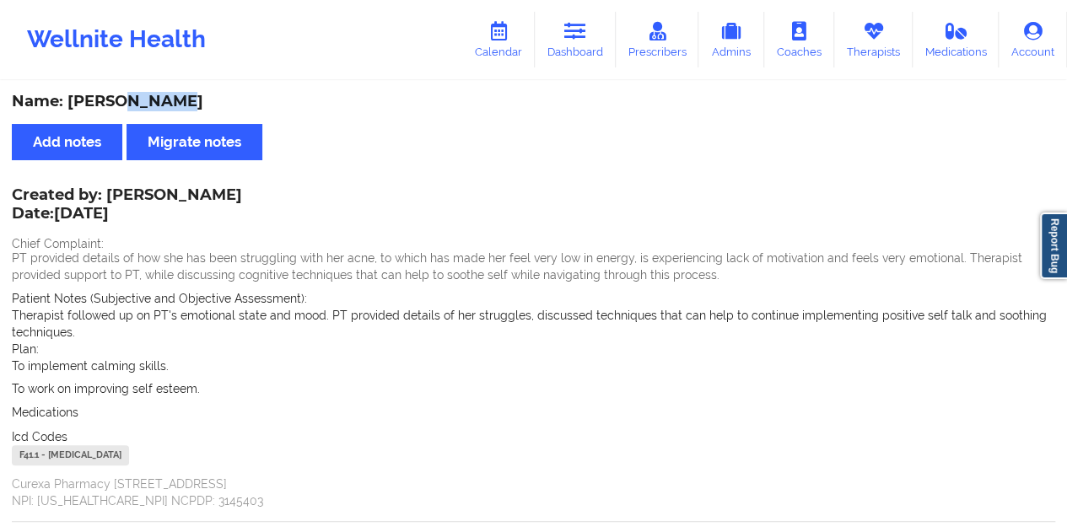
drag, startPoint x: 585, startPoint y: 33, endPoint x: 560, endPoint y: 69, distance: 43.8
click at [585, 33] on icon at bounding box center [575, 31] width 22 height 19
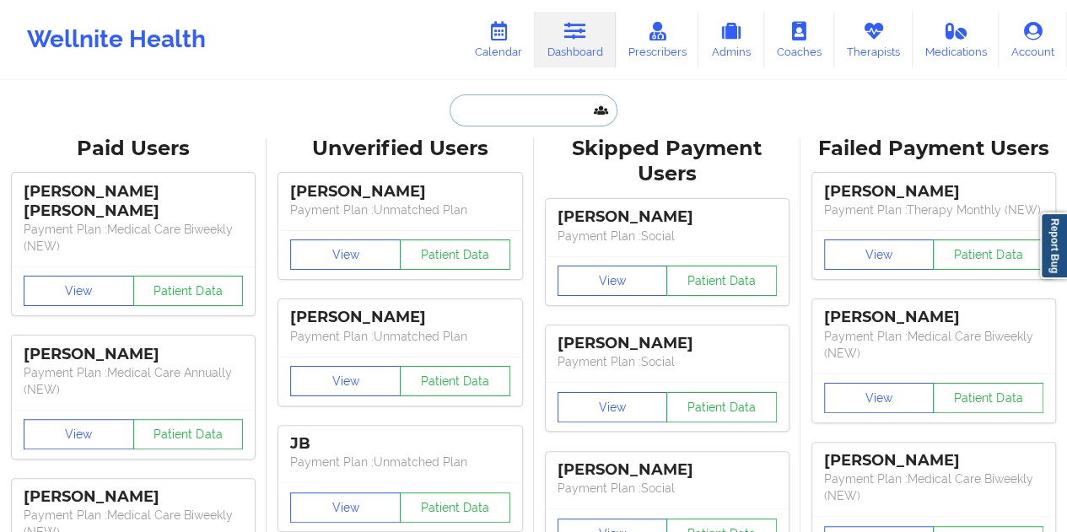
click at [488, 115] on input "text" at bounding box center [533, 110] width 167 height 32
paste input "[EMAIL_ADDRESS][DOMAIN_NAME]"
type input "[EMAIL_ADDRESS][DOMAIN_NAME]"
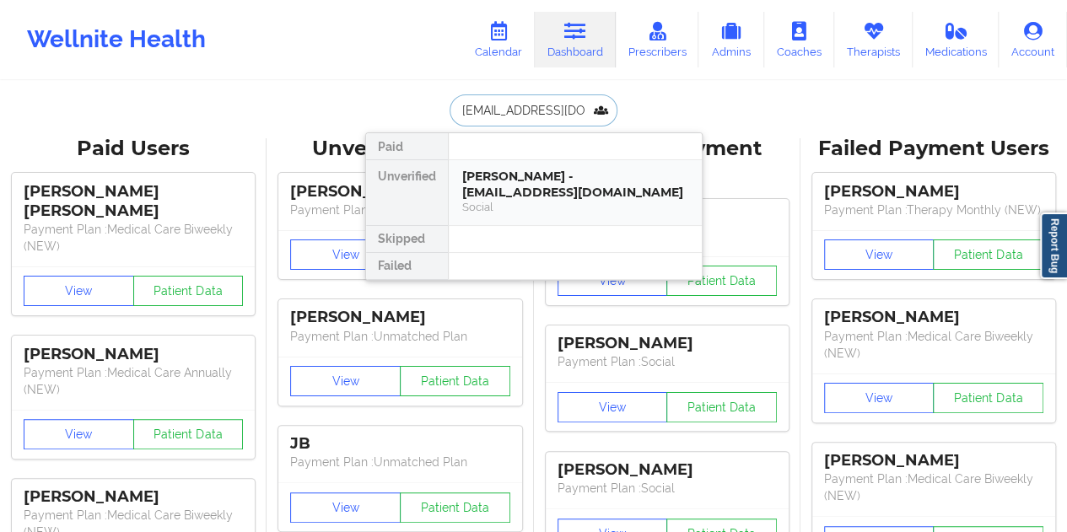
click at [543, 188] on div "[PERSON_NAME] - [EMAIL_ADDRESS][DOMAIN_NAME]" at bounding box center [575, 184] width 226 height 31
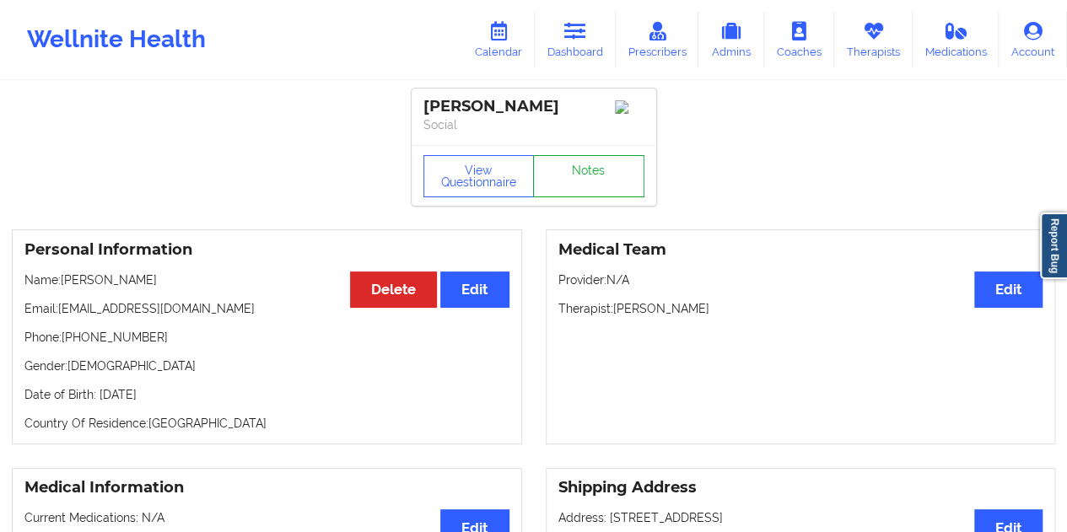
click at [588, 166] on link "Notes" at bounding box center [588, 176] width 111 height 42
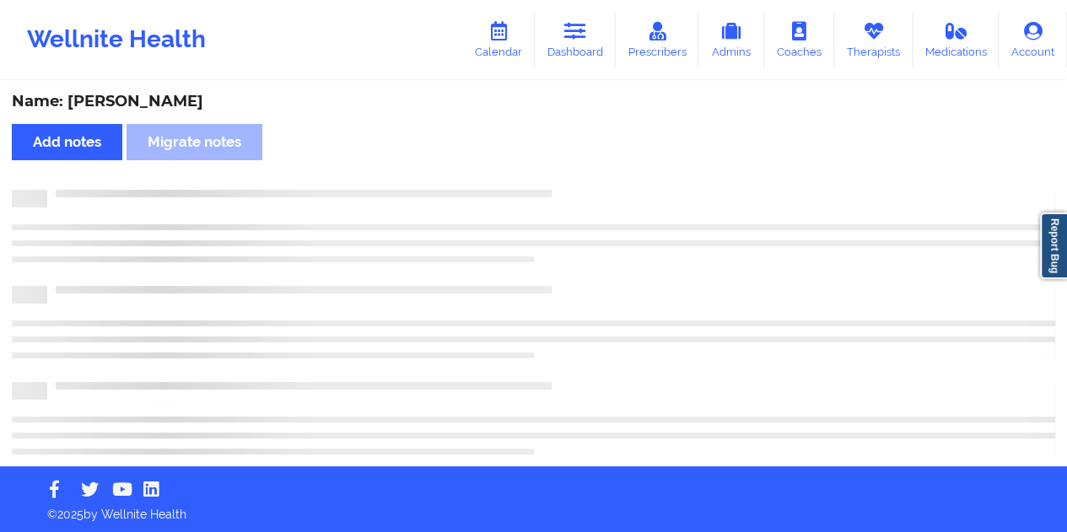
click at [154, 102] on div "Name: [PERSON_NAME]" at bounding box center [534, 101] width 1044 height 19
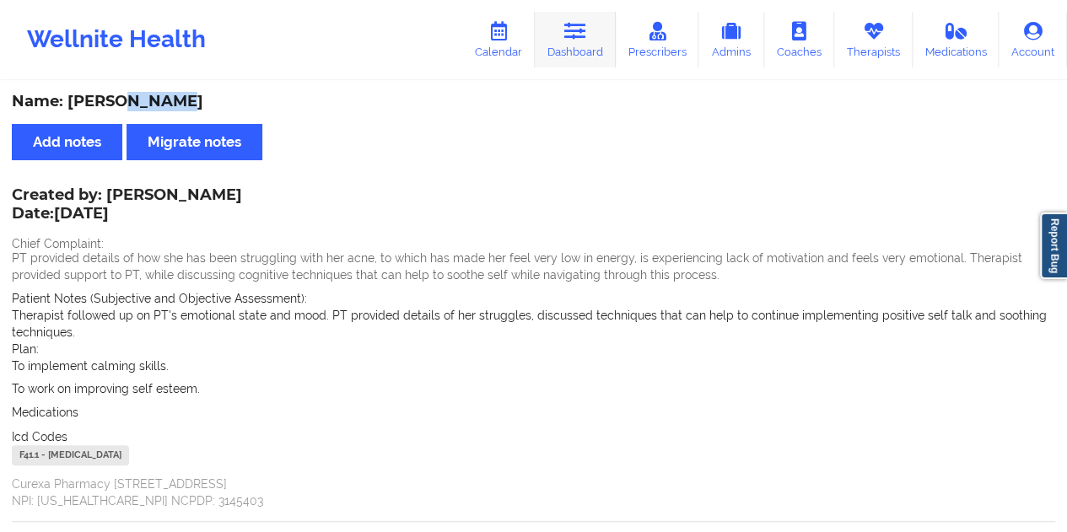
click at [577, 48] on link "Dashboard" at bounding box center [575, 40] width 81 height 56
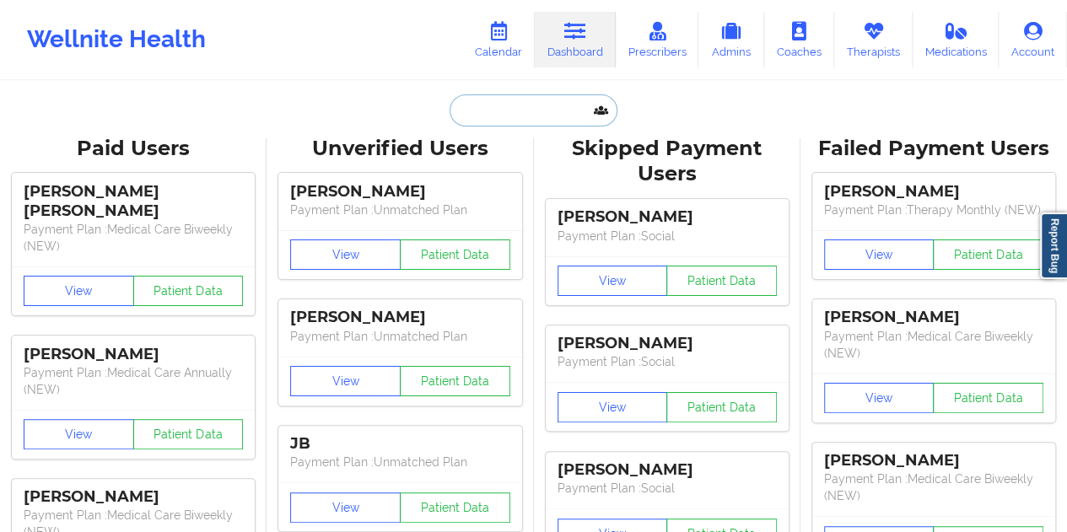
click at [543, 109] on input "text" at bounding box center [533, 110] width 167 height 32
paste input "[EMAIL_ADDRESS][DOMAIN_NAME]"
type input "[EMAIL_ADDRESS][DOMAIN_NAME]"
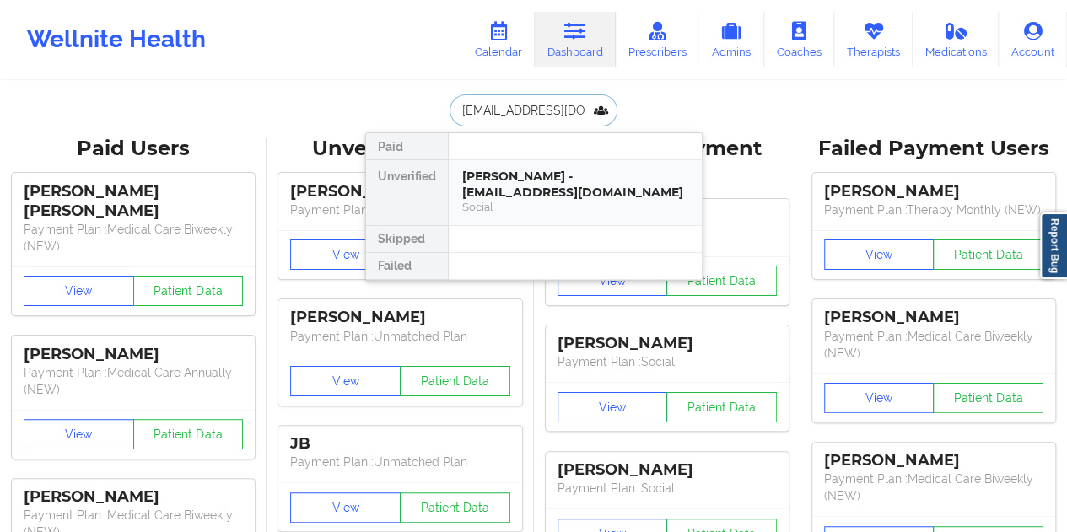
click at [537, 174] on div "[PERSON_NAME] - [EMAIL_ADDRESS][DOMAIN_NAME]" at bounding box center [575, 184] width 226 height 31
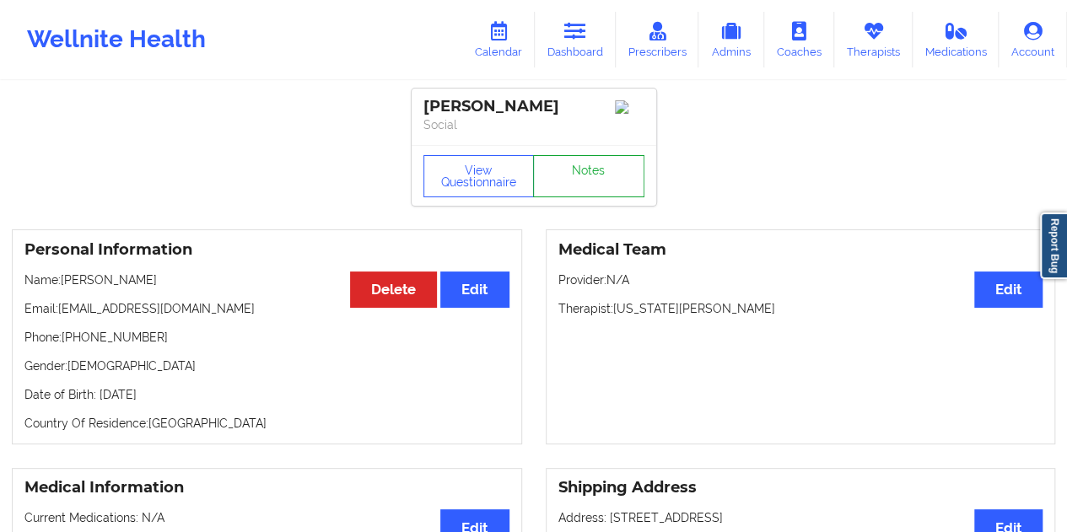
click at [584, 180] on link "Notes" at bounding box center [588, 176] width 111 height 42
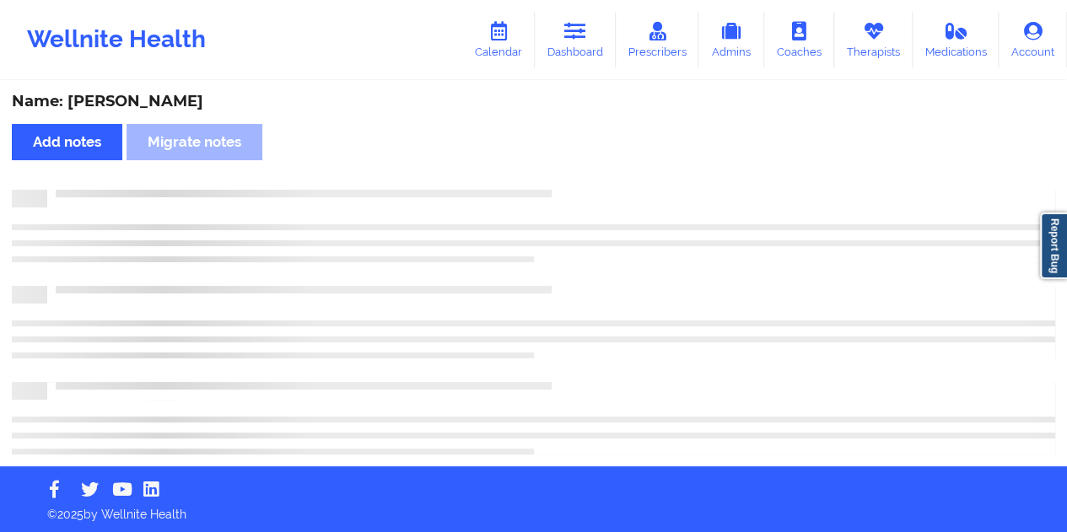
click at [181, 105] on div "Name: [PERSON_NAME]" at bounding box center [534, 101] width 1044 height 19
click at [181, 104] on div "Name: [PERSON_NAME]" at bounding box center [534, 101] width 1044 height 19
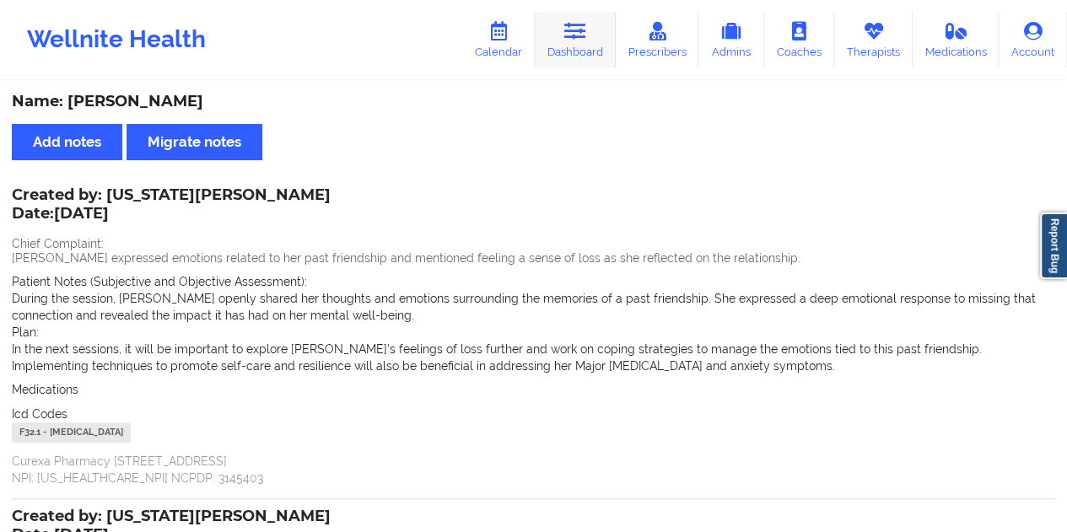
click at [582, 57] on link "Dashboard" at bounding box center [575, 40] width 81 height 56
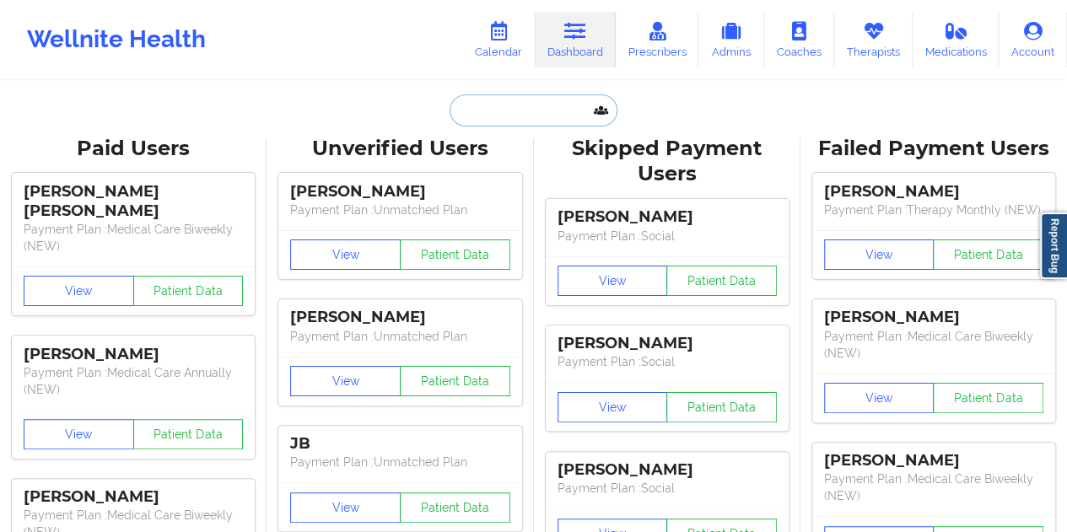
click at [523, 100] on input "text" at bounding box center [533, 110] width 167 height 32
paste input "[PERSON_NAME][EMAIL_ADDRESS][PERSON_NAME][DOMAIN_NAME]"
type input "[PERSON_NAME][EMAIL_ADDRESS][PERSON_NAME][DOMAIN_NAME]"
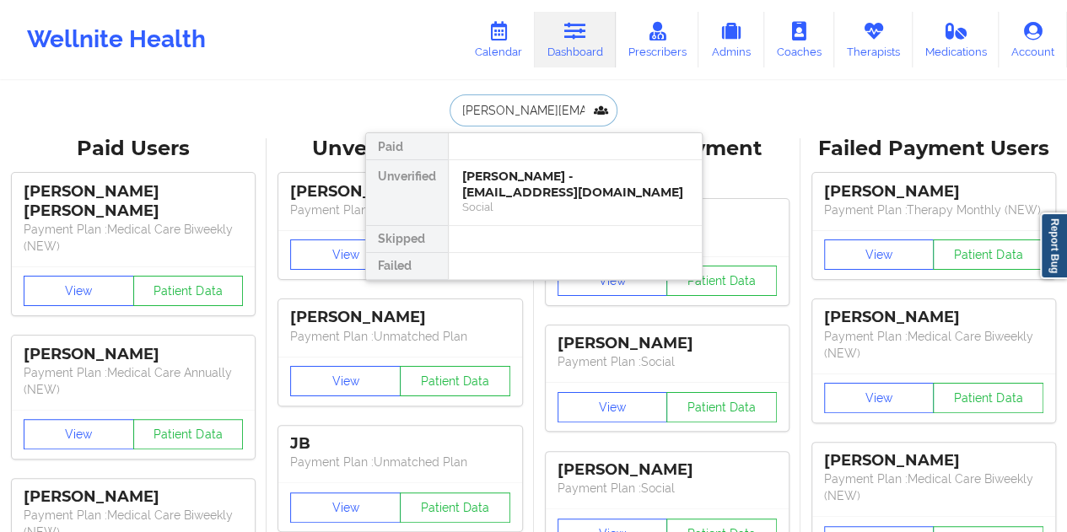
scroll to position [0, 34]
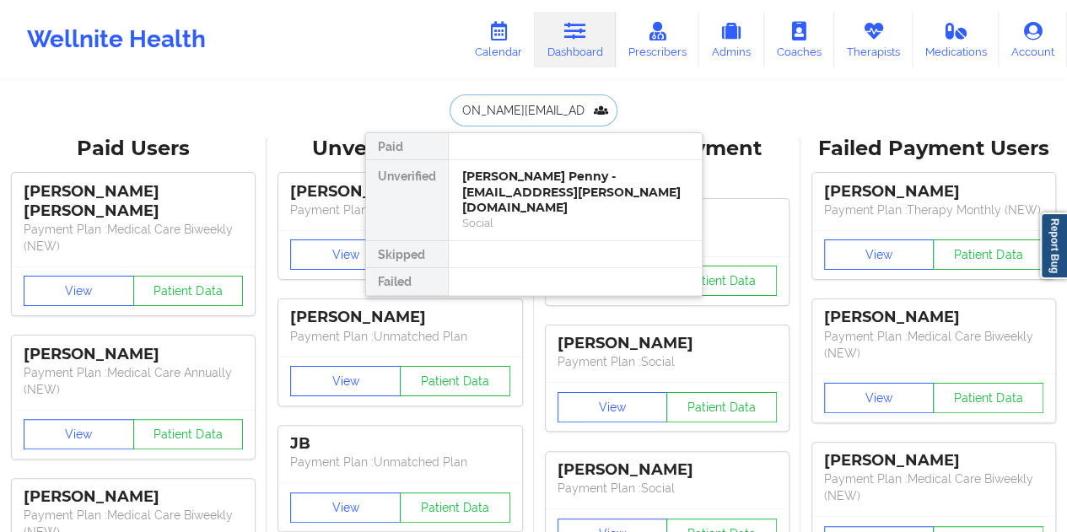
click at [538, 183] on div "[PERSON_NAME] Penny - [EMAIL_ADDRESS][PERSON_NAME][DOMAIN_NAME]" at bounding box center [575, 192] width 226 height 47
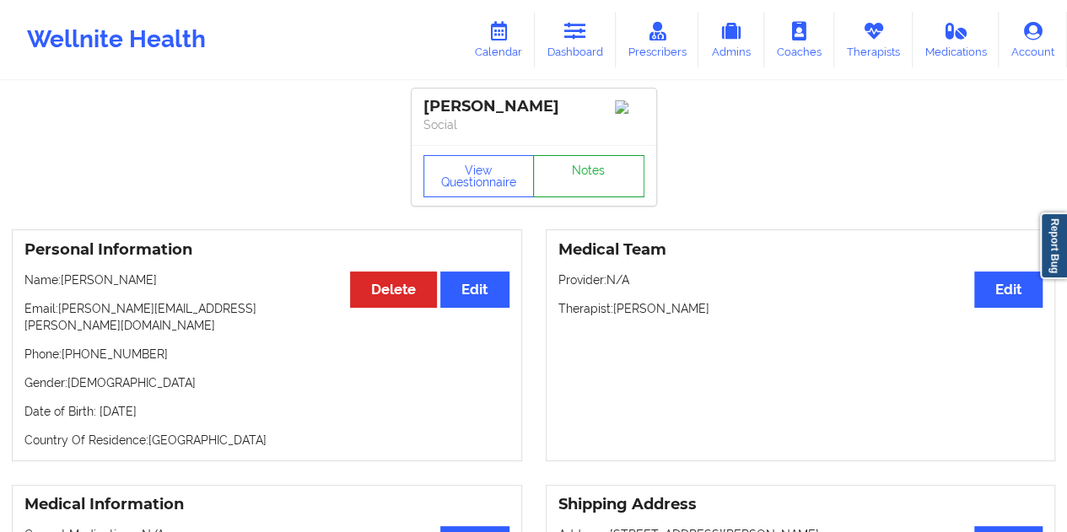
click at [578, 175] on link "Notes" at bounding box center [588, 176] width 111 height 42
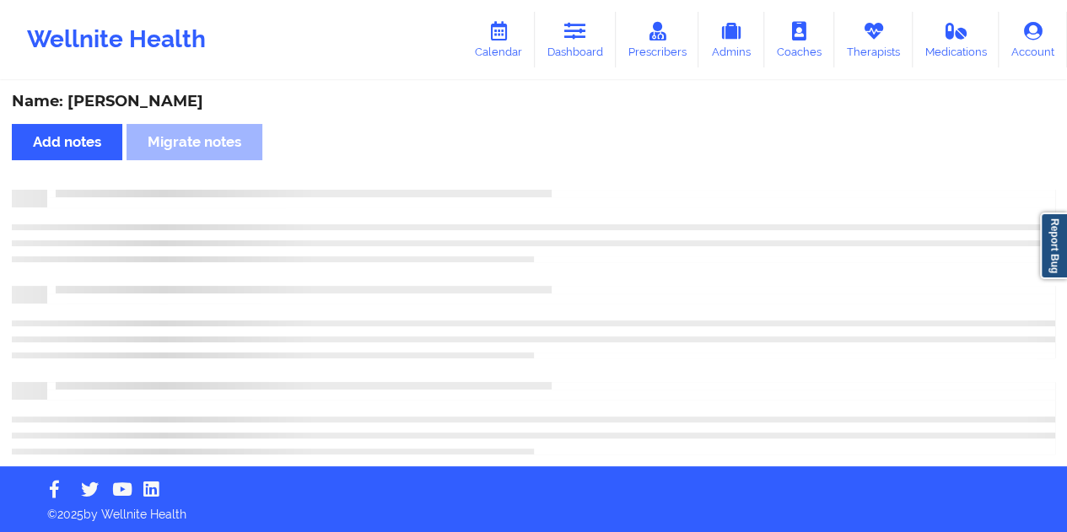
click at [155, 102] on div "Name: [PERSON_NAME]" at bounding box center [534, 101] width 1044 height 19
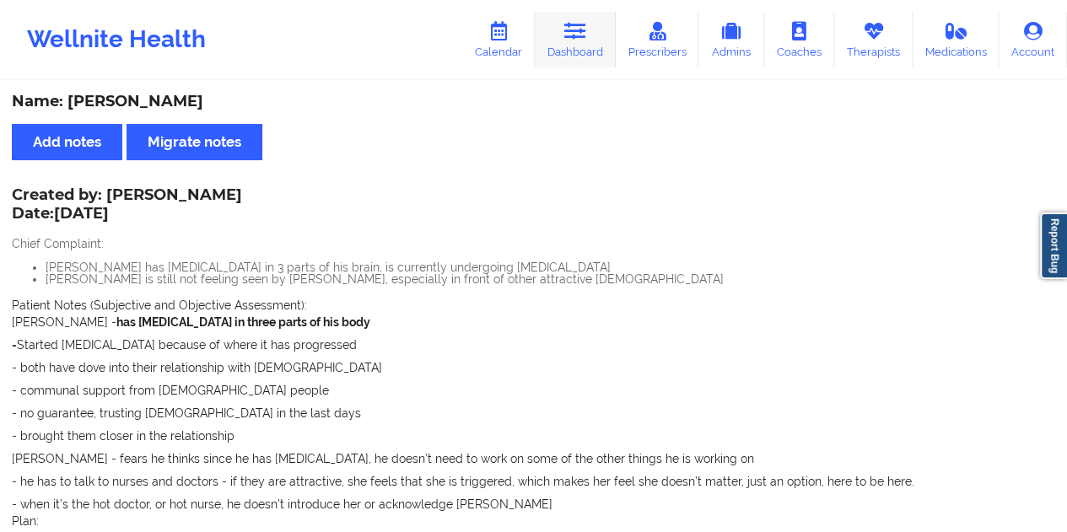
click at [567, 41] on link "Dashboard" at bounding box center [575, 40] width 81 height 56
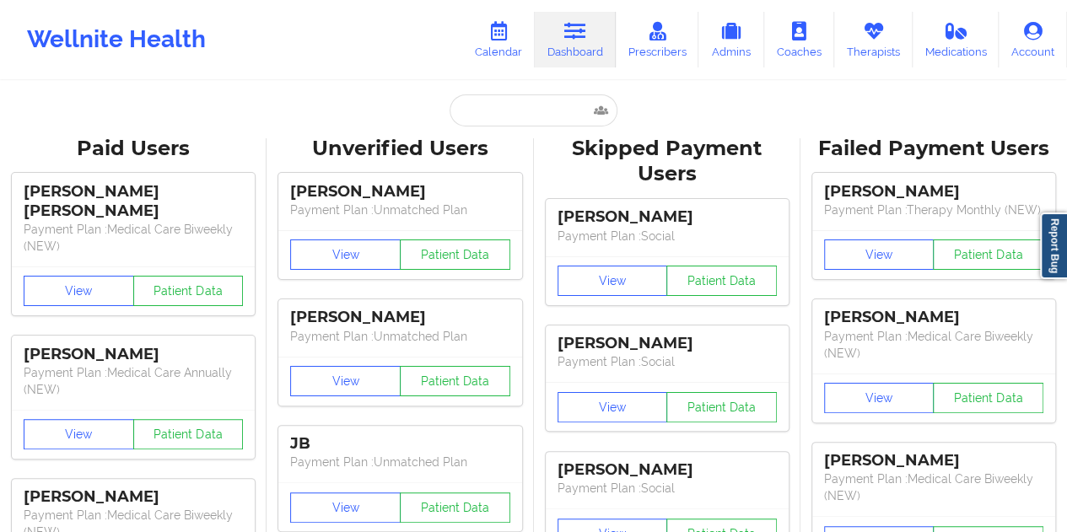
click at [542, 105] on input "text" at bounding box center [533, 110] width 167 height 32
paste input "[EMAIL_ADDRESS][DOMAIN_NAME]"
type input "[EMAIL_ADDRESS][DOMAIN_NAME]"
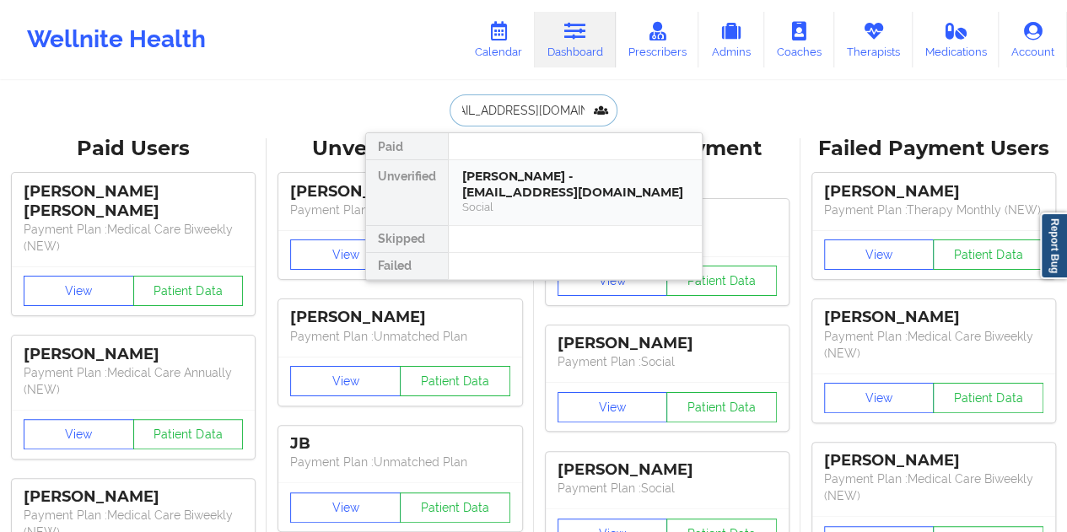
click at [541, 192] on div "[PERSON_NAME] - [EMAIL_ADDRESS][DOMAIN_NAME]" at bounding box center [575, 184] width 226 height 31
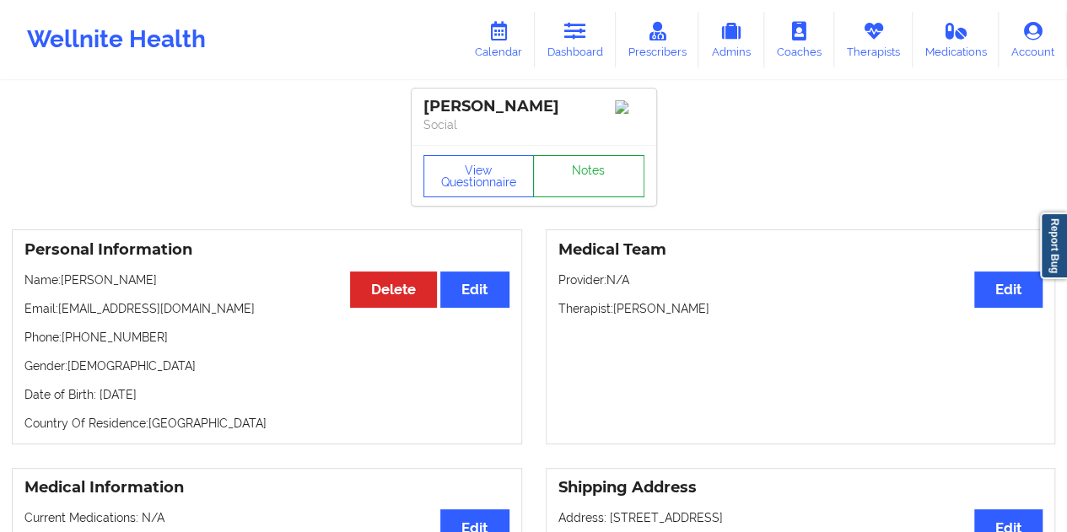
click at [591, 175] on link "Notes" at bounding box center [588, 176] width 111 height 42
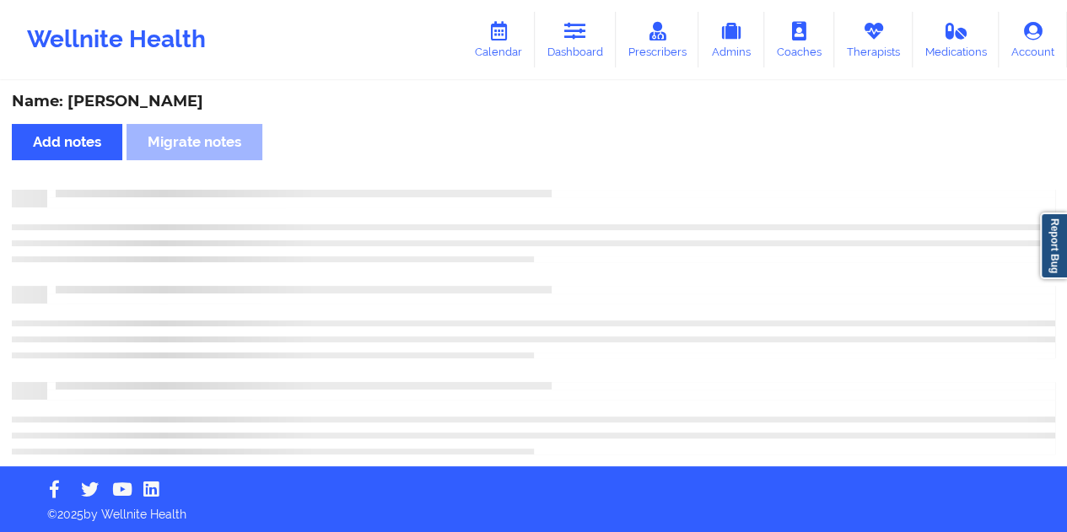
click at [138, 99] on div "Name: [PERSON_NAME]" at bounding box center [534, 101] width 1044 height 19
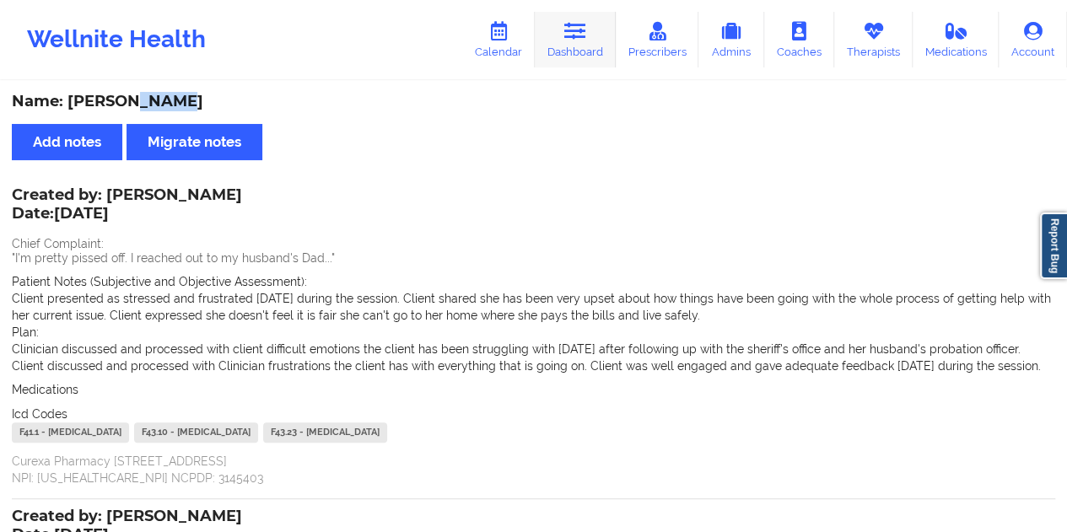
click at [593, 35] on link "Dashboard" at bounding box center [575, 40] width 81 height 56
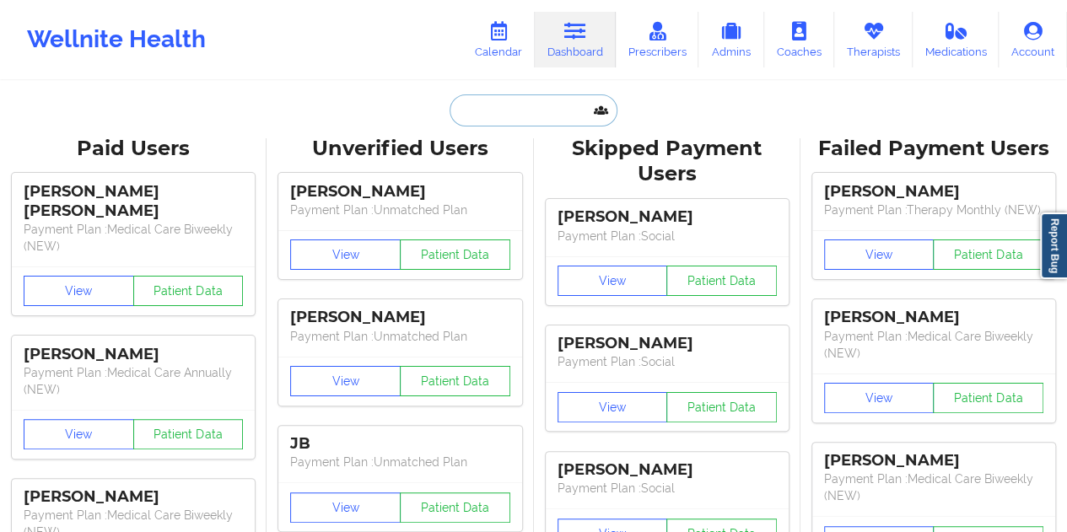
click at [520, 97] on input "text" at bounding box center [533, 110] width 167 height 32
paste input "[EMAIL_ADDRESS][DOMAIN_NAME]"
type input "[EMAIL_ADDRESS][DOMAIN_NAME]"
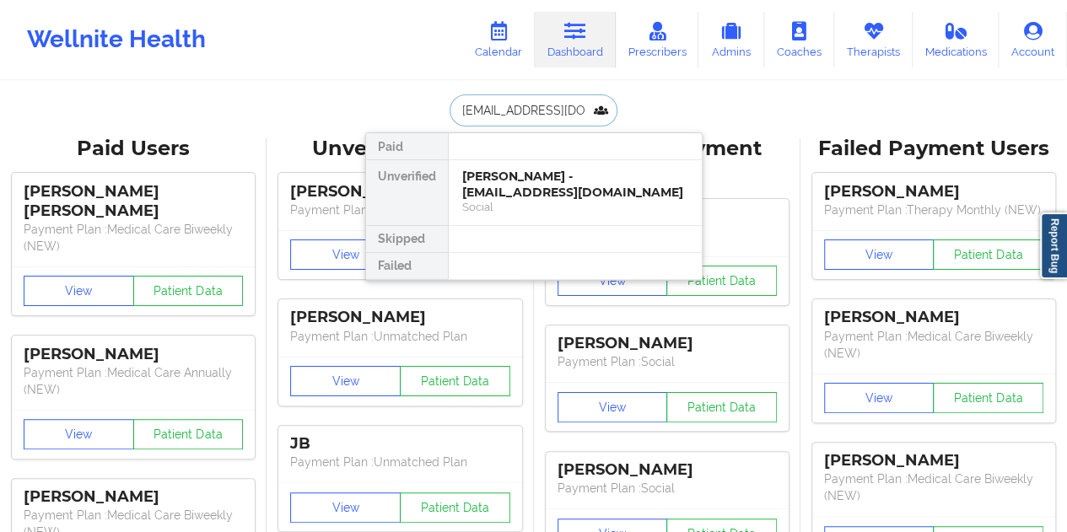
scroll to position [0, 17]
click at [553, 196] on div "[PERSON_NAME] - [PERSON_NAME][EMAIL_ADDRESS][DOMAIN_NAME]" at bounding box center [575, 184] width 226 height 31
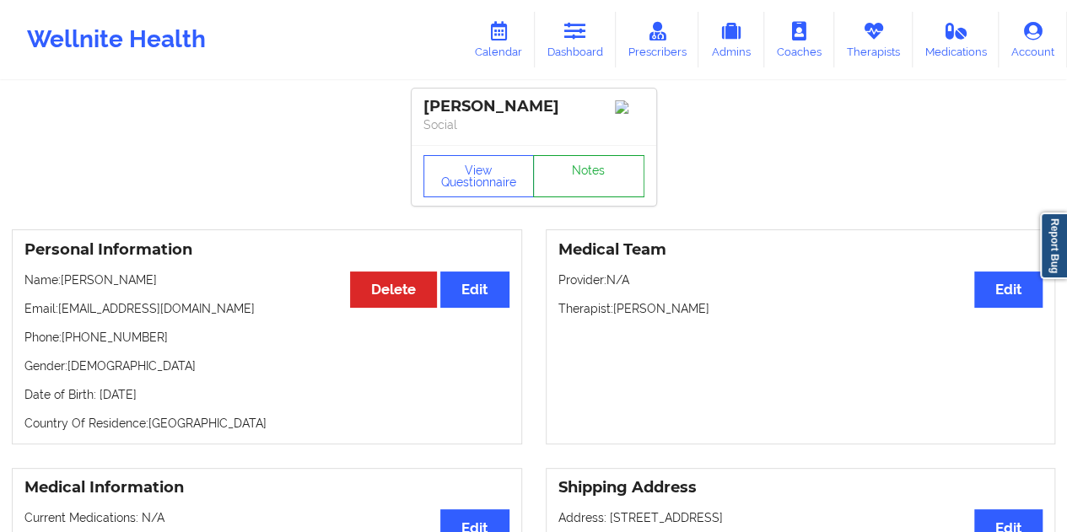
click at [580, 175] on link "Notes" at bounding box center [588, 176] width 111 height 42
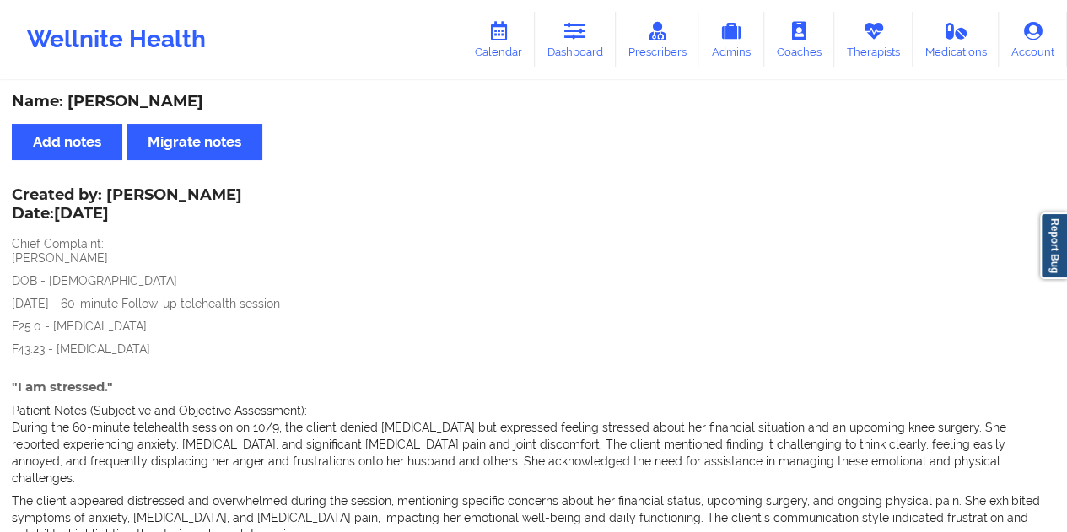
click at [164, 94] on div "Name: [PERSON_NAME]" at bounding box center [534, 101] width 1044 height 19
click at [589, 49] on link "Dashboard" at bounding box center [575, 40] width 81 height 56
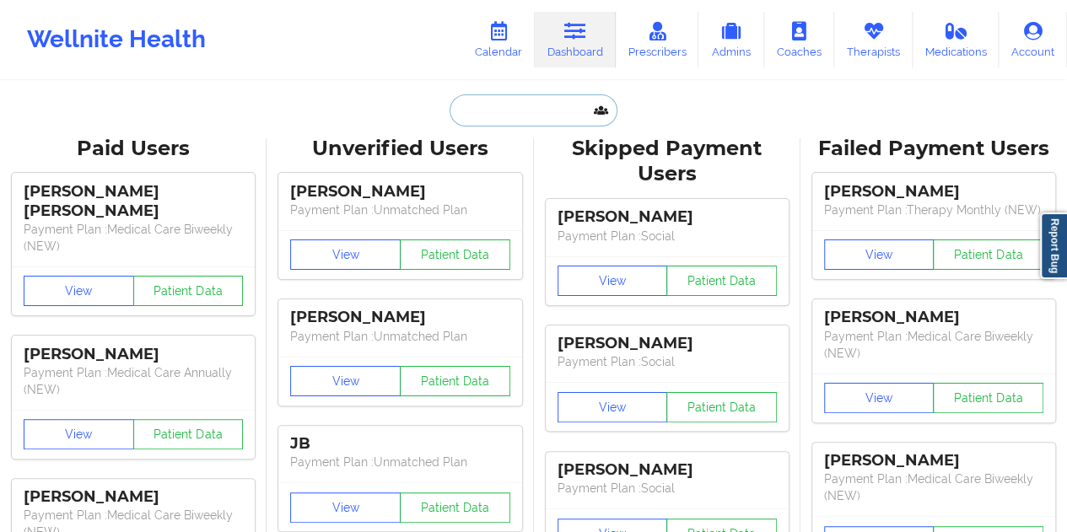
click at [502, 113] on input "text" at bounding box center [533, 110] width 167 height 32
paste input "[PERSON_NAME][EMAIL_ADDRESS][PERSON_NAME][DOMAIN_NAME]"
type input "[PERSON_NAME][EMAIL_ADDRESS][PERSON_NAME][DOMAIN_NAME]"
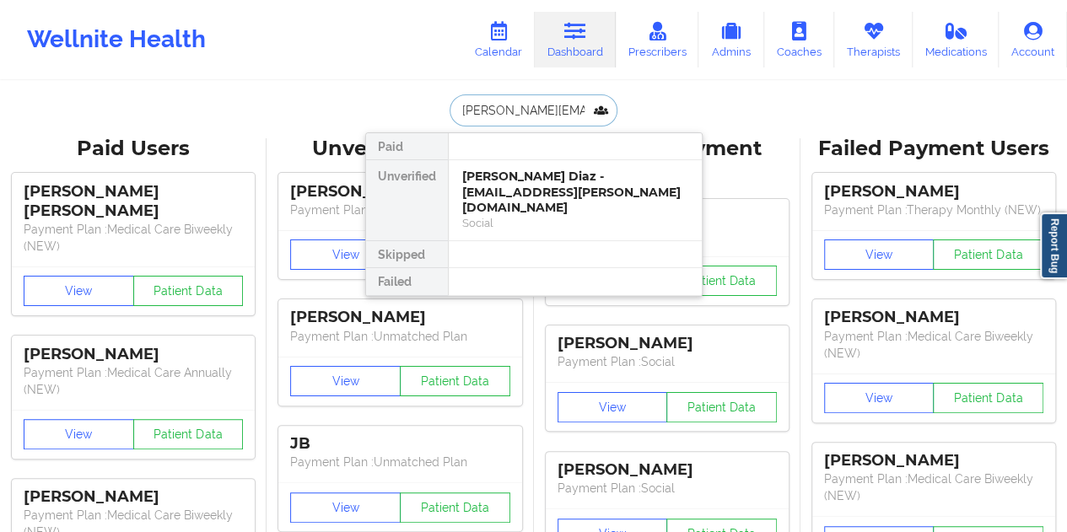
click at [556, 189] on div "[PERSON_NAME] Diaz - [EMAIL_ADDRESS][PERSON_NAME][DOMAIN_NAME]" at bounding box center [575, 192] width 226 height 47
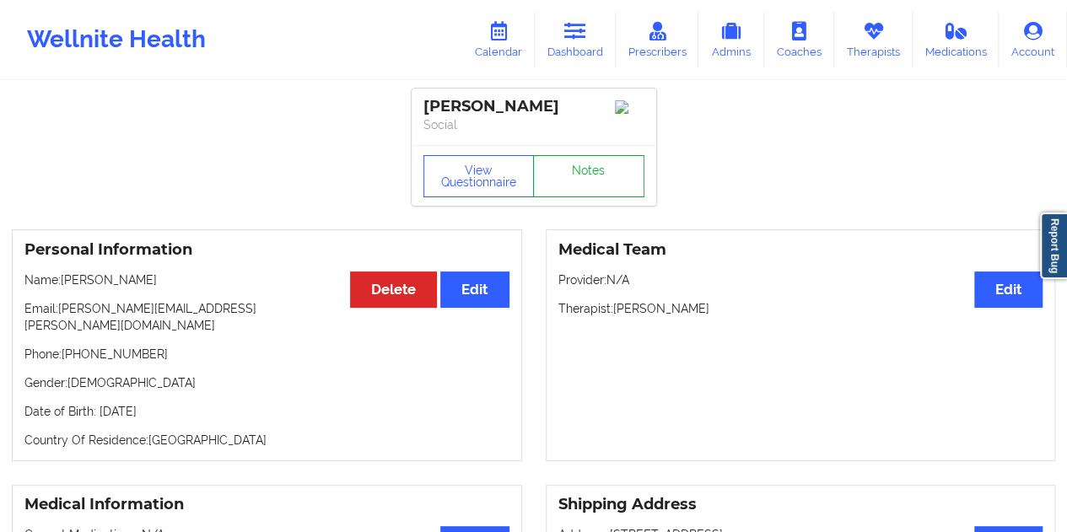
click at [585, 184] on link "Notes" at bounding box center [588, 176] width 111 height 42
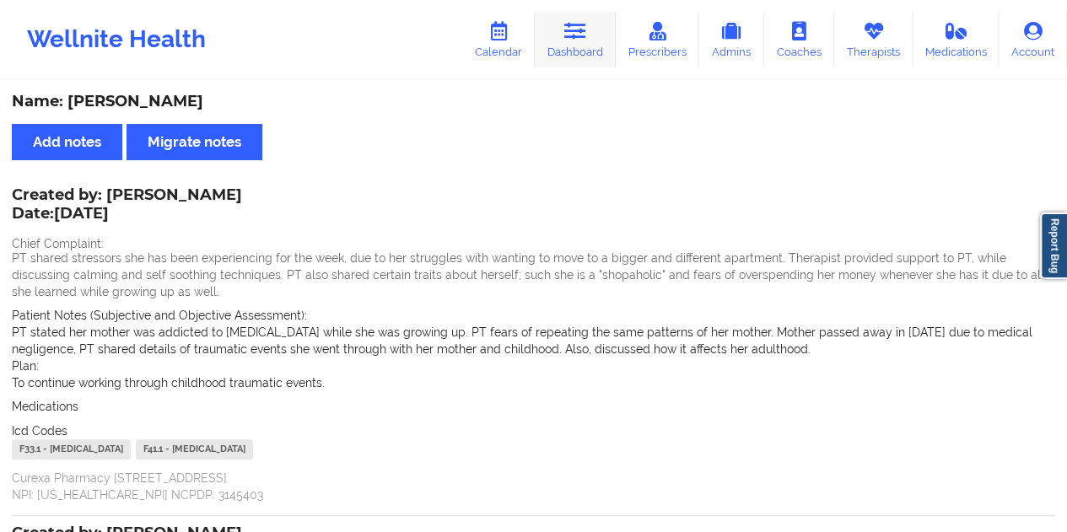
click at [577, 53] on link "Dashboard" at bounding box center [575, 40] width 81 height 56
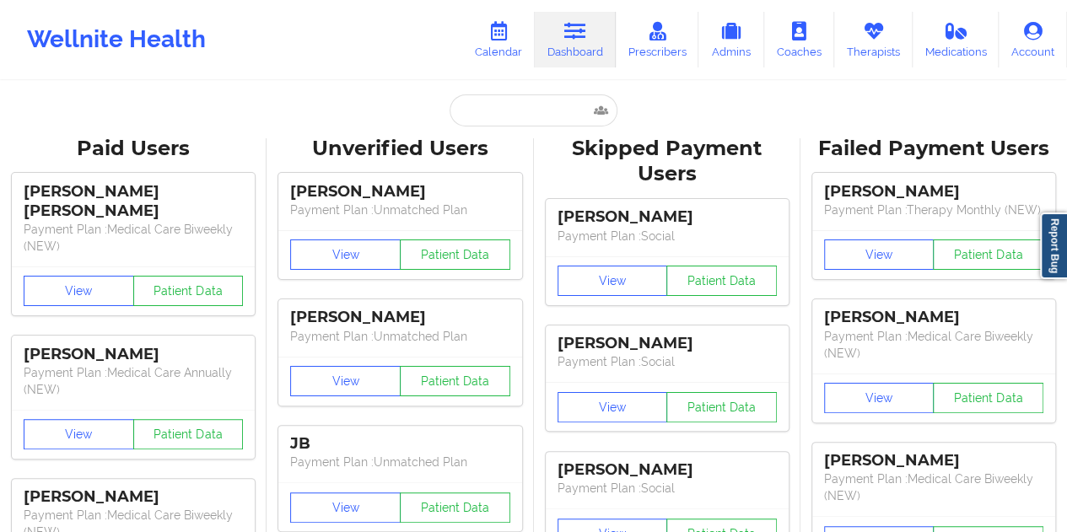
click at [514, 106] on input "text" at bounding box center [533, 110] width 167 height 32
paste input "[EMAIL_ADDRESS][DOMAIN_NAME]"
type input "[EMAIL_ADDRESS][DOMAIN_NAME]"
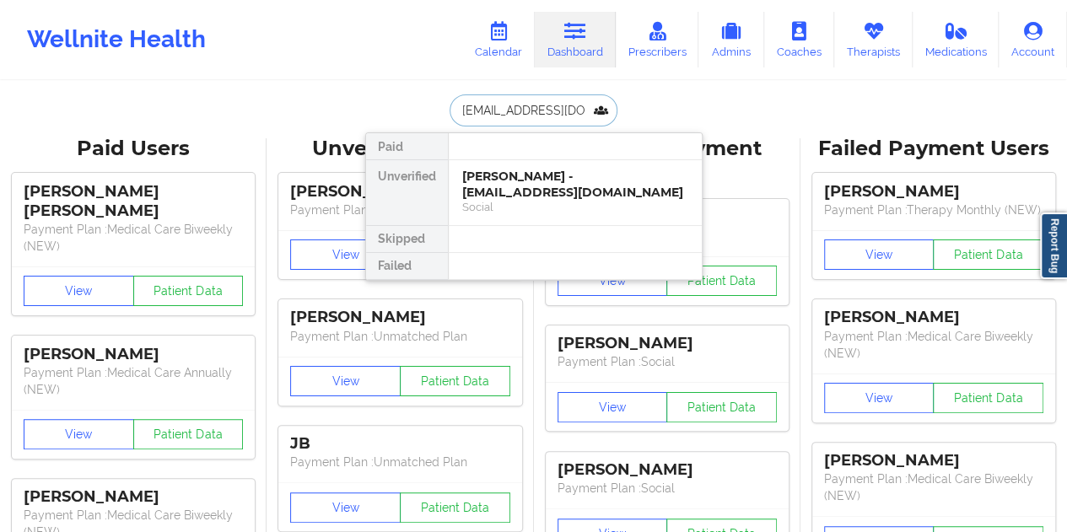
click at [544, 200] on div "Social" at bounding box center [575, 207] width 226 height 14
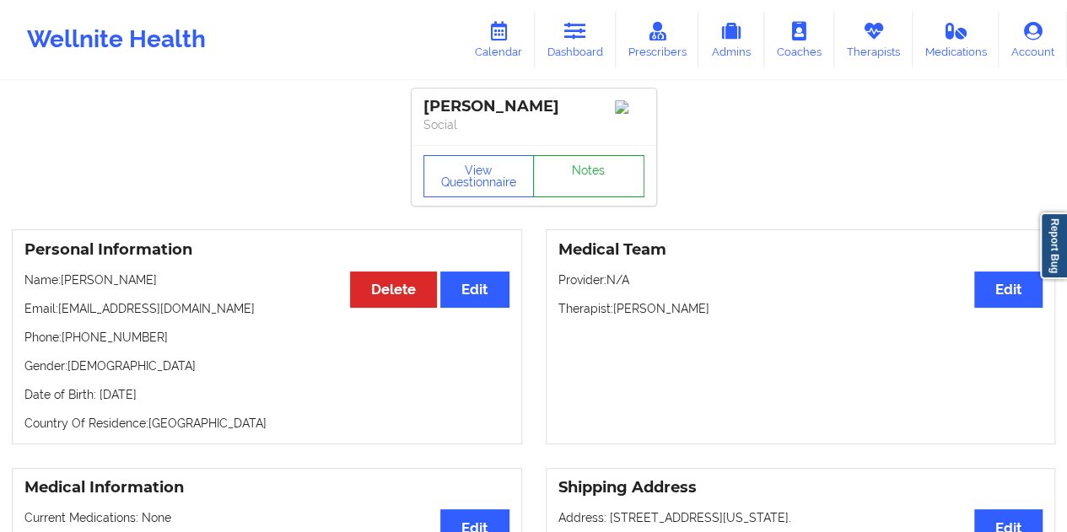
click at [575, 180] on link "Notes" at bounding box center [588, 176] width 111 height 42
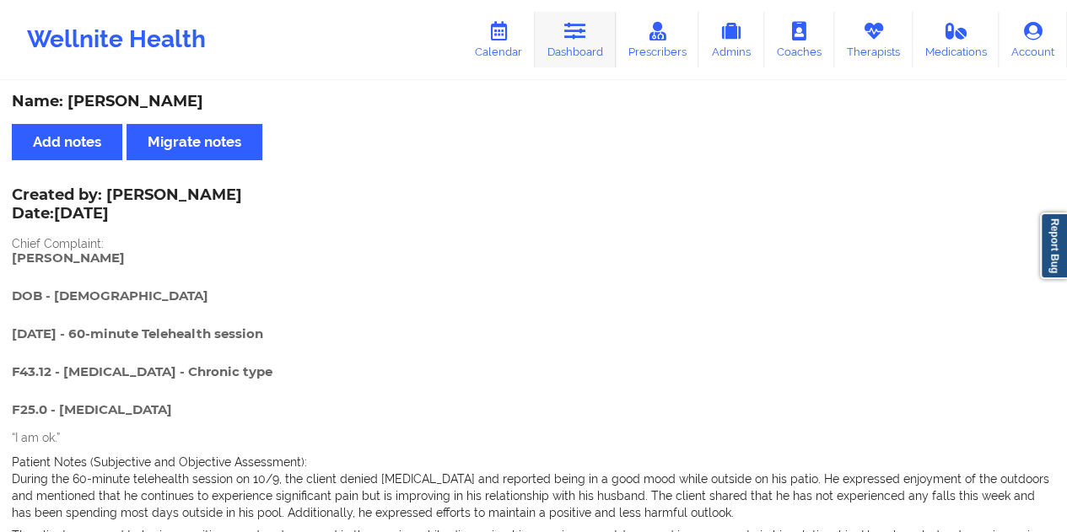
click at [565, 26] on link "Dashboard" at bounding box center [575, 40] width 81 height 56
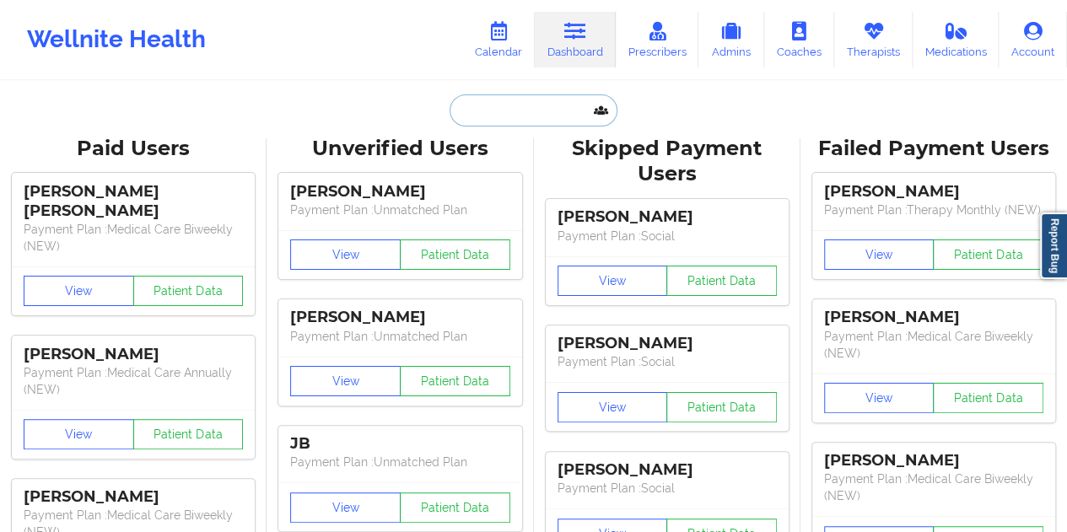
click at [527, 112] on input "text" at bounding box center [533, 110] width 167 height 32
paste input "[EMAIL_ADDRESS][DOMAIN_NAME]"
type input "[EMAIL_ADDRESS][DOMAIN_NAME]"
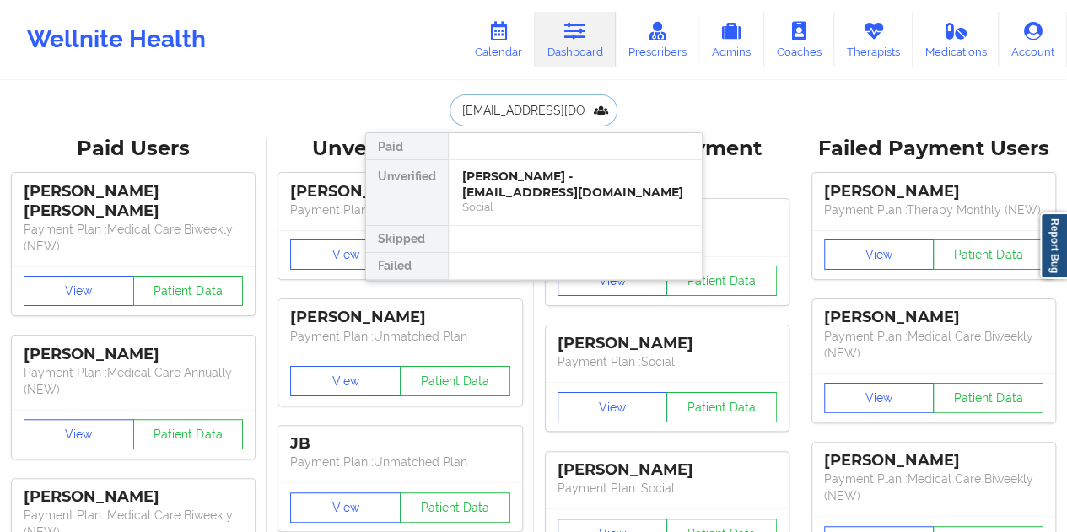
scroll to position [0, 12]
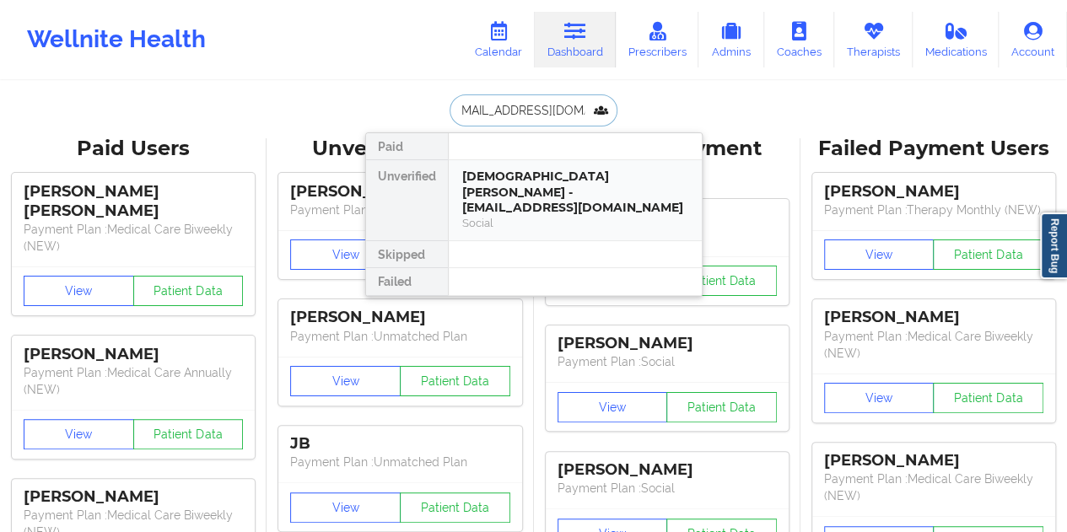
click at [557, 187] on div "[DEMOGRAPHIC_DATA] [PERSON_NAME] - [EMAIL_ADDRESS][DOMAIN_NAME]" at bounding box center [575, 192] width 226 height 47
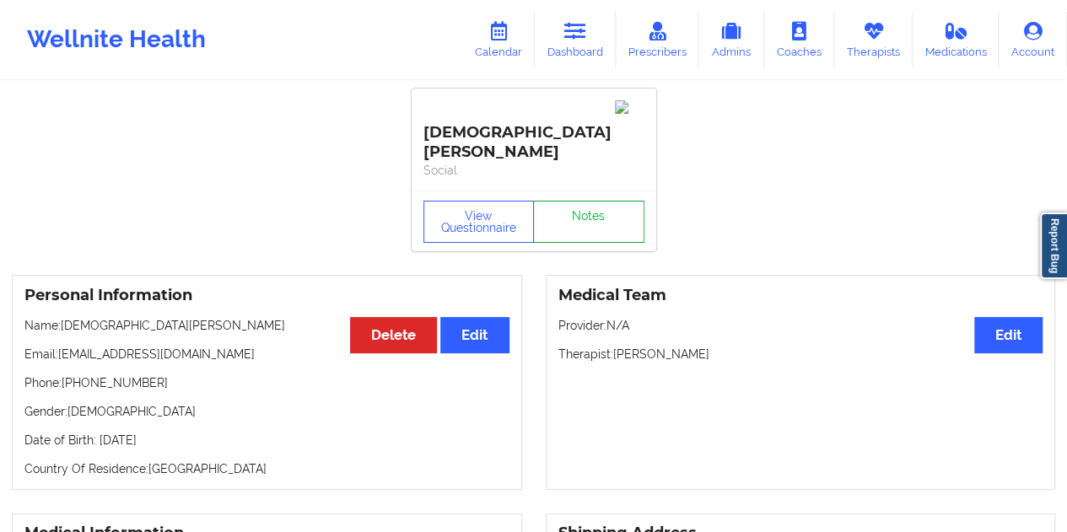
click at [603, 201] on link "Notes" at bounding box center [588, 222] width 111 height 42
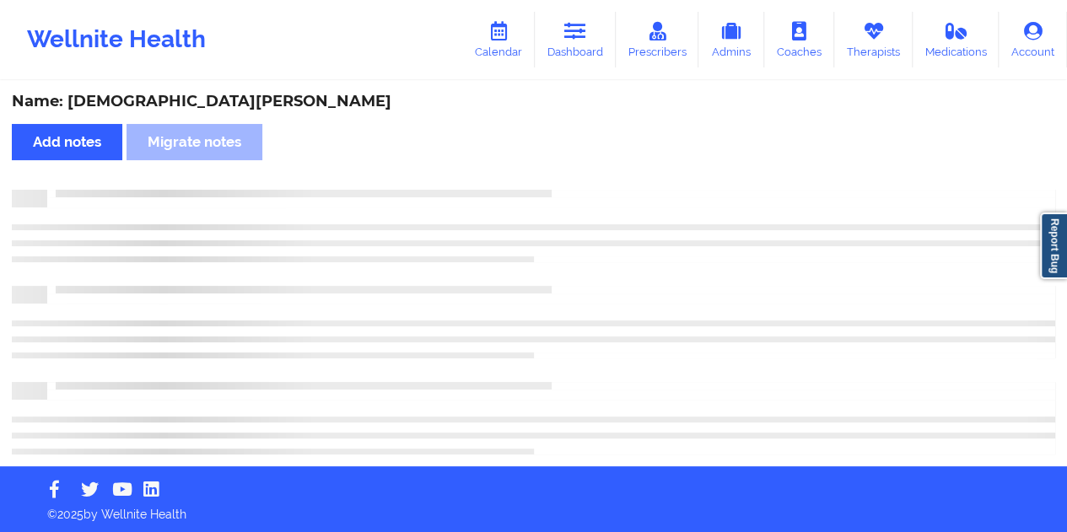
click at [159, 97] on div "Name: [DEMOGRAPHIC_DATA][PERSON_NAME]" at bounding box center [534, 101] width 1044 height 19
click at [157, 97] on div "Name: [DEMOGRAPHIC_DATA][PERSON_NAME]" at bounding box center [534, 101] width 1044 height 19
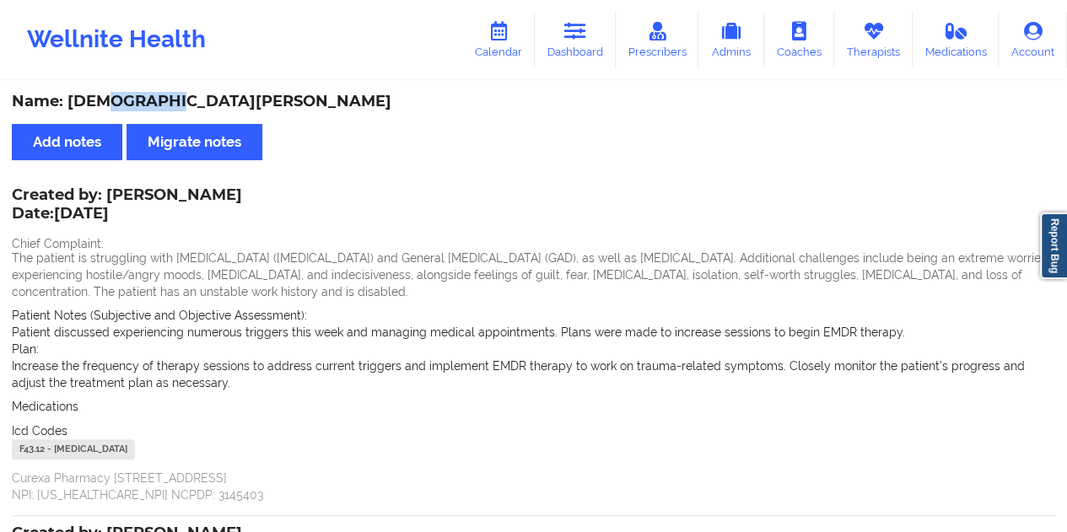
click at [566, 45] on link "Dashboard" at bounding box center [575, 40] width 81 height 56
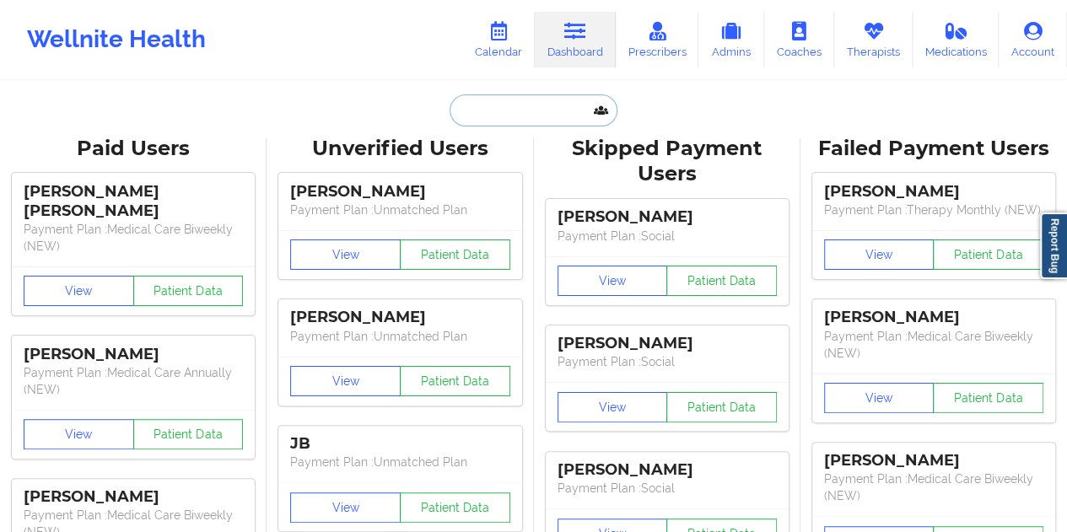
click at [523, 105] on input "text" at bounding box center [533, 110] width 167 height 32
paste input "[EMAIL_ADDRESS][DOMAIN_NAME]"
type input "[EMAIL_ADDRESS][DOMAIN_NAME]"
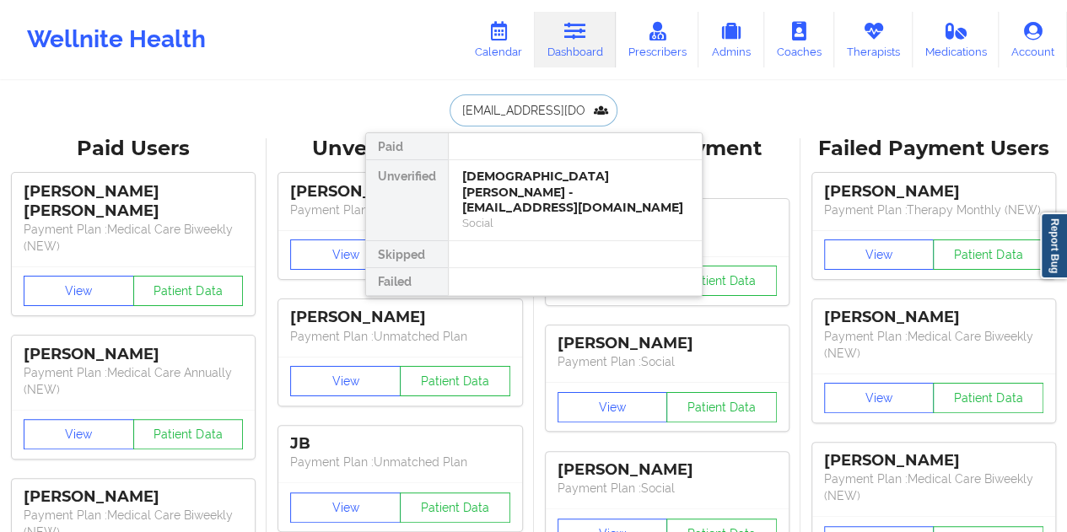
scroll to position [0, 66]
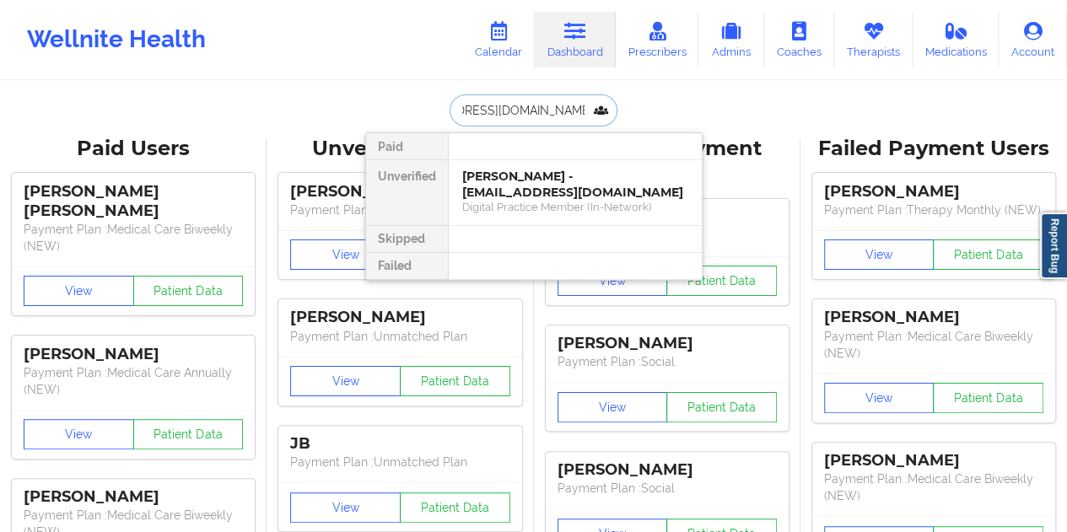
click at [521, 194] on div "[PERSON_NAME] - [EMAIL_ADDRESS][DOMAIN_NAME]" at bounding box center [575, 184] width 226 height 31
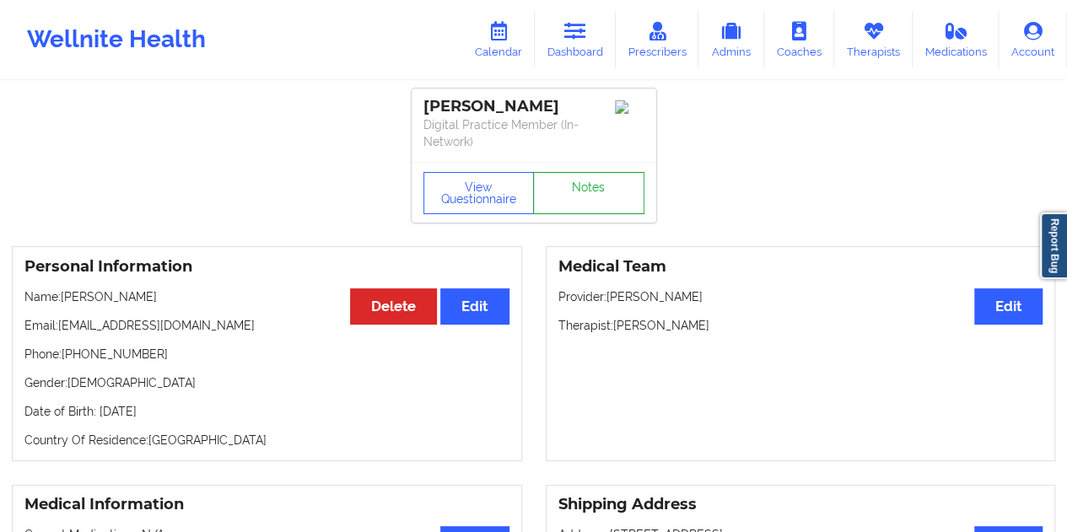
click at [583, 186] on link "Notes" at bounding box center [588, 193] width 111 height 42
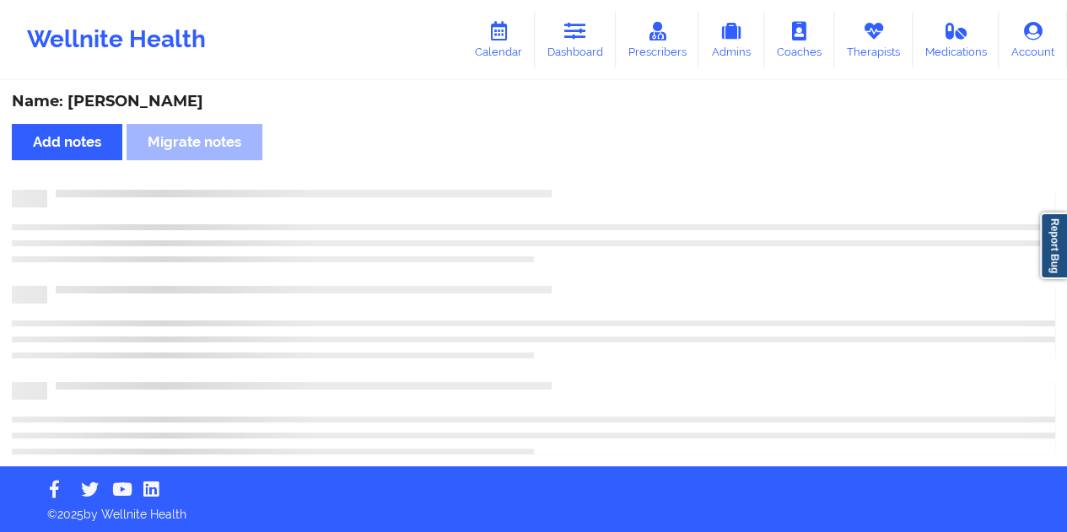
click at [172, 95] on div "Name: [PERSON_NAME]" at bounding box center [534, 101] width 1044 height 19
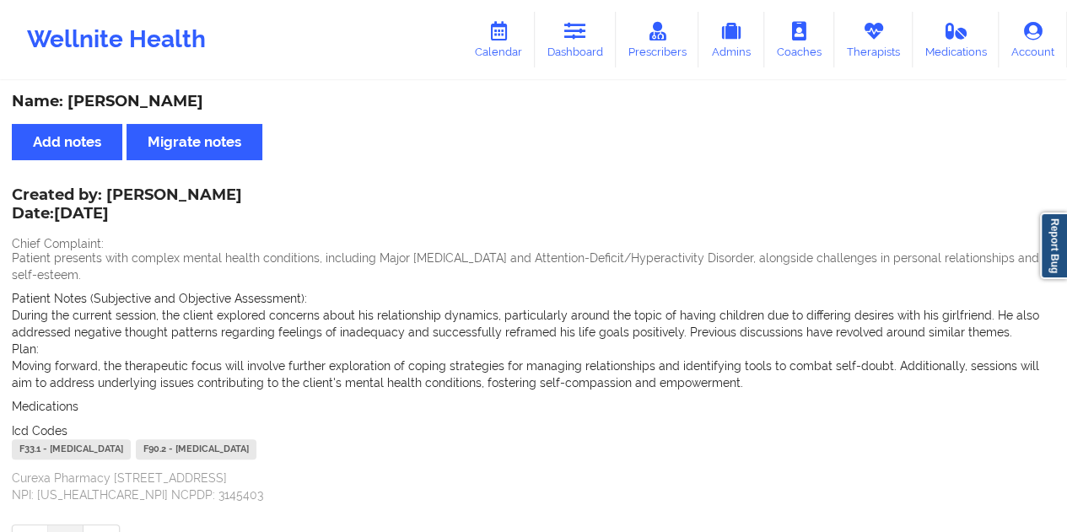
click at [172, 95] on div "Name: [PERSON_NAME]" at bounding box center [534, 101] width 1044 height 19
click at [586, 55] on link "Dashboard" at bounding box center [575, 40] width 81 height 56
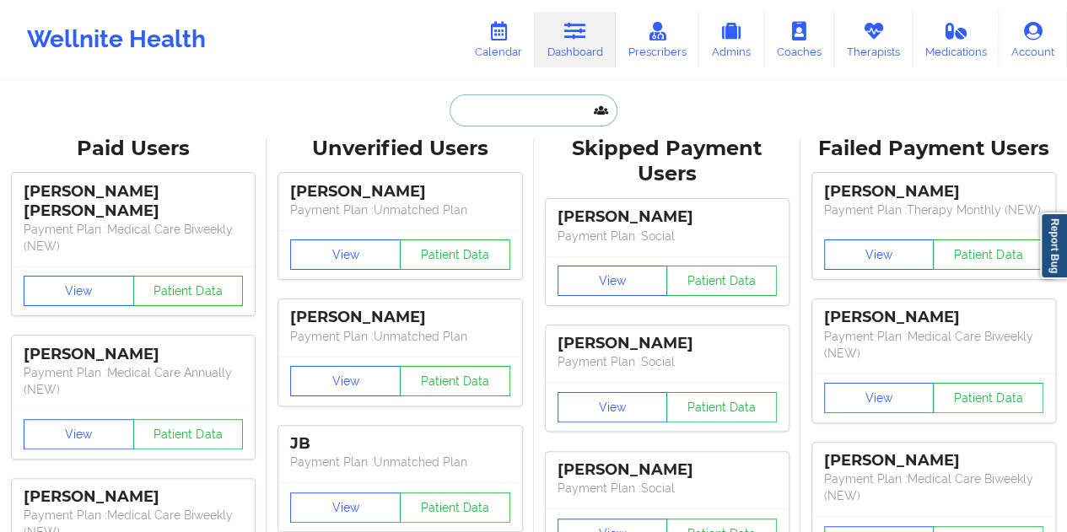
click at [536, 102] on input "text" at bounding box center [533, 110] width 167 height 32
paste input "[EMAIL_ADDRESS][DOMAIN_NAME]"
type input "[EMAIL_ADDRESS][DOMAIN_NAME]"
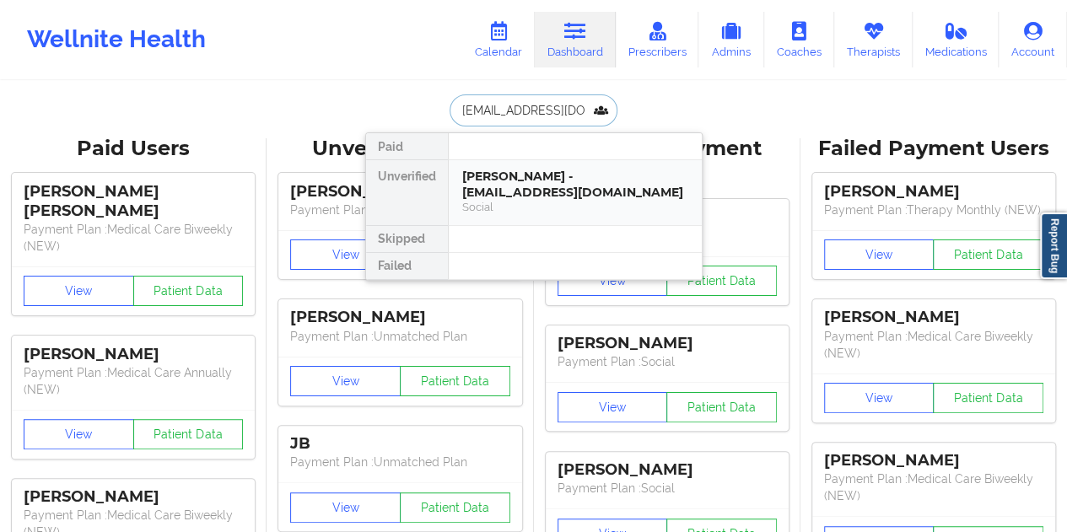
click at [515, 181] on div "[PERSON_NAME] - [EMAIL_ADDRESS][DOMAIN_NAME]" at bounding box center [575, 184] width 226 height 31
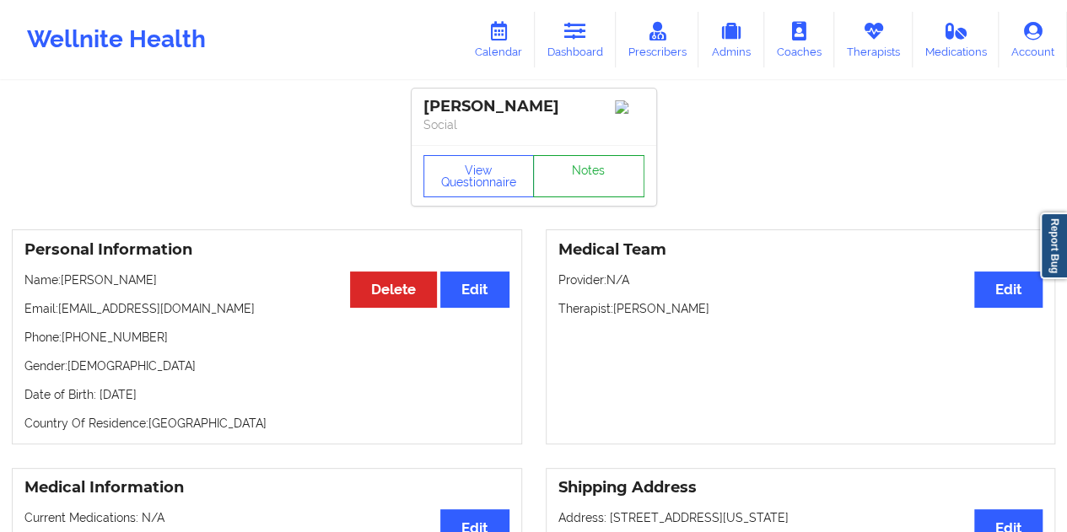
click at [619, 176] on link "Notes" at bounding box center [588, 176] width 111 height 42
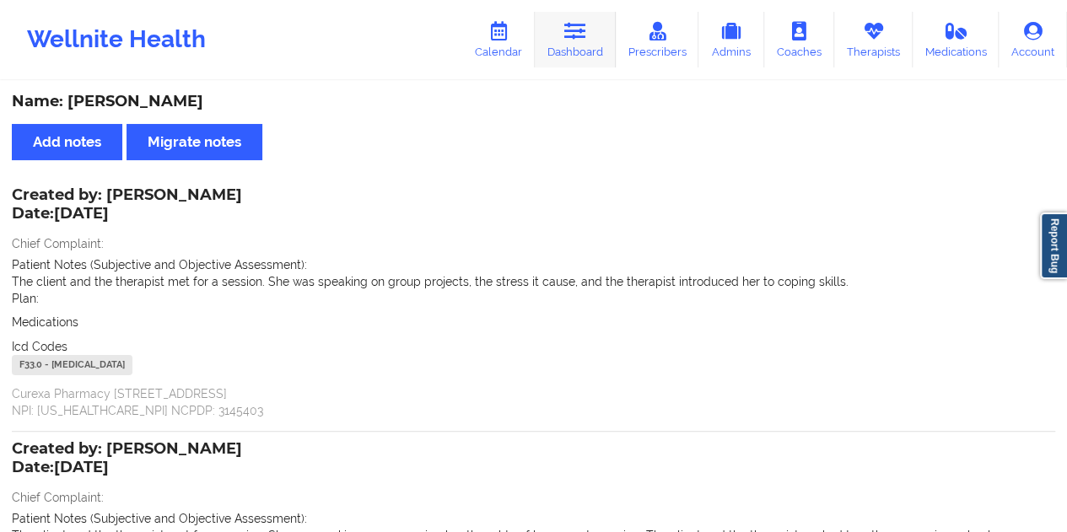
click at [586, 55] on link "Dashboard" at bounding box center [575, 40] width 81 height 56
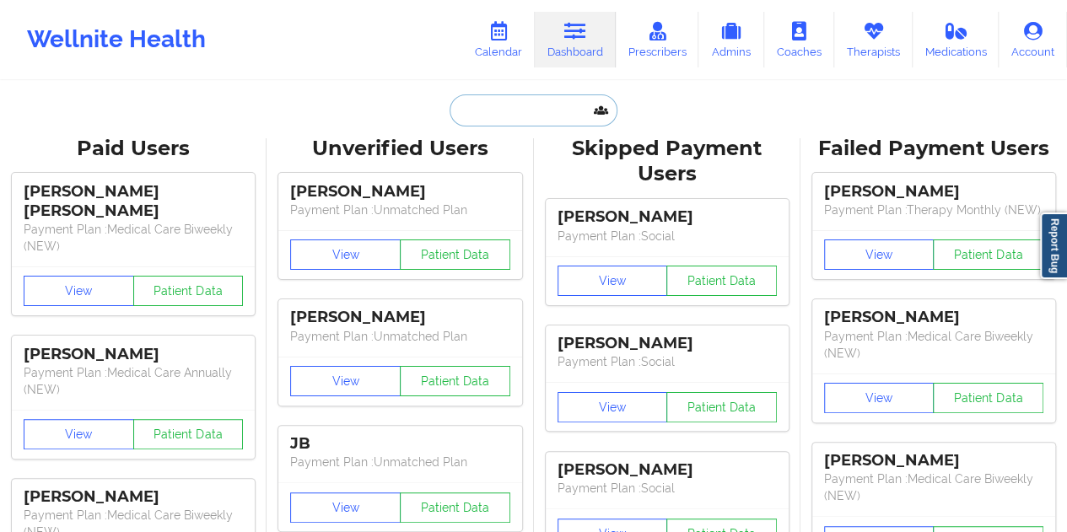
click at [532, 121] on input "text" at bounding box center [533, 110] width 167 height 32
paste input "[EMAIL_ADDRESS][DOMAIN_NAME]"
type input "[EMAIL_ADDRESS][DOMAIN_NAME]"
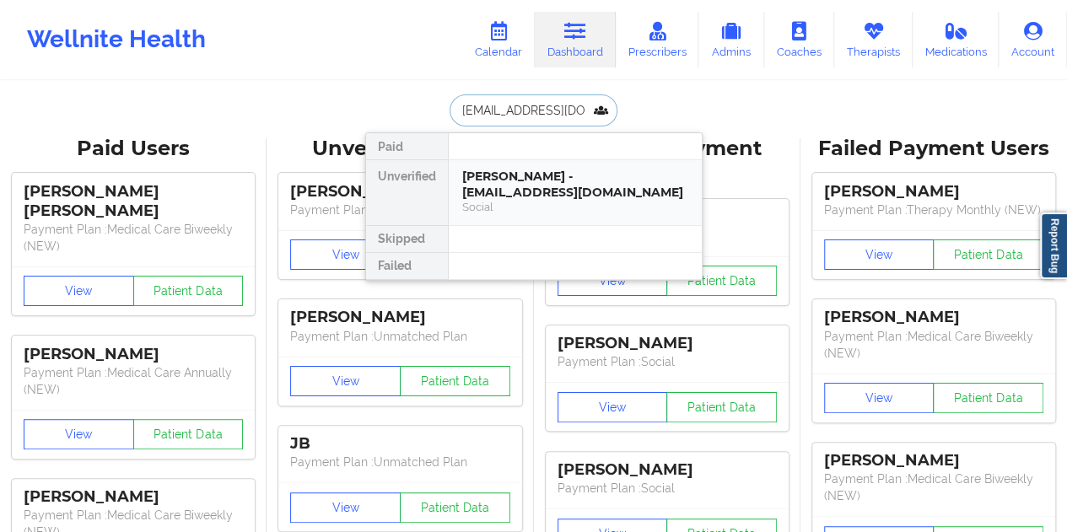
click at [545, 192] on div "[PERSON_NAME] - [EMAIL_ADDRESS][DOMAIN_NAME]" at bounding box center [575, 184] width 226 height 31
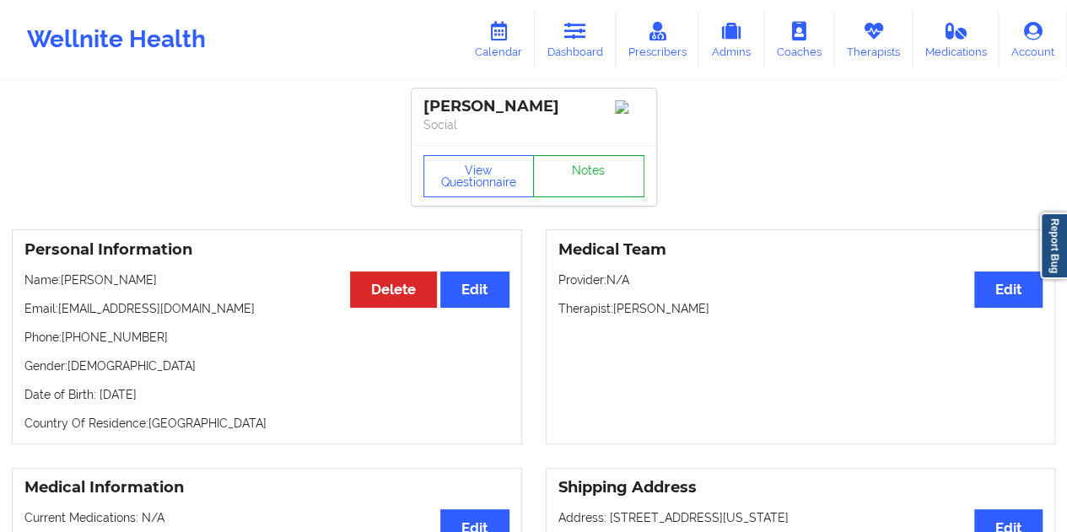
click at [596, 179] on link "Notes" at bounding box center [588, 176] width 111 height 42
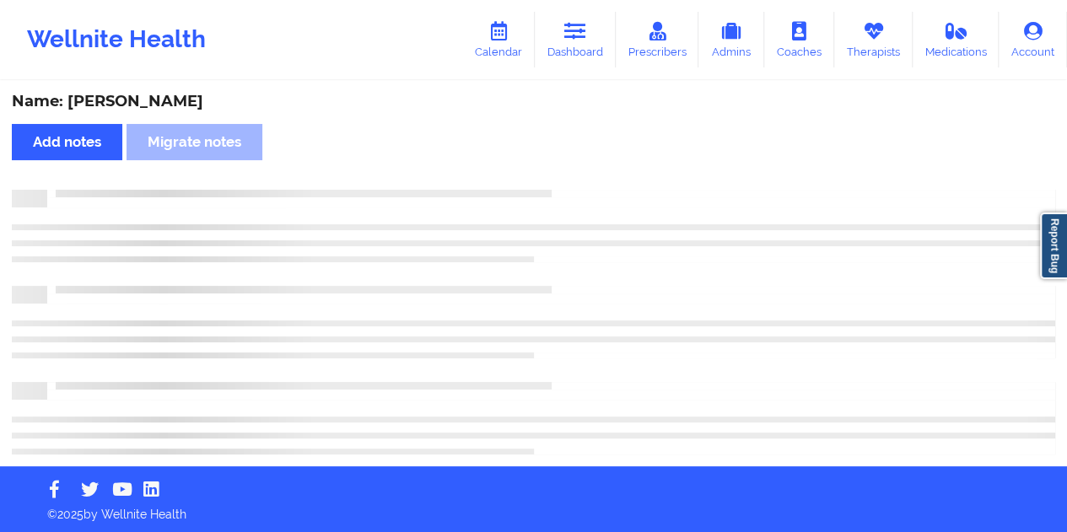
click at [161, 105] on div "Name: [PERSON_NAME]" at bounding box center [534, 101] width 1044 height 19
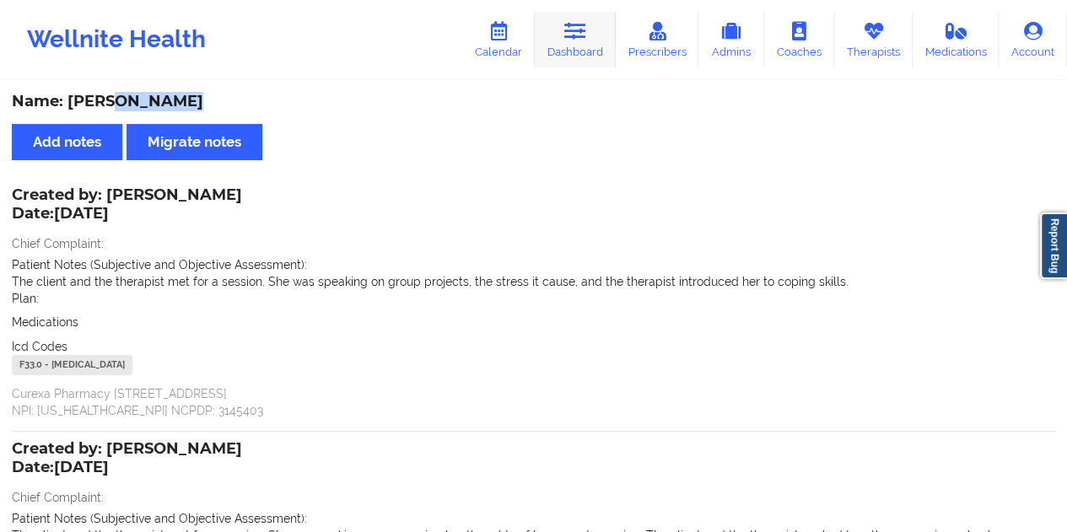
click at [580, 43] on link "Dashboard" at bounding box center [575, 40] width 81 height 56
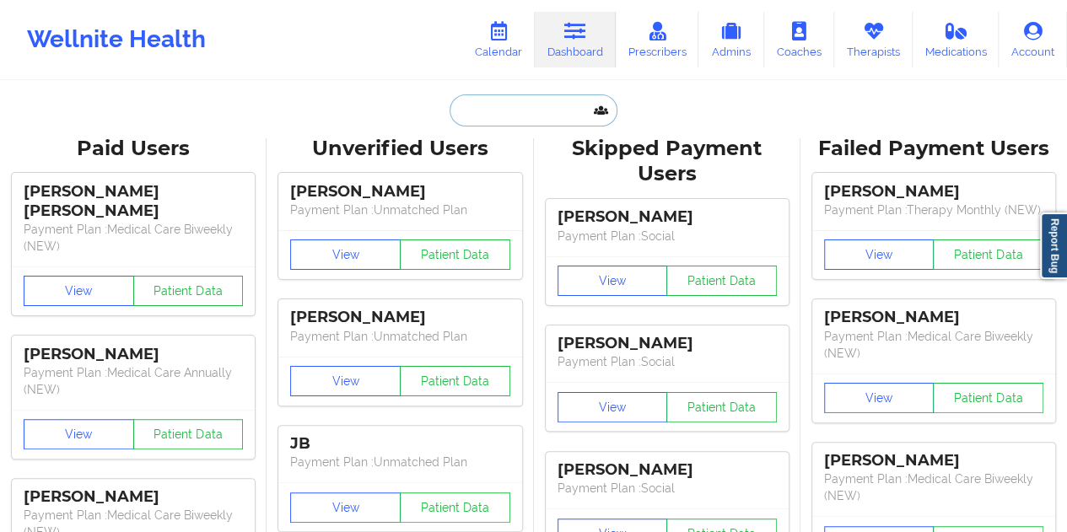
click at [517, 103] on input "text" at bounding box center [533, 110] width 167 height 32
paste input "[EMAIL_ADDRESS][DOMAIN_NAME]"
type input "[EMAIL_ADDRESS][DOMAIN_NAME]"
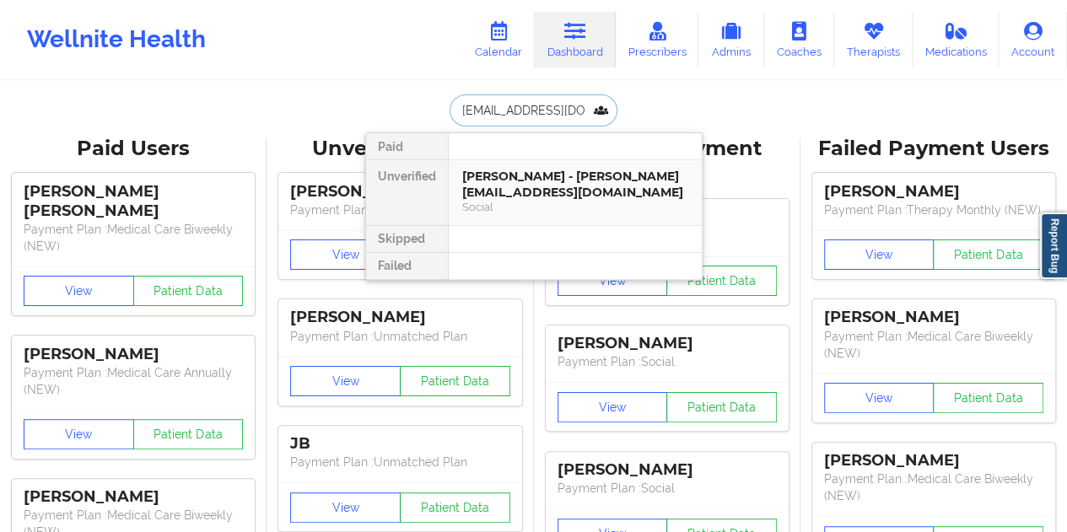
click at [508, 201] on div "Social" at bounding box center [575, 207] width 226 height 14
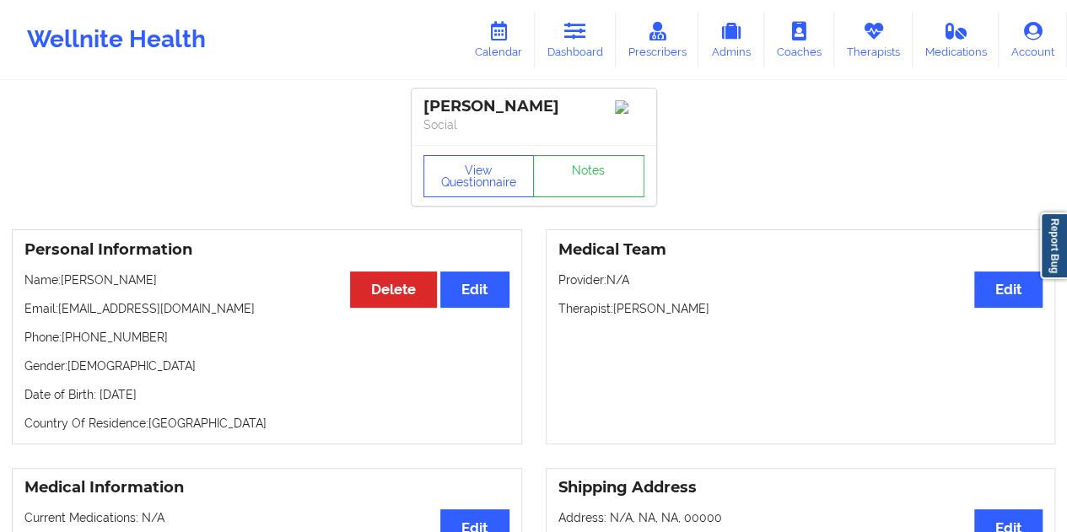
click at [594, 173] on div "View Questionnaire Notes" at bounding box center [534, 175] width 245 height 61
click at [623, 192] on link "Notes" at bounding box center [588, 176] width 111 height 42
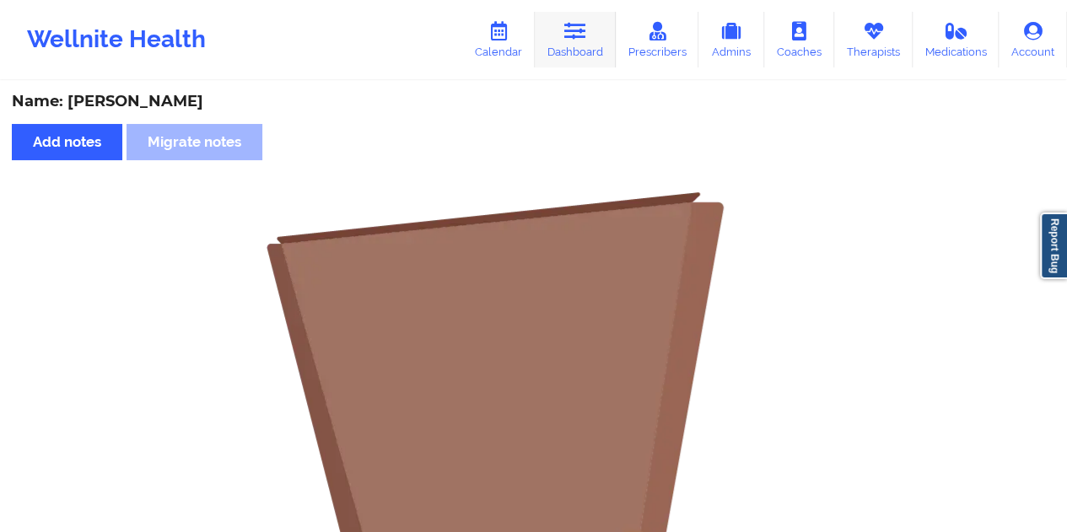
click at [580, 46] on link "Dashboard" at bounding box center [575, 40] width 81 height 56
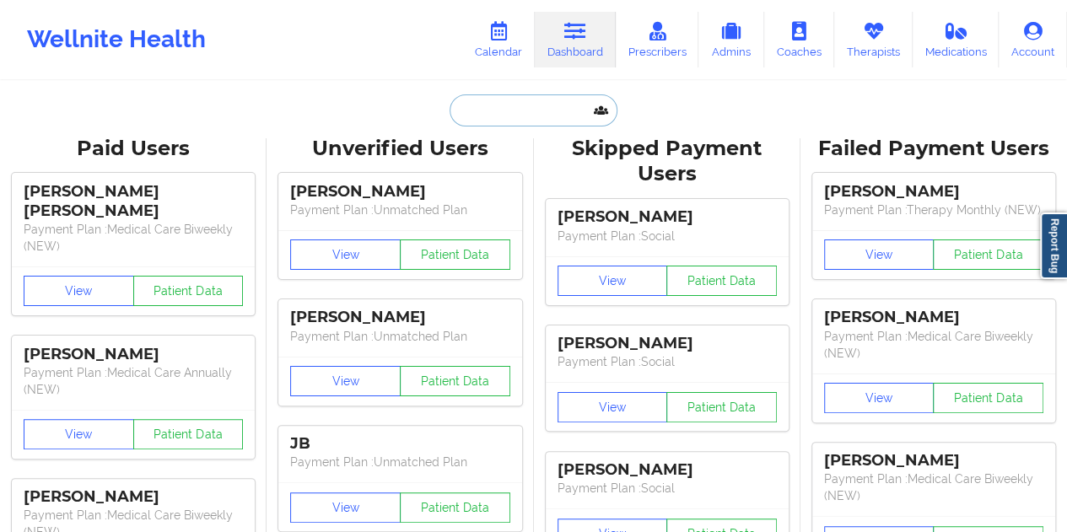
click at [525, 99] on input "text" at bounding box center [533, 110] width 167 height 32
paste input "[EMAIL_ADDRESS][DOMAIN_NAME]"
type input "[EMAIL_ADDRESS][DOMAIN_NAME]"
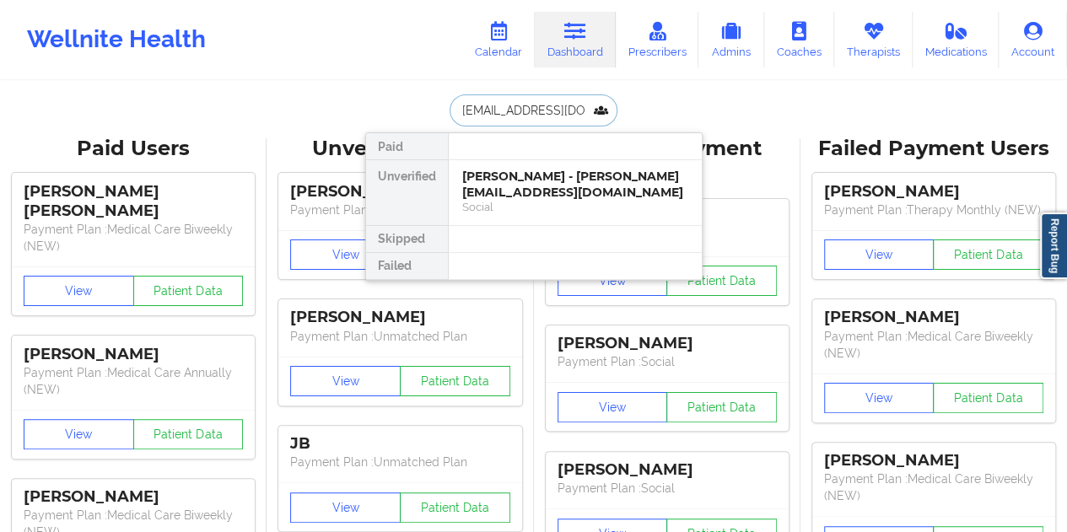
scroll to position [0, 15]
click at [510, 187] on div "[PERSON_NAME] - [EMAIL_ADDRESS][DOMAIN_NAME]" at bounding box center [575, 184] width 226 height 31
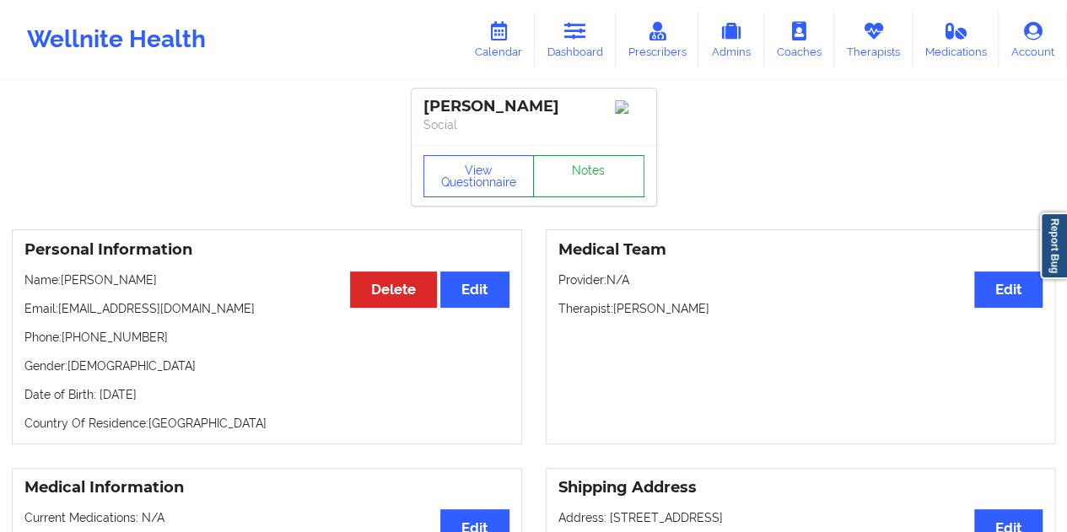
click at [579, 173] on link "Notes" at bounding box center [588, 176] width 111 height 42
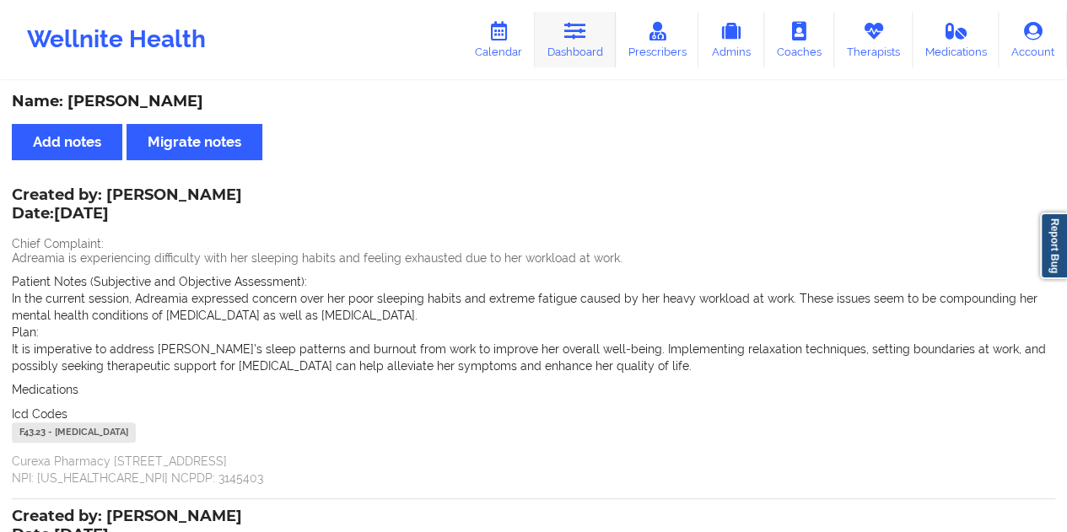
drag, startPoint x: 570, startPoint y: 40, endPoint x: 575, endPoint y: 61, distance: 21.7
click at [570, 40] on icon at bounding box center [575, 31] width 22 height 19
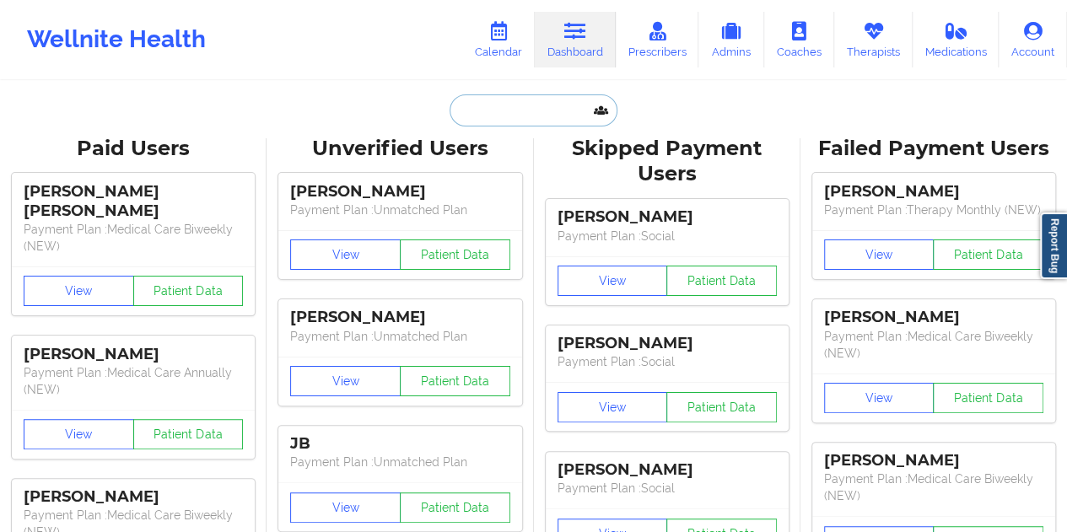
click at [509, 100] on input "text" at bounding box center [533, 110] width 167 height 32
paste input "[EMAIL_ADDRESS][DOMAIN_NAME]"
type input "[EMAIL_ADDRESS][DOMAIN_NAME]"
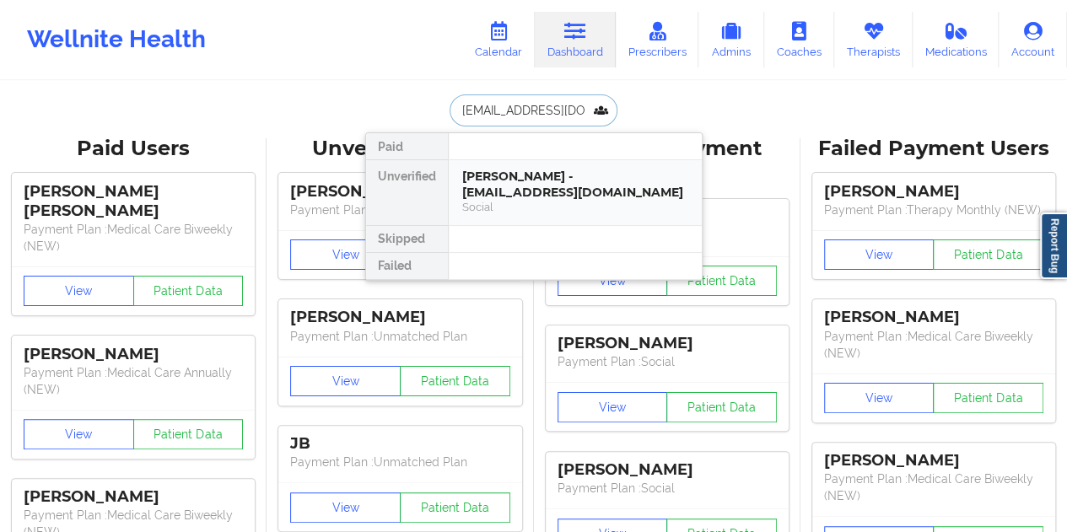
click at [547, 188] on div "[PERSON_NAME] - [EMAIL_ADDRESS][DOMAIN_NAME]" at bounding box center [575, 184] width 226 height 31
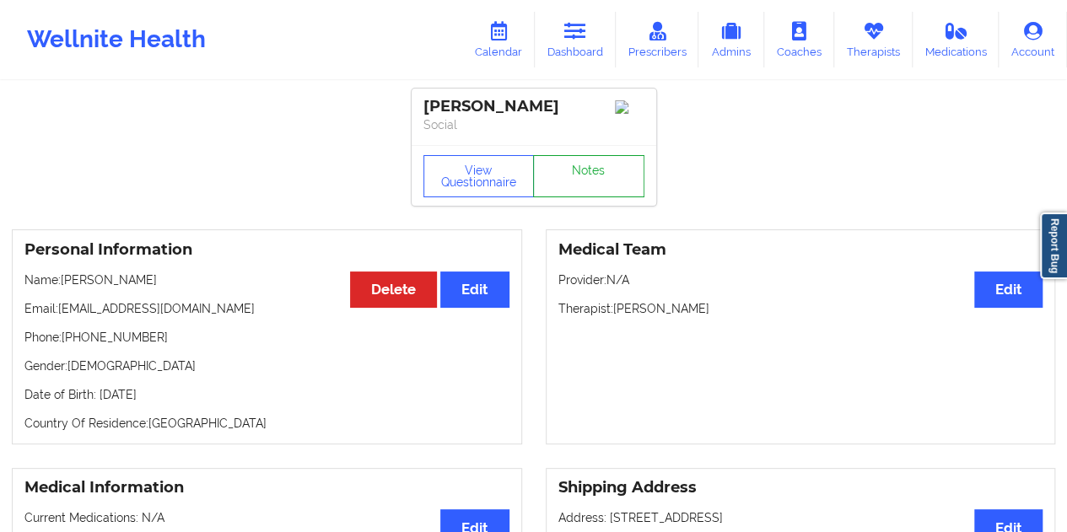
click at [596, 180] on link "Notes" at bounding box center [588, 176] width 111 height 42
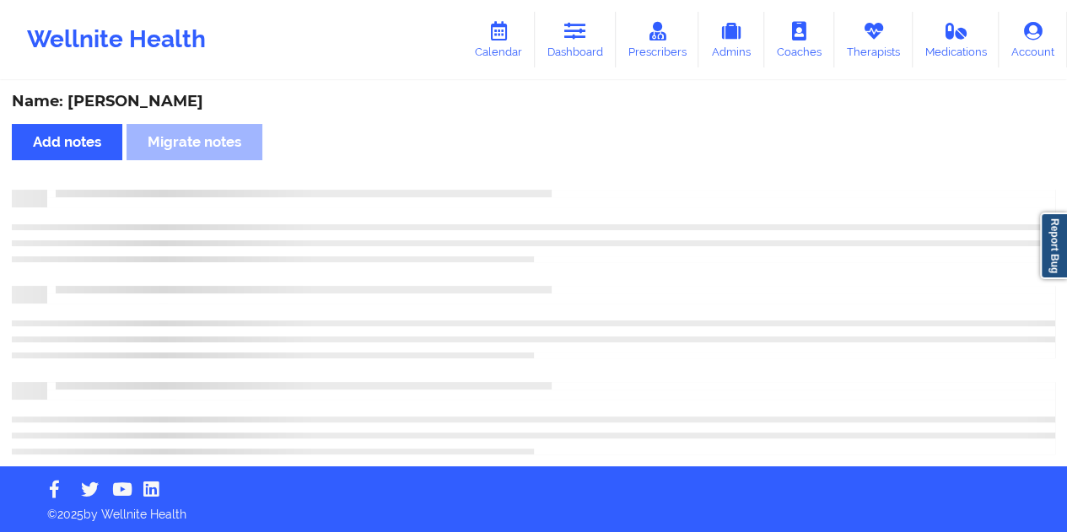
click at [155, 109] on div "Name: [PERSON_NAME]" at bounding box center [534, 101] width 1044 height 19
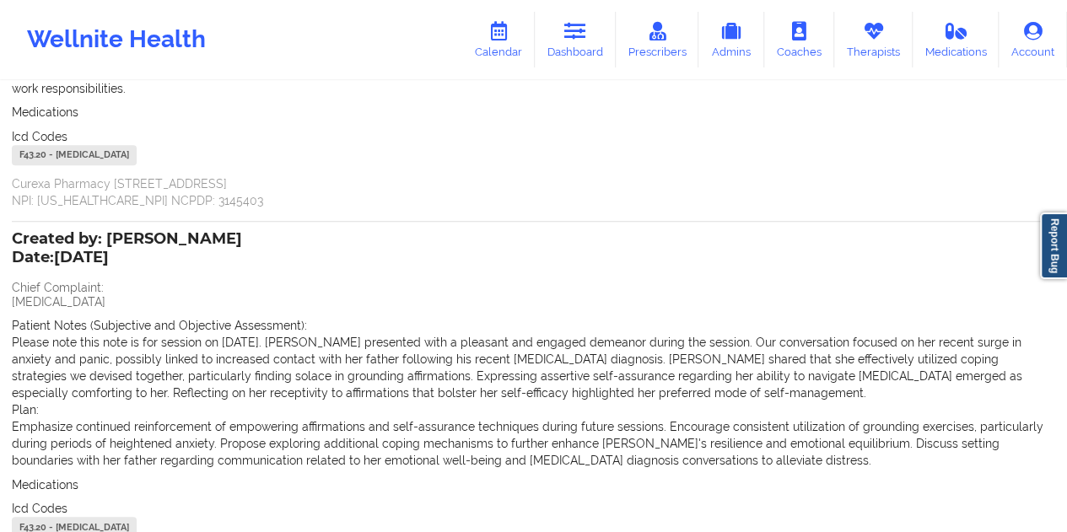
scroll to position [422, 0]
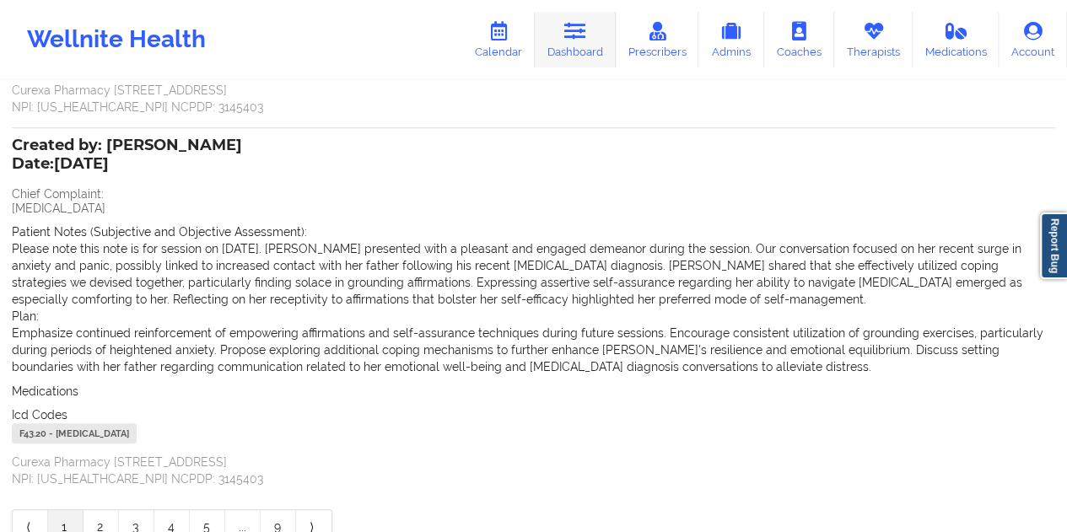
click at [591, 40] on link "Dashboard" at bounding box center [575, 40] width 81 height 56
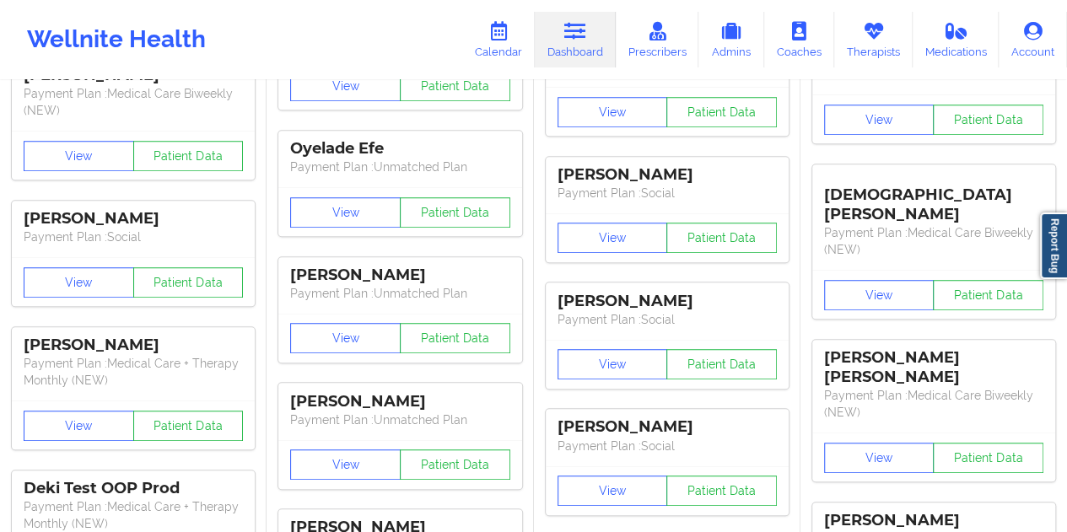
click at [501, 105] on div "View Patient Data" at bounding box center [399, 85] width 243 height 49
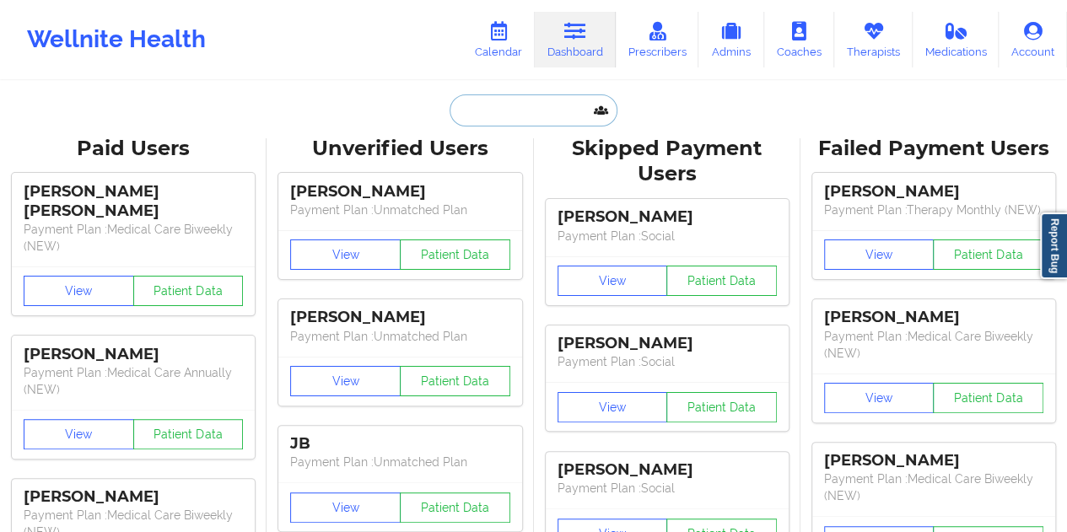
click at [534, 112] on input "text" at bounding box center [533, 110] width 167 height 32
paste input "[PERSON_NAME][EMAIL_ADDRESS][DOMAIN_NAME]"
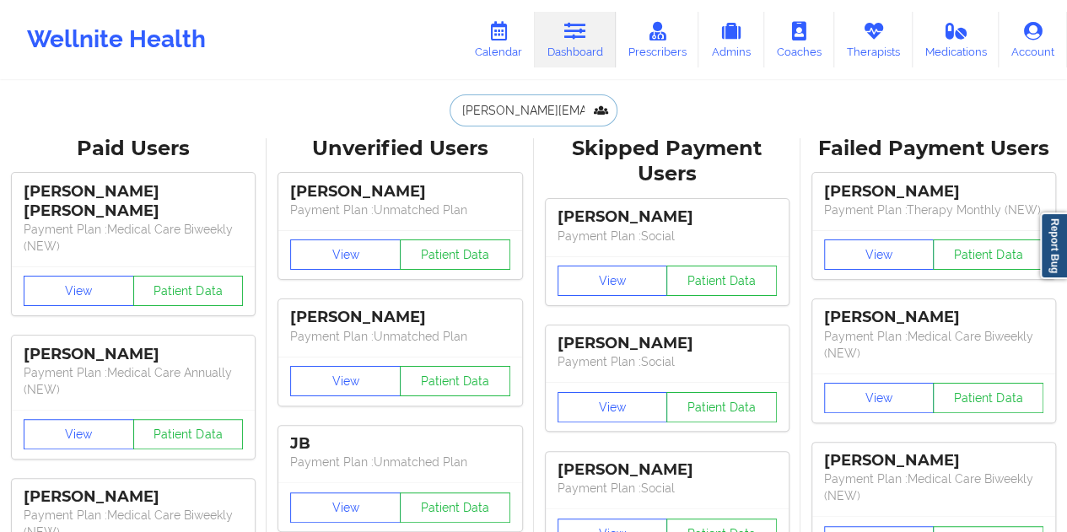
click at [526, 121] on input "[PERSON_NAME][EMAIL_ADDRESS][DOMAIN_NAME]" at bounding box center [533, 110] width 167 height 32
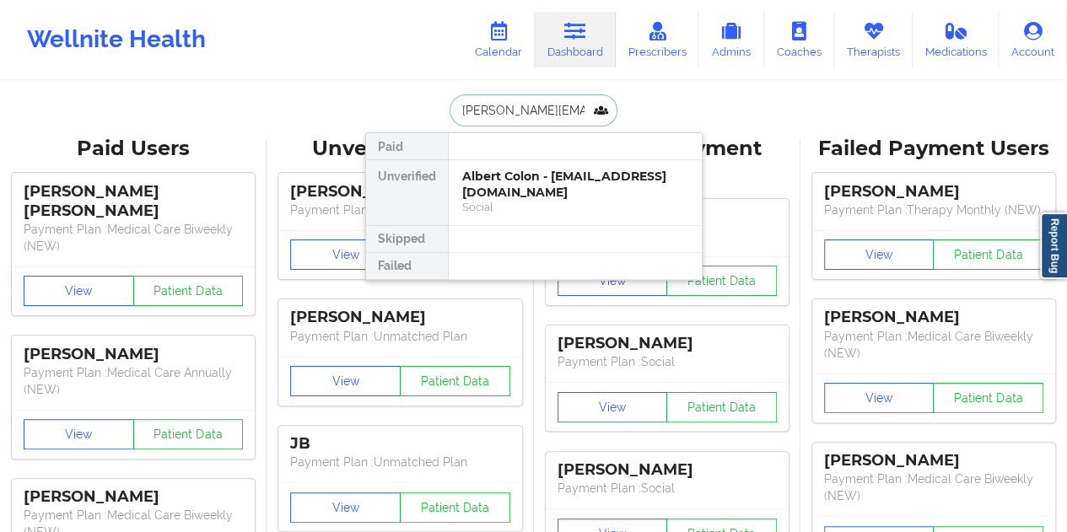
paste input "[EMAIL_ADDRESS][DOMAIN_NAME]"
type input "[EMAIL_ADDRESS][DOMAIN_NAME]"
click at [528, 185] on div "[PERSON_NAME] - [PERSON_NAME][EMAIL_ADDRESS][DOMAIN_NAME]" at bounding box center [575, 184] width 226 height 31
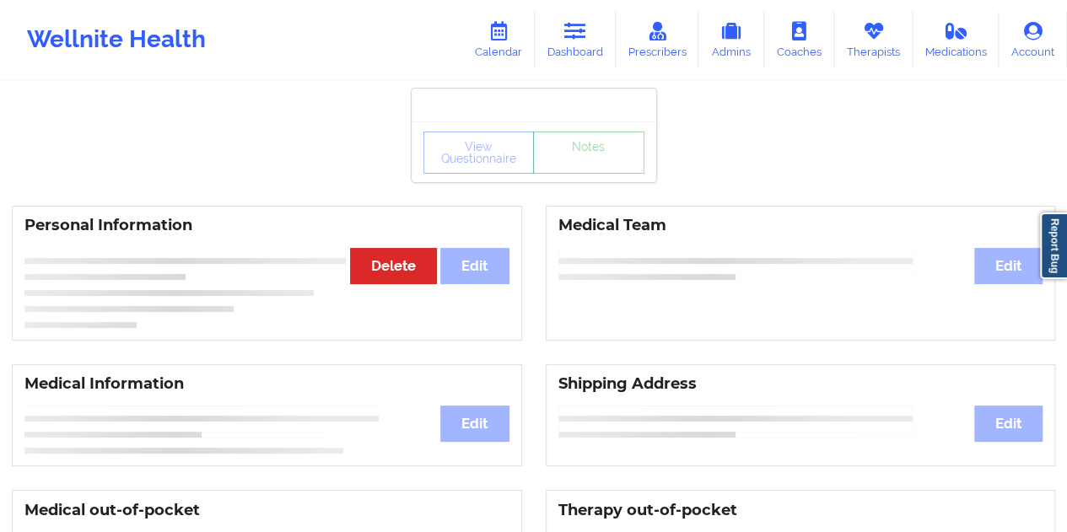
click at [569, 174] on link "Notes" at bounding box center [588, 153] width 111 height 42
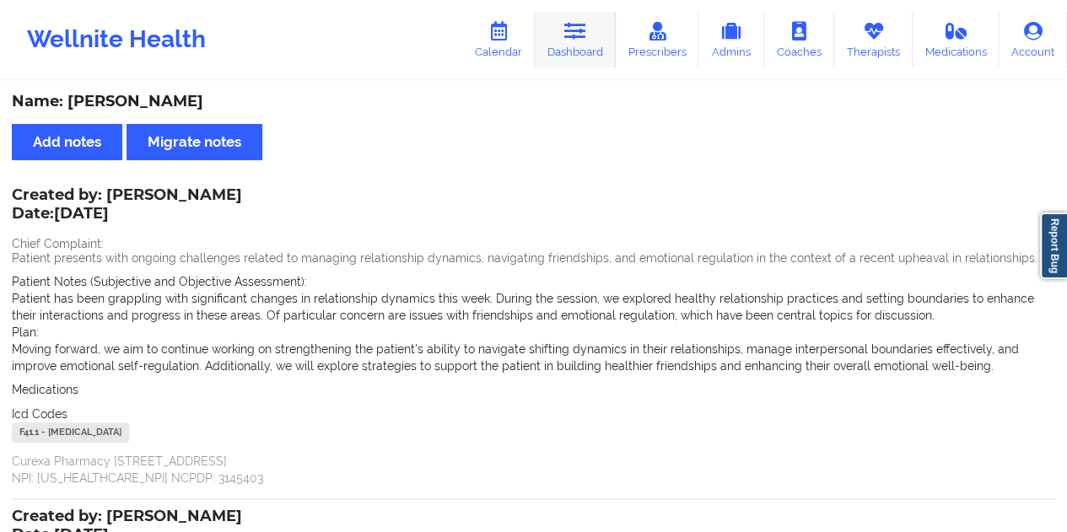
click at [559, 35] on link "Dashboard" at bounding box center [575, 40] width 81 height 56
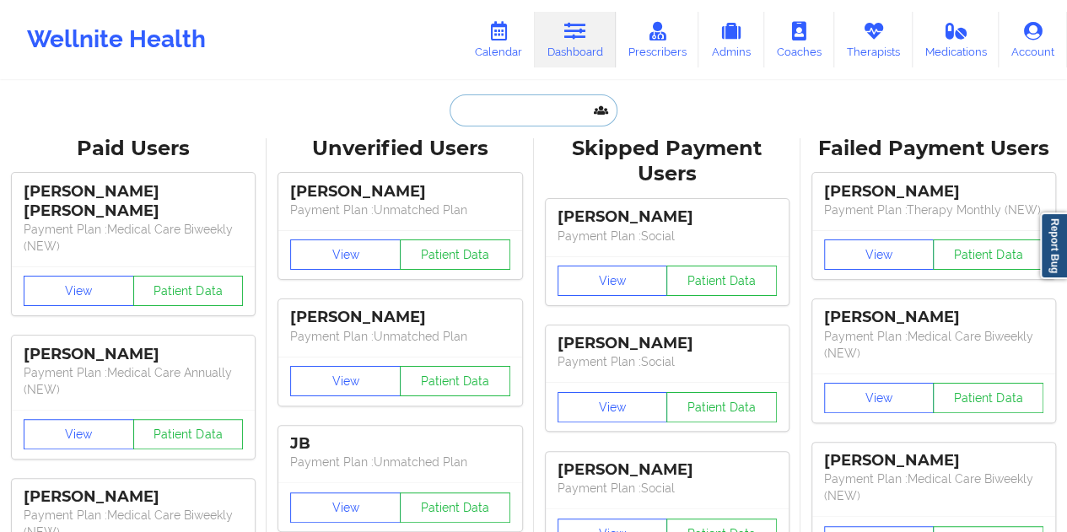
click at [499, 116] on input "text" at bounding box center [533, 110] width 167 height 32
paste input "[EMAIL_ADDRESS][DOMAIN_NAME]"
type input "[EMAIL_ADDRESS][DOMAIN_NAME]"
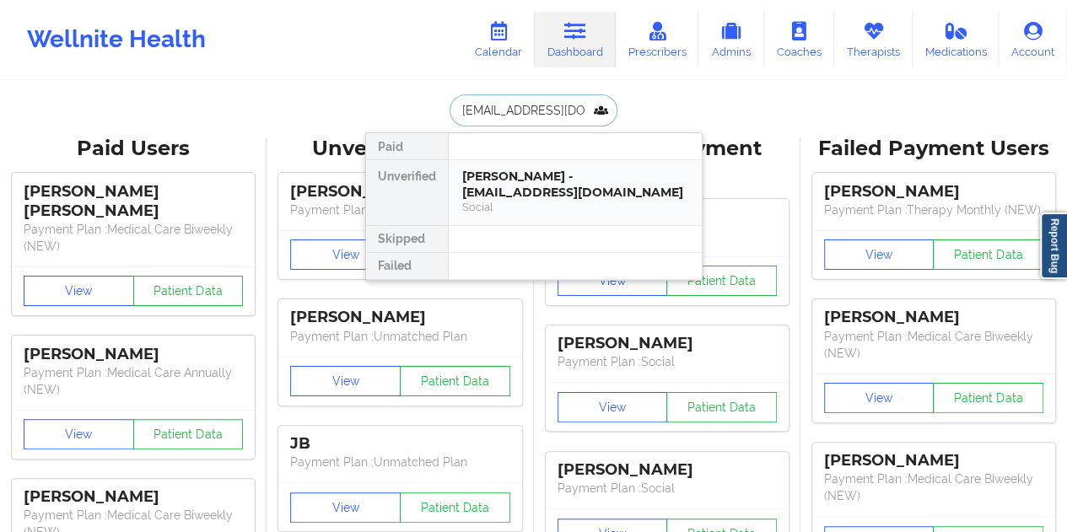
click at [537, 189] on div "[PERSON_NAME] - [EMAIL_ADDRESS][DOMAIN_NAME]" at bounding box center [575, 184] width 226 height 31
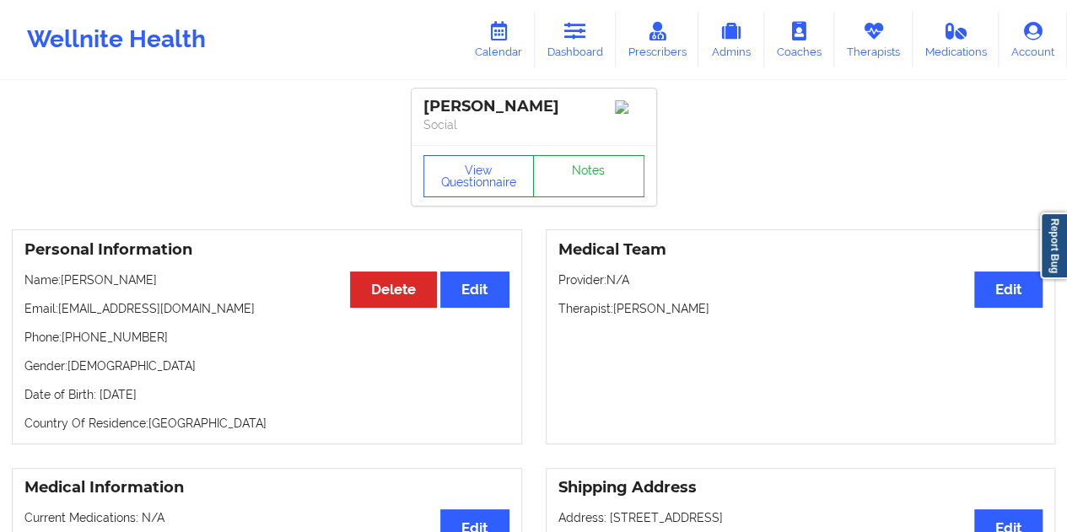
click at [583, 178] on link "Notes" at bounding box center [588, 176] width 111 height 42
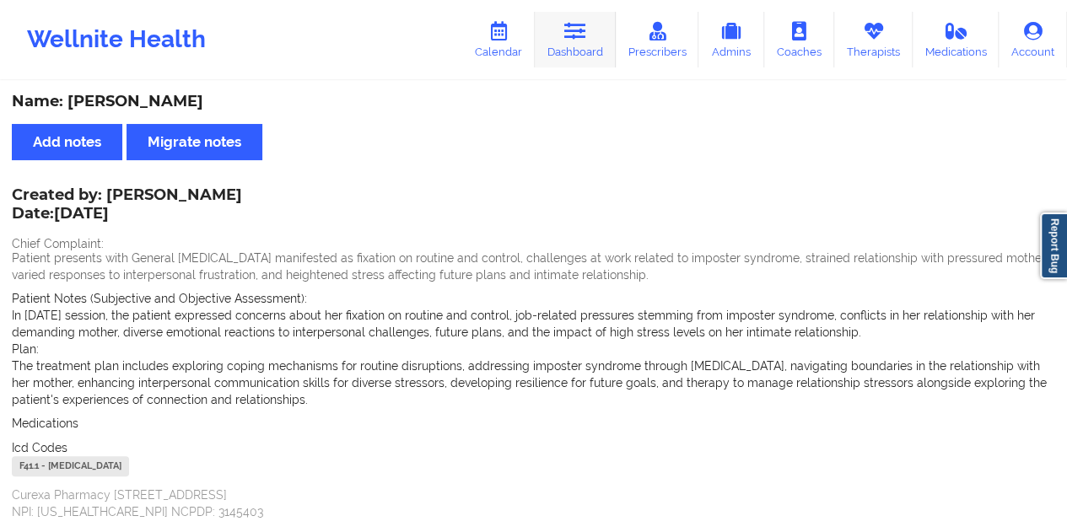
click at [599, 37] on link "Dashboard" at bounding box center [575, 40] width 81 height 56
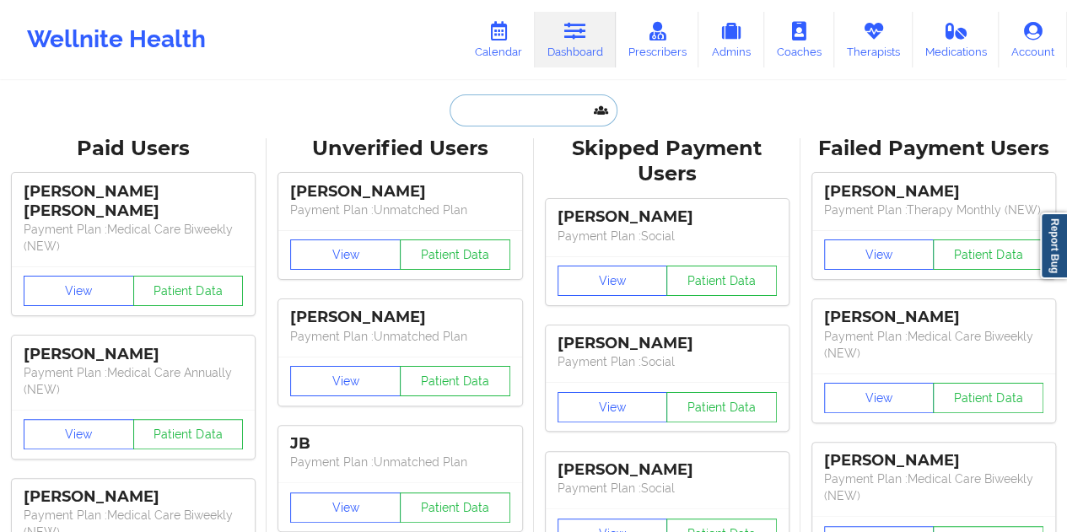
drag, startPoint x: 593, startPoint y: 66, endPoint x: 499, endPoint y: 111, distance: 103.8
click at [503, 110] on input "text" at bounding box center [533, 110] width 167 height 32
paste input "[EMAIL_ADDRESS][DOMAIN_NAME]"
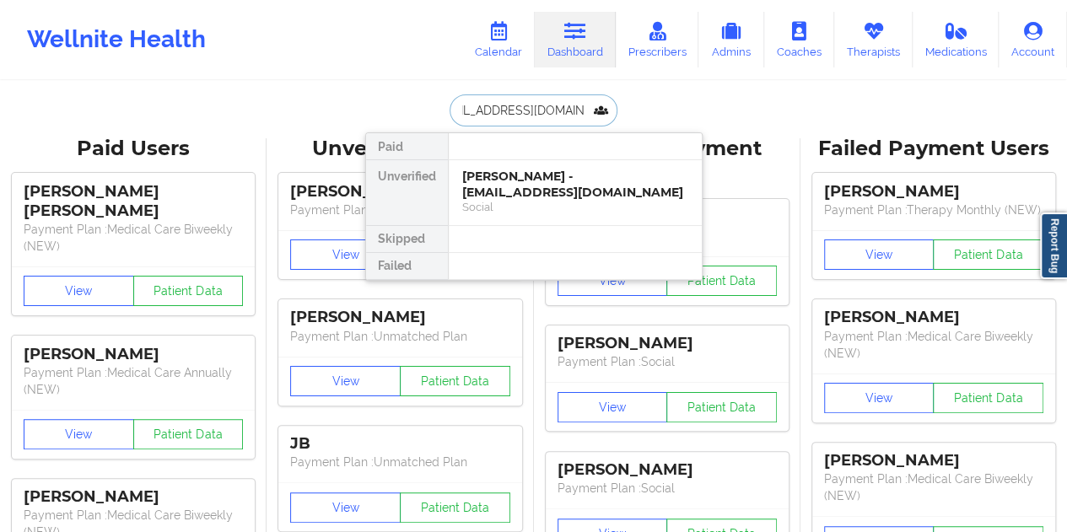
type input "[EMAIL_ADDRESS][DOMAIN_NAME]"
click at [550, 197] on div "[PERSON_NAME] - [EMAIL_ADDRESS][DOMAIN_NAME]" at bounding box center [575, 184] width 226 height 31
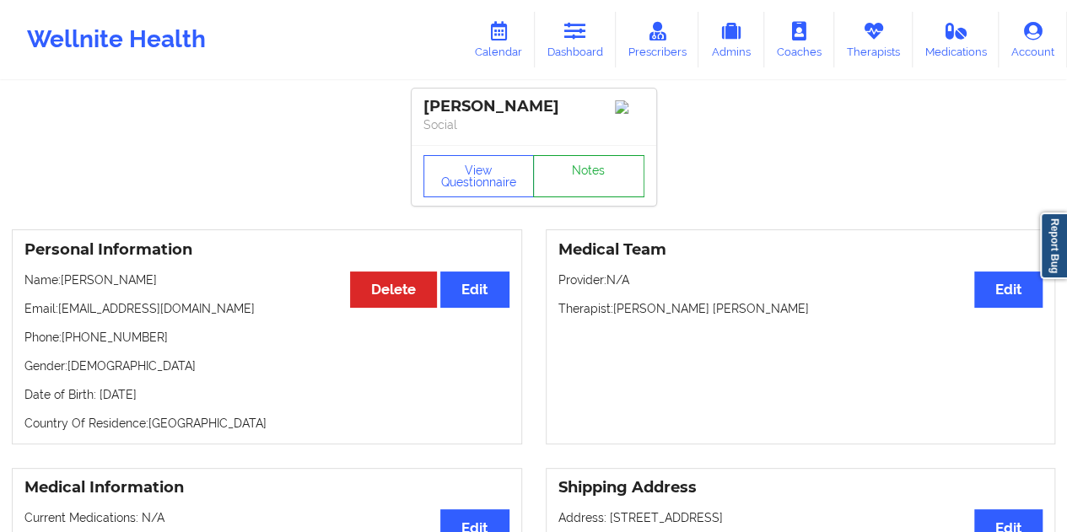
click at [577, 166] on link "Notes" at bounding box center [588, 176] width 111 height 42
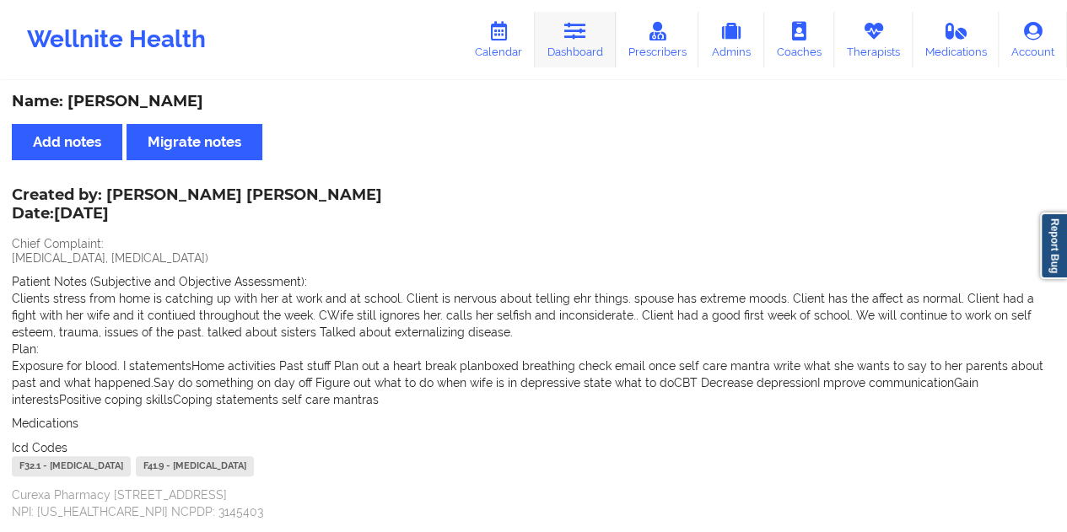
click at [571, 38] on icon at bounding box center [575, 31] width 22 height 19
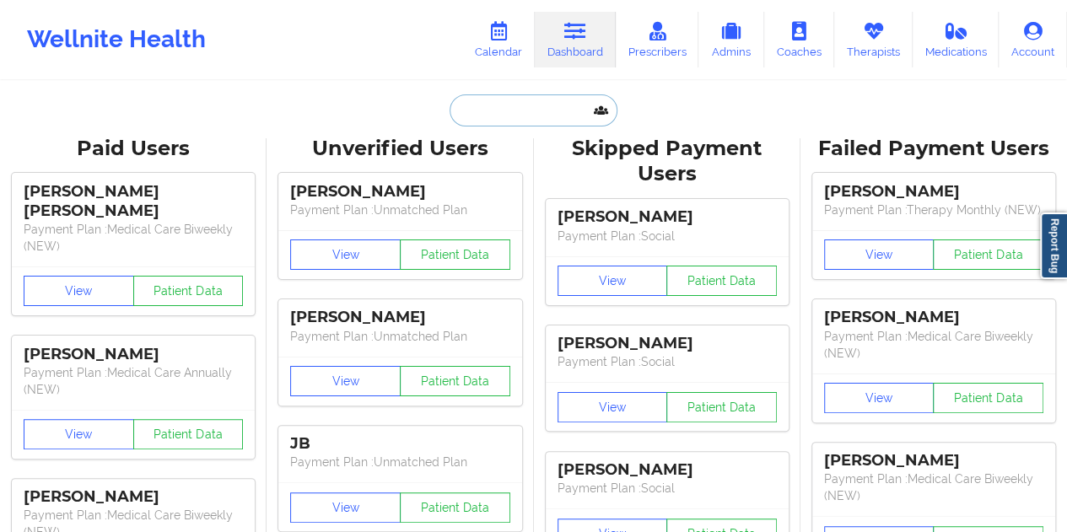
click at [507, 103] on input "text" at bounding box center [533, 110] width 167 height 32
paste input "[PERSON_NAME][EMAIL_ADDRESS][DOMAIN_NAME]"
type input "[PERSON_NAME][EMAIL_ADDRESS][DOMAIN_NAME]"
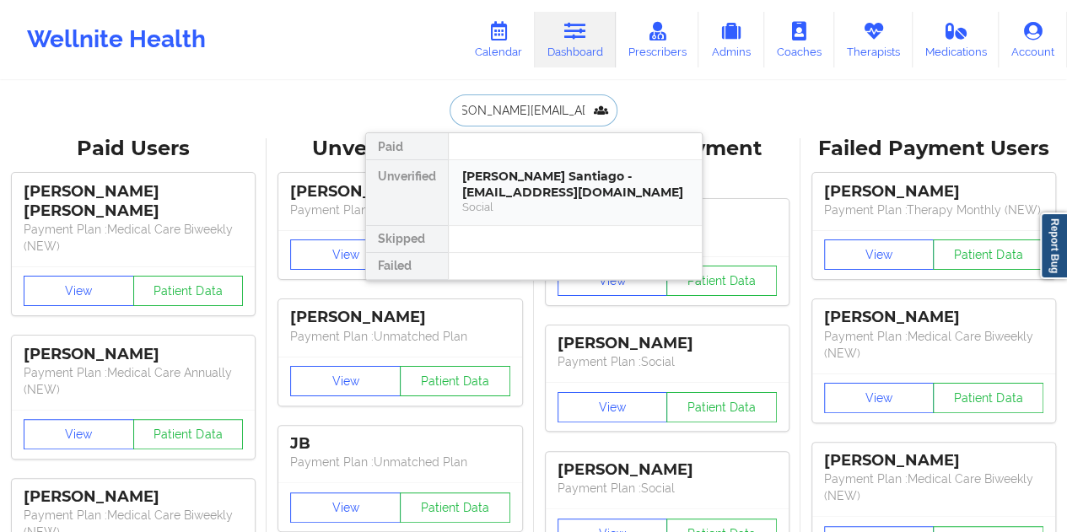
click at [529, 186] on div "[PERSON_NAME] Santiago - [EMAIL_ADDRESS][DOMAIN_NAME]" at bounding box center [575, 184] width 226 height 31
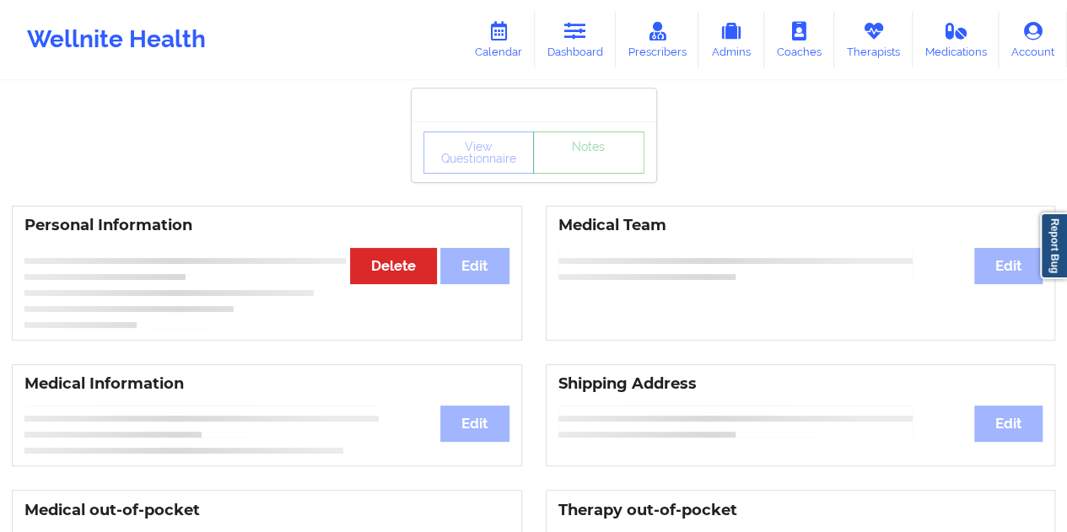
click at [586, 174] on link "Notes" at bounding box center [588, 153] width 111 height 42
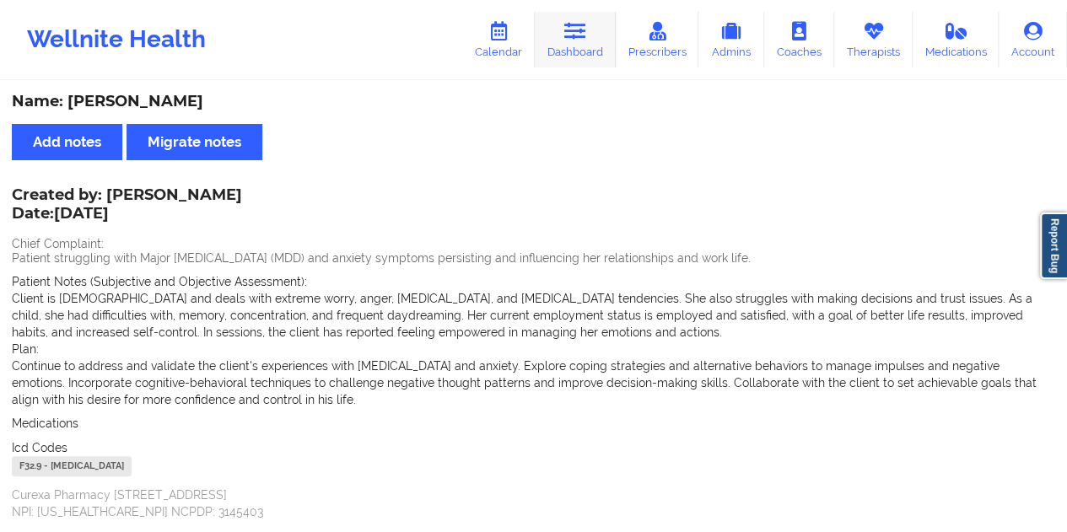
click at [580, 28] on icon at bounding box center [575, 31] width 22 height 19
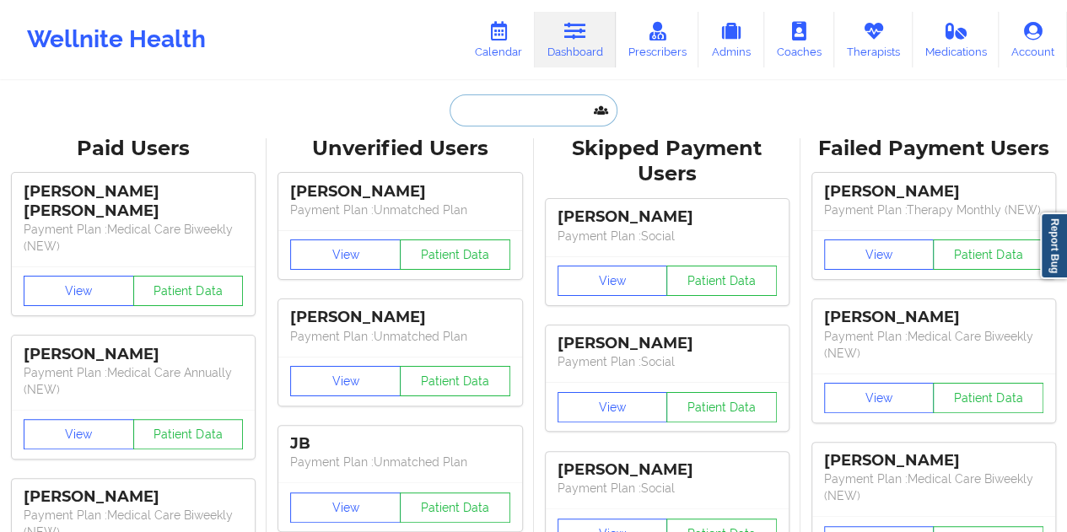
click at [492, 116] on input "text" at bounding box center [533, 110] width 167 height 32
paste input "[PERSON_NAME][EMAIL_ADDRESS][PERSON_NAME][DOMAIN_NAME]"
type input "[PERSON_NAME][EMAIL_ADDRESS][PERSON_NAME][DOMAIN_NAME]"
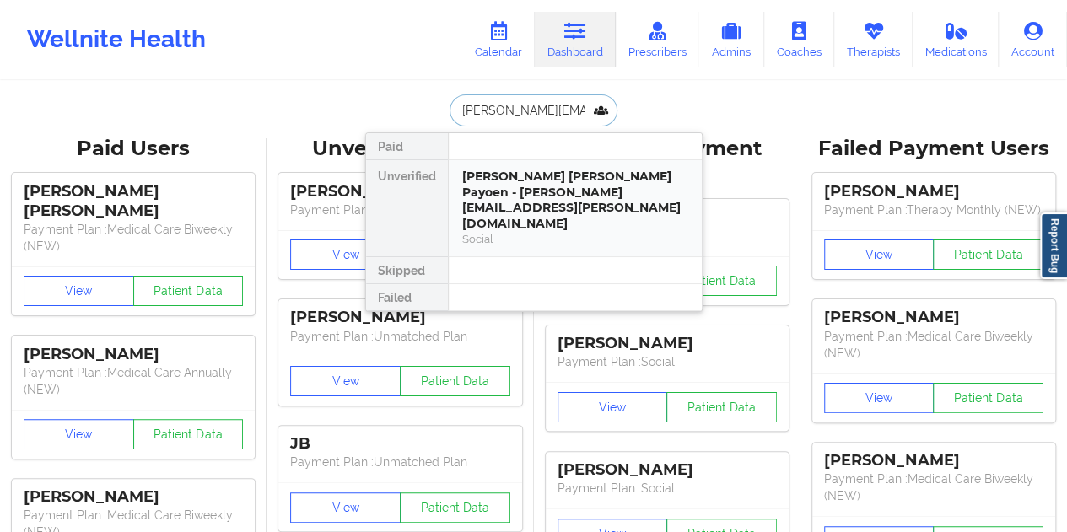
click at [533, 193] on div "[PERSON_NAME] [PERSON_NAME] Payoen - [PERSON_NAME][EMAIL_ADDRESS][PERSON_NAME][…" at bounding box center [575, 200] width 226 height 62
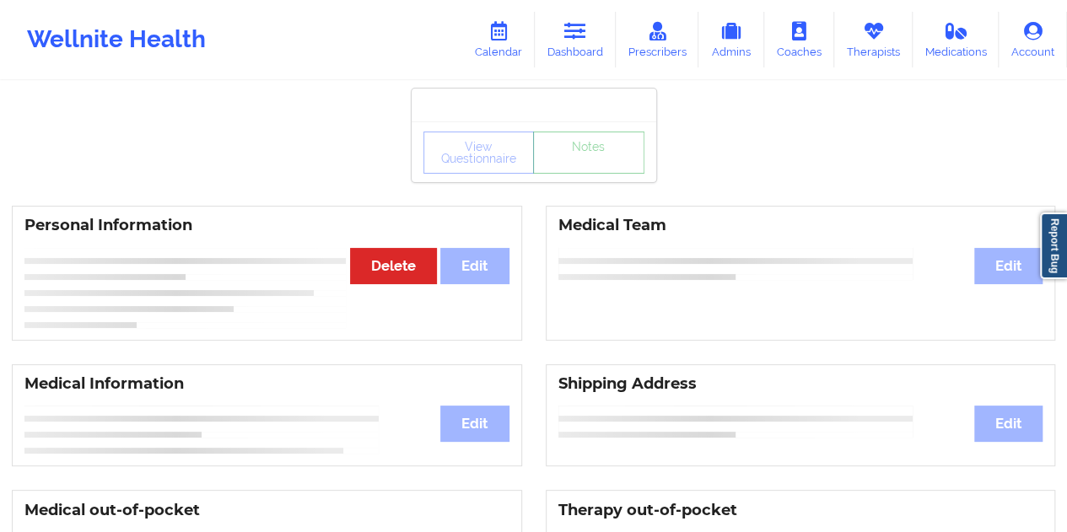
click at [599, 174] on link "Notes" at bounding box center [588, 153] width 111 height 42
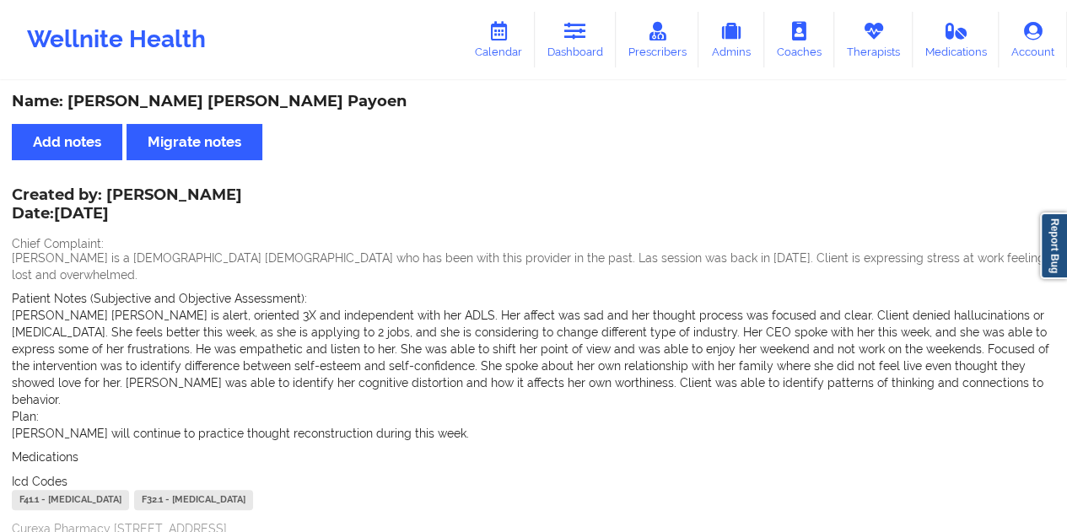
click at [597, 67] on div "Wellnite Health Calendar Dashboard Prescribers Admins Coaches Therapists Medica…" at bounding box center [533, 39] width 1067 height 67
click at [570, 26] on icon at bounding box center [575, 31] width 22 height 19
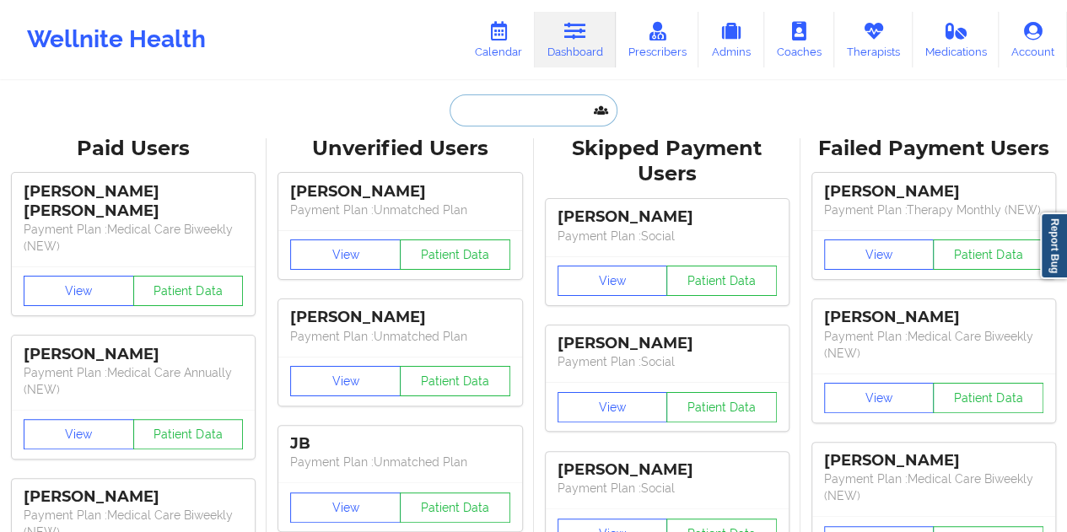
click at [549, 99] on input "text" at bounding box center [533, 110] width 167 height 32
paste input "[EMAIL_ADDRESS][DOMAIN_NAME]"
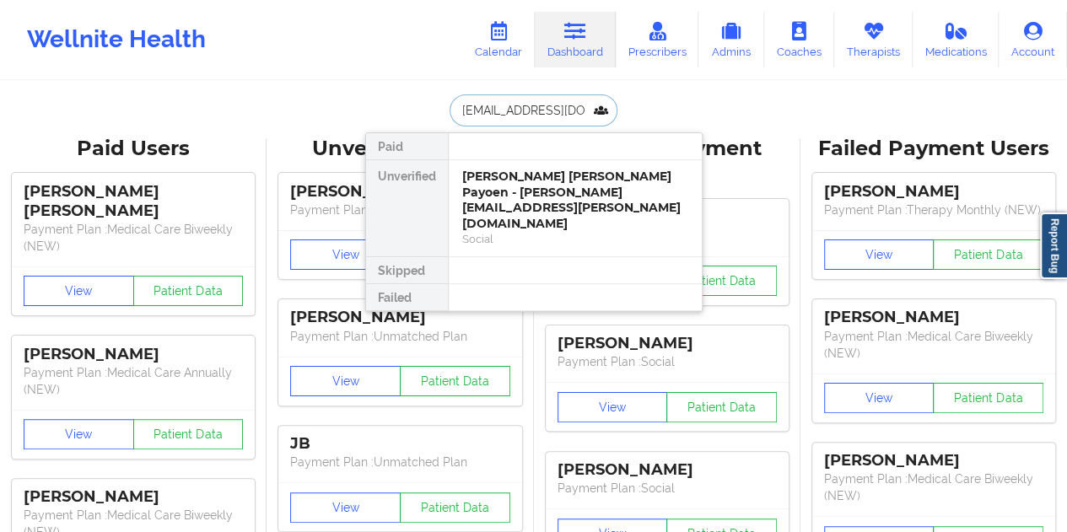
type input "[EMAIL_ADDRESS][DOMAIN_NAME]"
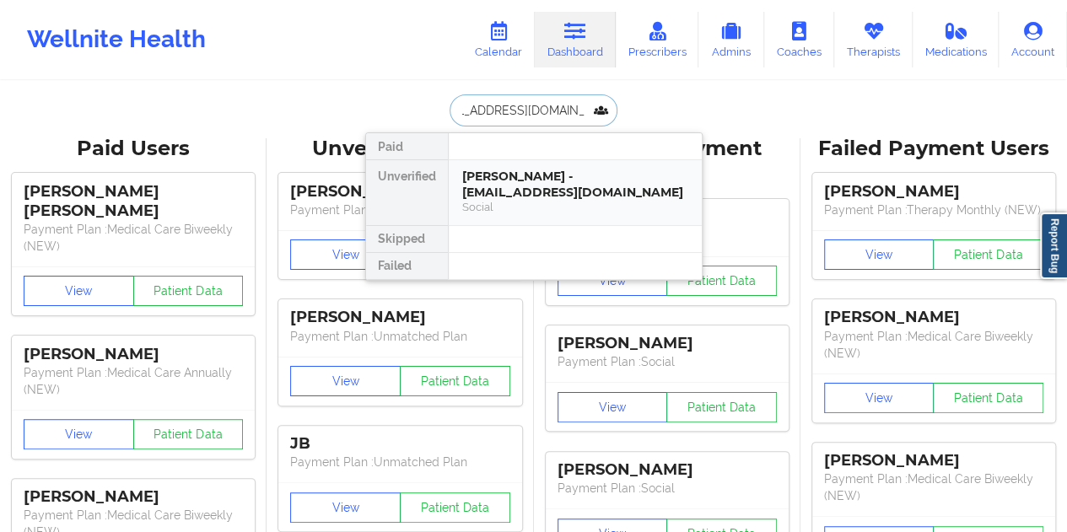
click at [533, 207] on div "Social" at bounding box center [575, 207] width 226 height 14
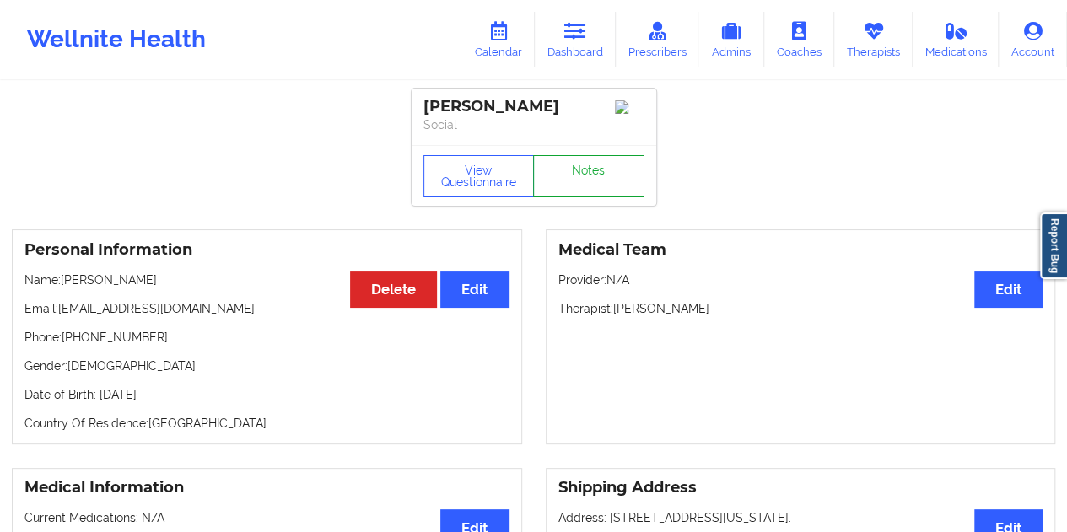
click at [578, 168] on link "Notes" at bounding box center [588, 176] width 111 height 42
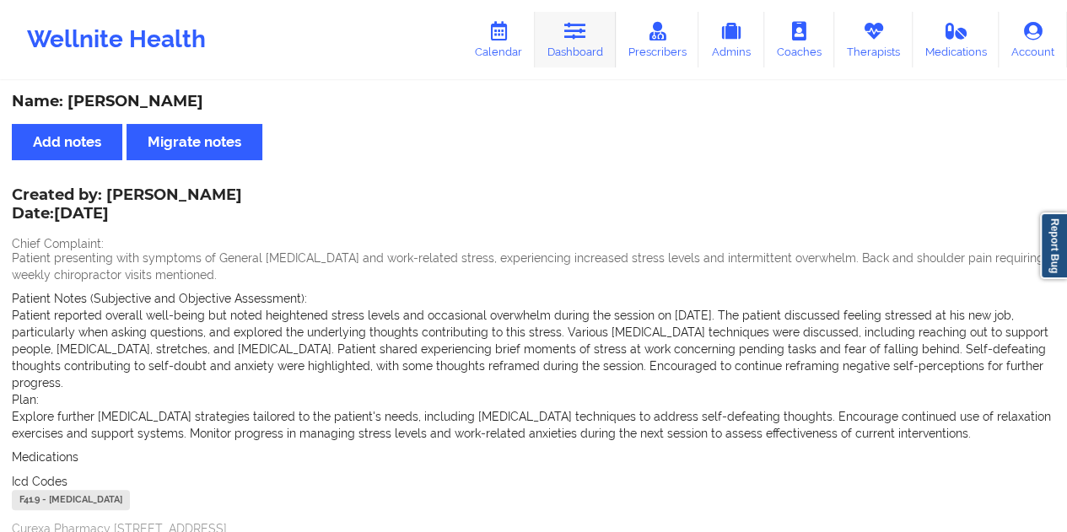
click at [585, 45] on link "Dashboard" at bounding box center [575, 40] width 81 height 56
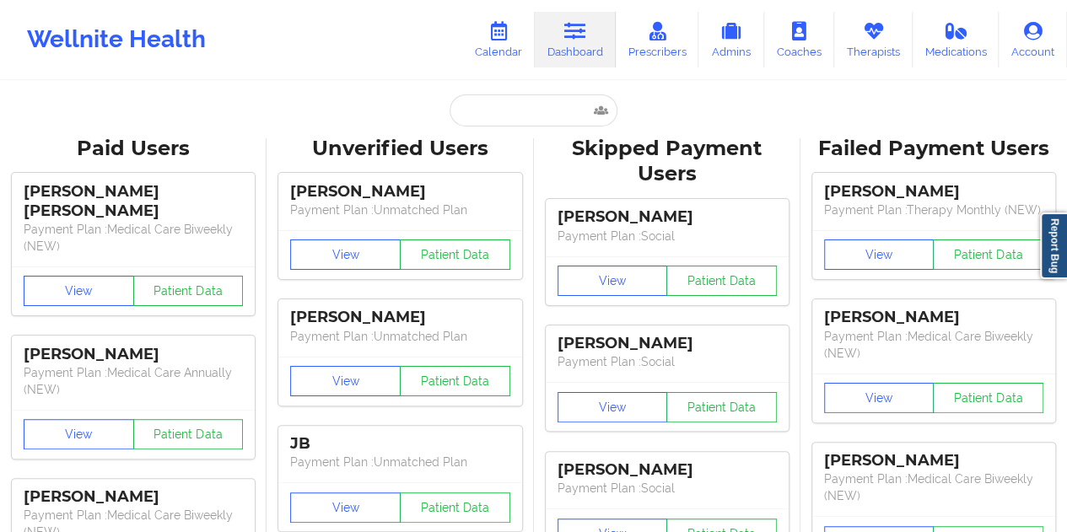
click at [490, 114] on input "text" at bounding box center [533, 110] width 167 height 32
type input "[EMAIL_ADDRESS][DOMAIN_NAME]"
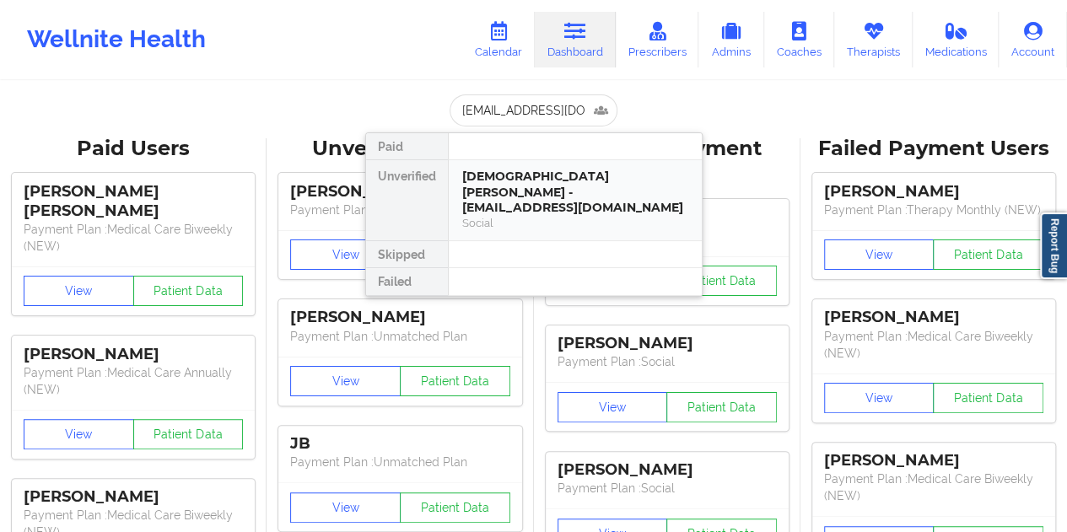
click at [526, 178] on div "[DEMOGRAPHIC_DATA] [PERSON_NAME] - [EMAIL_ADDRESS][DOMAIN_NAME]" at bounding box center [575, 192] width 226 height 47
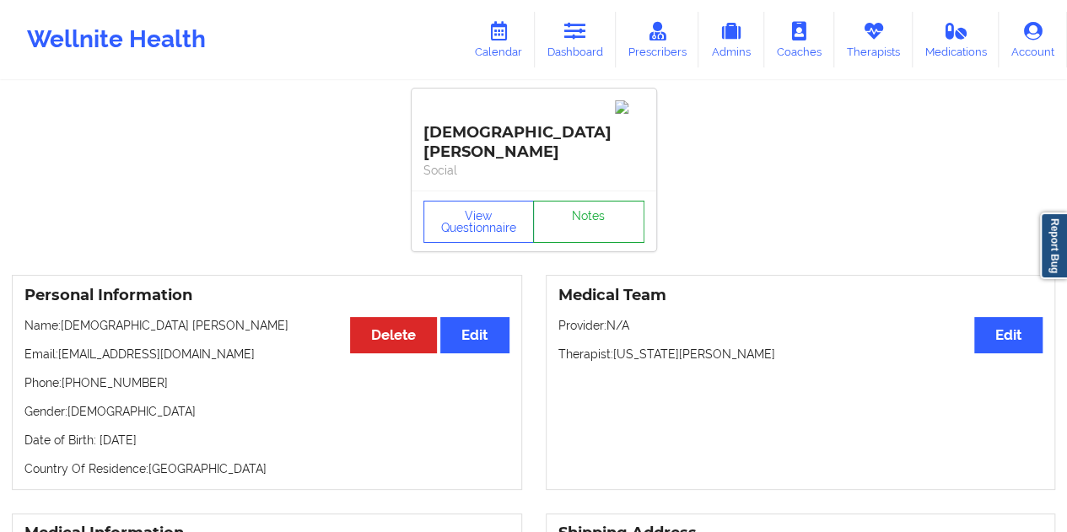
click at [589, 201] on link "Notes" at bounding box center [588, 222] width 111 height 42
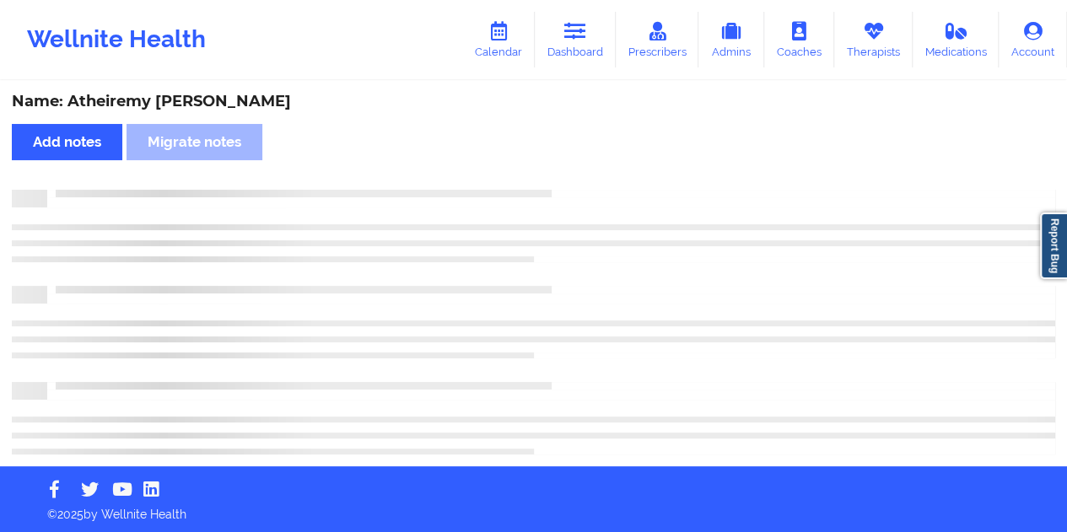
click at [194, 101] on div "Name: Atheiremy [PERSON_NAME]" at bounding box center [534, 101] width 1044 height 19
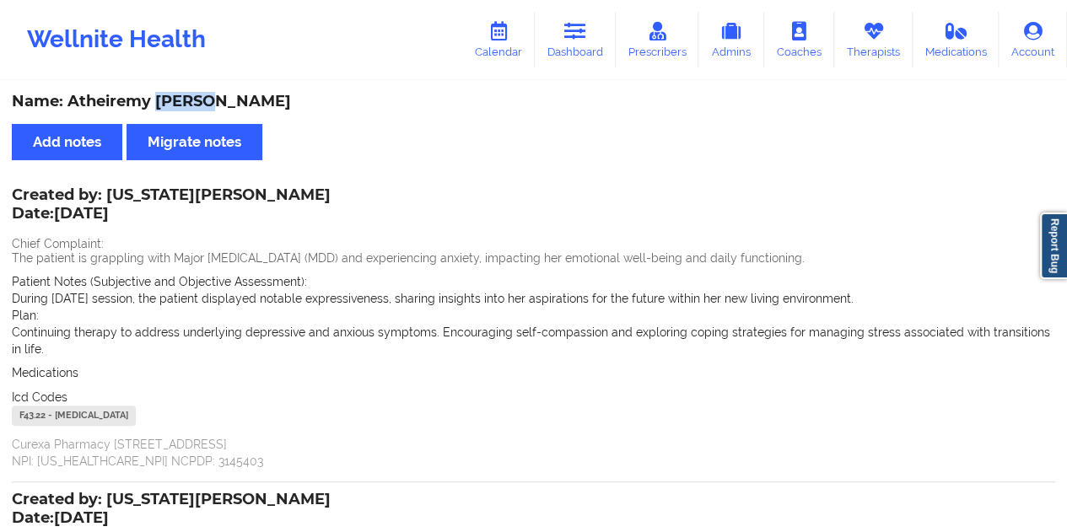
drag, startPoint x: 577, startPoint y: 51, endPoint x: 575, endPoint y: 77, distance: 25.4
click at [577, 51] on link "Dashboard" at bounding box center [575, 40] width 81 height 56
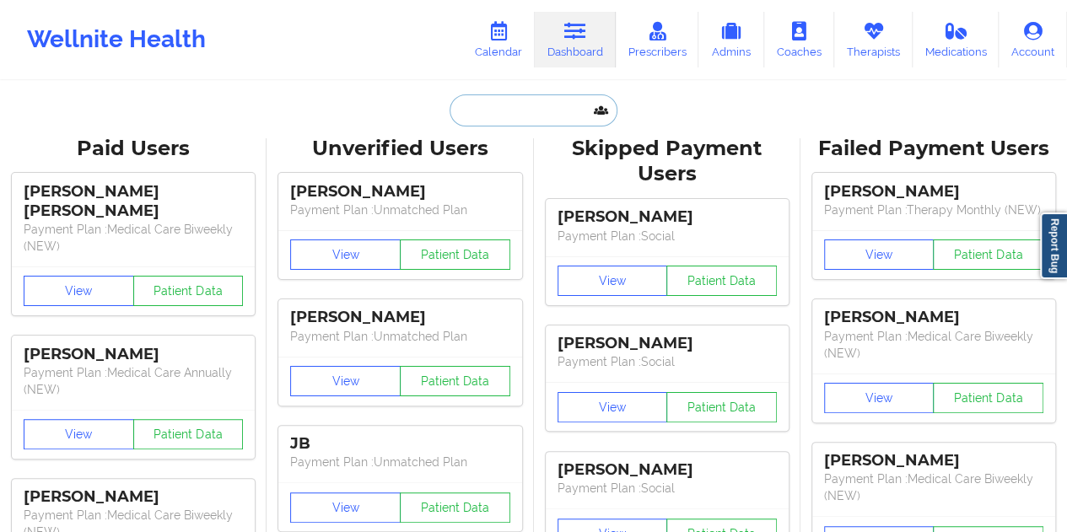
click at [503, 123] on input "text" at bounding box center [533, 110] width 167 height 32
paste input "[EMAIL_ADDRESS][DOMAIN_NAME]"
type input "[EMAIL_ADDRESS][DOMAIN_NAME]"
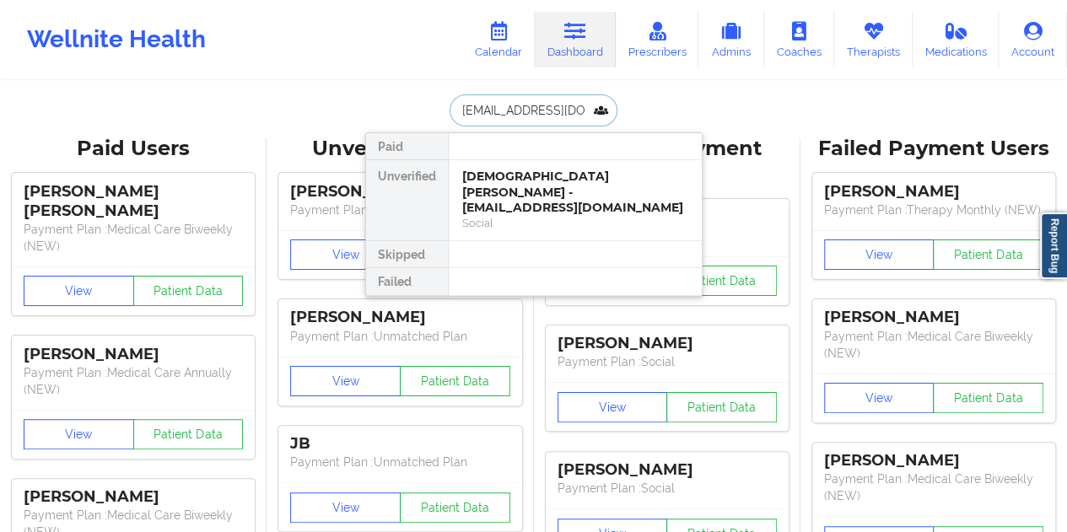
scroll to position [0, 24]
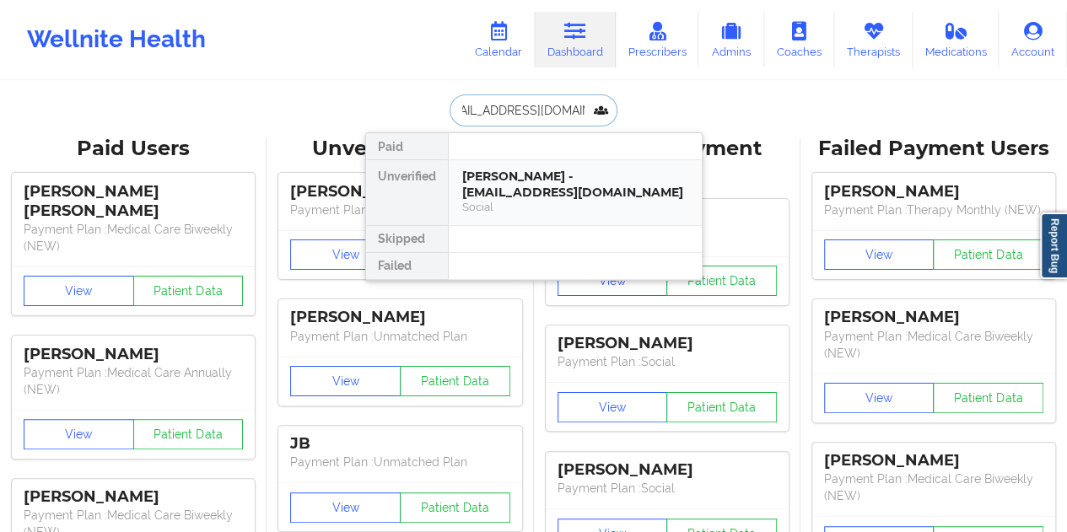
click at [545, 179] on div "[PERSON_NAME] - [EMAIL_ADDRESS][DOMAIN_NAME]" at bounding box center [575, 184] width 226 height 31
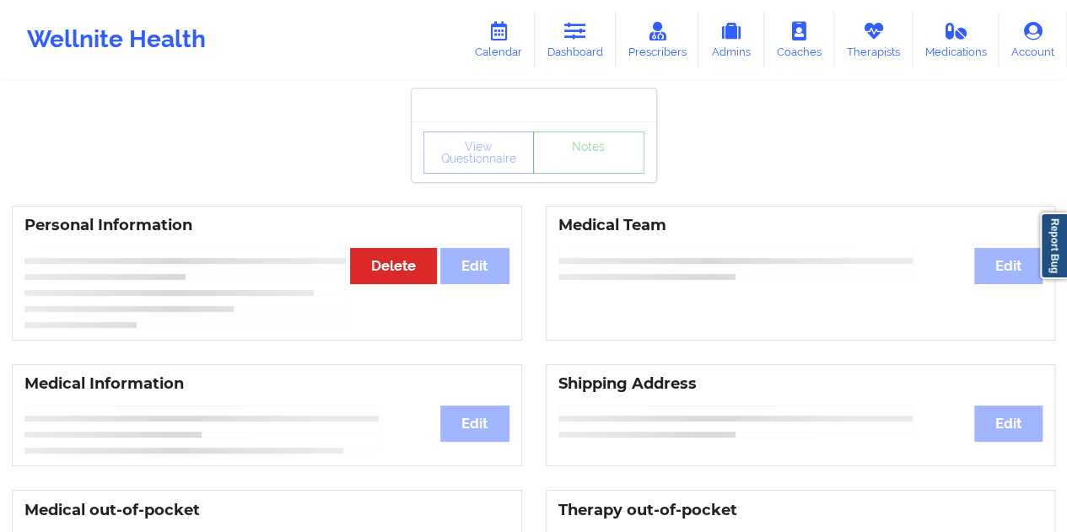
click at [586, 174] on link "Notes" at bounding box center [588, 153] width 111 height 42
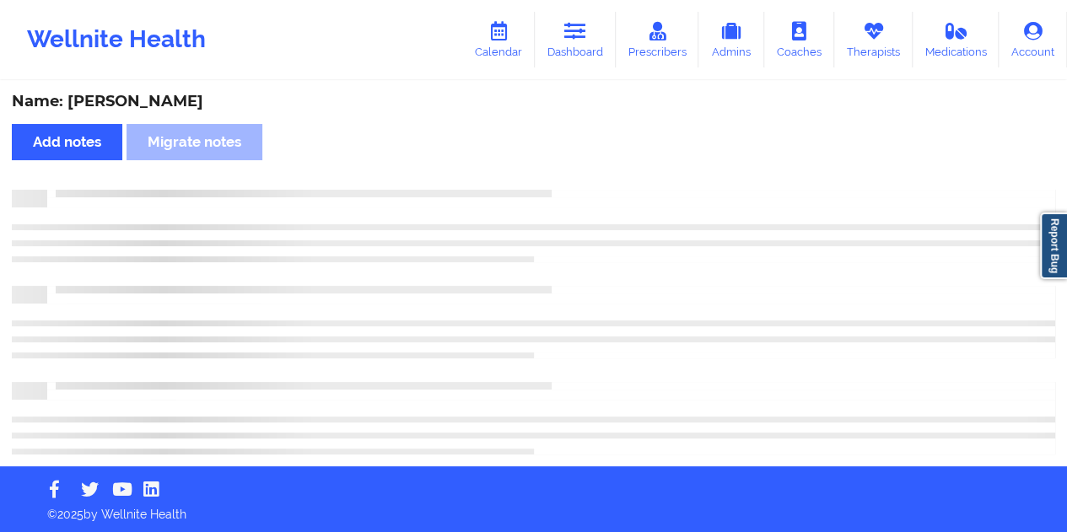
click at [173, 112] on div "Name: [PERSON_NAME] Add notes Migrate notes" at bounding box center [533, 275] width 1067 height 384
click at [181, 104] on div "Name: [PERSON_NAME]" at bounding box center [534, 101] width 1044 height 19
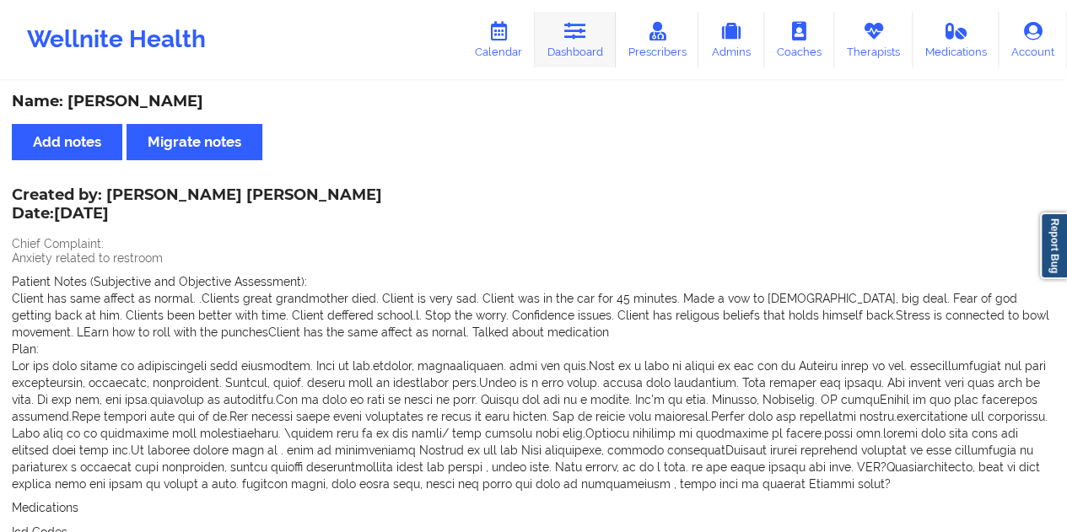
click at [586, 58] on link "Dashboard" at bounding box center [575, 40] width 81 height 56
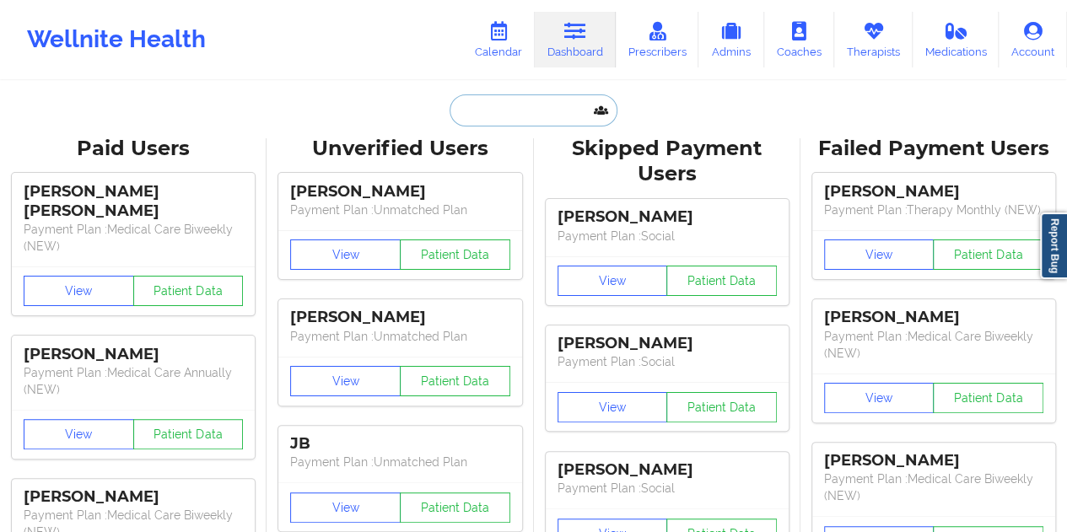
click at [534, 115] on input "text" at bounding box center [533, 110] width 167 height 32
paste input "[EMAIL_ADDRESS][DOMAIN_NAME]"
type input "[EMAIL_ADDRESS][DOMAIN_NAME]"
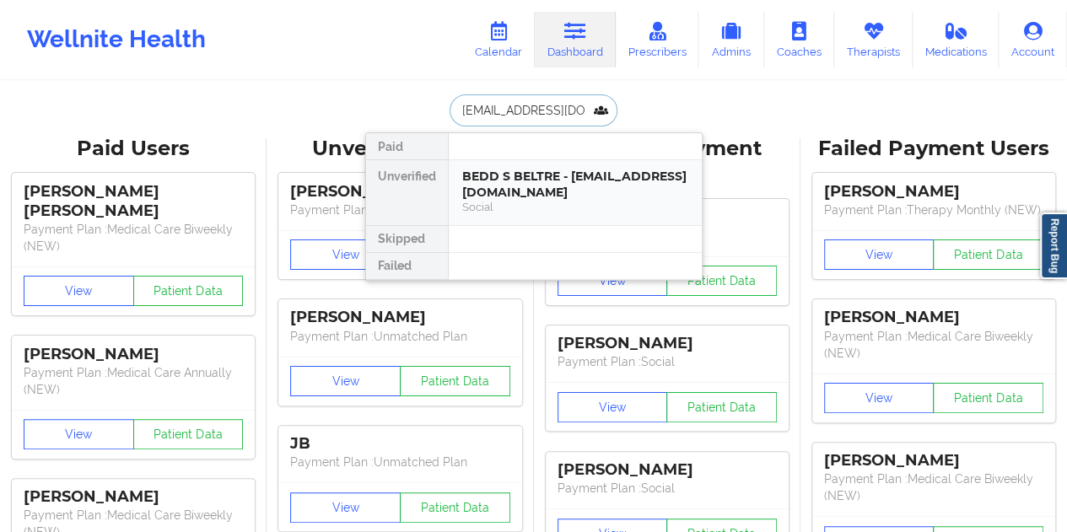
click at [517, 178] on div "BEDD S BELTRE - [EMAIL_ADDRESS][DOMAIN_NAME]" at bounding box center [575, 184] width 226 height 31
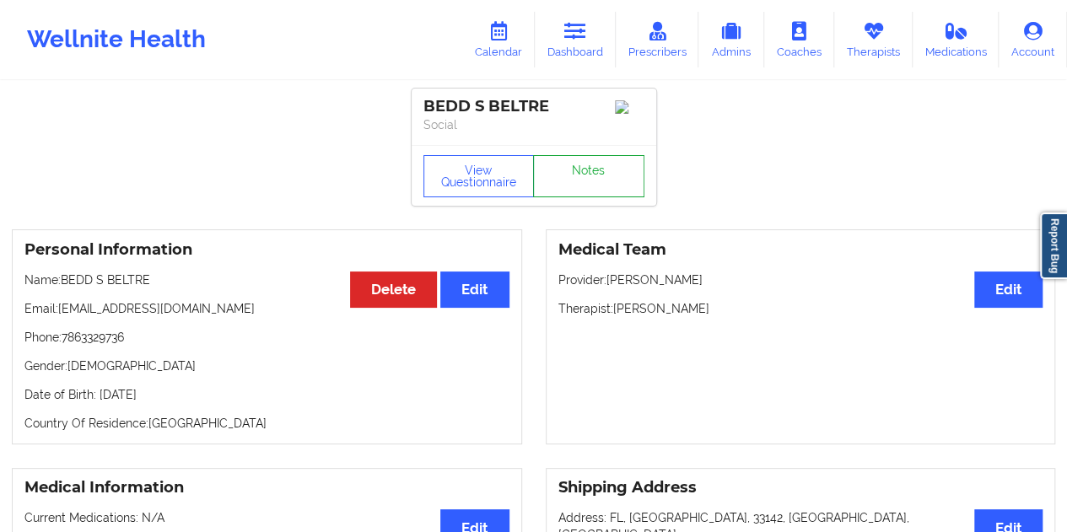
click at [579, 185] on link "Notes" at bounding box center [588, 176] width 111 height 42
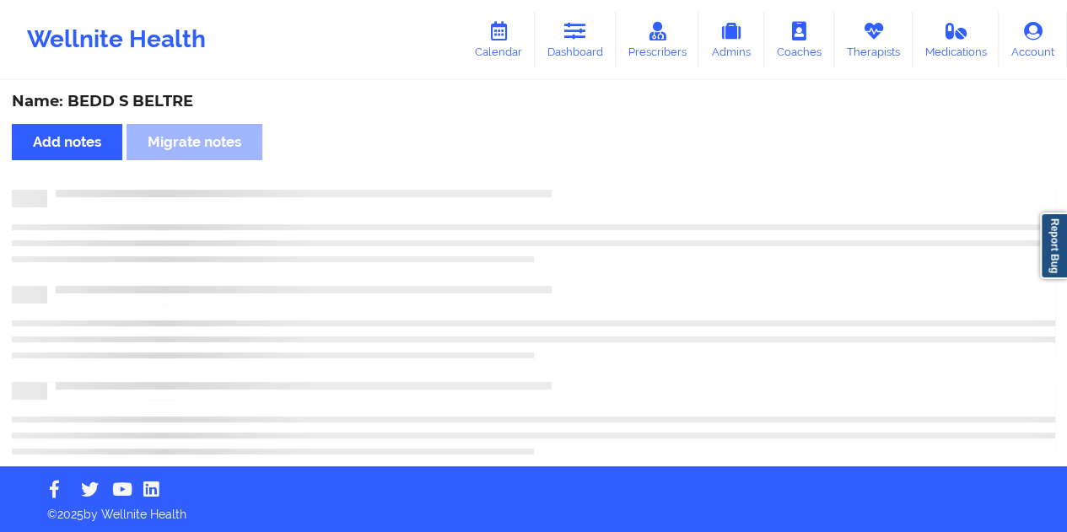
click at [176, 107] on div "Name: BEDD S BELTRE" at bounding box center [534, 101] width 1044 height 19
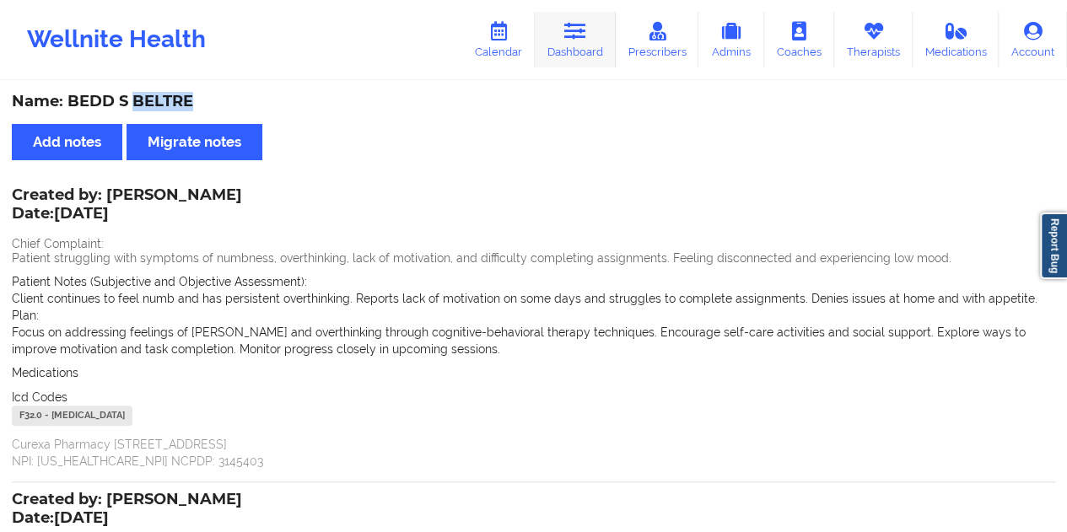
drag, startPoint x: 587, startPoint y: 31, endPoint x: 587, endPoint y: 48, distance: 16.9
click at [586, 31] on icon at bounding box center [575, 31] width 22 height 19
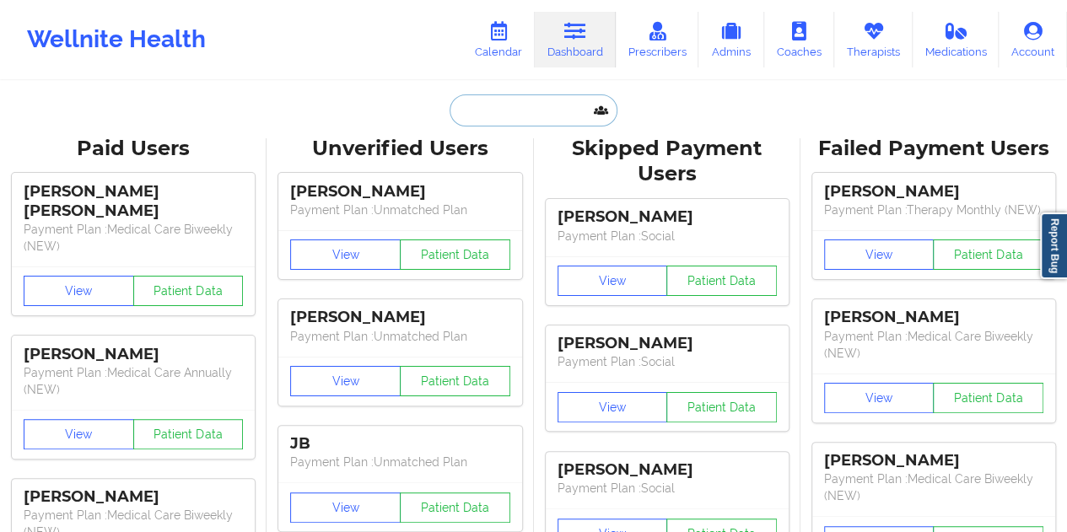
click at [528, 105] on input "text" at bounding box center [533, 110] width 167 height 32
paste input "[PERSON_NAME][EMAIL_ADDRESS][DOMAIN_NAME]"
type input "[PERSON_NAME][EMAIL_ADDRESS][DOMAIN_NAME]"
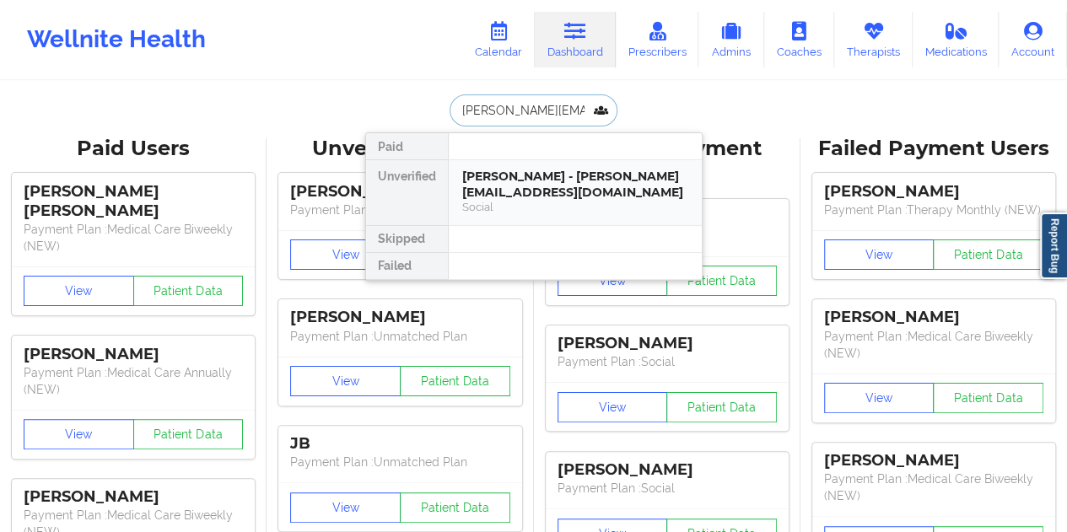
click at [557, 182] on div "[PERSON_NAME] - [PERSON_NAME][EMAIL_ADDRESS][DOMAIN_NAME]" at bounding box center [575, 184] width 226 height 31
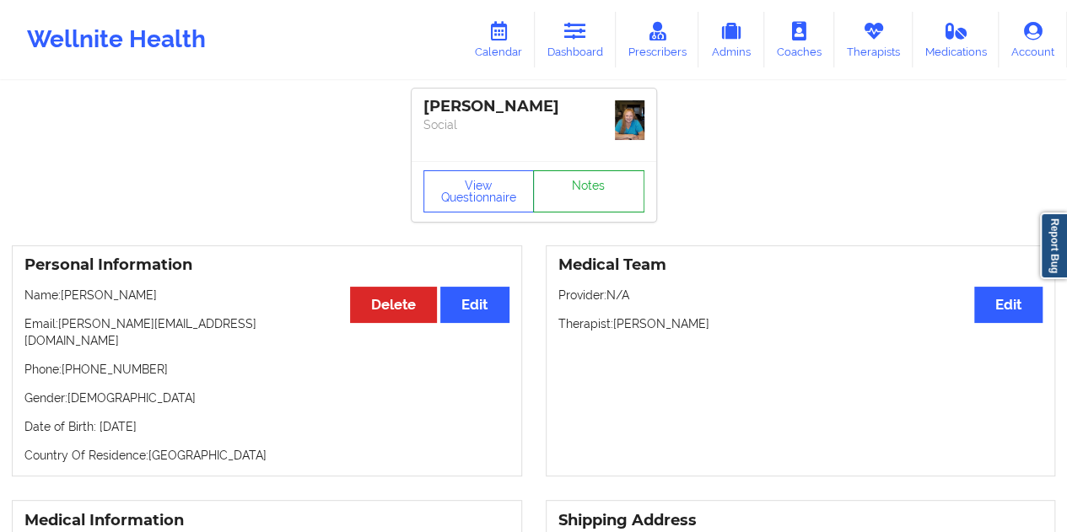
click at [589, 186] on link "Notes" at bounding box center [588, 191] width 111 height 42
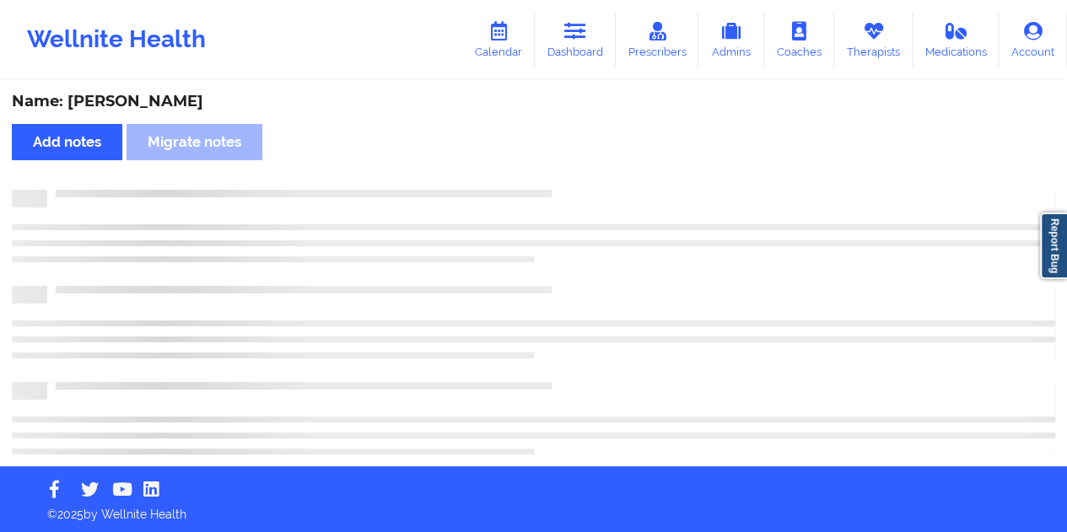
click at [140, 86] on div "Name: [PERSON_NAME] Add notes Migrate notes" at bounding box center [533, 275] width 1067 height 384
click at [157, 95] on div "Name: [PERSON_NAME]" at bounding box center [534, 101] width 1044 height 19
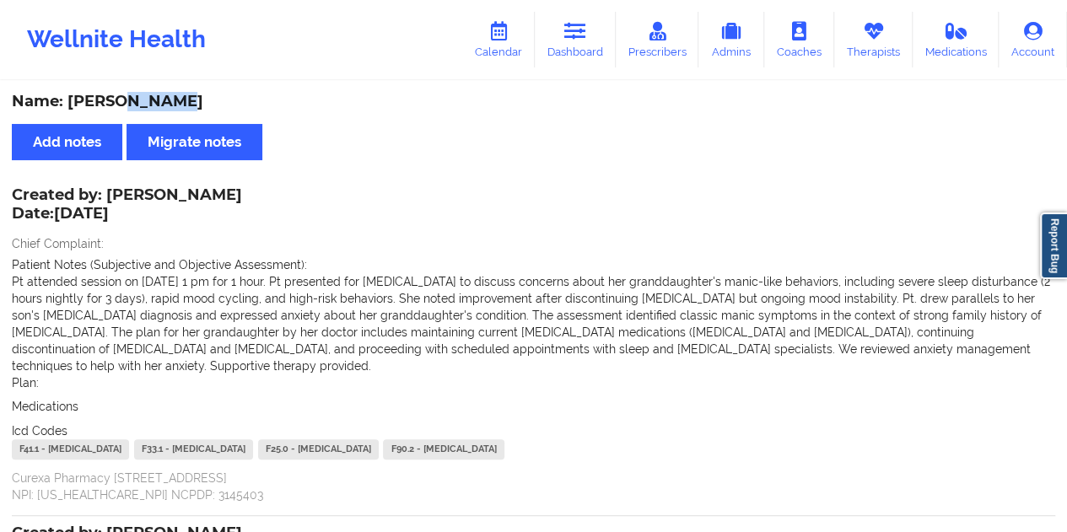
click at [157, 95] on div "Name: [PERSON_NAME]" at bounding box center [534, 101] width 1044 height 19
click at [579, 55] on link "Dashboard" at bounding box center [575, 40] width 81 height 56
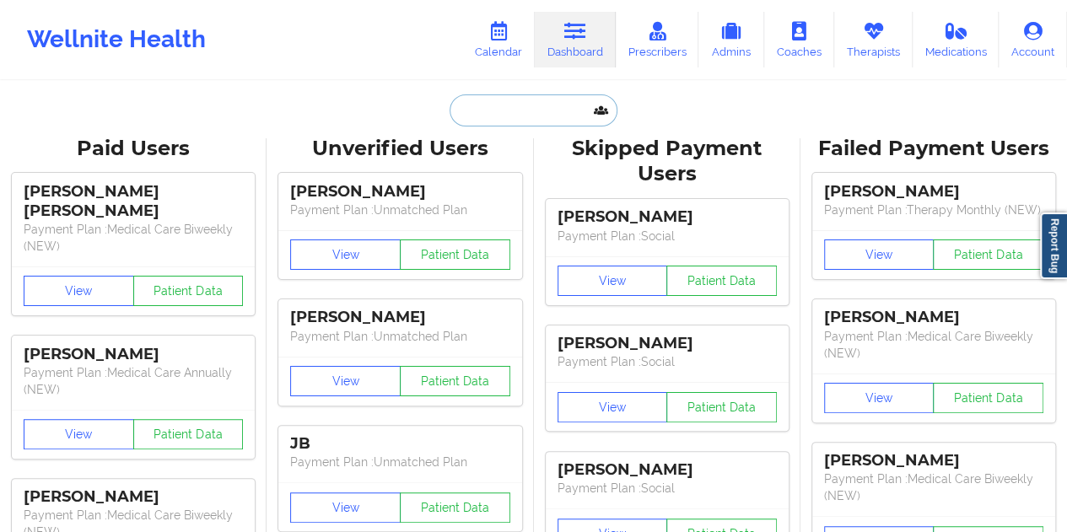
click at [499, 116] on input "text" at bounding box center [533, 110] width 167 height 32
paste input "[EMAIL_ADDRESS][DOMAIN_NAME]"
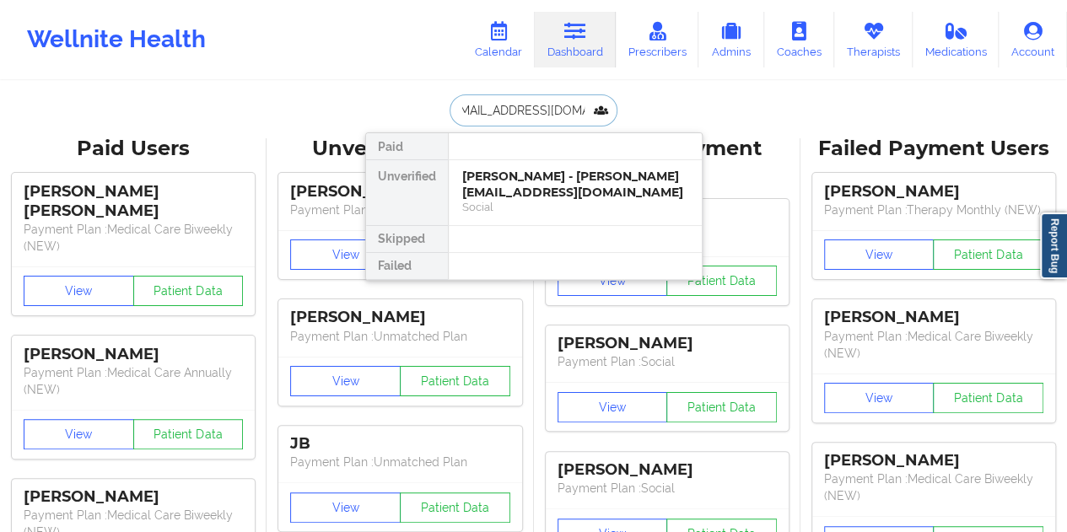
type input "[EMAIL_ADDRESS][DOMAIN_NAME]"
click at [538, 187] on div "[PERSON_NAME] - [EMAIL_ADDRESS][DOMAIN_NAME]" at bounding box center [575, 184] width 226 height 31
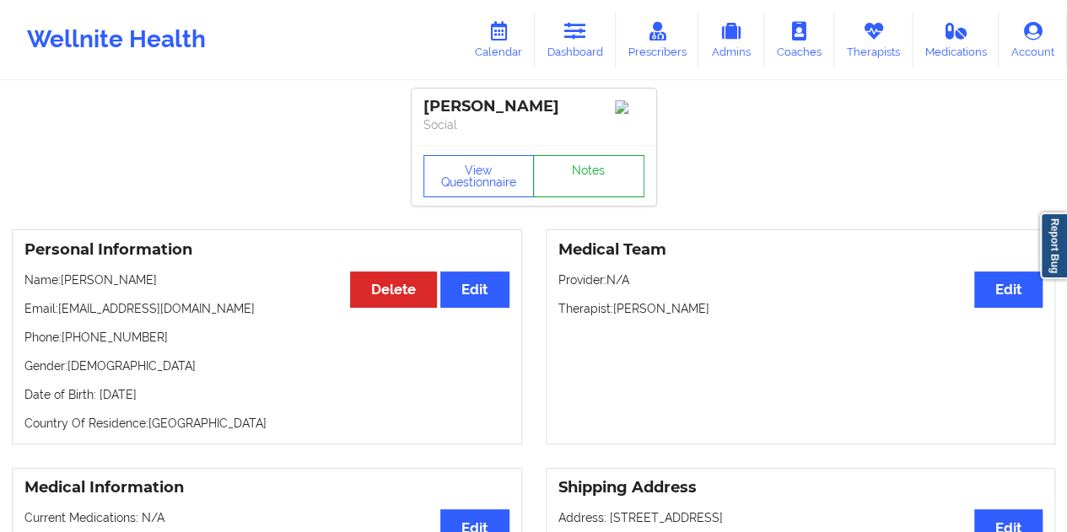
click at [584, 181] on link "Notes" at bounding box center [588, 176] width 111 height 42
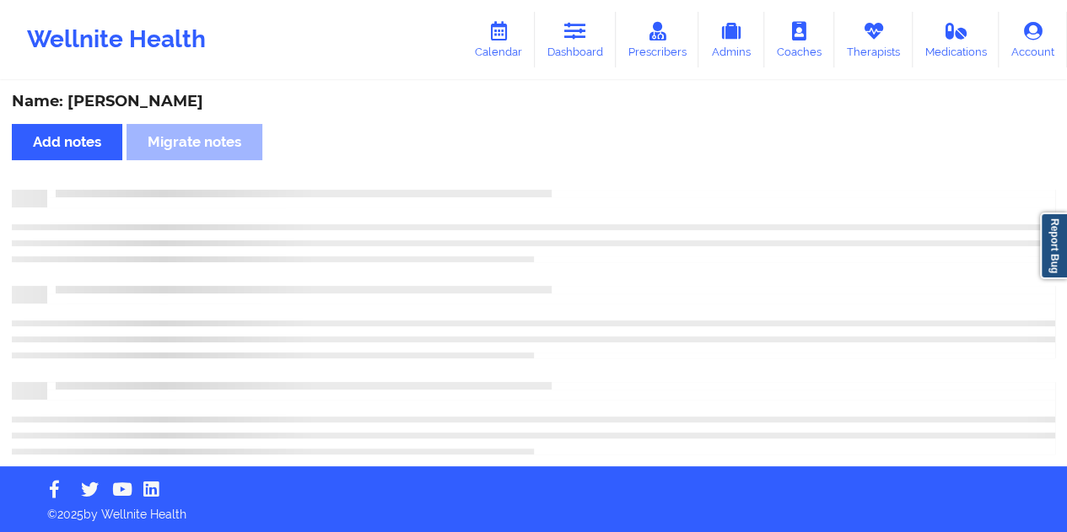
click at [187, 102] on div "Name: [PERSON_NAME]" at bounding box center [534, 101] width 1044 height 19
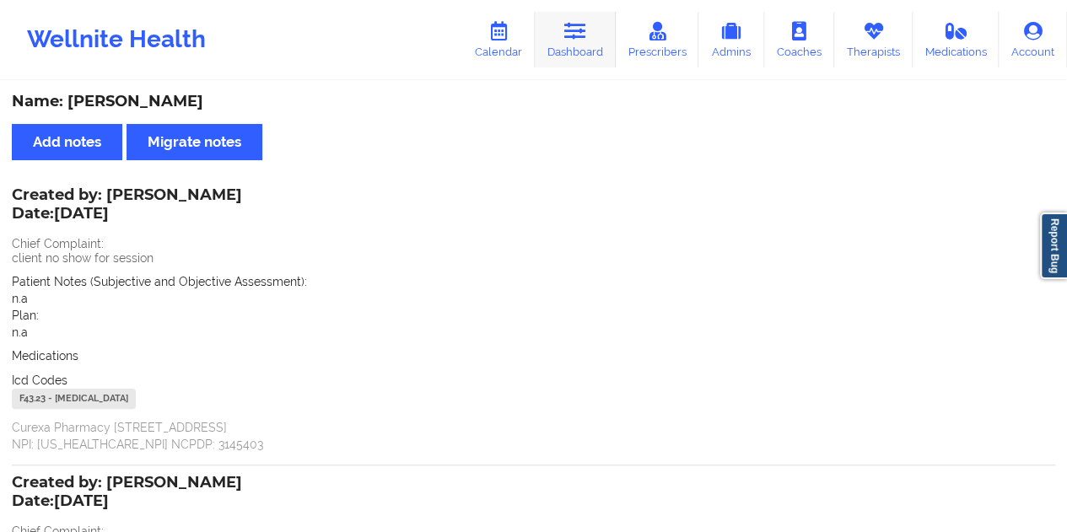
click at [596, 38] on link "Dashboard" at bounding box center [575, 40] width 81 height 56
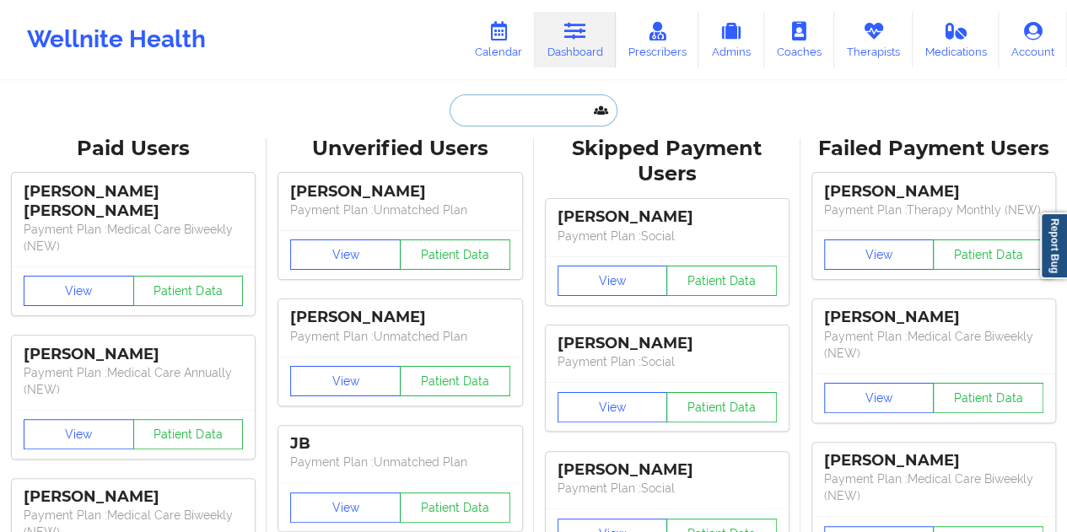
click at [499, 114] on input "text" at bounding box center [533, 110] width 167 height 32
paste input "[EMAIL_ADDRESS][DOMAIN_NAME]"
type input "[EMAIL_ADDRESS][DOMAIN_NAME]"
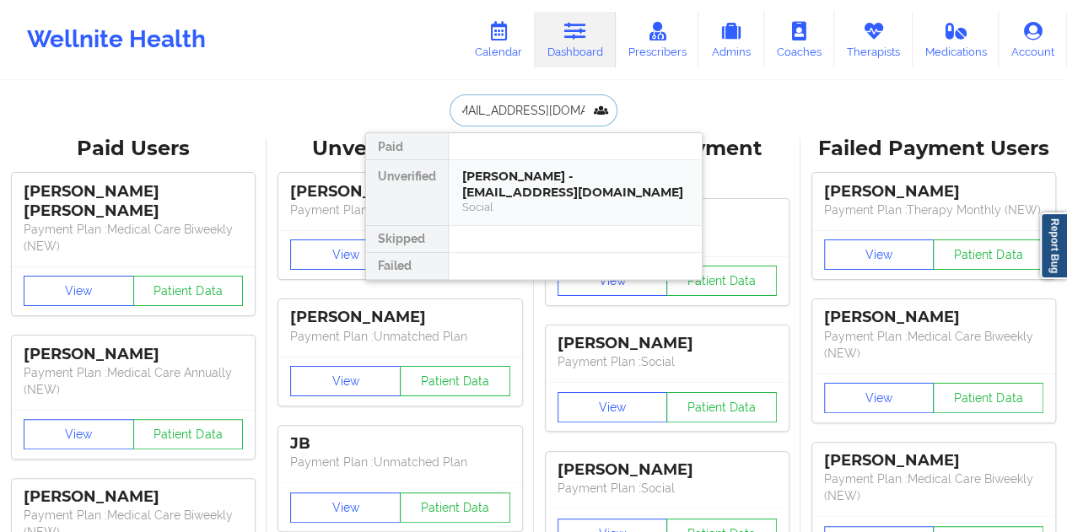
click at [497, 187] on div "[PERSON_NAME] - [EMAIL_ADDRESS][DOMAIN_NAME]" at bounding box center [575, 184] width 226 height 31
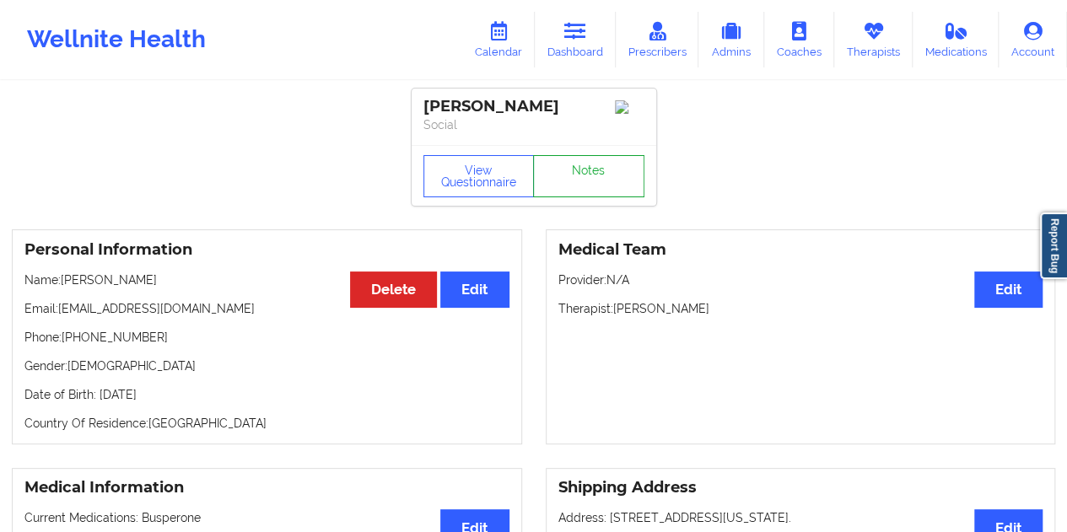
click at [577, 182] on link "Notes" at bounding box center [588, 176] width 111 height 42
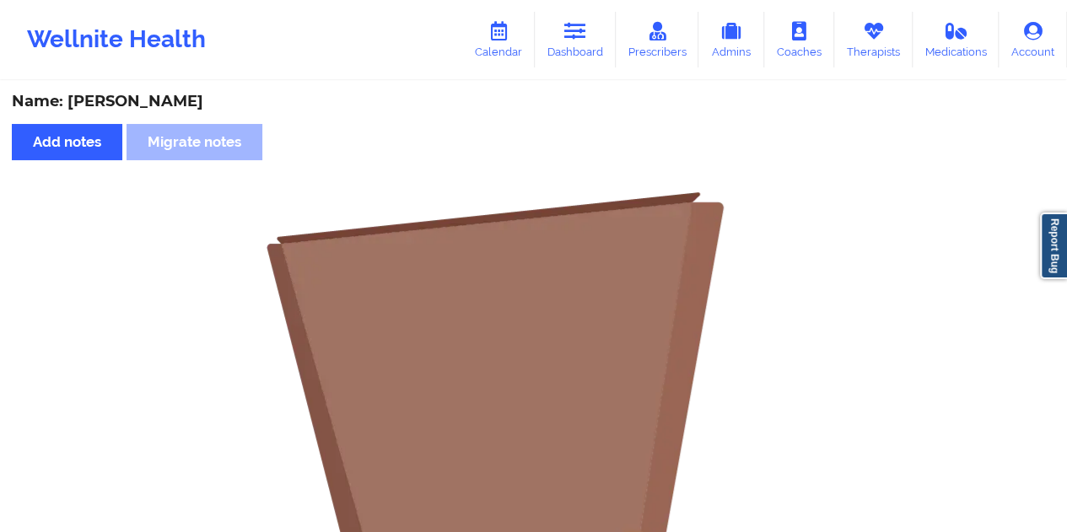
click at [182, 99] on div "Name: [PERSON_NAME]" at bounding box center [534, 101] width 1044 height 19
click at [580, 40] on icon at bounding box center [575, 31] width 22 height 19
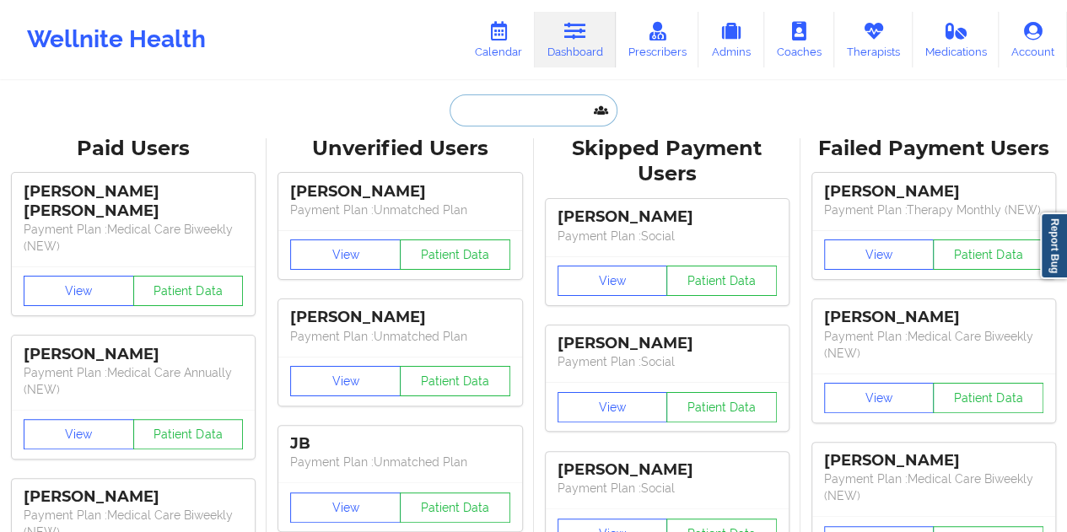
click at [513, 101] on input "text" at bounding box center [533, 110] width 167 height 32
paste input "[EMAIL_ADDRESS][DOMAIN_NAME]"
type input "[EMAIL_ADDRESS][DOMAIN_NAME]"
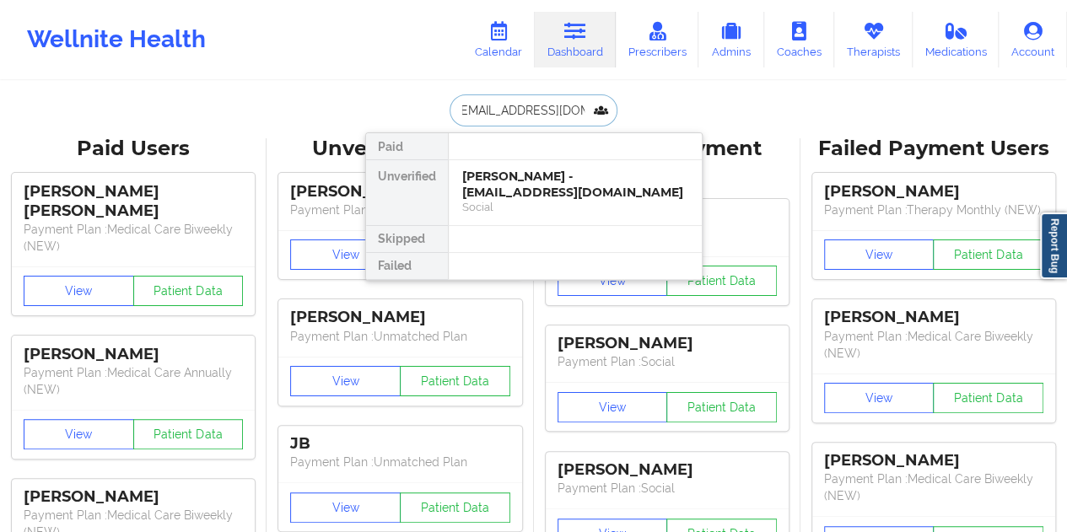
click at [526, 185] on div "[PERSON_NAME] - [EMAIL_ADDRESS][DOMAIN_NAME]" at bounding box center [575, 184] width 226 height 31
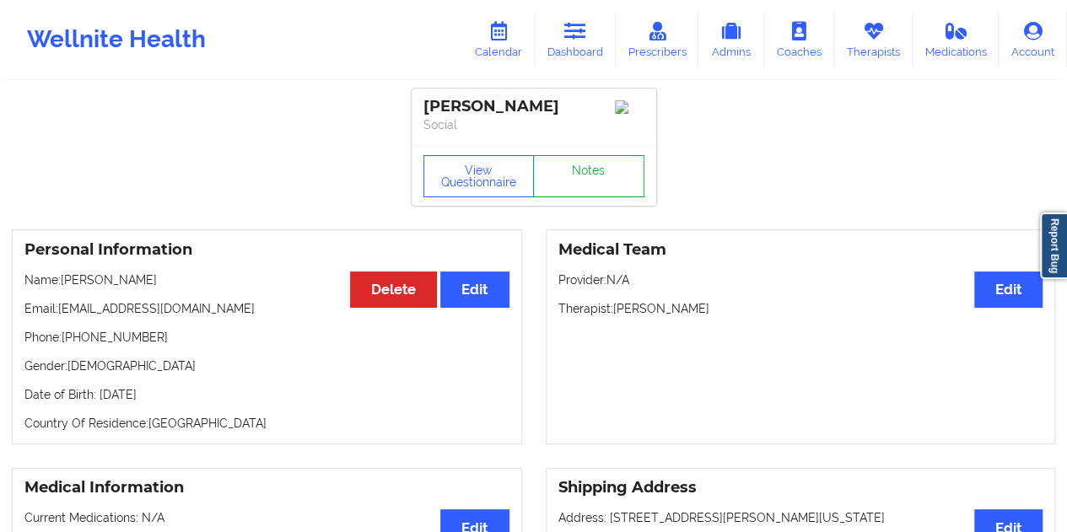
click at [599, 178] on link "Notes" at bounding box center [588, 176] width 111 height 42
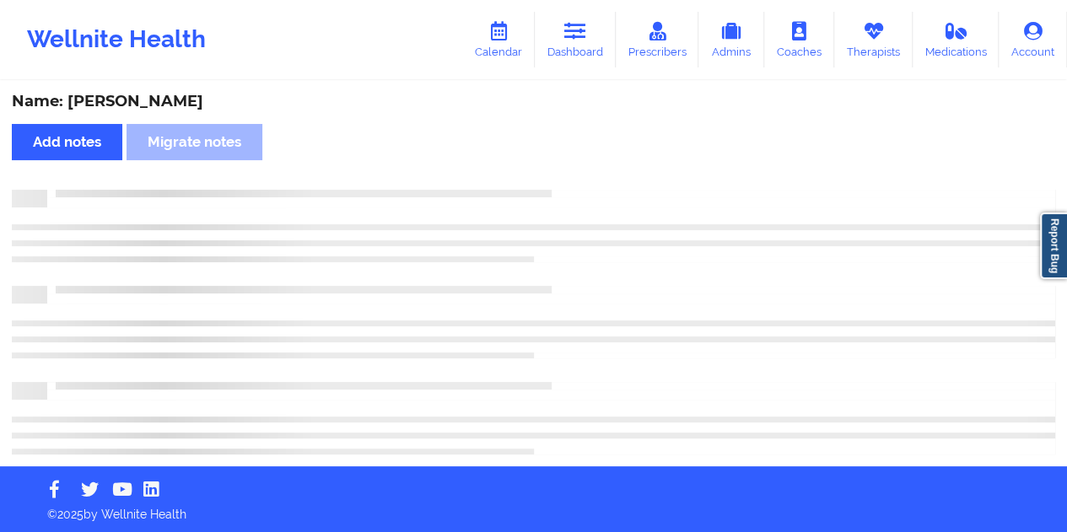
click at [162, 114] on div "Name: [PERSON_NAME] Add notes Migrate notes" at bounding box center [533, 275] width 1067 height 384
click at [166, 107] on div "Name: [PERSON_NAME]" at bounding box center [534, 101] width 1044 height 19
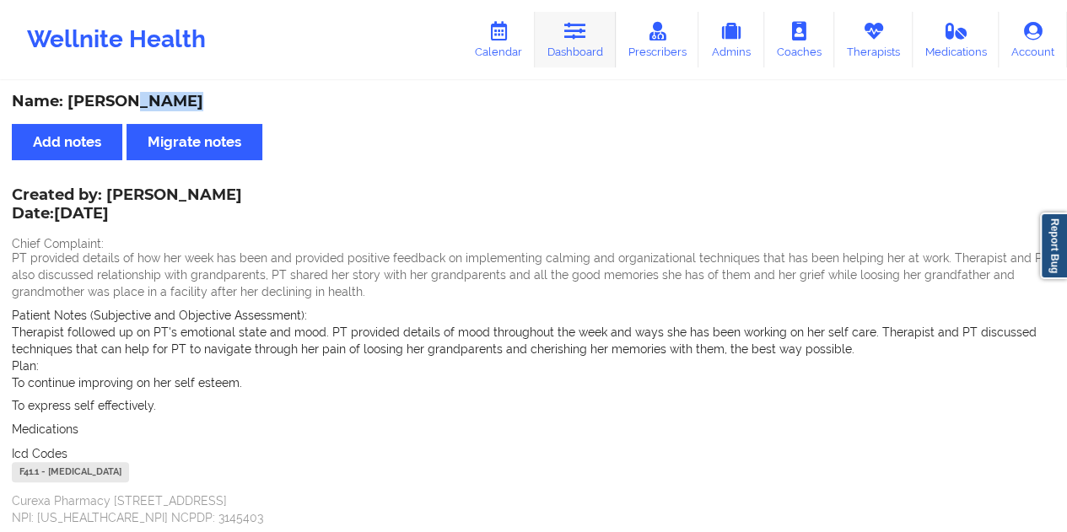
click at [594, 51] on link "Dashboard" at bounding box center [575, 40] width 81 height 56
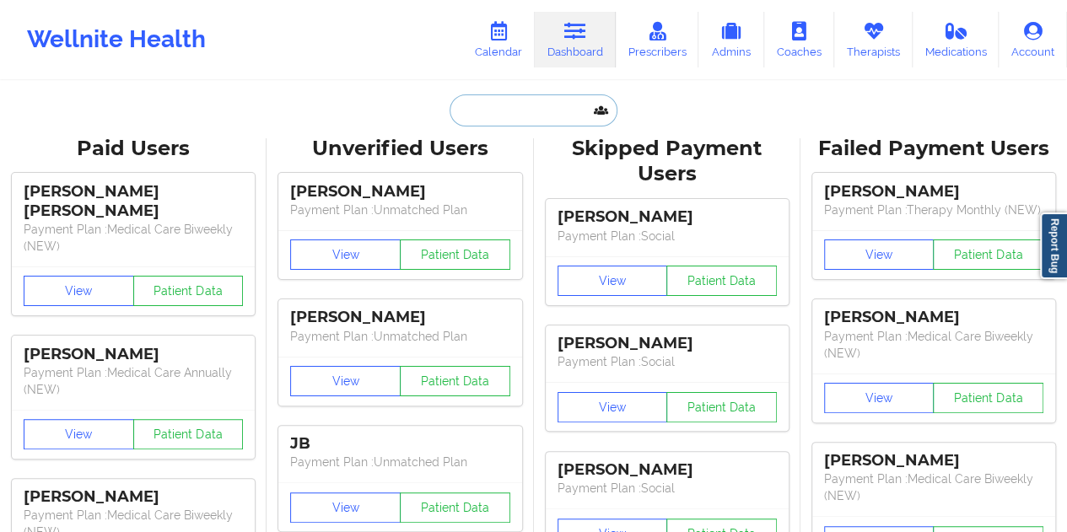
click at [502, 118] on input "text" at bounding box center [533, 110] width 167 height 32
paste input "[EMAIL_ADDRESS][DOMAIN_NAME]"
type input "[EMAIL_ADDRESS][DOMAIN_NAME]"
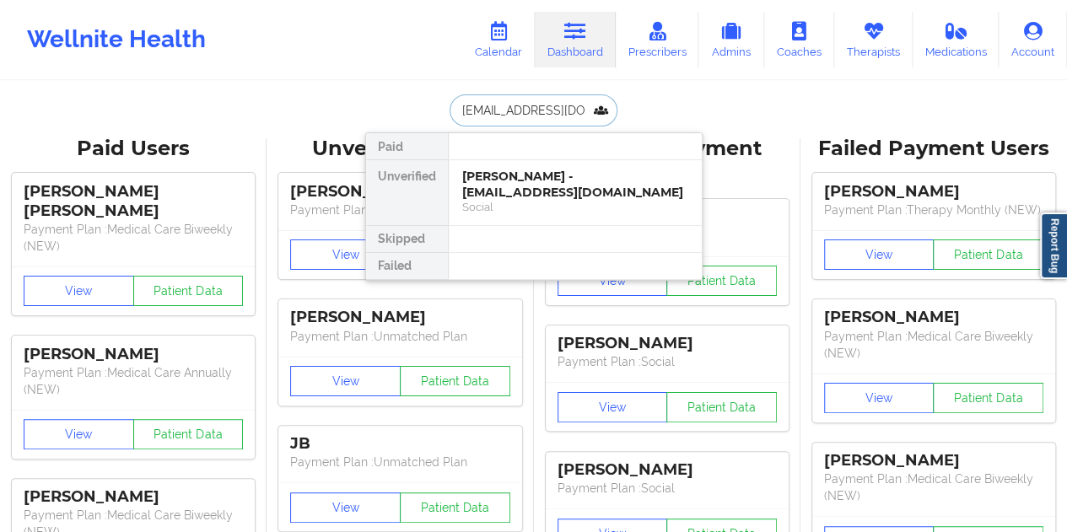
scroll to position [0, 24]
click at [517, 186] on div "[PERSON_NAME] - [PERSON_NAME][EMAIL_ADDRESS][DOMAIN_NAME]" at bounding box center [575, 184] width 226 height 31
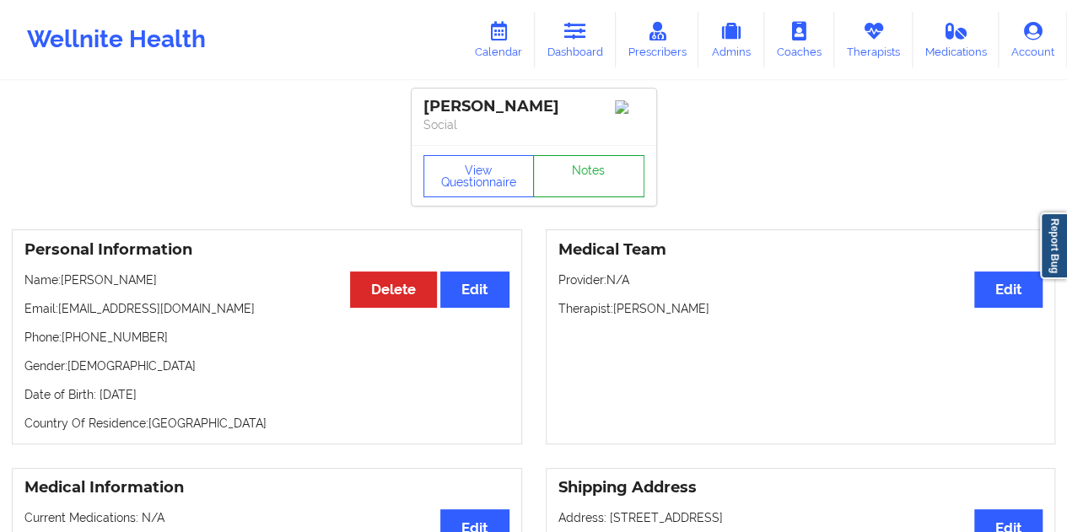
click at [592, 181] on link "Notes" at bounding box center [588, 176] width 111 height 42
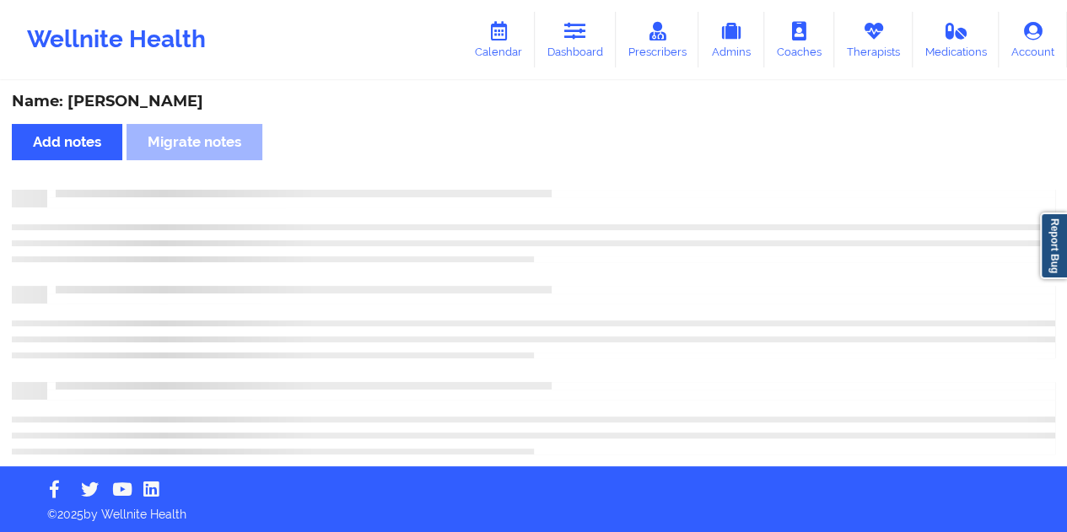
click at [196, 104] on div "Name: [PERSON_NAME]" at bounding box center [534, 101] width 1044 height 19
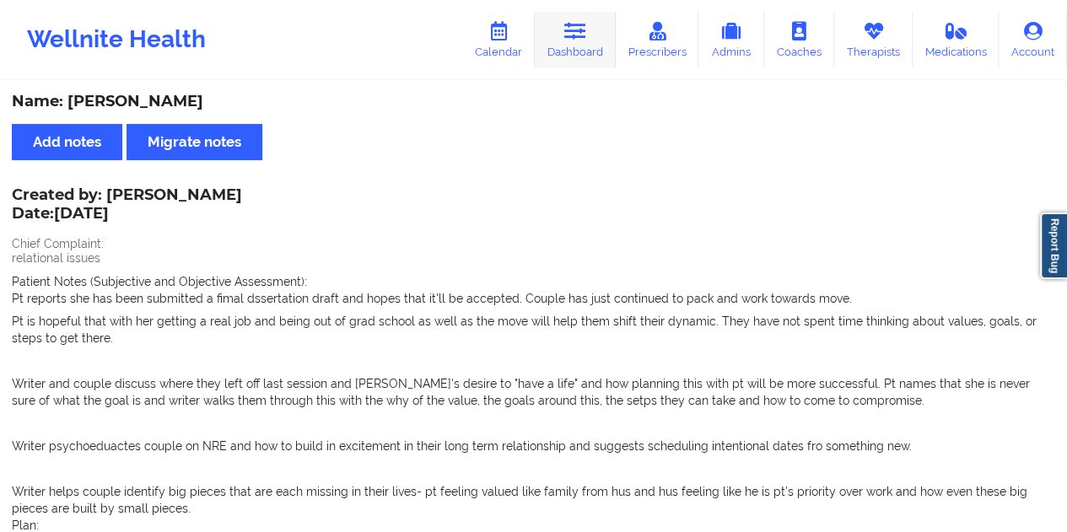
click at [580, 50] on link "Dashboard" at bounding box center [575, 40] width 81 height 56
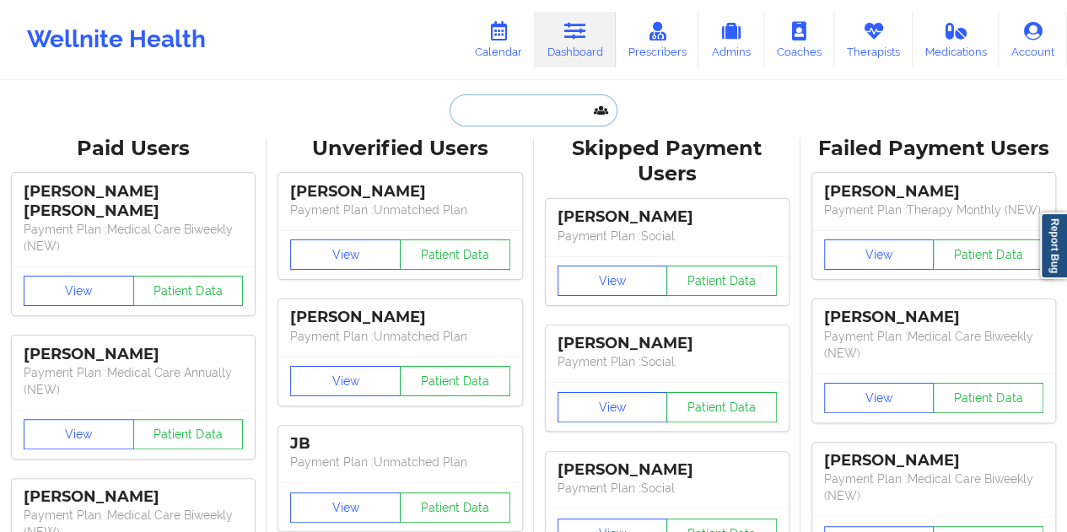
click at [497, 105] on input "text" at bounding box center [533, 110] width 167 height 32
paste input "[EMAIL_ADDRESS][DOMAIN_NAME]"
type input "[EMAIL_ADDRESS][DOMAIN_NAME]"
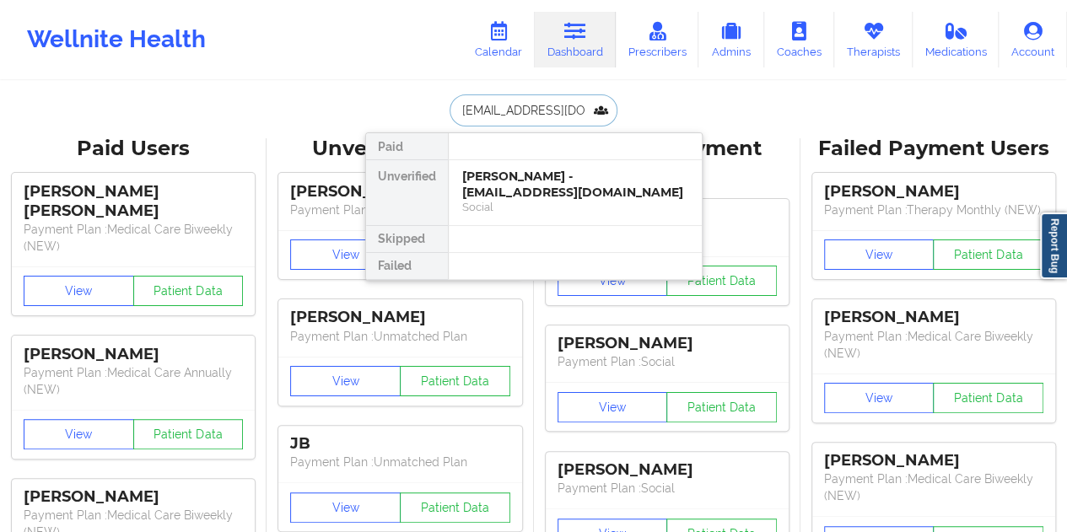
click at [520, 193] on div "[PERSON_NAME] - [EMAIL_ADDRESS][DOMAIN_NAME]" at bounding box center [575, 184] width 226 height 31
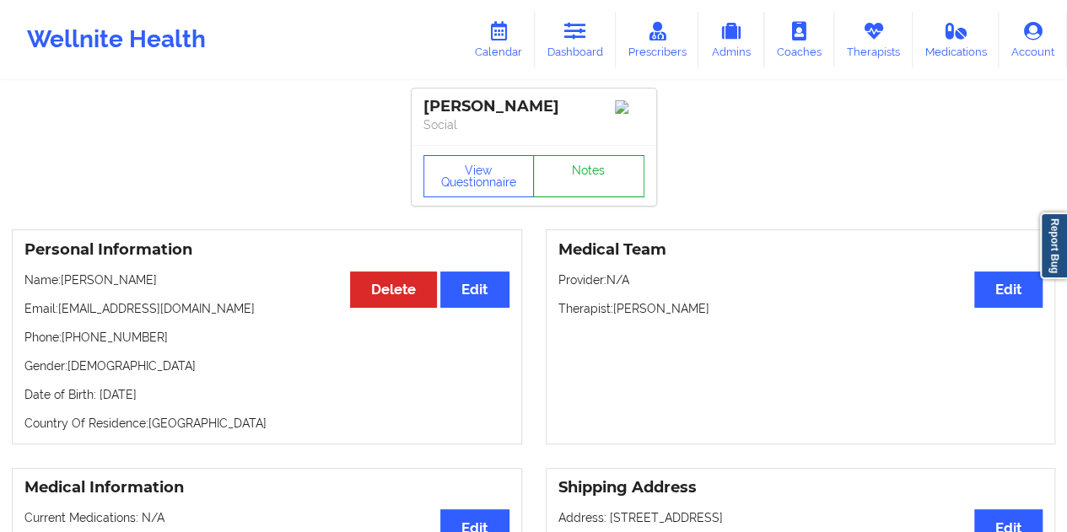
click at [586, 186] on link "Notes" at bounding box center [588, 176] width 111 height 42
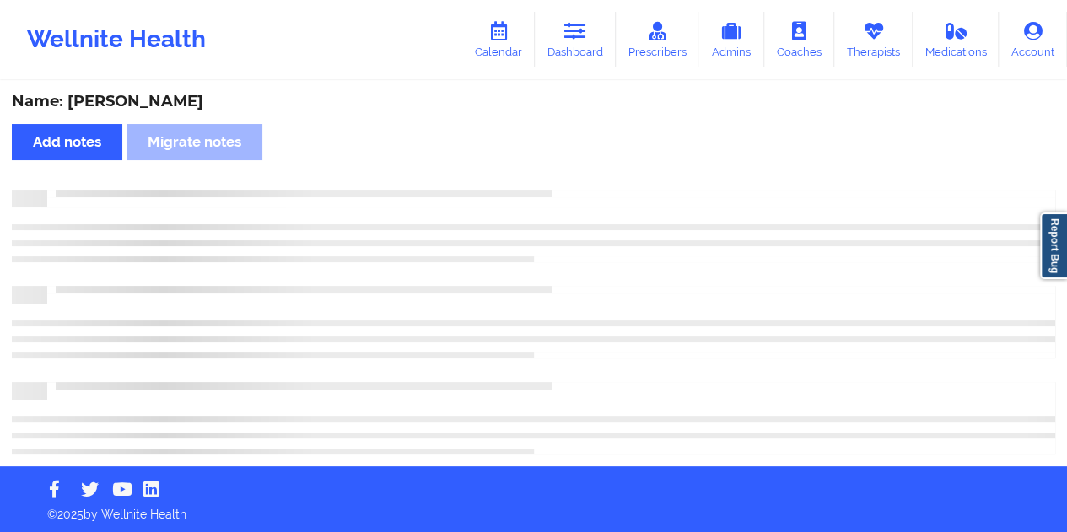
click at [159, 107] on div "Name: [PERSON_NAME]" at bounding box center [534, 101] width 1044 height 19
click at [159, 106] on div "Name: [PERSON_NAME]" at bounding box center [534, 101] width 1044 height 19
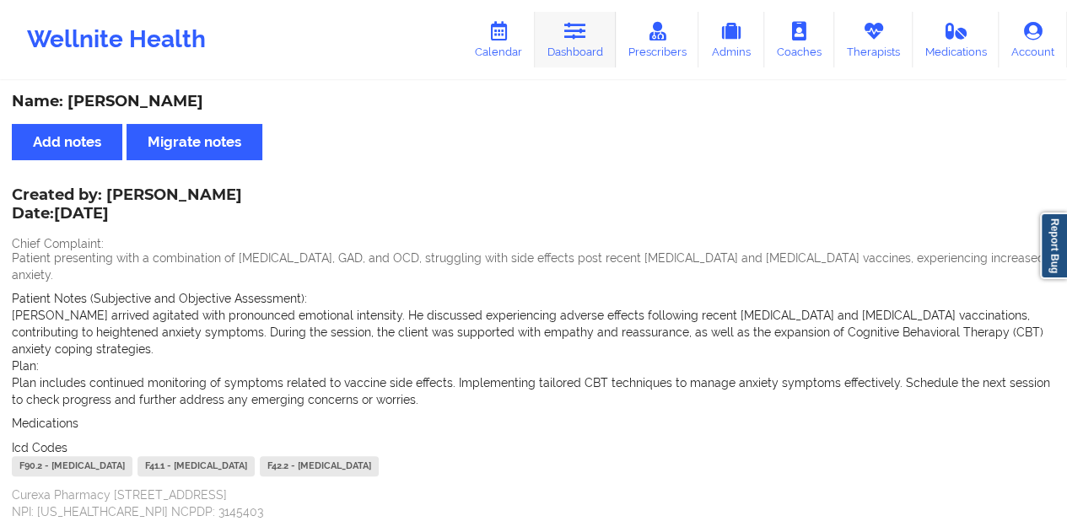
click at [577, 38] on icon at bounding box center [575, 31] width 22 height 19
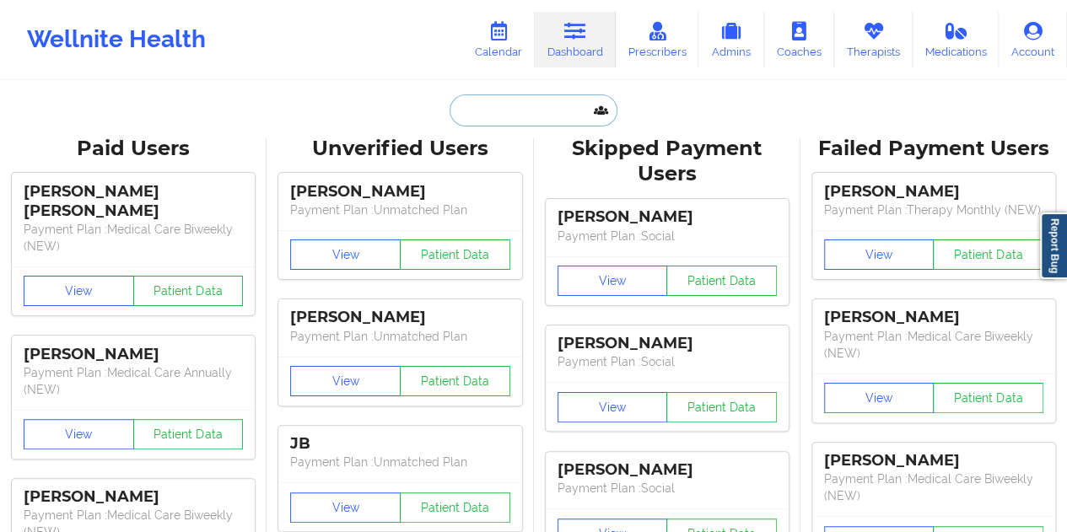
click at [499, 107] on input "text" at bounding box center [533, 110] width 167 height 32
paste input "[EMAIL_ADDRESS][DOMAIN_NAME]"
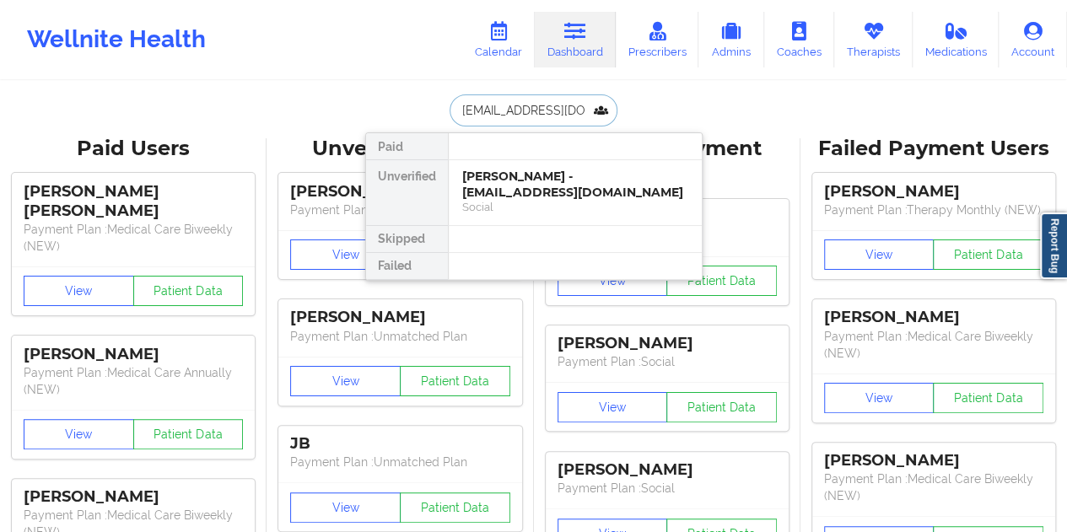
scroll to position [0, 17]
type input "[EMAIL_ADDRESS][DOMAIN_NAME]"
click at [537, 163] on div "[PERSON_NAME] - [PERSON_NAME][EMAIL_ADDRESS][DOMAIN_NAME] Social" at bounding box center [575, 192] width 253 height 65
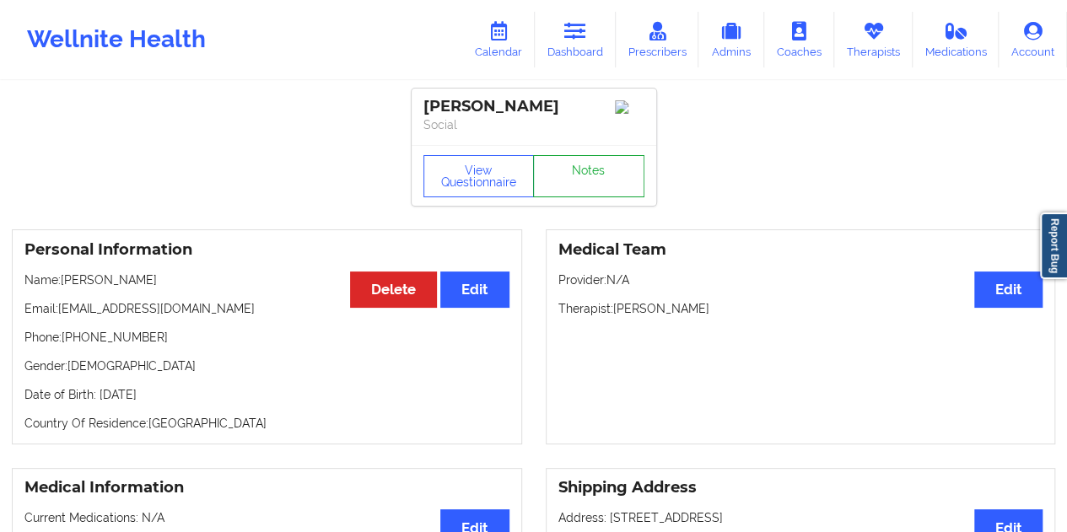
click at [582, 182] on link "Notes" at bounding box center [588, 176] width 111 height 42
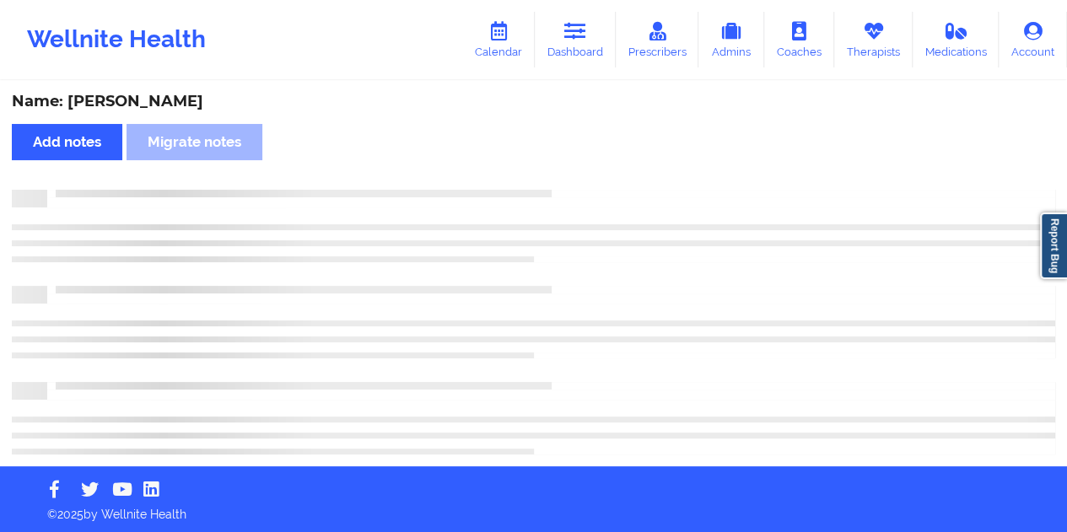
click at [160, 95] on div "Name: [PERSON_NAME]" at bounding box center [534, 101] width 1044 height 19
click at [161, 95] on div "Name: [PERSON_NAME]" at bounding box center [534, 101] width 1044 height 19
